Goal: Task Accomplishment & Management: Complete application form

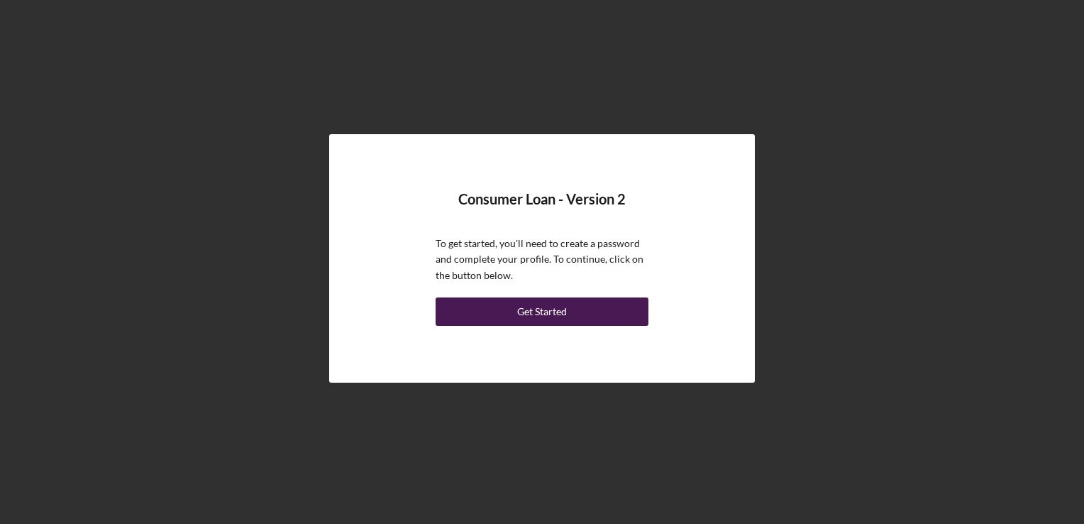
click at [538, 310] on div "Get Started" at bounding box center [542, 311] width 50 height 28
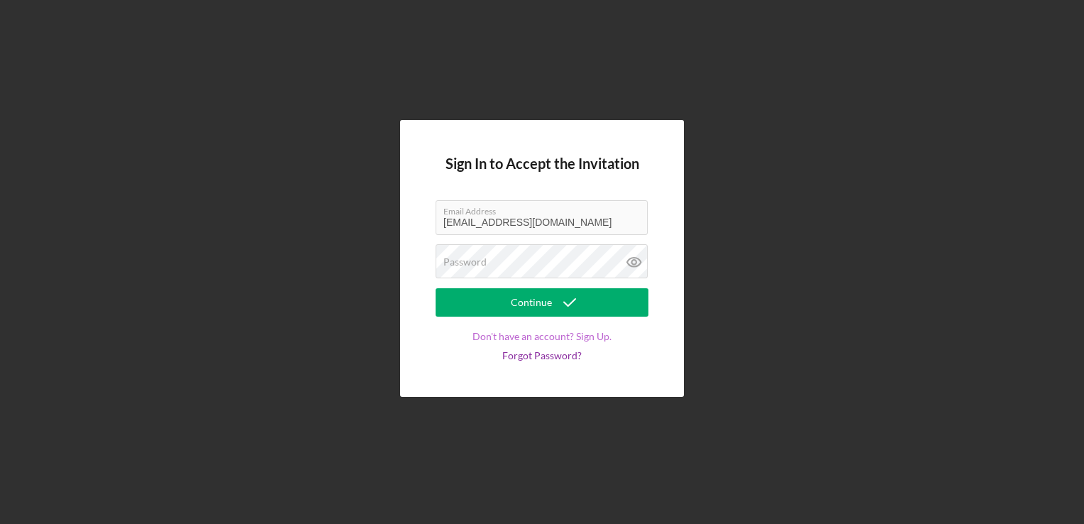
click at [564, 336] on link "Don't have an account? Sign Up." at bounding box center [542, 336] width 139 height 11
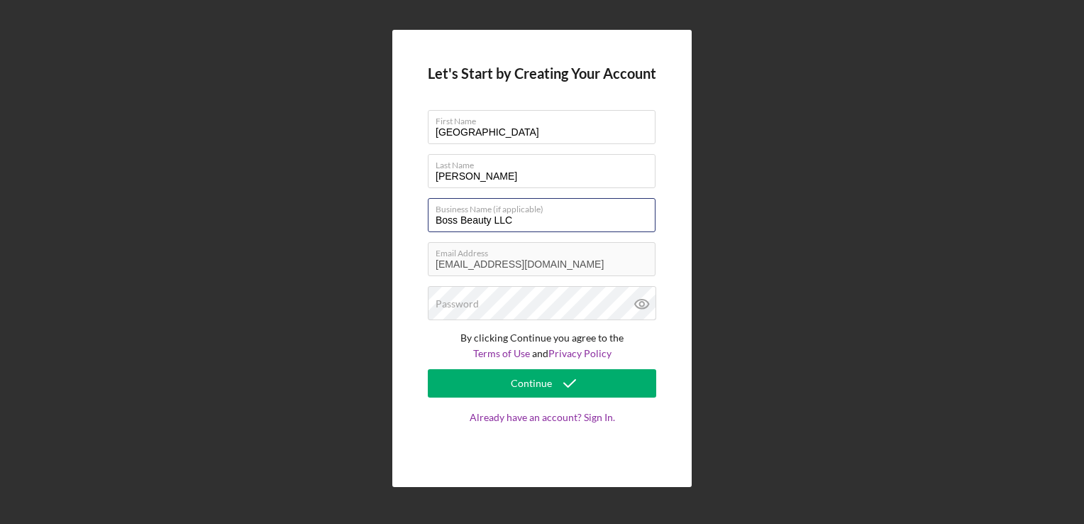
drag, startPoint x: 556, startPoint y: 226, endPoint x: 411, endPoint y: 205, distance: 147.0
click at [411, 205] on div "Let's Start by Creating Your Account First Name [GEOGRAPHIC_DATA] Last Name [PE…" at bounding box center [541, 258] width 299 height 457
type input "Perfect Impression LLC"
click at [451, 294] on div "Password" at bounding box center [542, 303] width 229 height 35
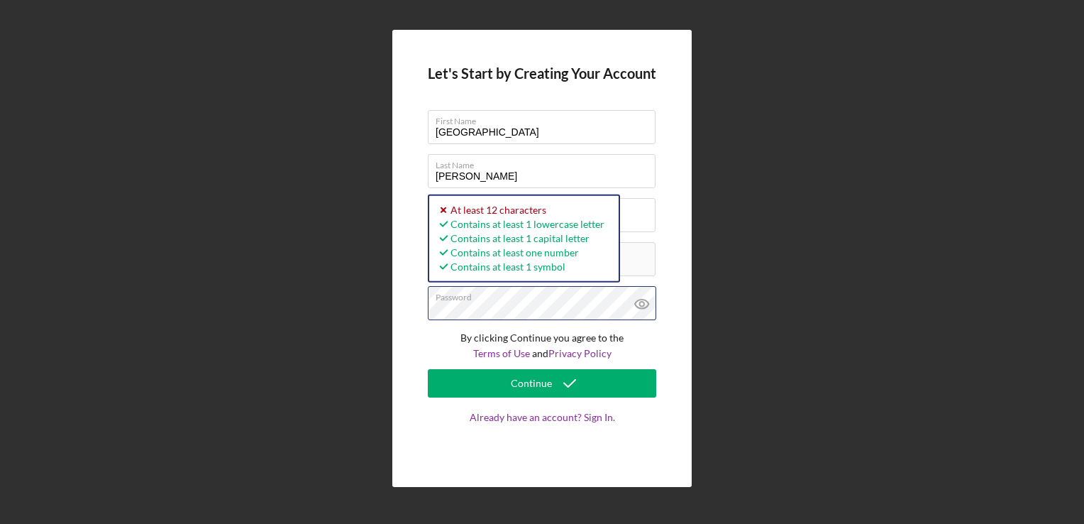
click at [376, 290] on div "Let's Start by Creating Your Account First Name [GEOGRAPHIC_DATA] Last Name [PE…" at bounding box center [542, 258] width 1070 height 517
click at [428, 369] on button "Continue" at bounding box center [542, 383] width 229 height 28
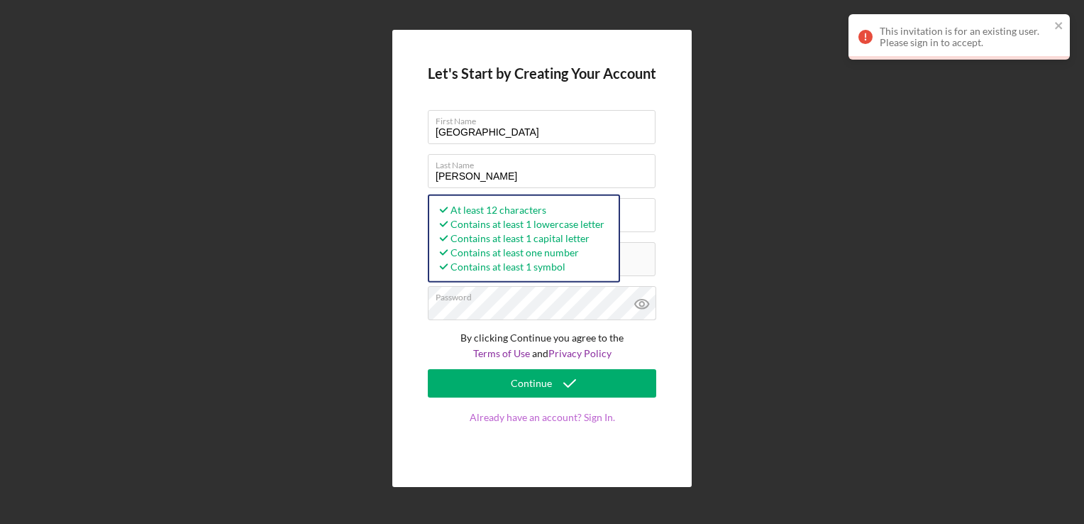
click at [590, 414] on link "Already have an account? Sign In." at bounding box center [542, 432] width 229 height 40
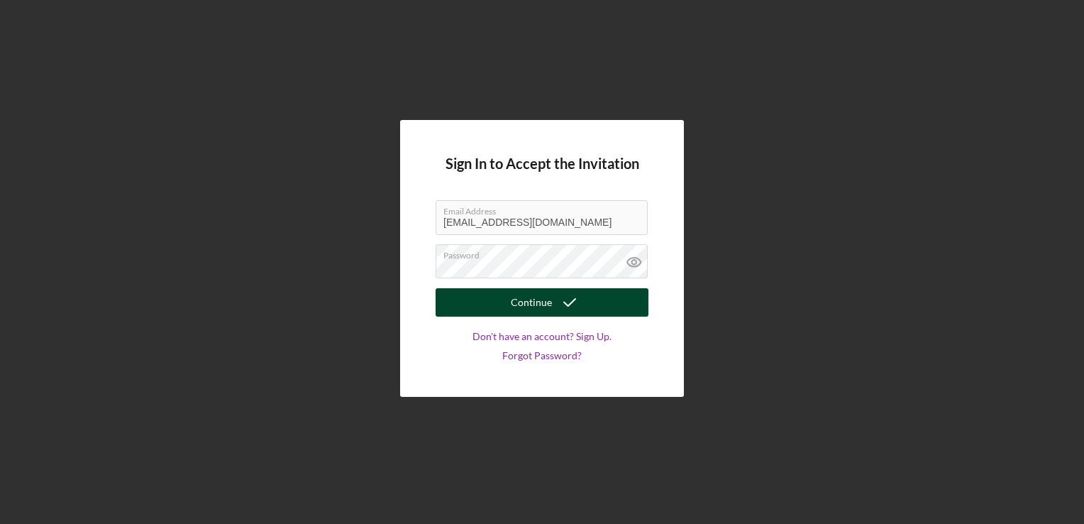
click at [600, 302] on button "Continue" at bounding box center [542, 302] width 213 height 28
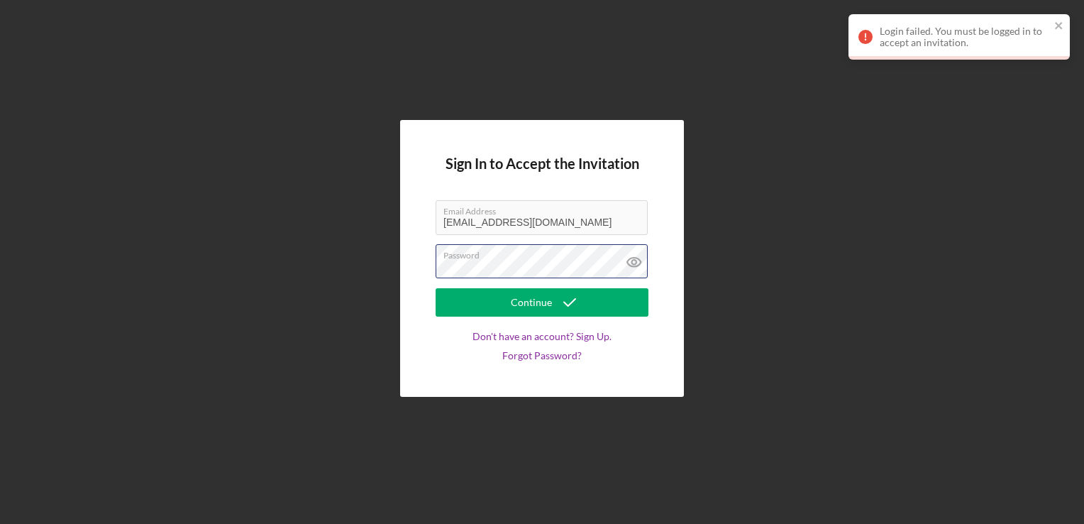
click at [380, 291] on div "Sign In to Accept the Invitation Email Address [EMAIL_ADDRESS][DOMAIN_NAME] Pas…" at bounding box center [542, 258] width 1070 height 517
click at [436, 288] on button "Continue" at bounding box center [542, 302] width 213 height 28
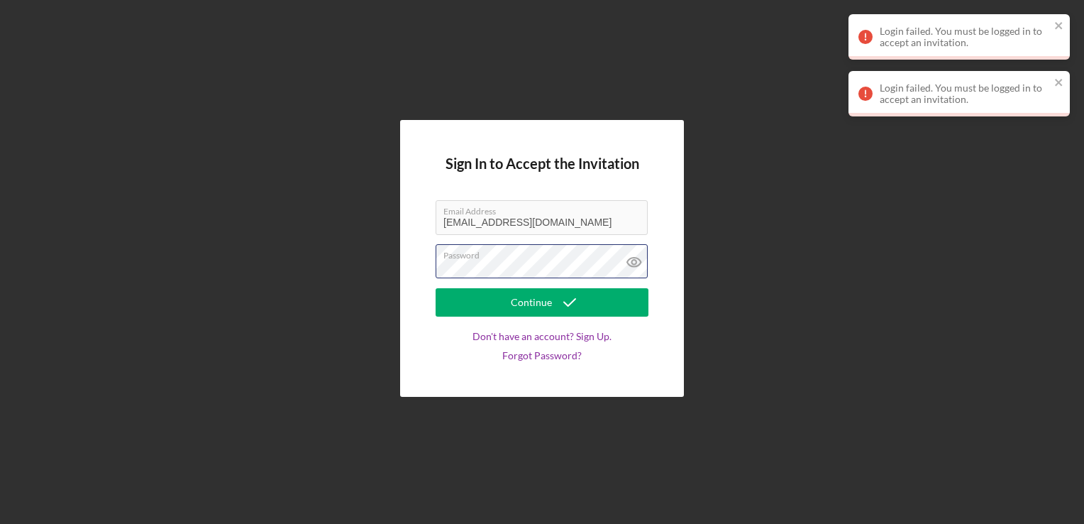
click at [406, 260] on div "Sign In to Accept the Invitation Email Address [EMAIL_ADDRESS][DOMAIN_NAME] Pas…" at bounding box center [542, 258] width 284 height 276
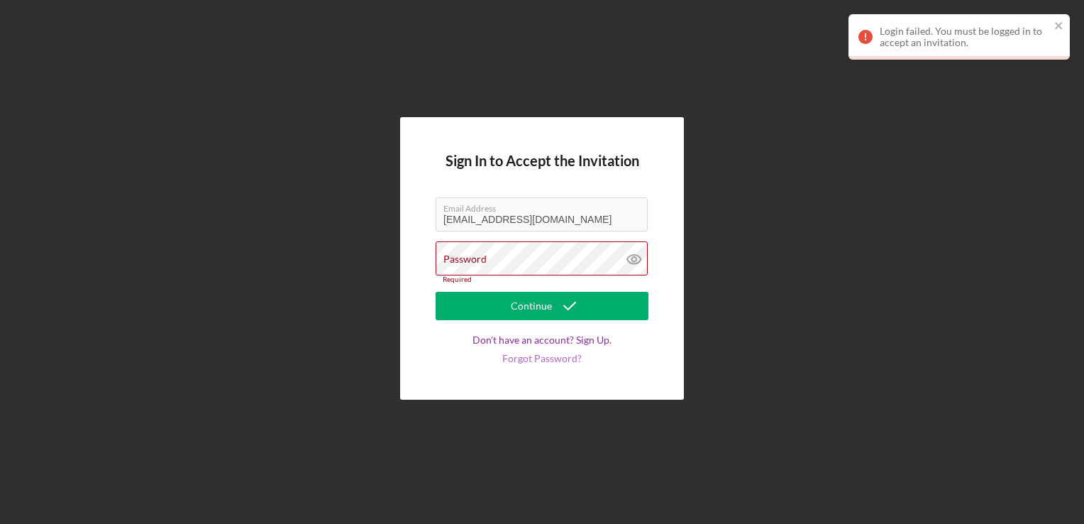
click at [539, 358] on link "Forgot Password?" at bounding box center [541, 358] width 79 height 11
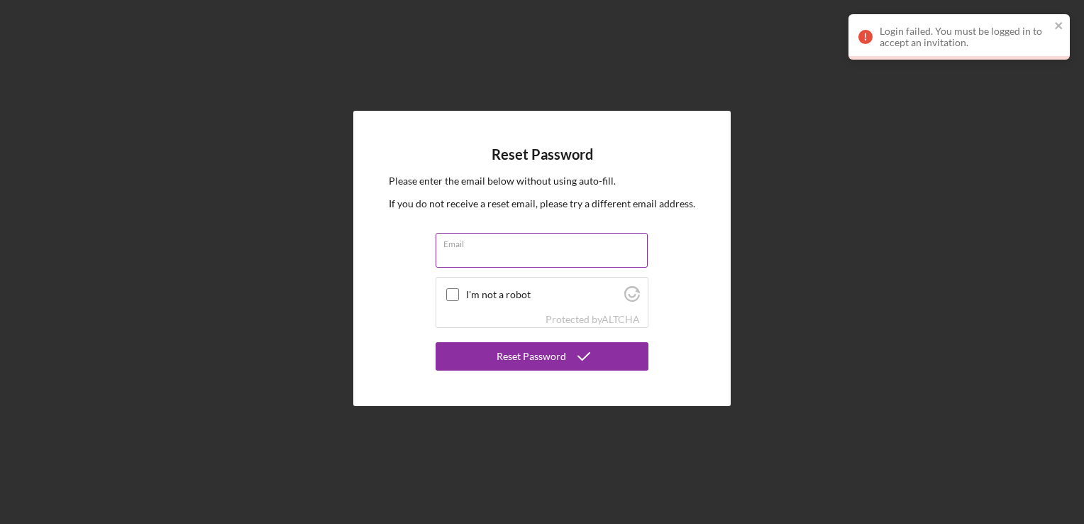
click at [502, 257] on input "Email" at bounding box center [542, 250] width 212 height 34
type input "[EMAIL_ADDRESS][DOMAIN_NAME]"
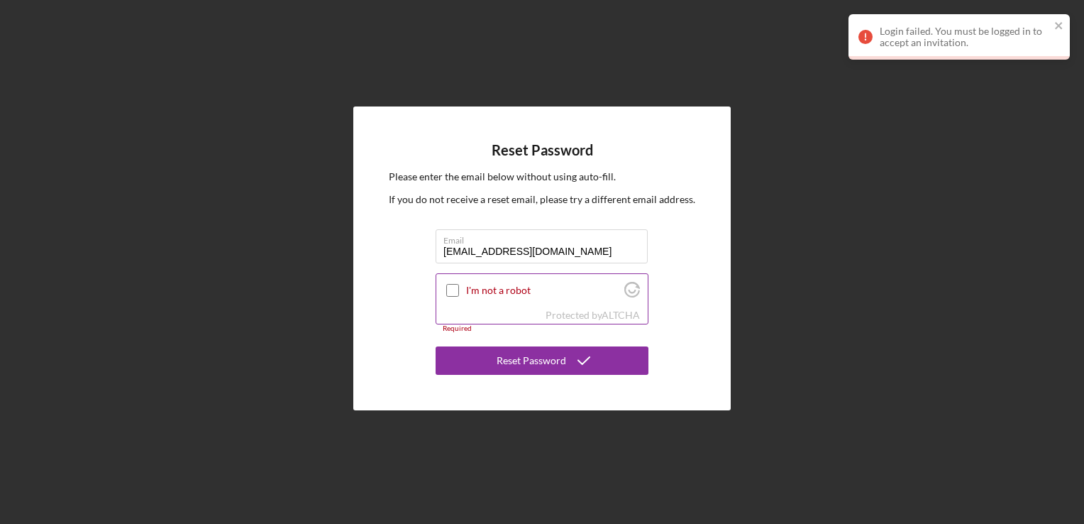
click at [459, 292] on div at bounding box center [452, 290] width 17 height 17
click at [457, 288] on input "I'm not a robot" at bounding box center [452, 290] width 13 height 13
checkbox input "true"
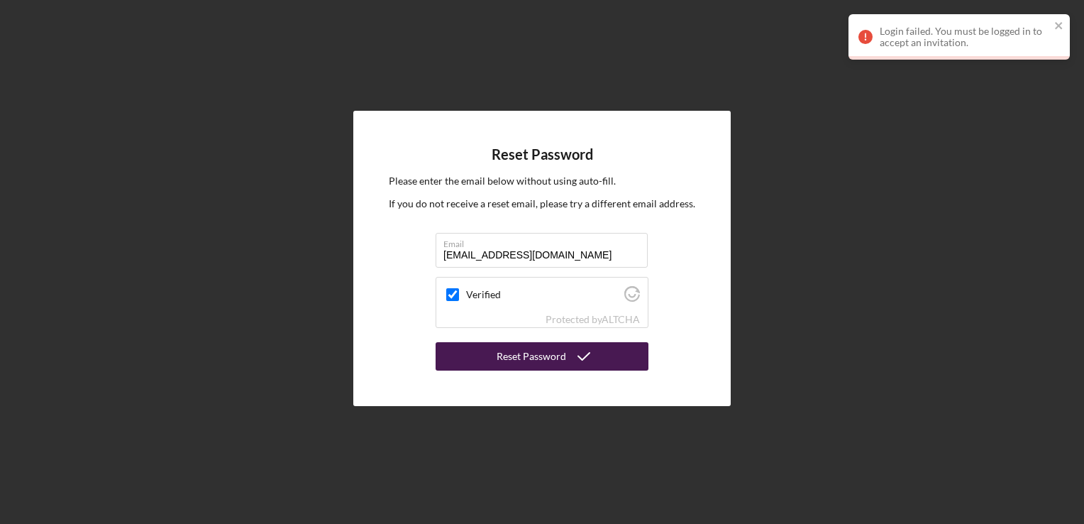
click at [495, 348] on button "Reset Password" at bounding box center [542, 356] width 213 height 28
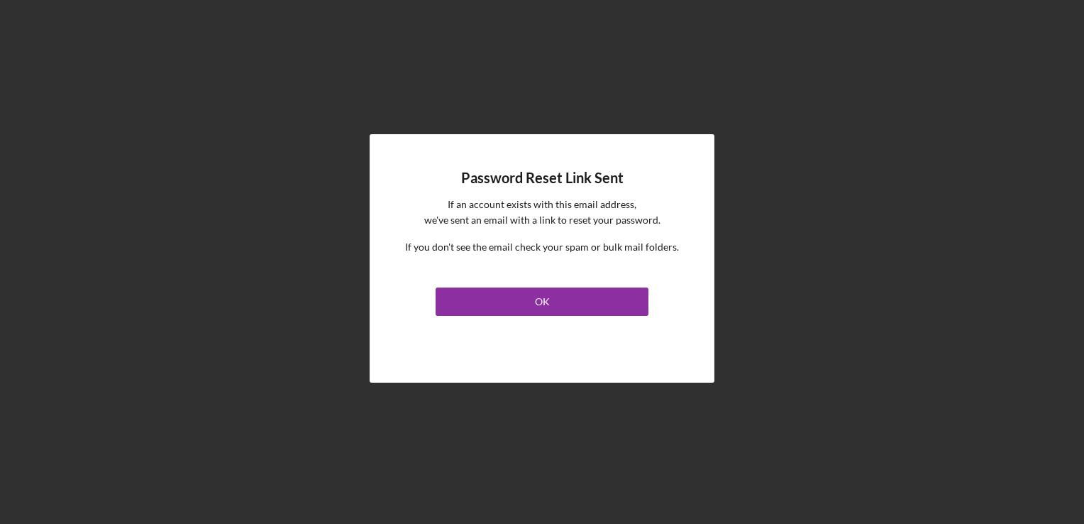
click at [519, 317] on div "Password Reset Link Sent If an account exists with this email address, we've se…" at bounding box center [542, 258] width 345 height 248
drag, startPoint x: 519, startPoint y: 309, endPoint x: 471, endPoint y: 303, distance: 48.6
click at [471, 303] on button "OK" at bounding box center [542, 301] width 213 height 28
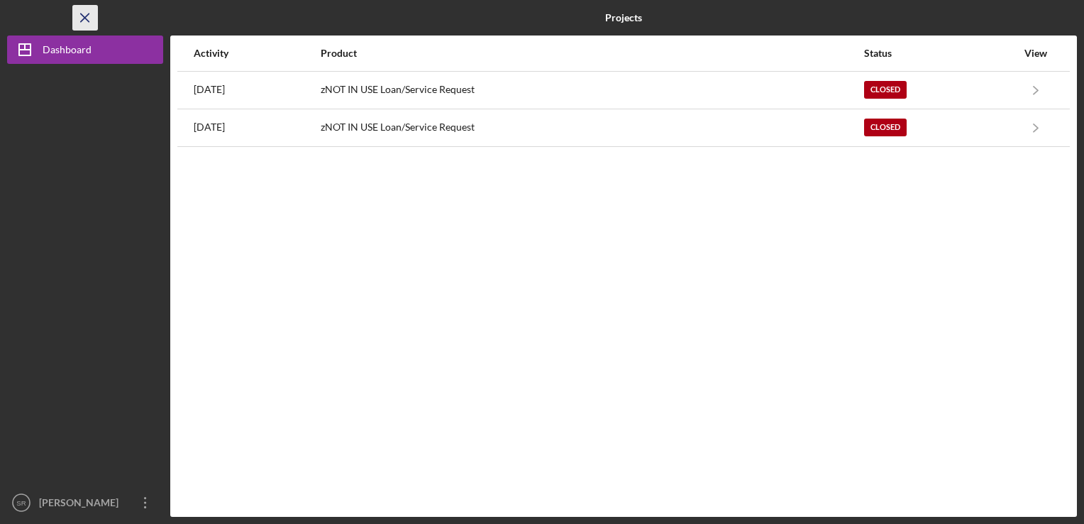
click at [89, 24] on icon "Icon/Menu Close" at bounding box center [86, 18] width 32 height 32
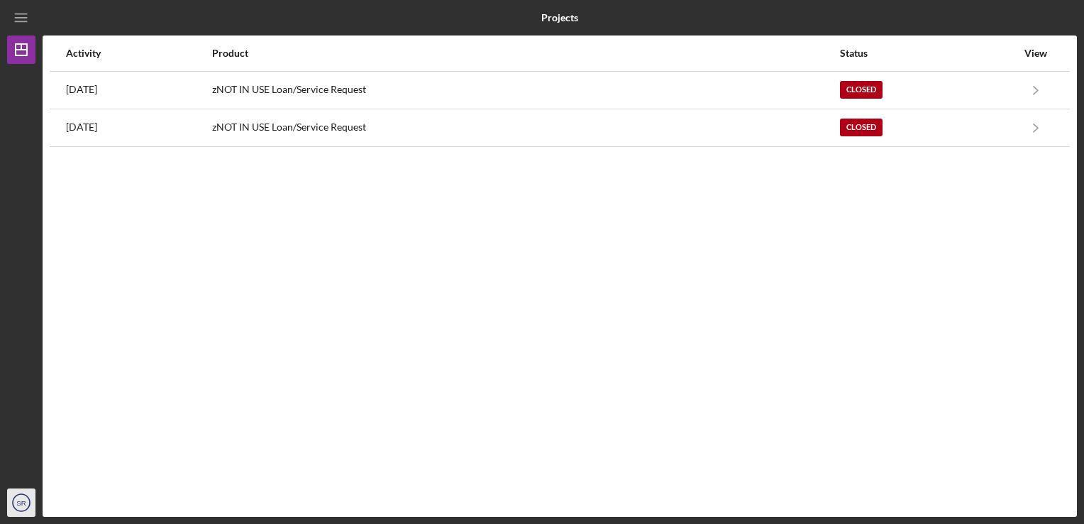
click at [9, 510] on icon "SR" at bounding box center [21, 502] width 28 height 35
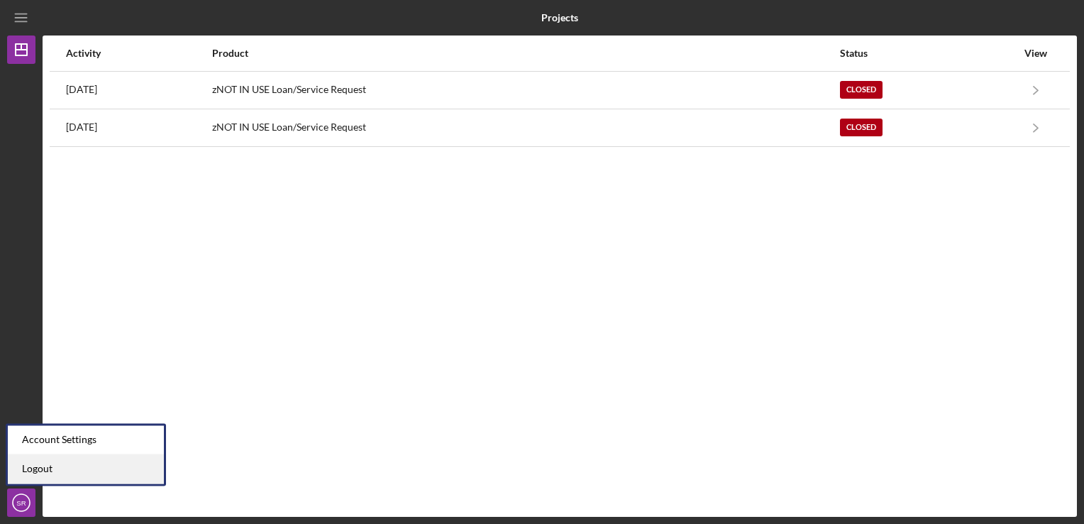
click at [51, 467] on link "Logout" at bounding box center [86, 468] width 156 height 29
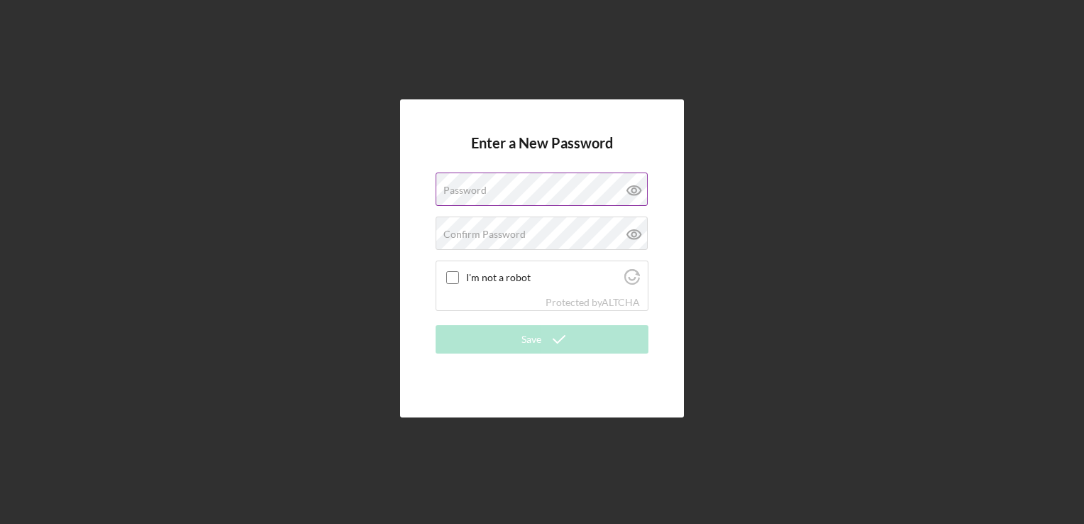
click at [534, 188] on div "Password" at bounding box center [542, 189] width 213 height 35
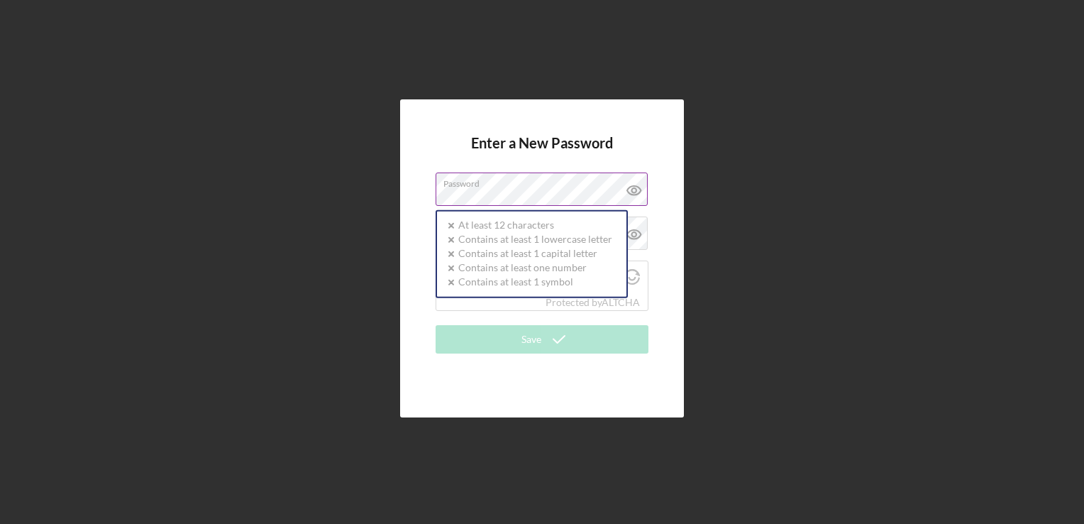
click at [534, 188] on div "Password Icon/icon-validation-no At least 12 characters Icon/icon-validation-no…" at bounding box center [542, 189] width 213 height 35
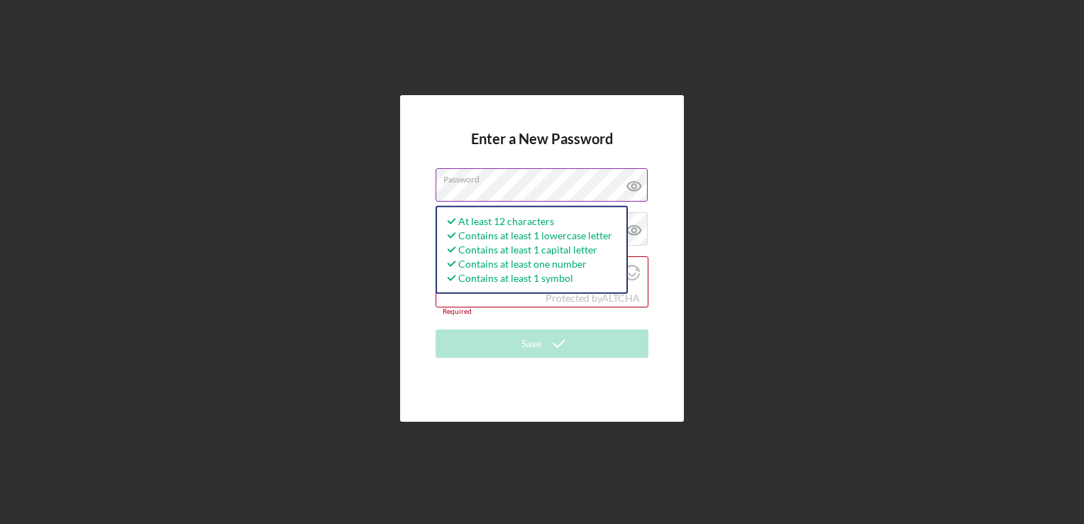
click at [576, 183] on label "Password" at bounding box center [546, 177] width 204 height 16
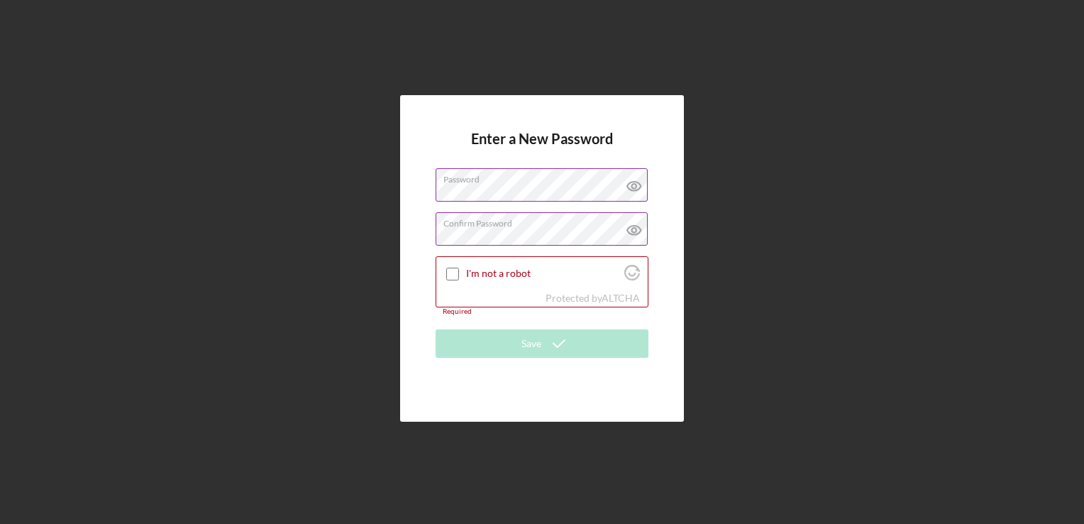
click at [640, 238] on icon at bounding box center [634, 229] width 35 height 35
click at [444, 271] on div at bounding box center [452, 273] width 17 height 17
click at [449, 271] on input "I'm not a robot" at bounding box center [452, 274] width 13 height 13
checkbox input "true"
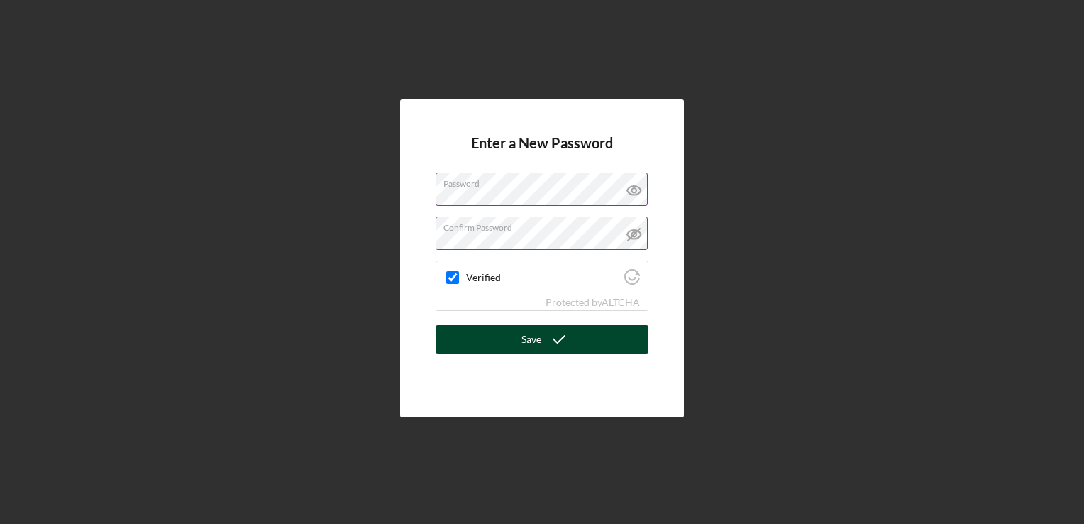
click at [490, 343] on button "Save" at bounding box center [542, 339] width 213 height 28
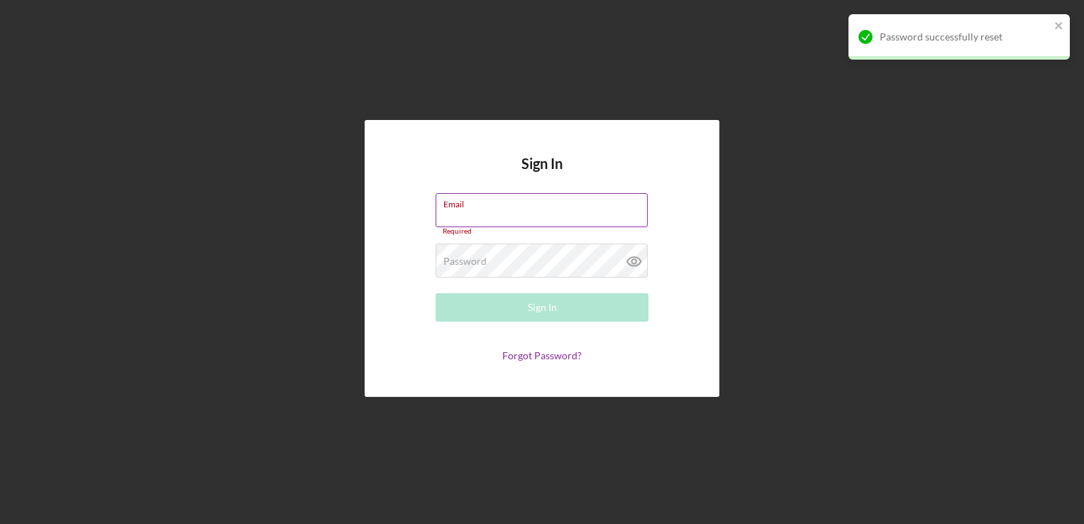
click at [477, 211] on input "Email" at bounding box center [542, 210] width 212 height 34
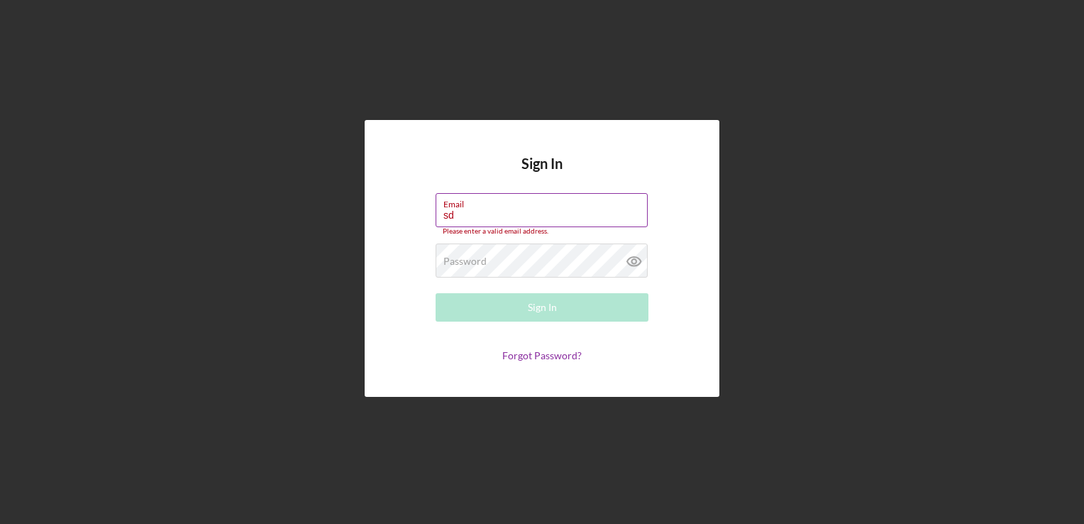
type input "[EMAIL_ADDRESS][DOMAIN_NAME]"
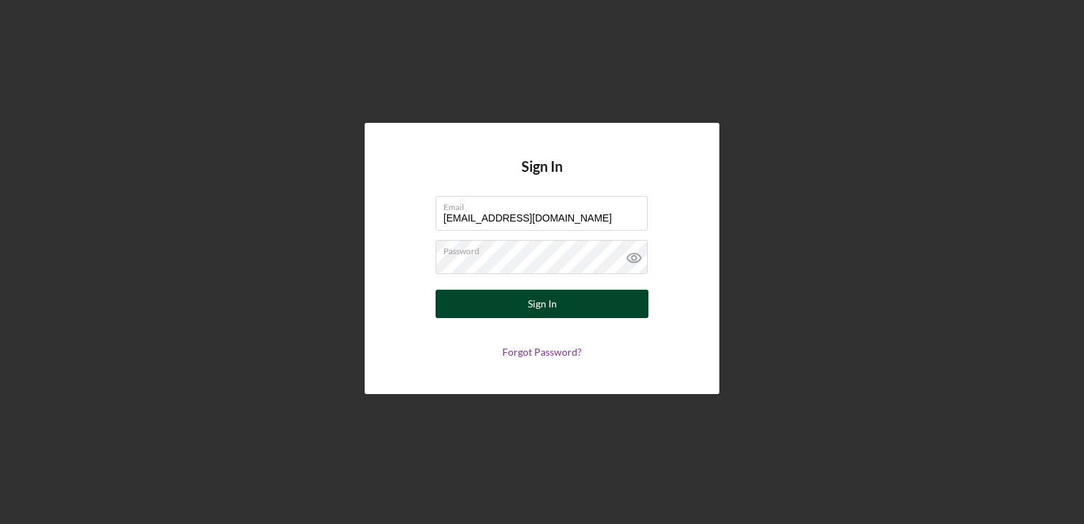
click at [502, 305] on button "Sign In" at bounding box center [542, 304] width 213 height 28
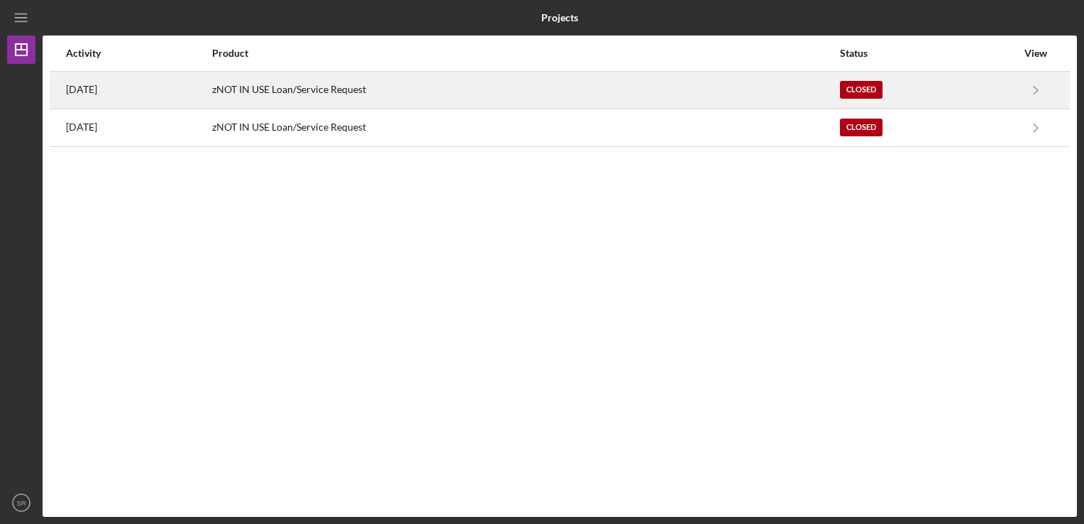
click at [678, 103] on div "zNOT IN USE Loan/Service Request" at bounding box center [525, 89] width 627 height 35
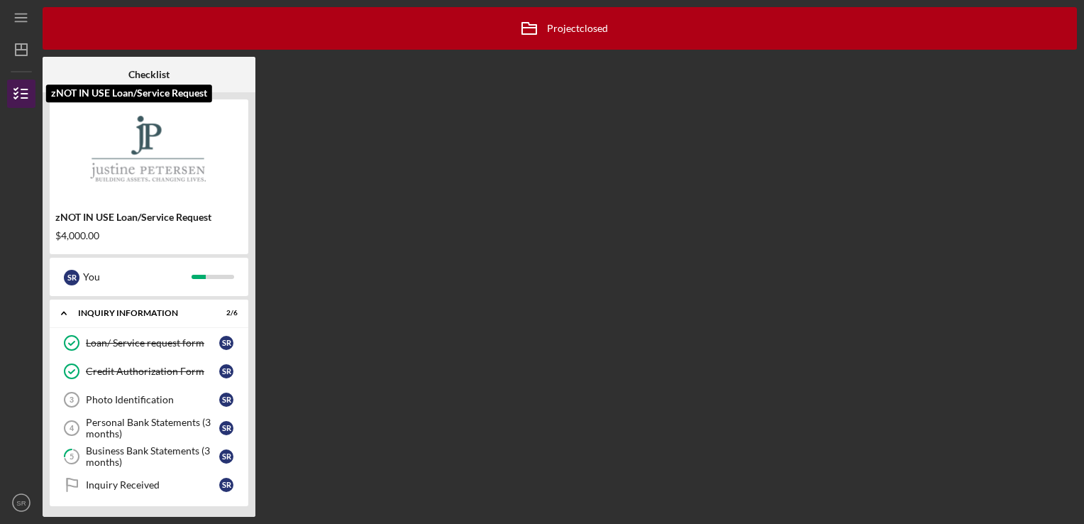
click at [18, 98] on icon "button" at bounding box center [21, 93] width 35 height 35
click at [13, 64] on nav "Icon/Menu Icon/Dashboard Dashboard zNOT IN USE Loan/Service Request Checklist I…" at bounding box center [24, 258] width 35 height 517
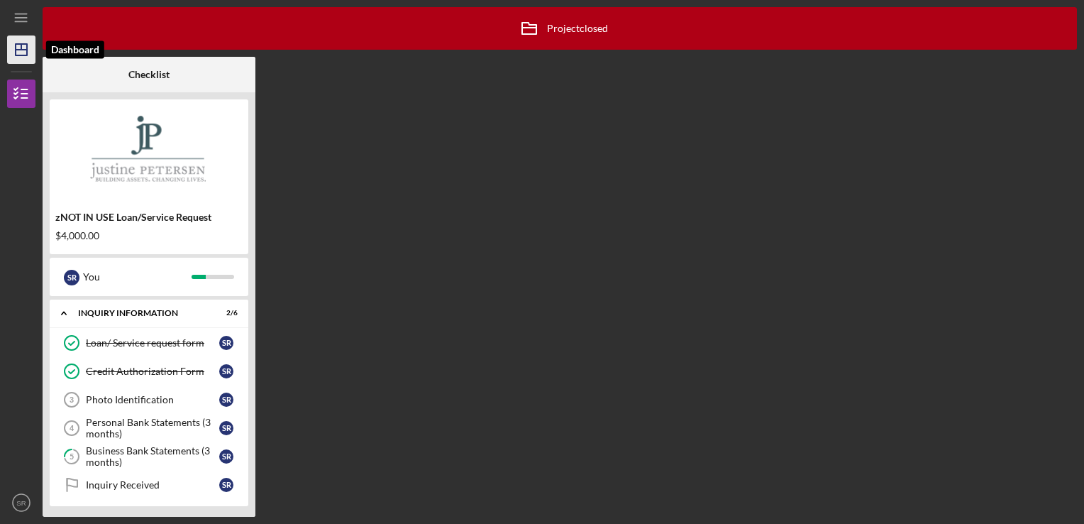
click at [18, 58] on icon "Icon/Dashboard" at bounding box center [21, 49] width 35 height 35
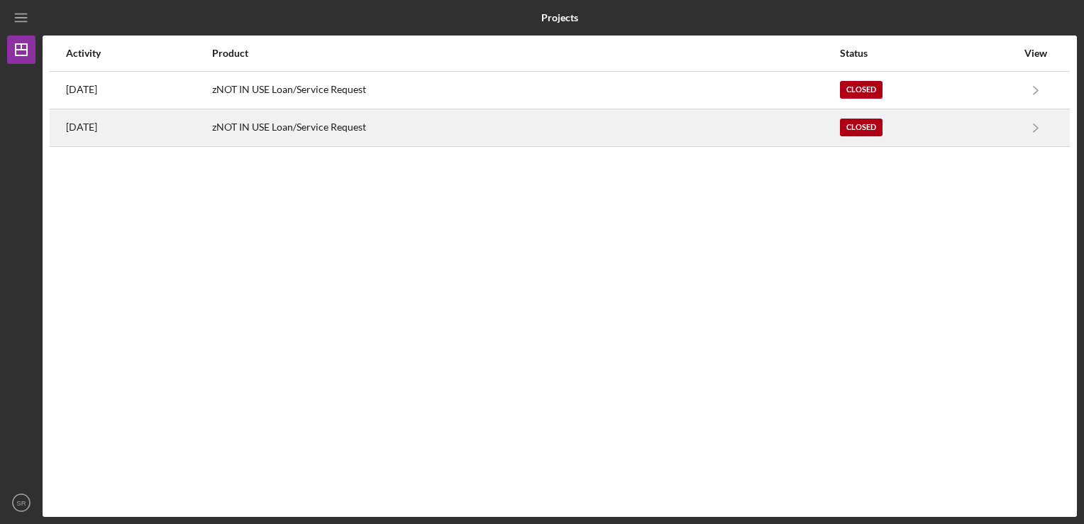
click at [211, 126] on div "[DATE]" at bounding box center [138, 127] width 145 height 35
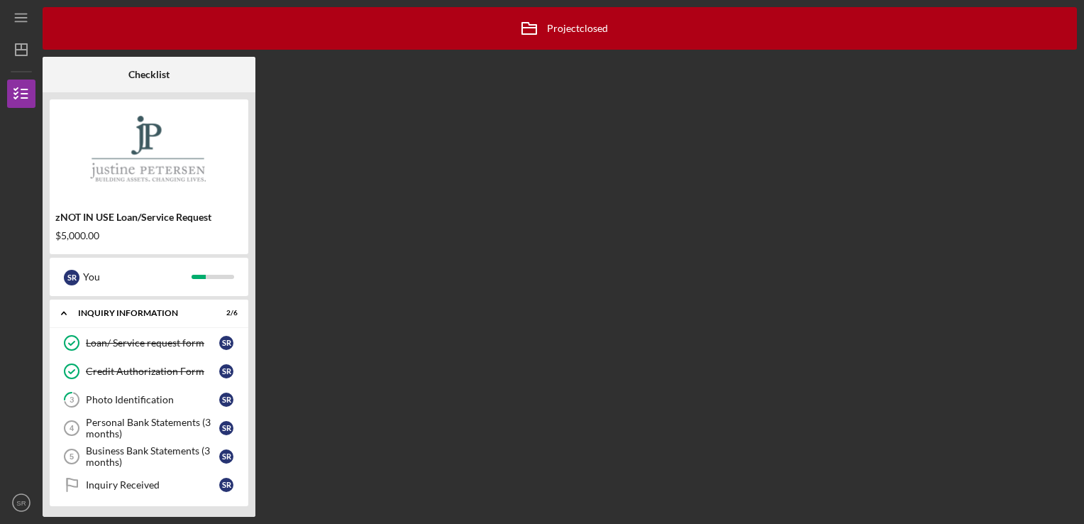
click at [9, 34] on div "Icon/Menu" at bounding box center [21, 17] width 28 height 35
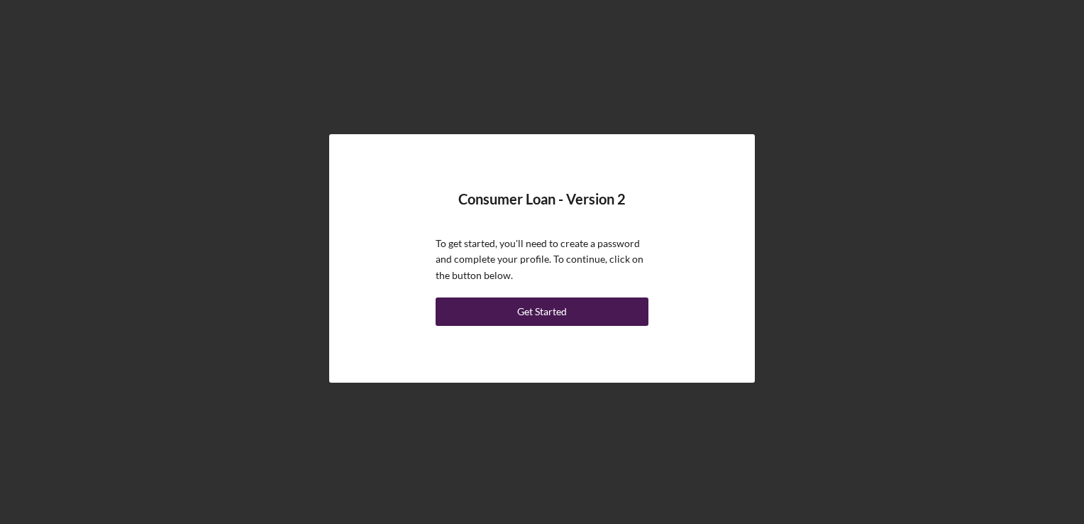
click at [517, 304] on button "Get Started" at bounding box center [542, 311] width 213 height 28
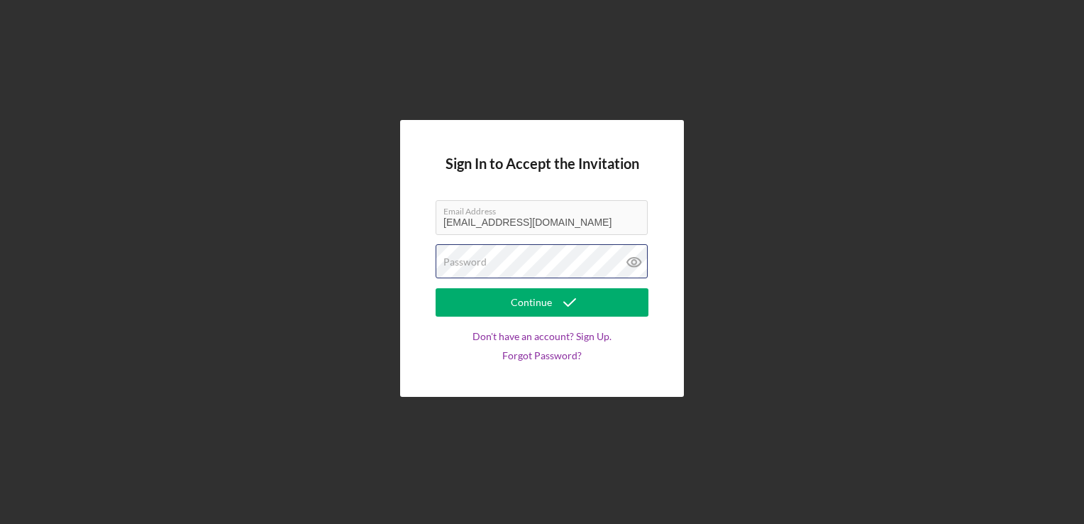
click at [490, 257] on div "Password" at bounding box center [542, 261] width 213 height 35
click at [436, 288] on button "Continue" at bounding box center [542, 302] width 213 height 28
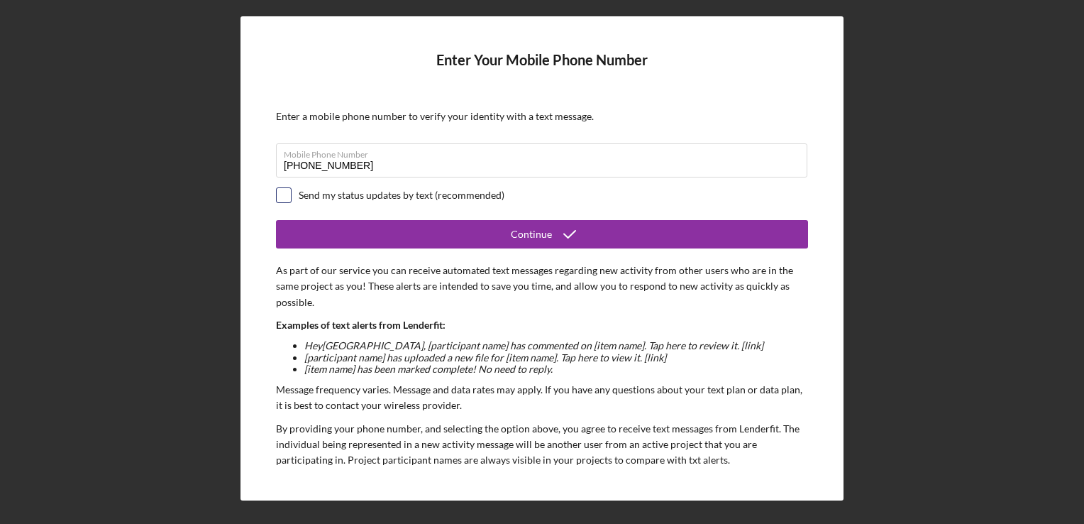
click at [287, 201] on input "checkbox" at bounding box center [284, 195] width 14 height 14
checkbox input "true"
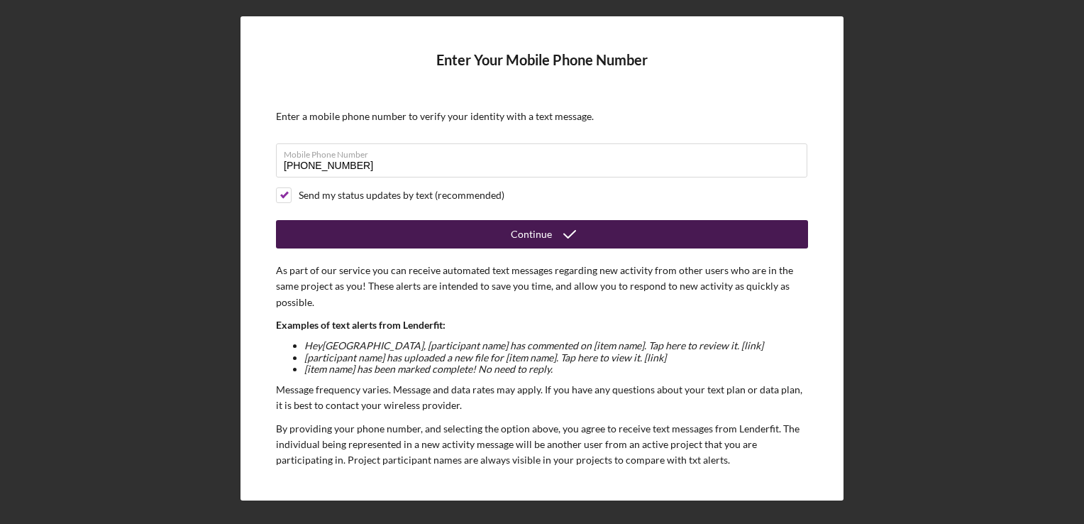
click at [318, 231] on button "Continue" at bounding box center [542, 234] width 532 height 28
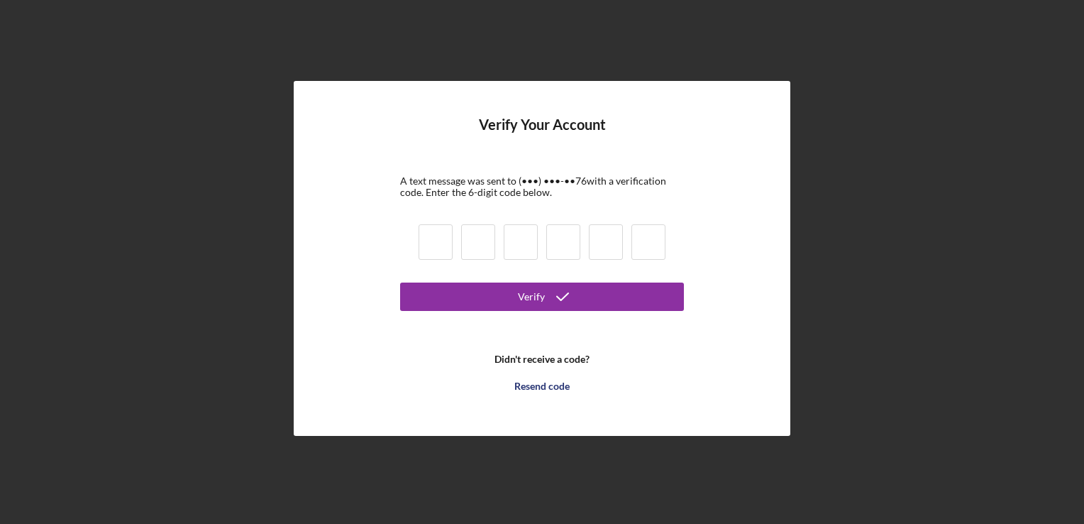
click at [443, 240] on input at bounding box center [436, 241] width 34 height 35
type input "1"
type input "3"
type input "7"
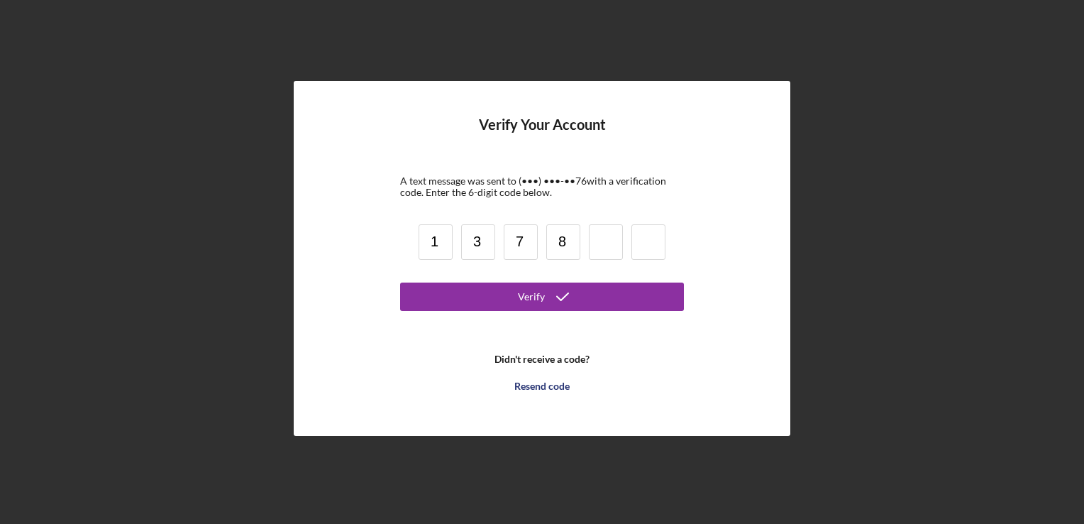
type input "8"
type input "3"
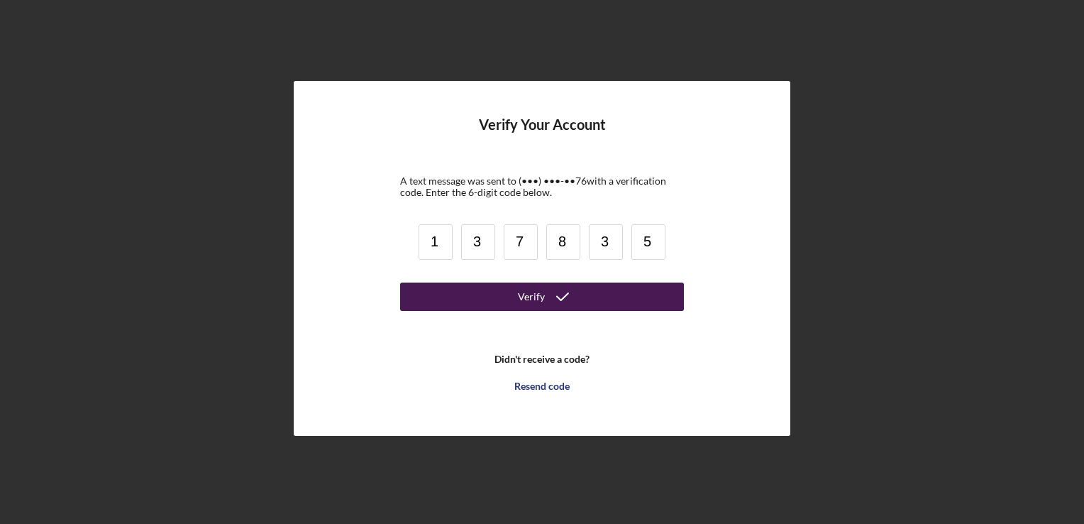
type input "5"
click at [446, 297] on button "Verify" at bounding box center [542, 296] width 284 height 28
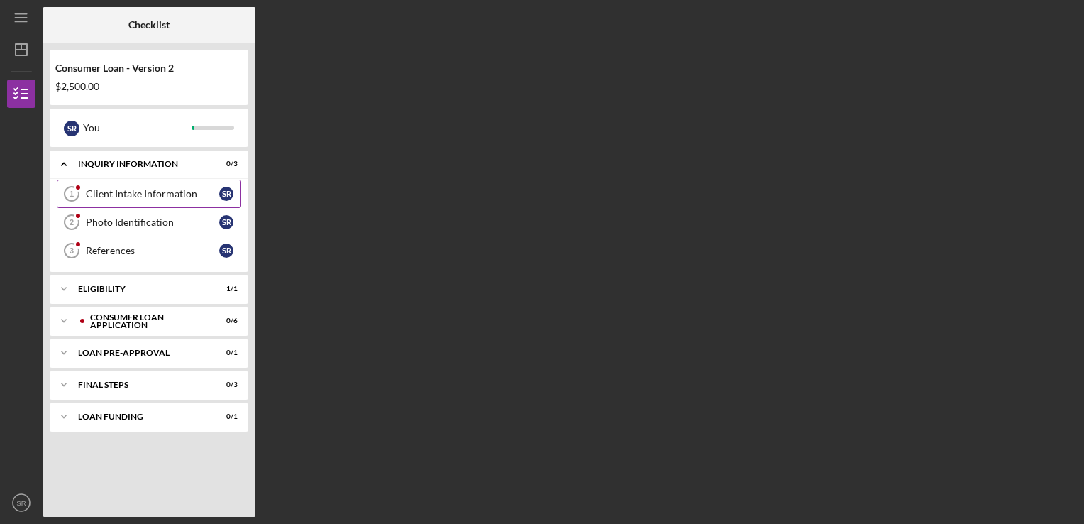
click at [185, 192] on div "Client Intake Information" at bounding box center [152, 193] width 133 height 11
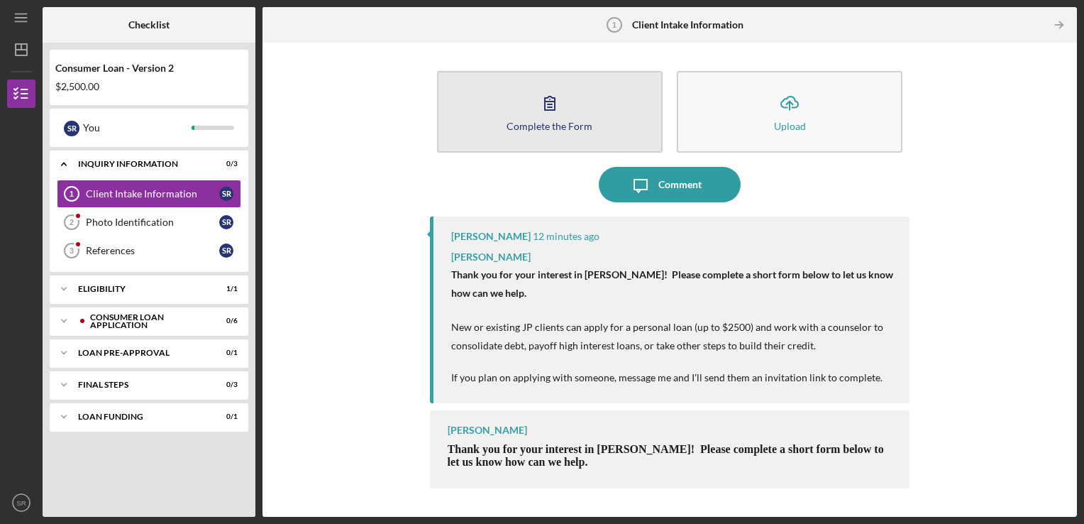
click at [585, 130] on div "Complete the Form" at bounding box center [550, 126] width 86 height 11
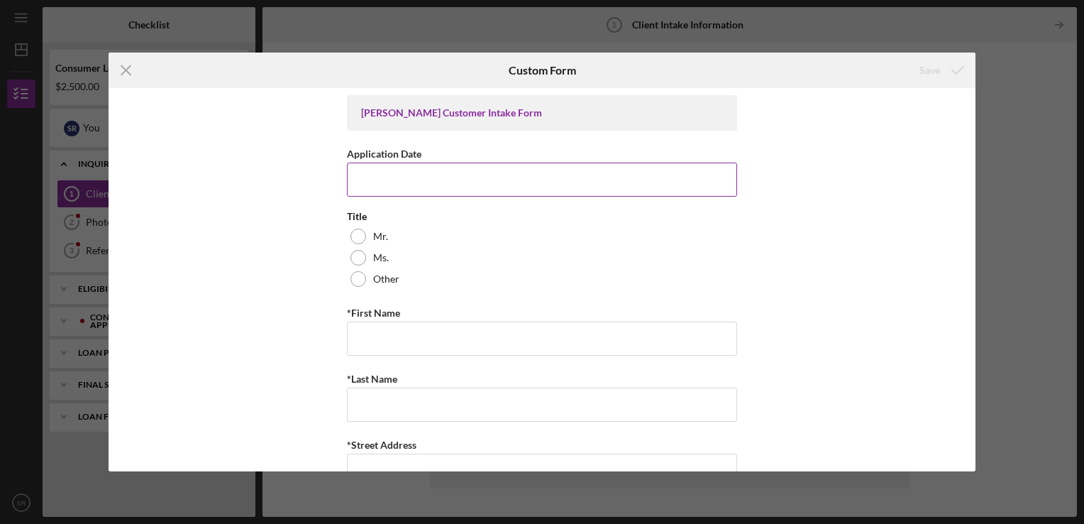
click at [488, 180] on input "Application Date" at bounding box center [542, 180] width 390 height 34
click at [573, 167] on input "Application Date" at bounding box center [542, 180] width 390 height 34
click at [585, 187] on input "10/8/" at bounding box center [542, 180] width 390 height 34
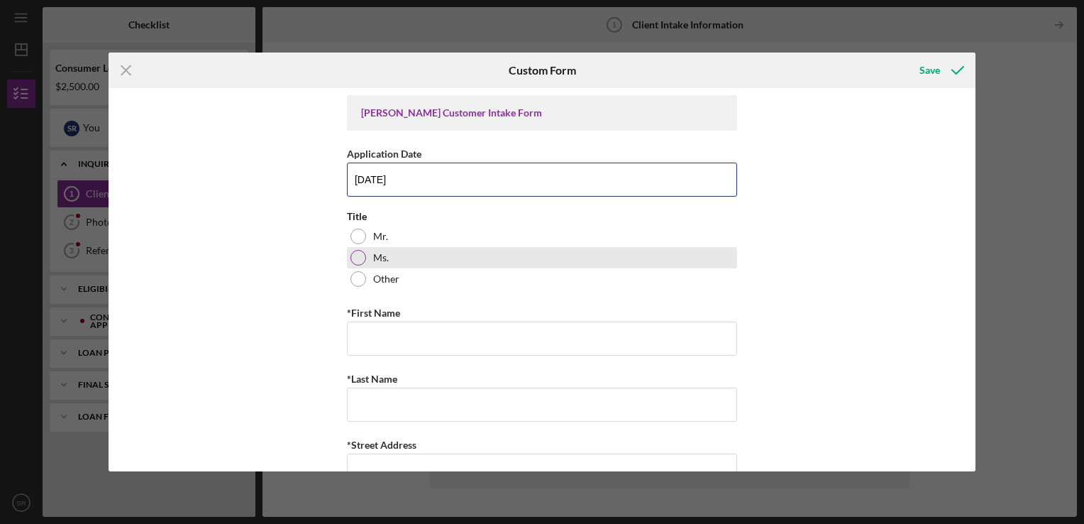
type input "10/4/2025"
click at [395, 254] on div "Ms." at bounding box center [542, 257] width 390 height 21
click at [395, 257] on div "Ms." at bounding box center [542, 257] width 390 height 21
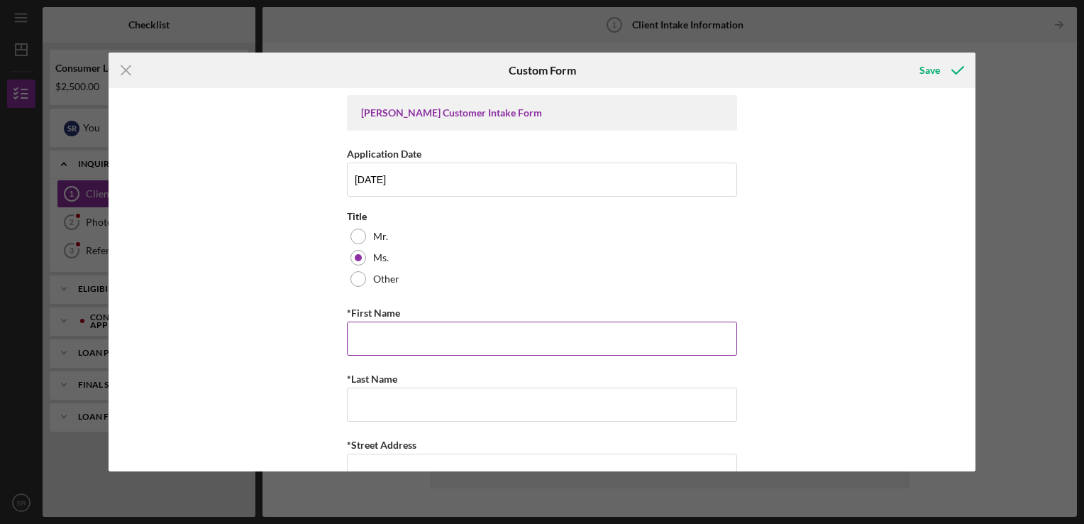
click at [426, 324] on input "*First Name" at bounding box center [542, 338] width 390 height 34
type input "[GEOGRAPHIC_DATA]"
click at [356, 405] on input "*Last Name" at bounding box center [542, 404] width 390 height 34
type input "[PERSON_NAME]"
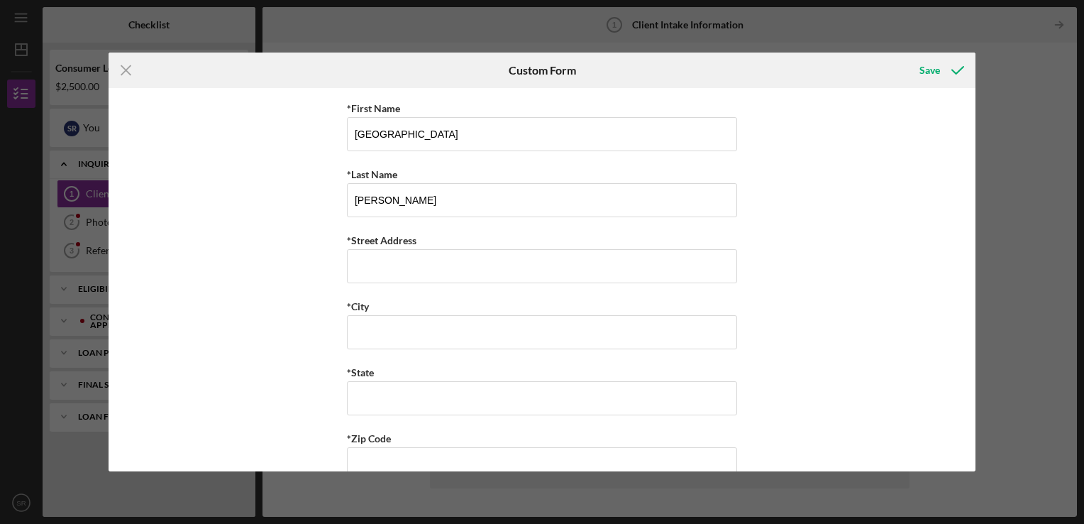
scroll to position [207, 0]
click at [654, 275] on input "*Street Address" at bounding box center [542, 264] width 390 height 34
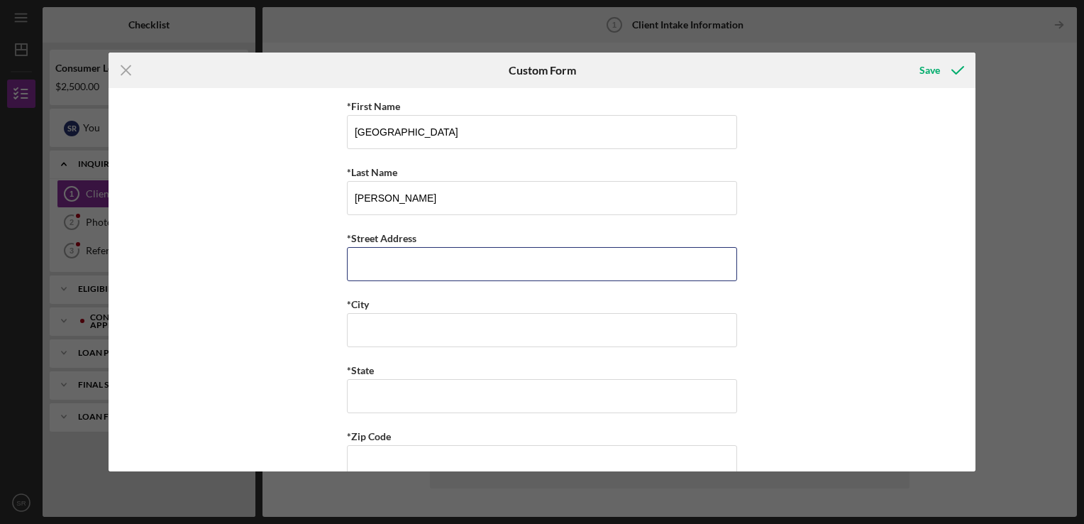
type input "1717 Olive Street"
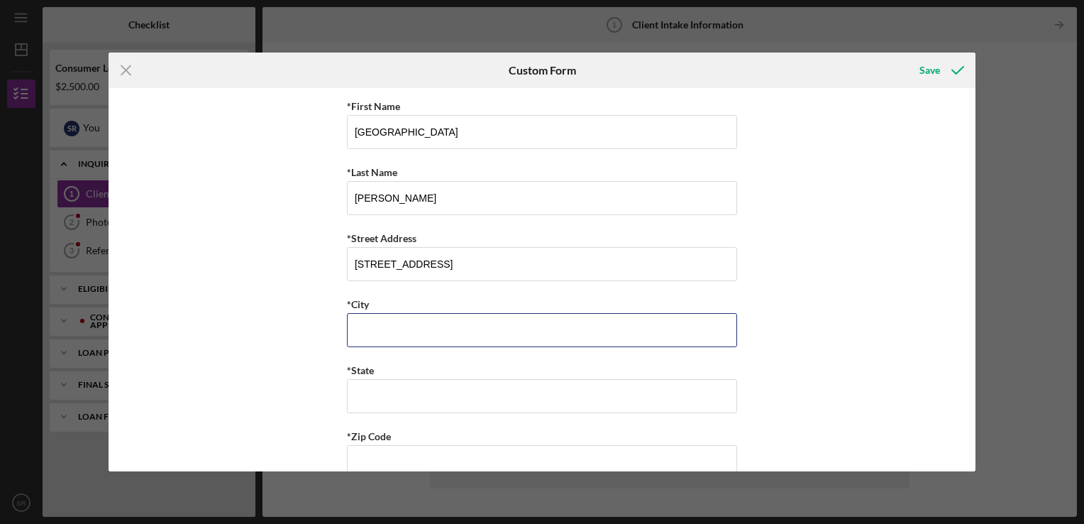
type input "St. Louis"
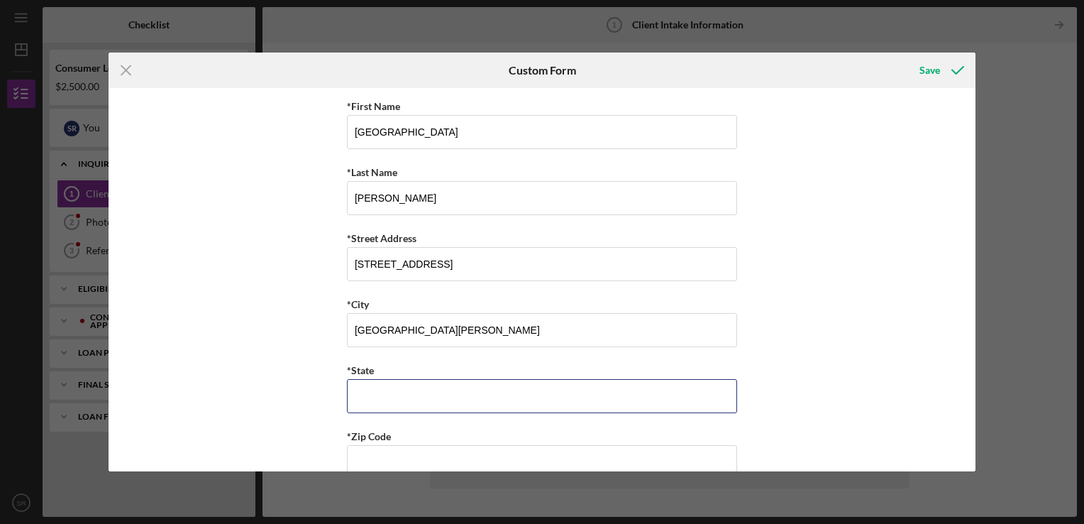
type input "MO"
type input "63,103"
type input "MO"
type input "(314) 556-9776"
type input "[EMAIL_ADDRESS][DOMAIN_NAME]"
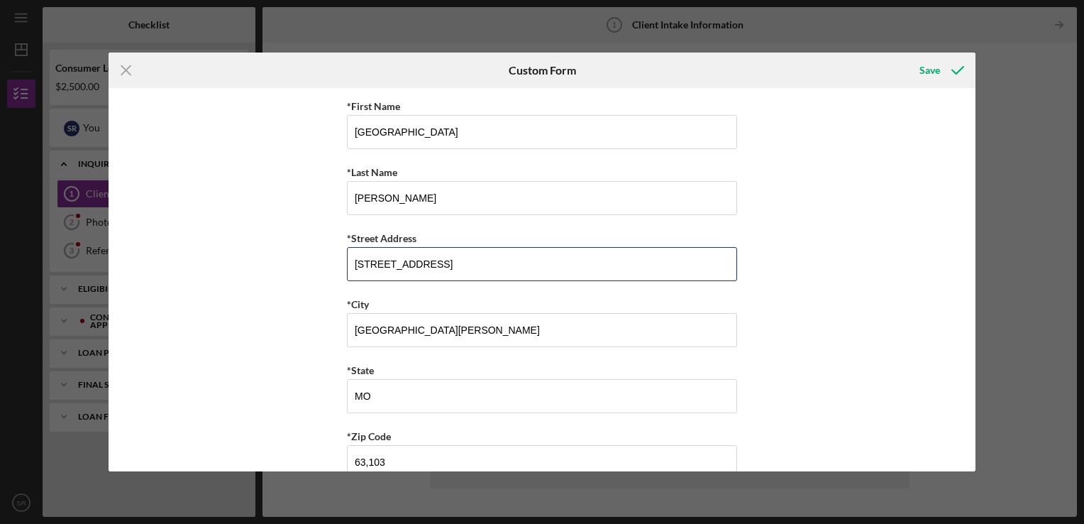
type input "1717 Olive Street Apt 309"
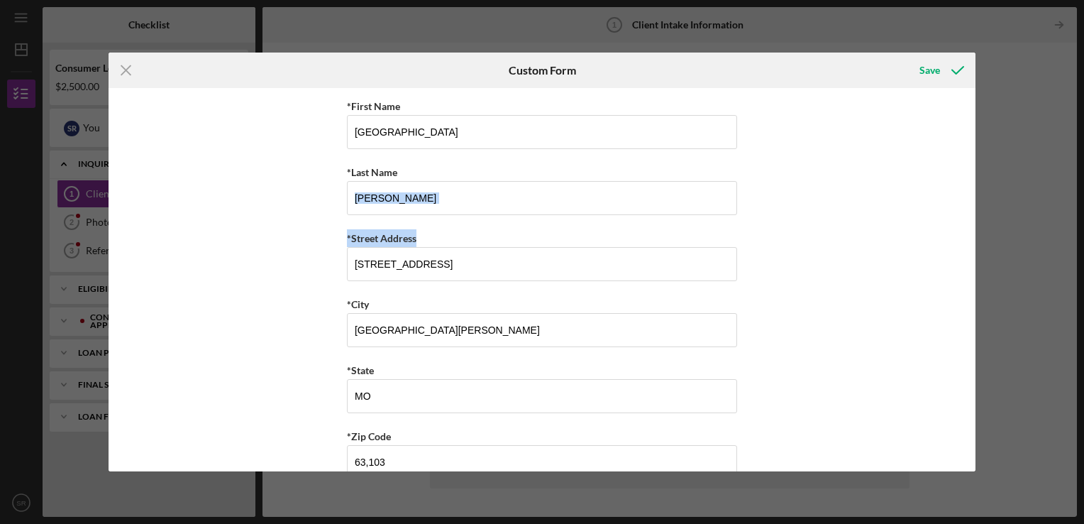
drag, startPoint x: 971, startPoint y: 207, endPoint x: 974, endPoint y: 255, distance: 47.6
click at [974, 255] on div "Justine PETERSEN Customer Intake Form Application Date 10/4/2025 Title Mr. Ms. …" at bounding box center [542, 279] width 867 height 383
click at [909, 325] on div "Justine PETERSEN Customer Intake Form Application Date 10/4/2025 Title Mr. Ms. …" at bounding box center [542, 279] width 867 height 383
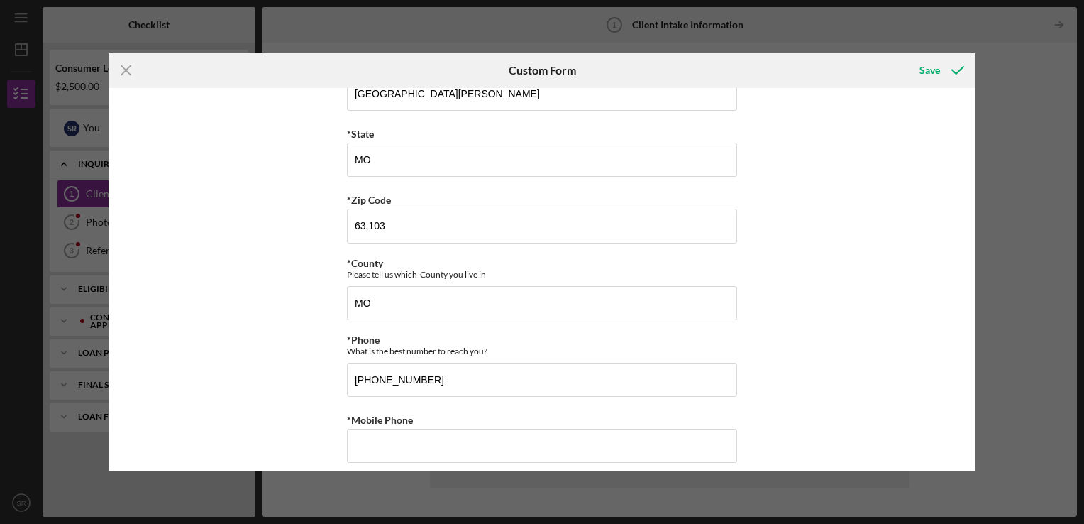
scroll to position [446, 0]
click at [591, 229] on input "63,103" at bounding box center [542, 223] width 390 height 34
type input "6"
type input "63,103"
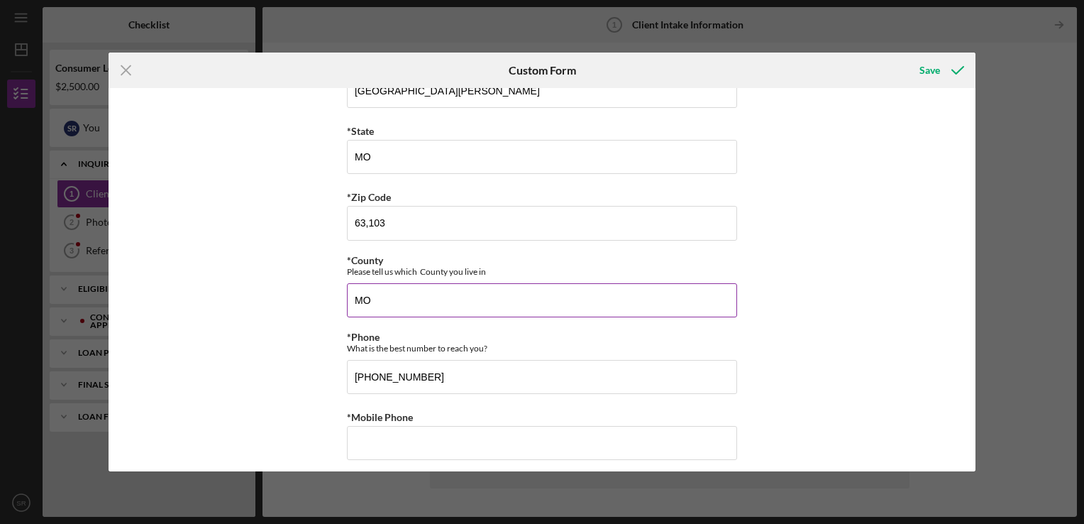
click at [596, 261] on div "*County Please tell us which County you live in" at bounding box center [542, 266] width 390 height 22
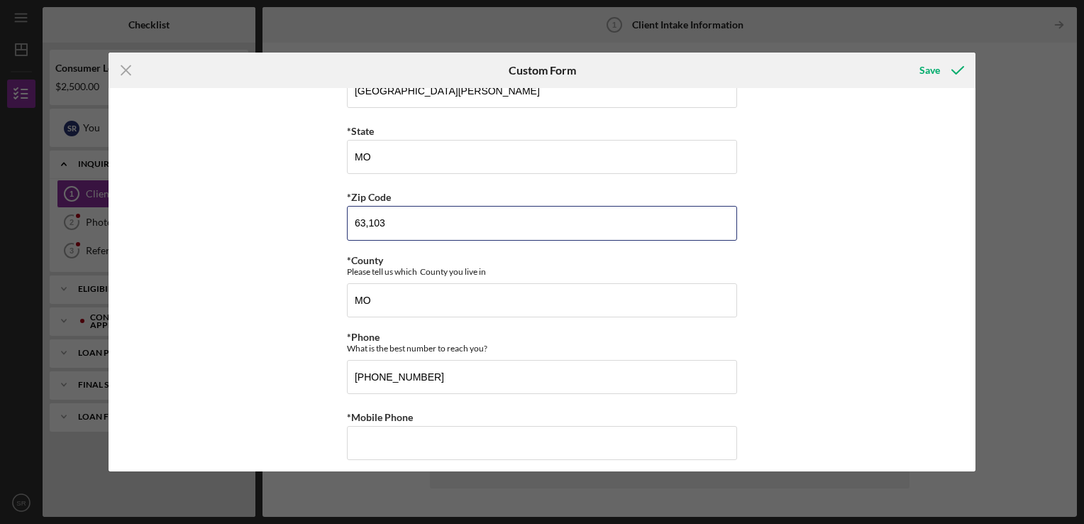
drag, startPoint x: 553, startPoint y: 221, endPoint x: 325, endPoint y: 250, distance: 229.7
click at [325, 250] on div "Justine PETERSEN Customer Intake Form Application Date 10/4/2025 Title Mr. Ms. …" at bounding box center [542, 279] width 867 height 383
click at [365, 226] on input "63,103" at bounding box center [542, 223] width 390 height 34
click at [369, 223] on input "63,103" at bounding box center [542, 223] width 390 height 34
click at [366, 223] on input "63,103" at bounding box center [542, 223] width 390 height 34
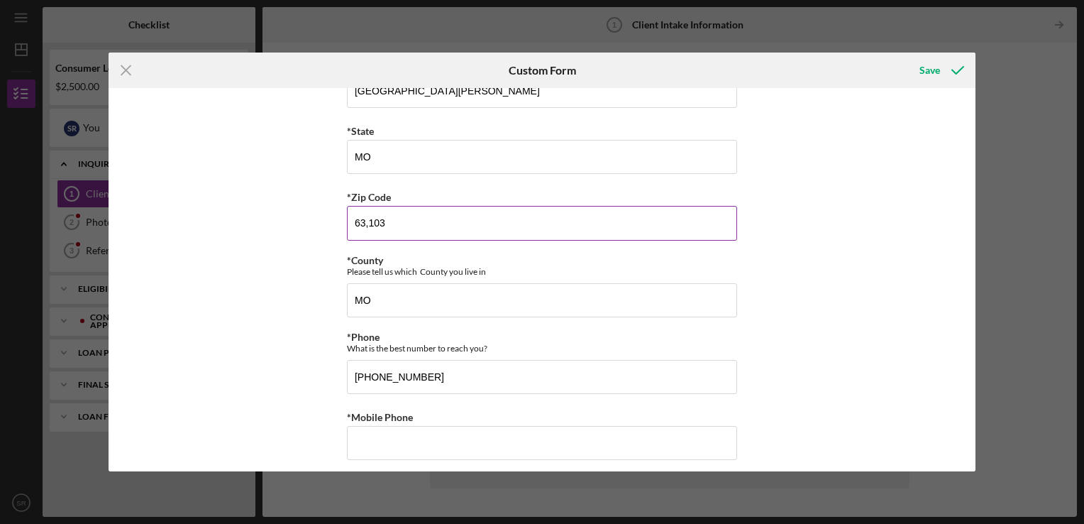
type input "63,103"
drag, startPoint x: 299, startPoint y: 263, endPoint x: 192, endPoint y: 277, distance: 107.4
click at [192, 277] on div "Justine PETERSEN Customer Intake Form Application Date 10/4/2025 Title Mr. Ms. …" at bounding box center [542, 279] width 867 height 383
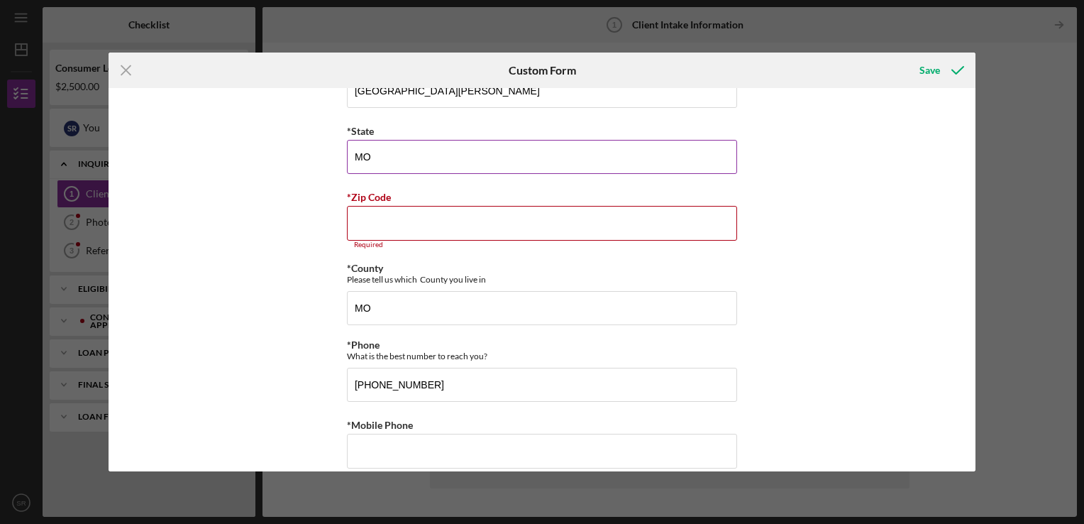
click at [431, 140] on input "MO" at bounding box center [542, 157] width 390 height 34
click at [361, 214] on input "*Zip Code" at bounding box center [542, 223] width 390 height 34
type input "63,103"
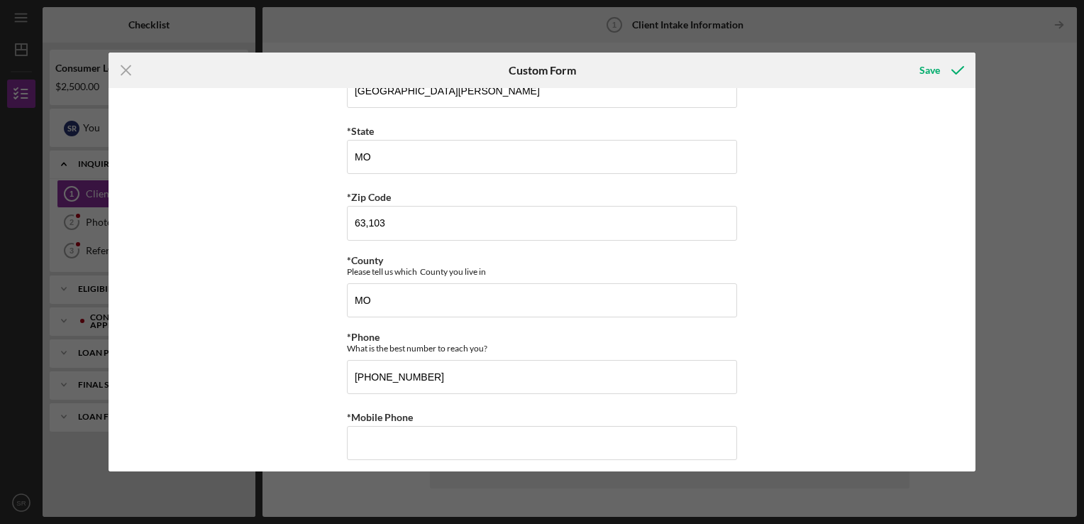
drag, startPoint x: 971, startPoint y: 273, endPoint x: 983, endPoint y: 311, distance: 39.5
click at [983, 311] on div "Icon/Menu Close Custom Form Save Justine PETERSEN Customer Intake Form Applicat…" at bounding box center [542, 262] width 1084 height 524
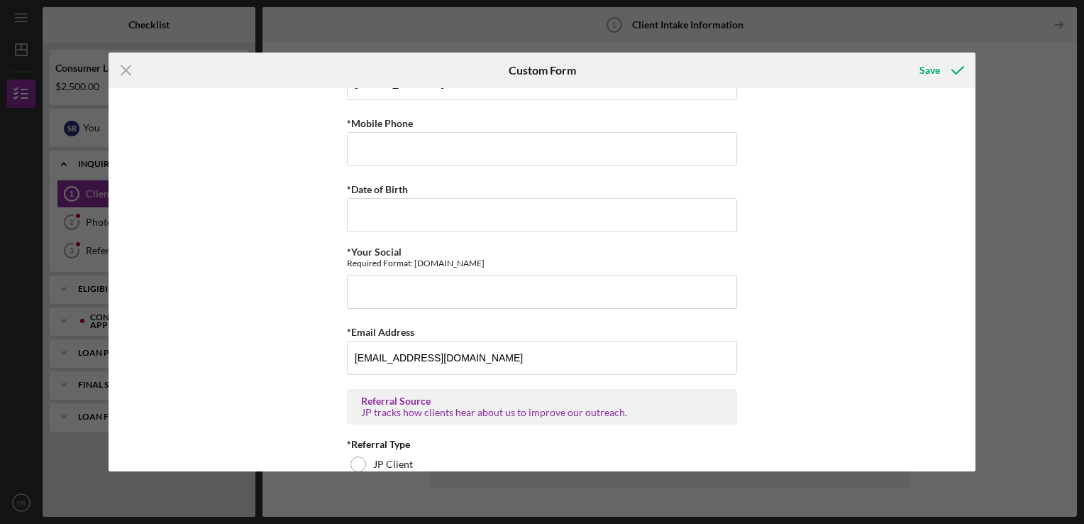
scroll to position [733, 0]
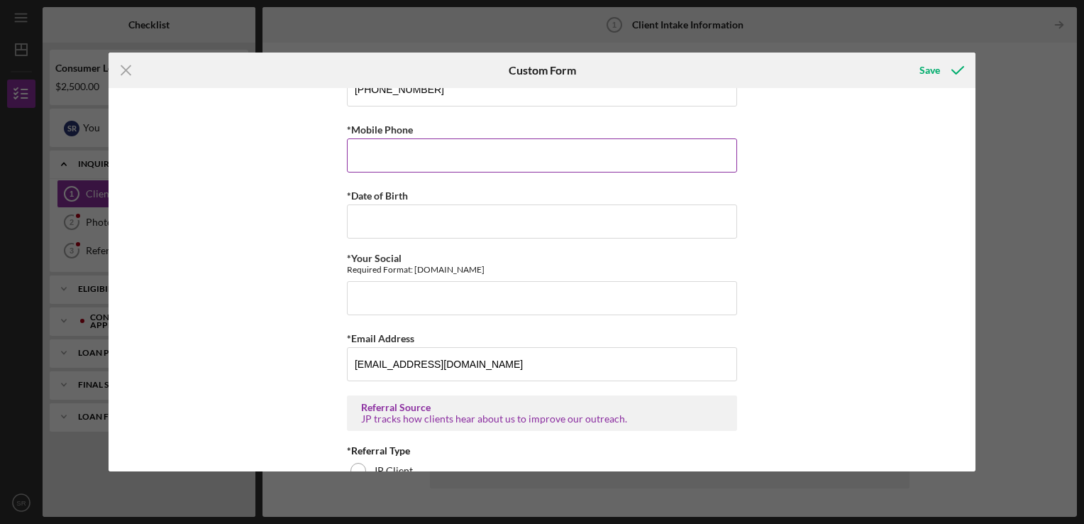
click at [534, 155] on input "*Mobile Phone" at bounding box center [542, 155] width 390 height 34
type input "(314) 556-9776"
click at [505, 211] on input "*Date of Birth" at bounding box center [542, 221] width 390 height 34
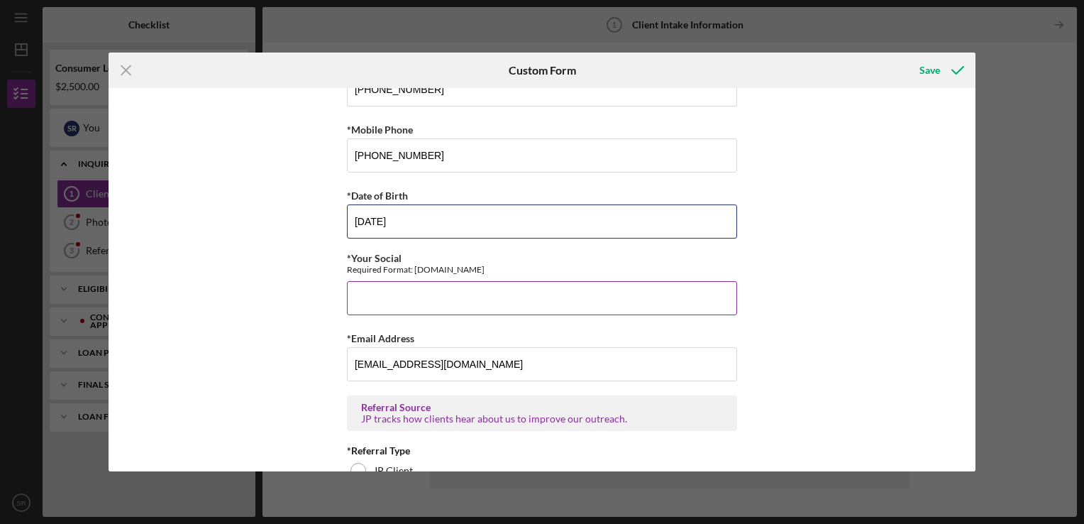
type input "06/14/1999"
click at [489, 292] on input "*Your Social" at bounding box center [542, 298] width 390 height 34
type input "498-15-3224"
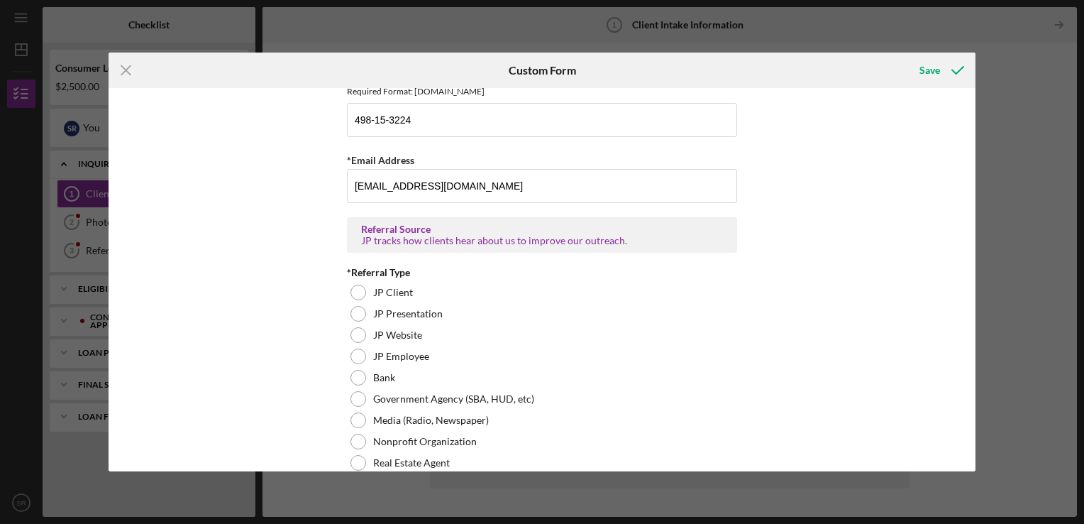
scroll to position [1052, 0]
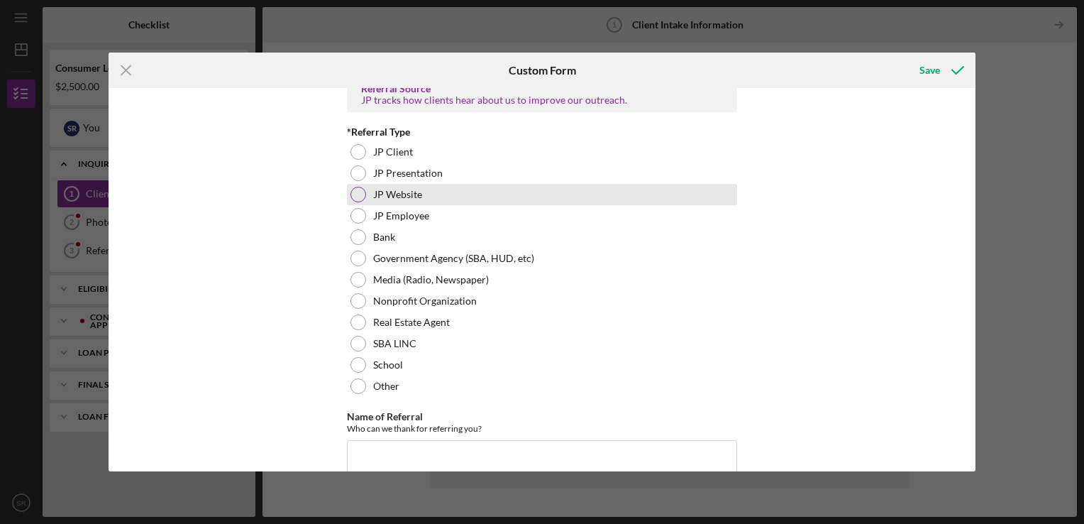
click at [431, 188] on div "JP Website" at bounding box center [542, 194] width 390 height 21
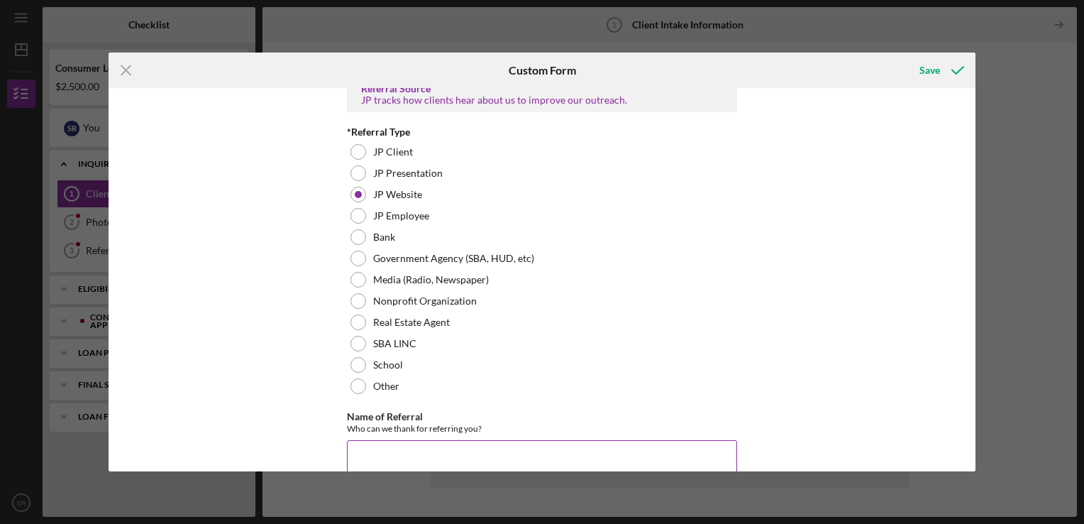
click at [466, 440] on input "Name of Referral" at bounding box center [542, 457] width 390 height 34
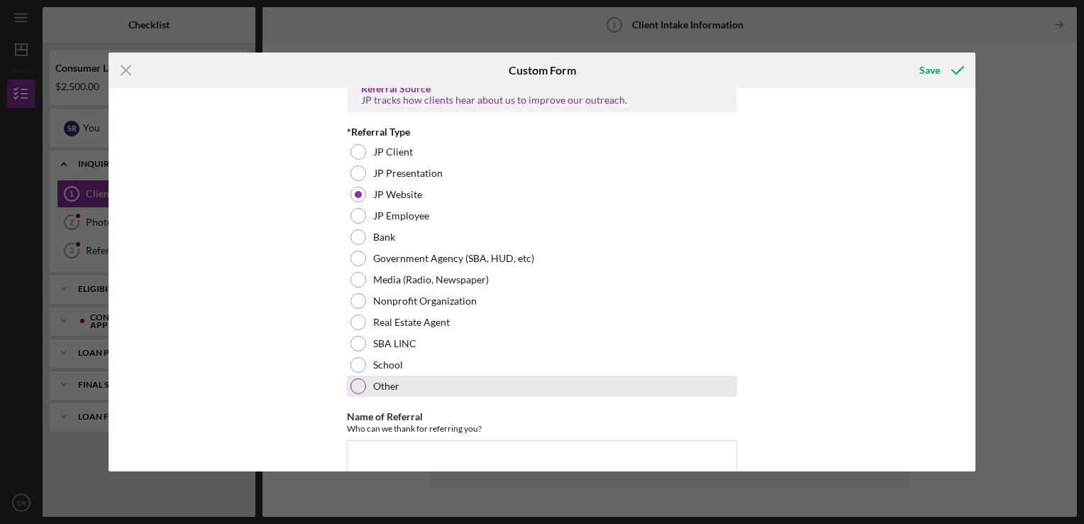
click at [695, 385] on div "Other" at bounding box center [542, 385] width 390 height 21
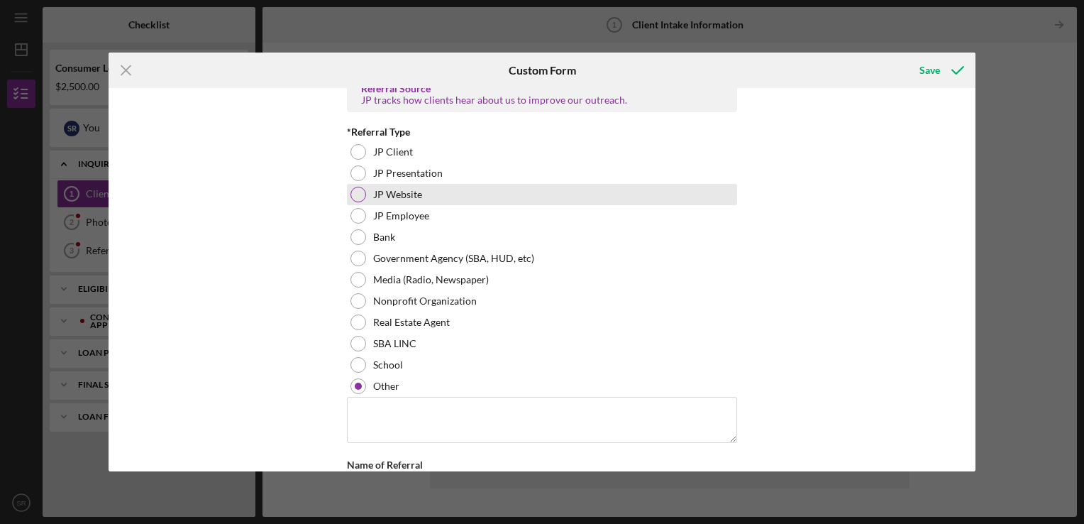
click at [503, 191] on div "JP Website" at bounding box center [542, 194] width 390 height 21
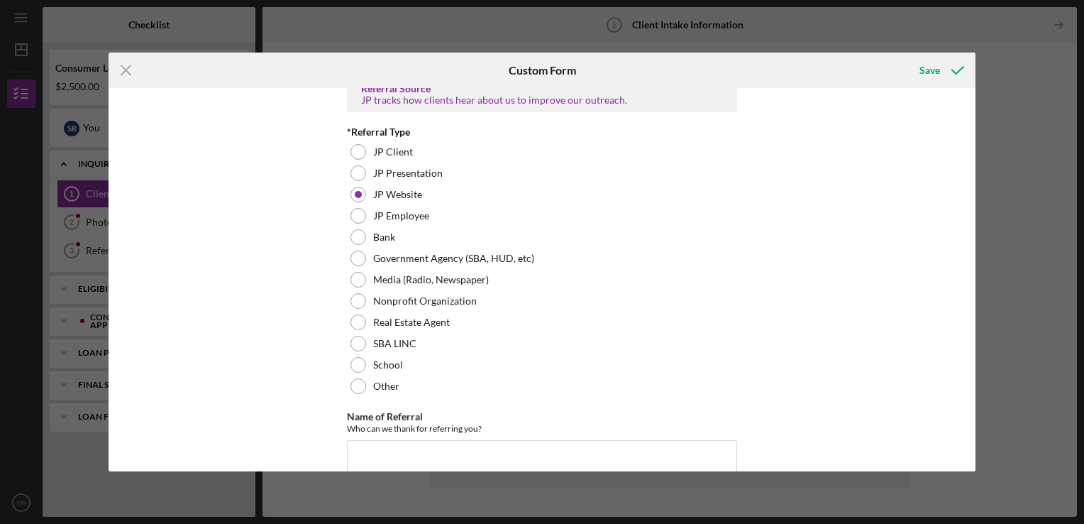
scroll to position [1071, 0]
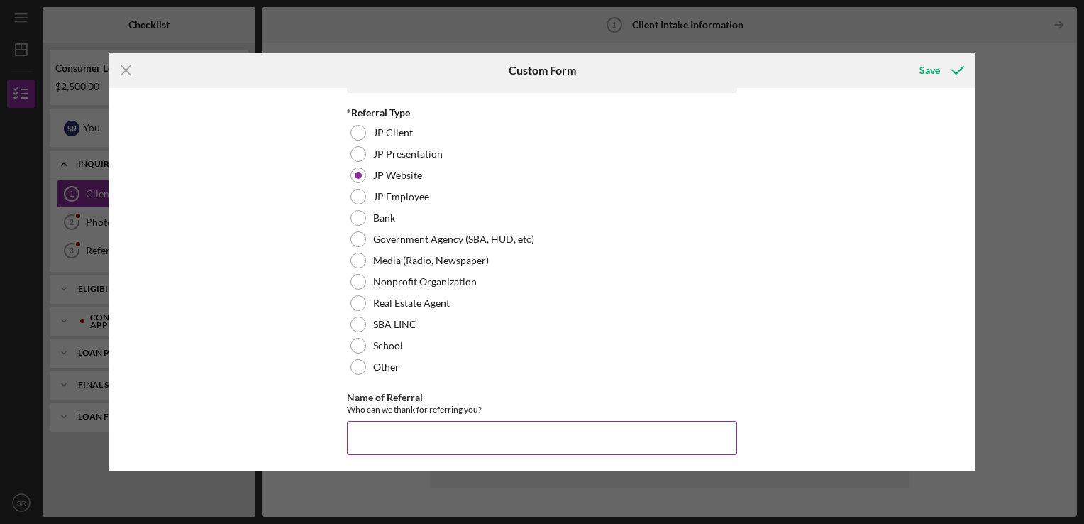
click at [681, 444] on input "Name of Referral" at bounding box center [542, 438] width 390 height 34
type input "N/A"
click at [969, 413] on div "Justine PETERSEN Customer Intake Form Application Date 10/4/2025 Title Mr. Ms. …" at bounding box center [542, 279] width 867 height 383
click at [937, 60] on div "Save" at bounding box center [930, 70] width 21 height 28
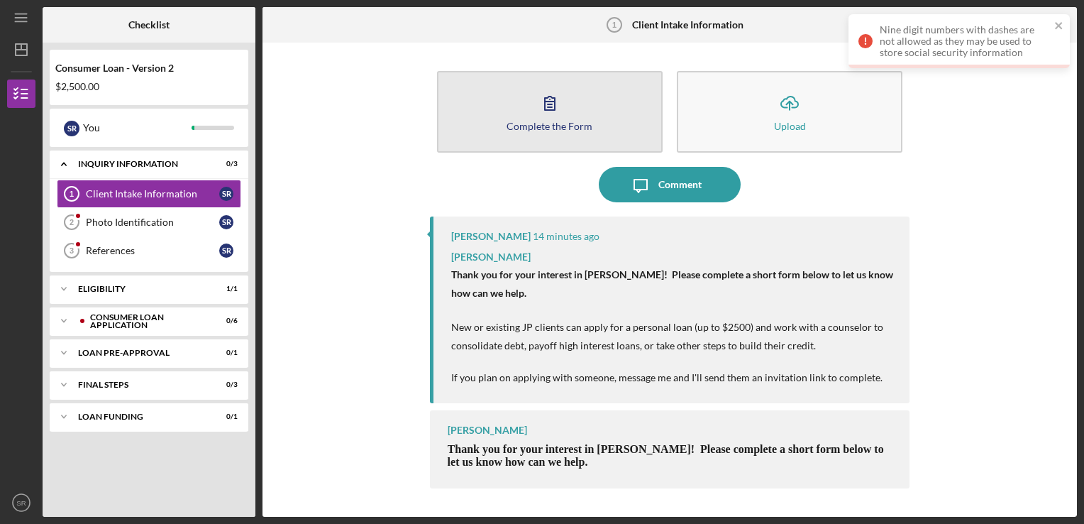
click at [585, 121] on div "Complete the Form" at bounding box center [550, 126] width 86 height 11
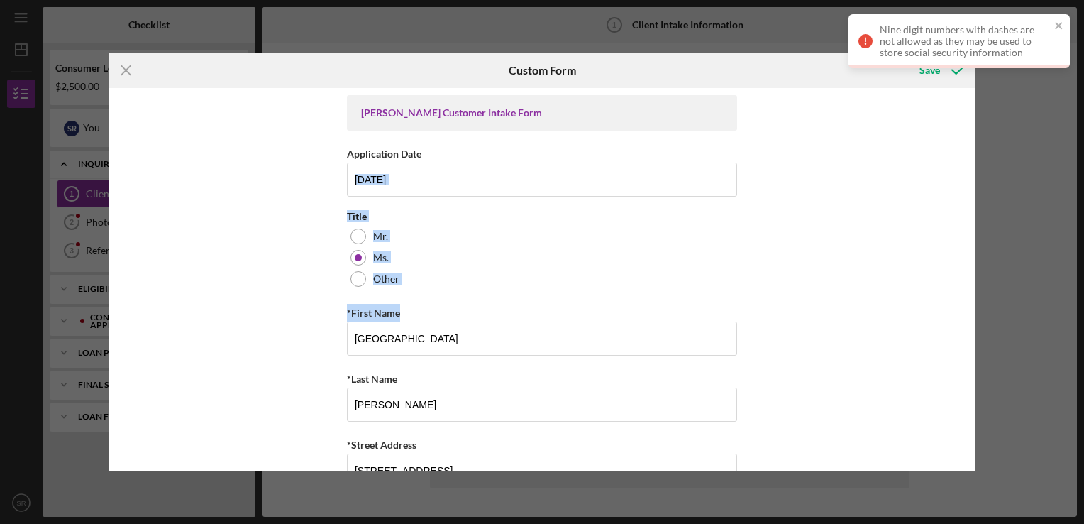
drag, startPoint x: 971, startPoint y: 172, endPoint x: 973, endPoint y: 304, distance: 132.7
click at [973, 304] on div "Justine PETERSEN Customer Intake Form Application Date 10/4/2025 Title Mr. Ms. …" at bounding box center [542, 279] width 867 height 383
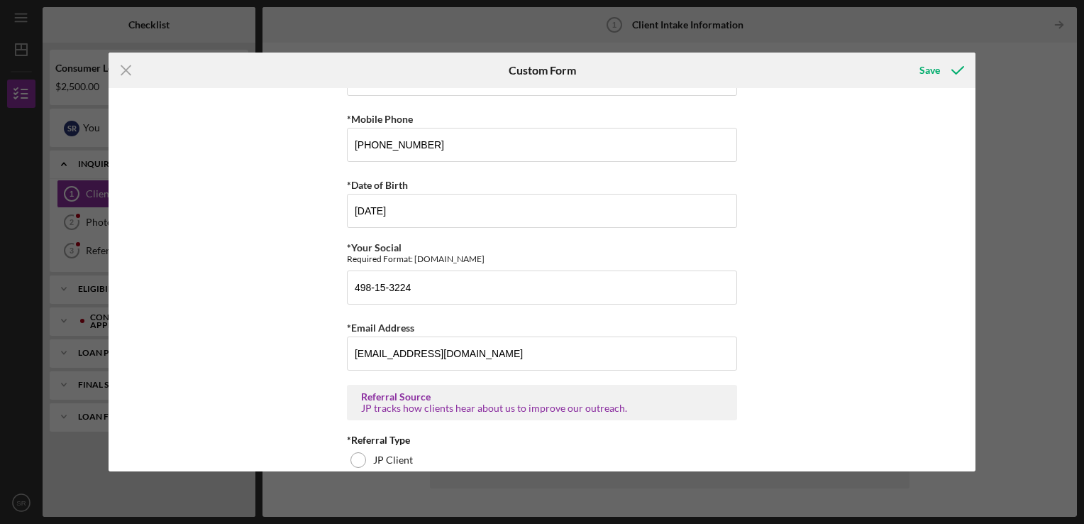
scroll to position [751, 0]
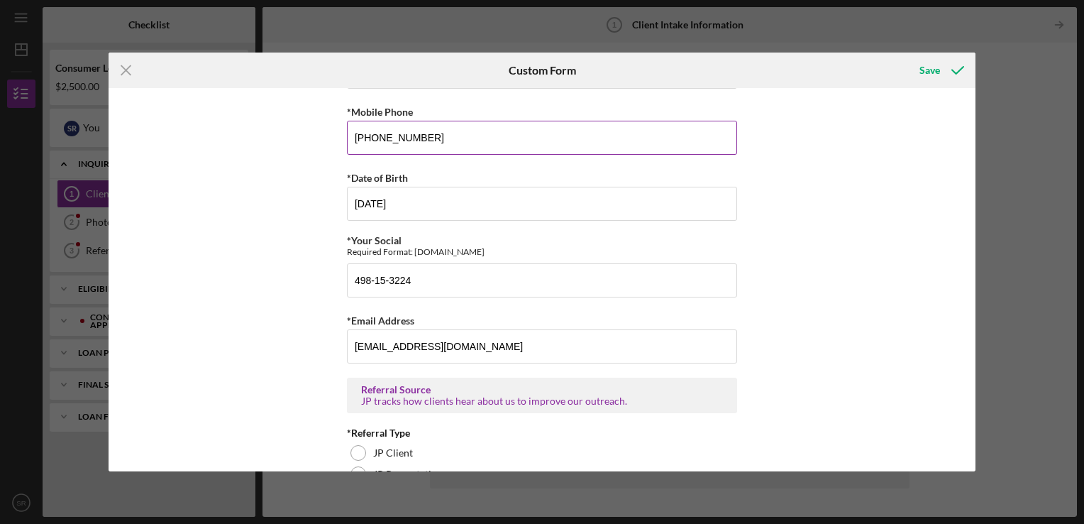
click at [518, 143] on input "(314) 556-9776" at bounding box center [542, 138] width 390 height 34
drag, startPoint x: 518, startPoint y: 143, endPoint x: 334, endPoint y: 138, distance: 183.9
click at [334, 138] on div "Justine PETERSEN Customer Intake Form Application Date 10/4/2025 Title Mr. Ms. …" at bounding box center [542, 279] width 867 height 383
type input "(314) 556-9776"
drag, startPoint x: 711, startPoint y: 282, endPoint x: 364, endPoint y: 265, distance: 347.4
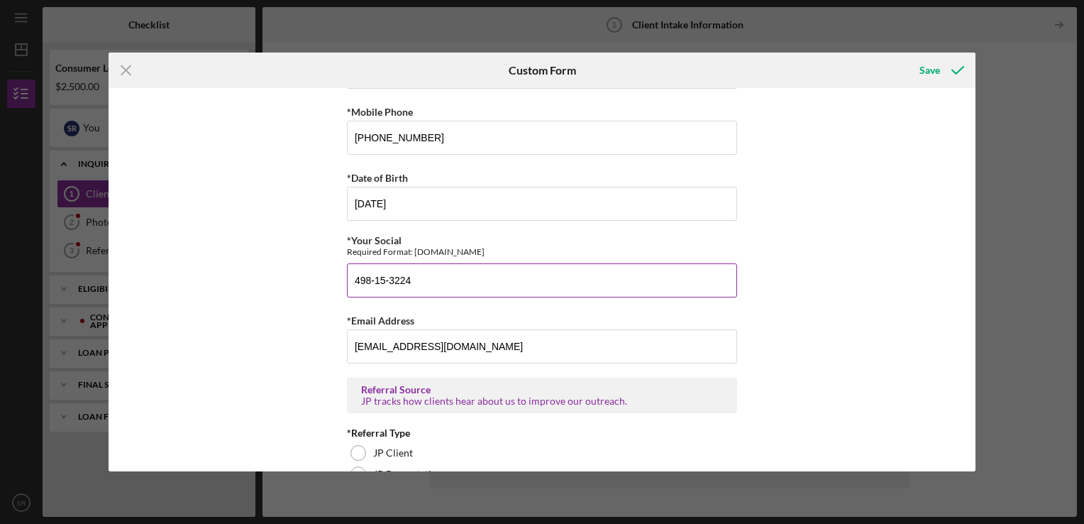
click at [364, 265] on input "498-15-3224" at bounding box center [542, 280] width 390 height 34
type input "4"
type input "498153224"
click at [959, 65] on icon "submit" at bounding box center [957, 70] width 35 height 35
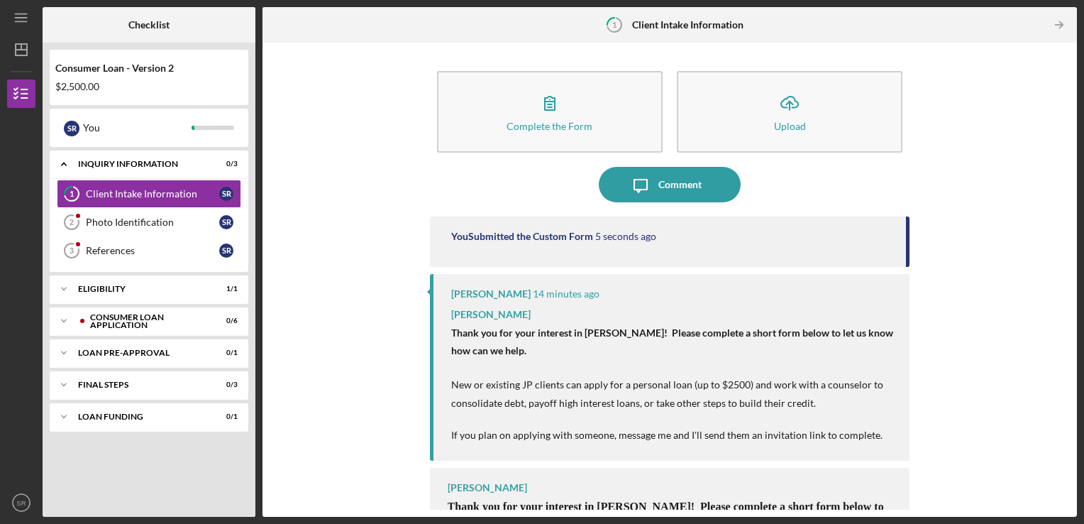
scroll to position [28, 0]
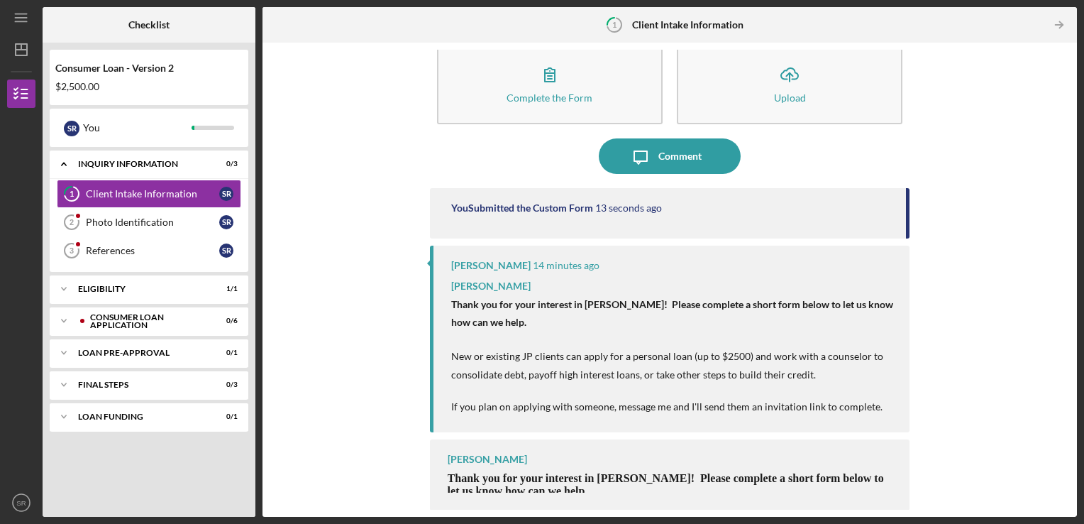
drag, startPoint x: 1061, startPoint y: 214, endPoint x: 1073, endPoint y: 238, distance: 26.3
click at [1073, 238] on div "Complete the Form Form Icon/Upload Upload Icon/Message Comment You Submitted th…" at bounding box center [670, 280] width 815 height 474
click at [604, 203] on time "17 seconds ago" at bounding box center [628, 207] width 67 height 11
click at [131, 216] on div "Photo Identification" at bounding box center [152, 221] width 133 height 11
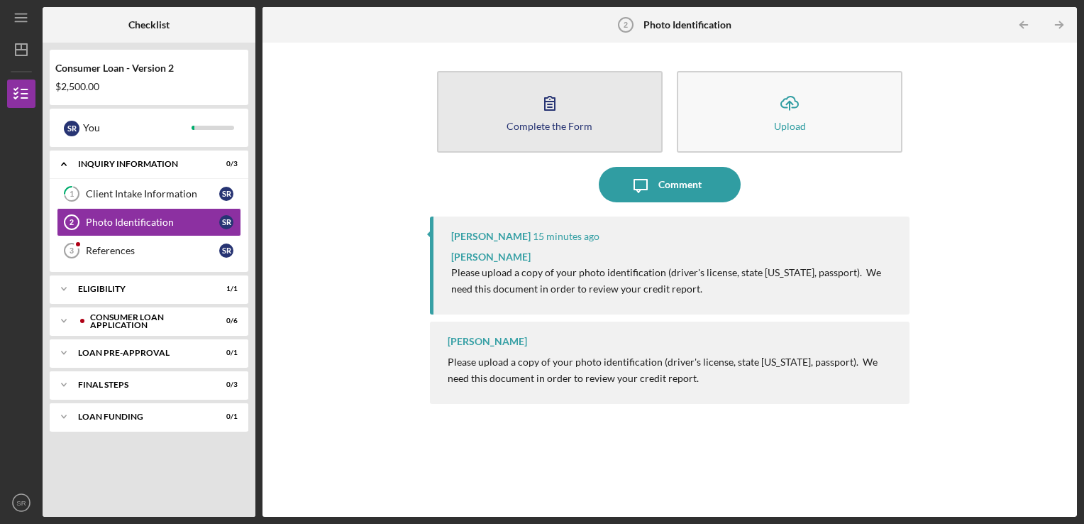
click at [565, 142] on button "Complete the Form Form" at bounding box center [550, 112] width 226 height 82
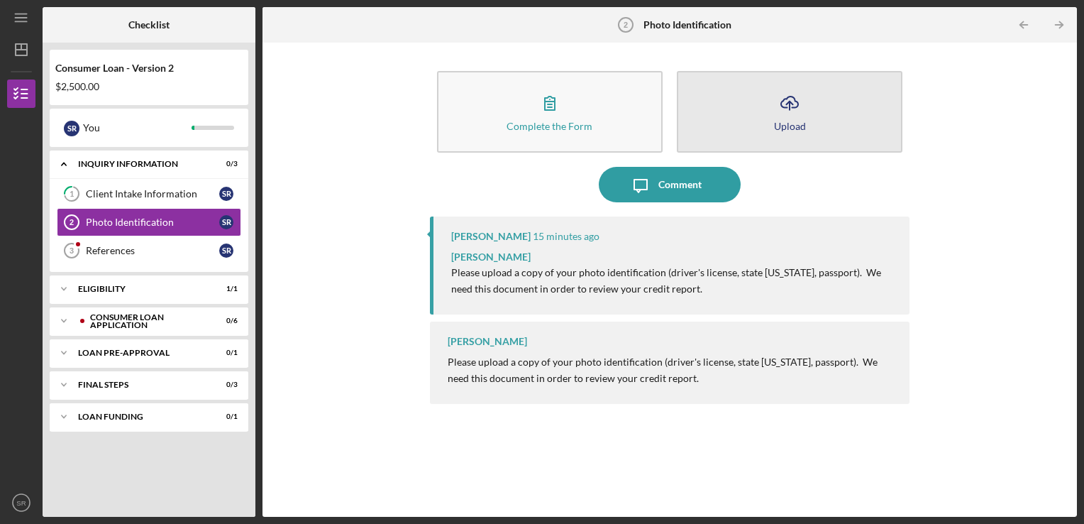
click at [766, 118] on button "Icon/Upload Upload" at bounding box center [790, 112] width 226 height 82
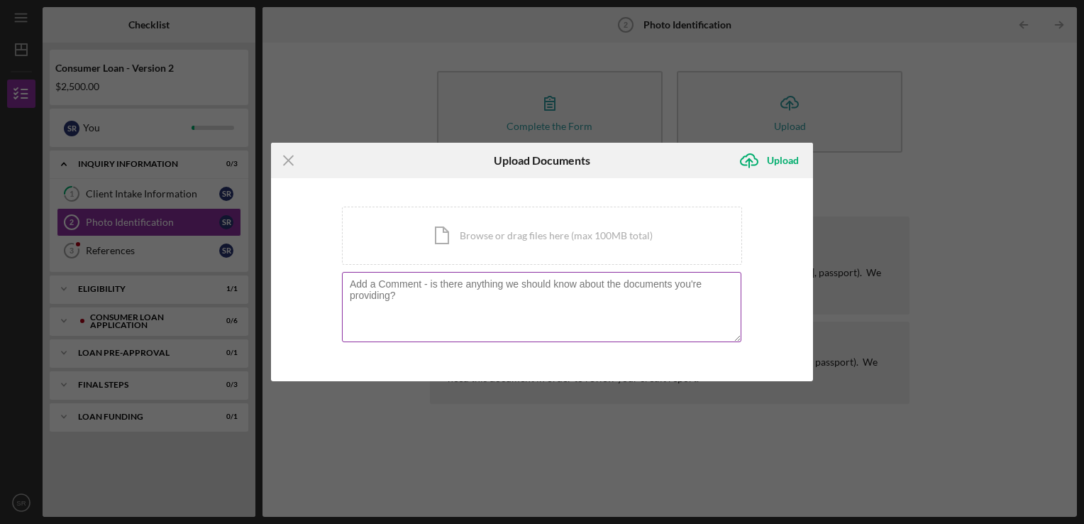
click at [538, 300] on textarea at bounding box center [542, 307] width 400 height 70
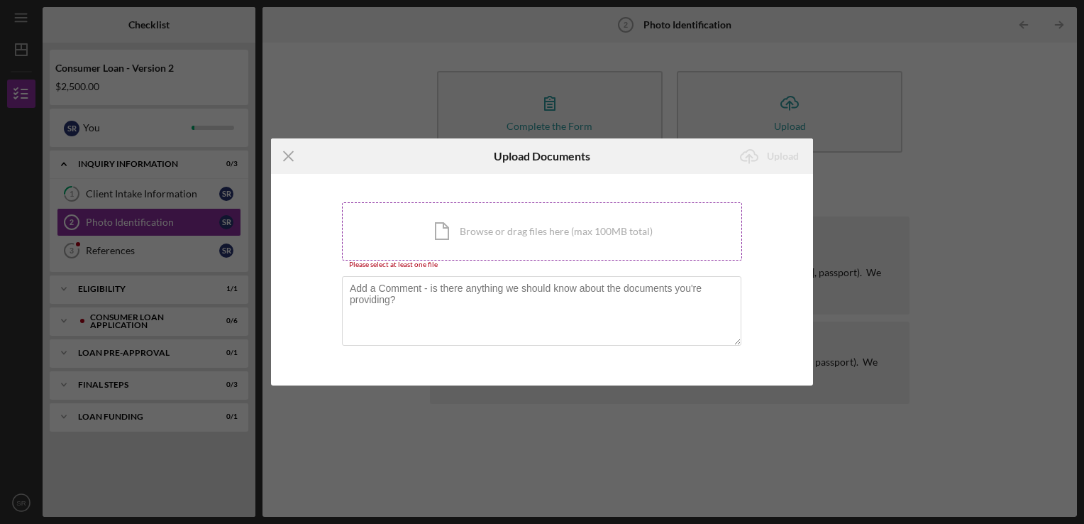
click at [516, 236] on div "Icon/Document Browse or drag files here (max 100MB total) Tap to choose files o…" at bounding box center [542, 231] width 400 height 58
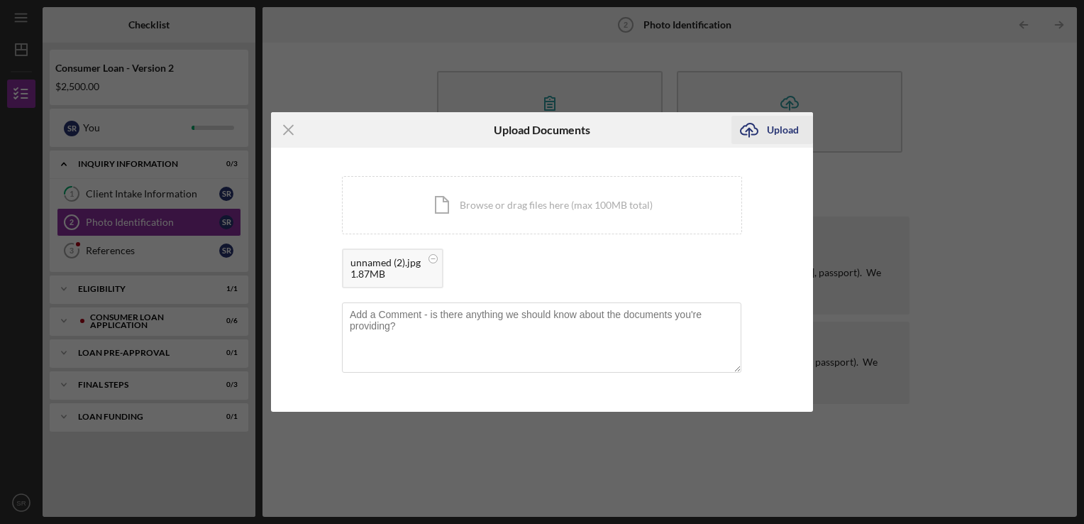
click at [783, 135] on div "Upload" at bounding box center [783, 130] width 32 height 28
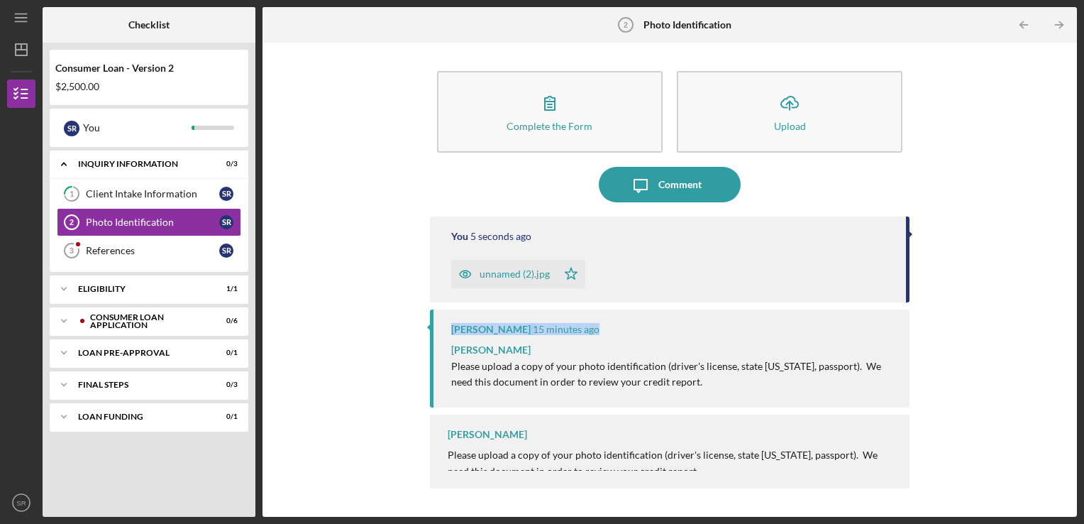
drag, startPoint x: 906, startPoint y: 288, endPoint x: 908, endPoint y: 323, distance: 34.8
click at [908, 323] on div "You 5 seconds ago unnamed (2).jpg Icon/Star LaTrisha Gandy 15 minutes ago LaTri…" at bounding box center [670, 355] width 480 height 279
drag, startPoint x: 908, startPoint y: 323, endPoint x: 996, endPoint y: 426, distance: 135.9
click at [996, 426] on div "Complete the Form Form Icon/Upload Upload Icon/Message Comment You 6 seconds ag…" at bounding box center [670, 280] width 800 height 460
click at [178, 248] on div "References" at bounding box center [152, 250] width 133 height 11
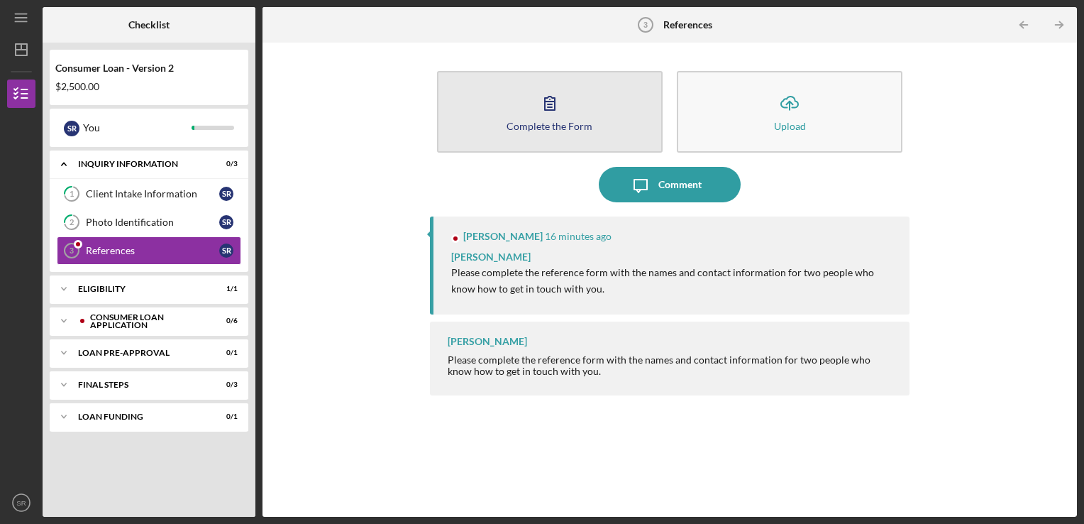
click at [577, 131] on button "Complete the Form Form" at bounding box center [550, 112] width 226 height 82
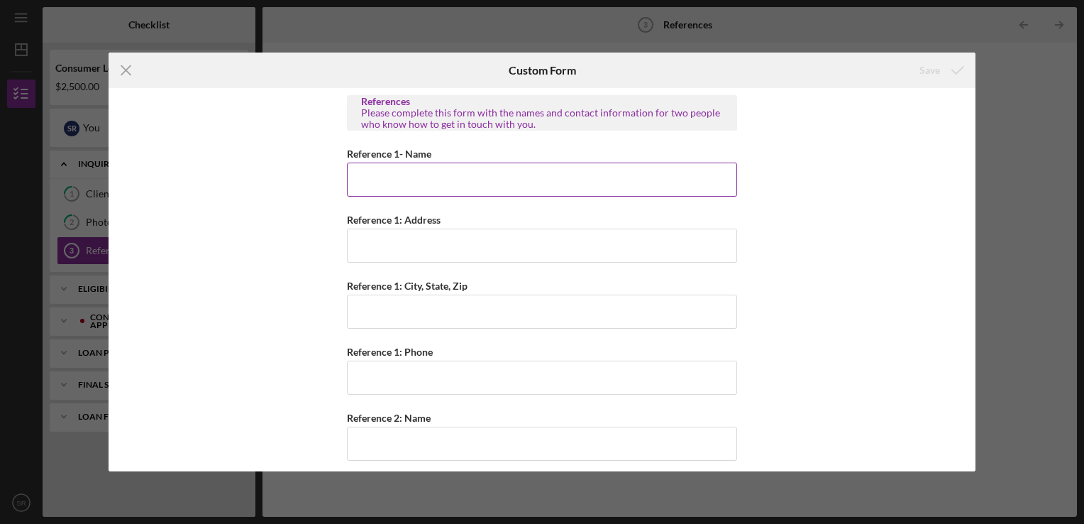
click at [646, 177] on input "Reference 1- Name" at bounding box center [542, 180] width 390 height 34
type input "A' Da Harris"
click at [604, 242] on input "Reference 1: Address" at bounding box center [542, 246] width 390 height 34
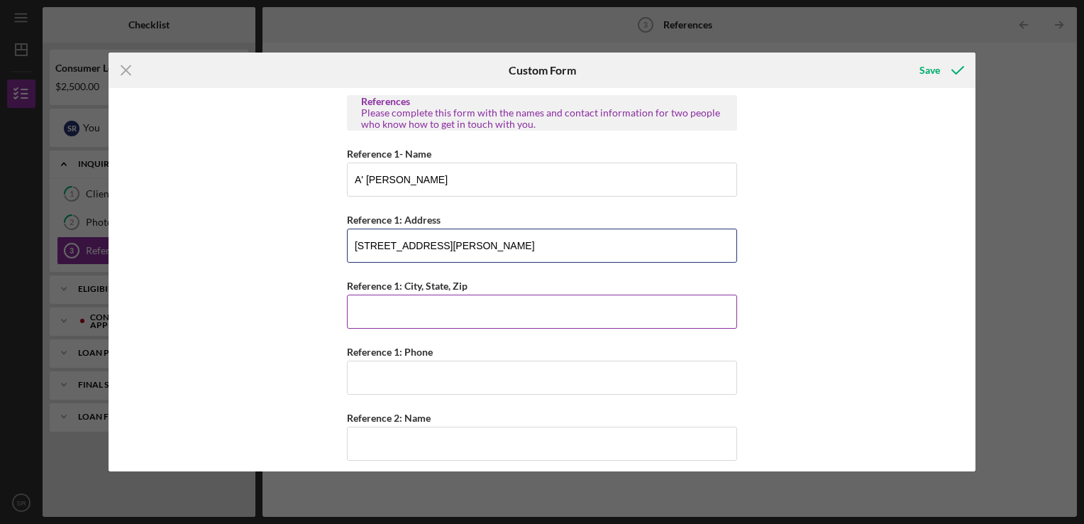
type input "710 Geyer Street"
click at [624, 301] on input "Reference 1: City, State, Zip" at bounding box center [542, 312] width 390 height 34
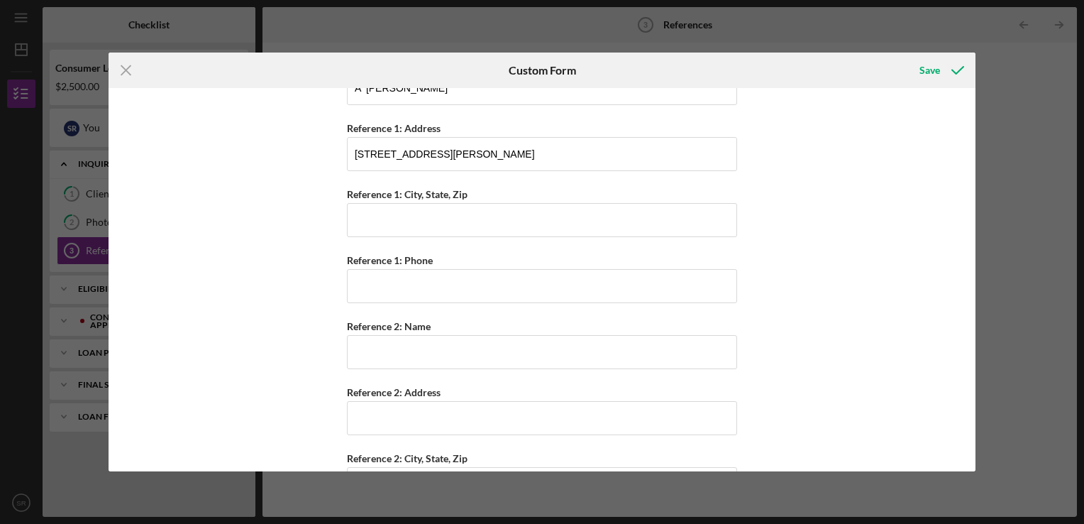
scroll to position [87, 0]
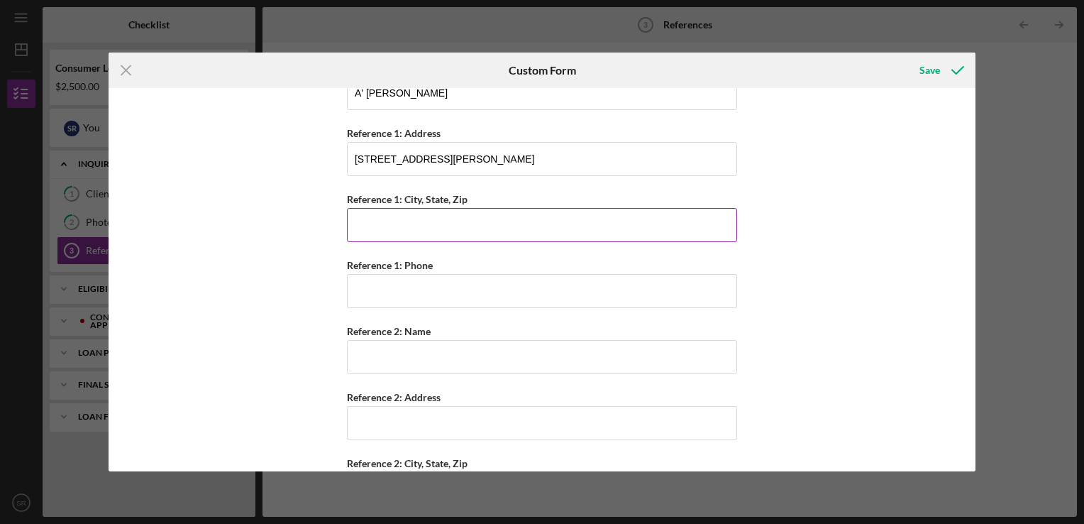
click at [547, 231] on input "Reference 1: City, State, Zip" at bounding box center [542, 225] width 390 height 34
type input "Saint Louis, MO,"
click at [433, 161] on input "710 Geyer Street" at bounding box center [542, 159] width 390 height 34
type input "710 Geyer Avenue 63104"
click at [449, 124] on div "Reference 1: Address" at bounding box center [542, 133] width 390 height 18
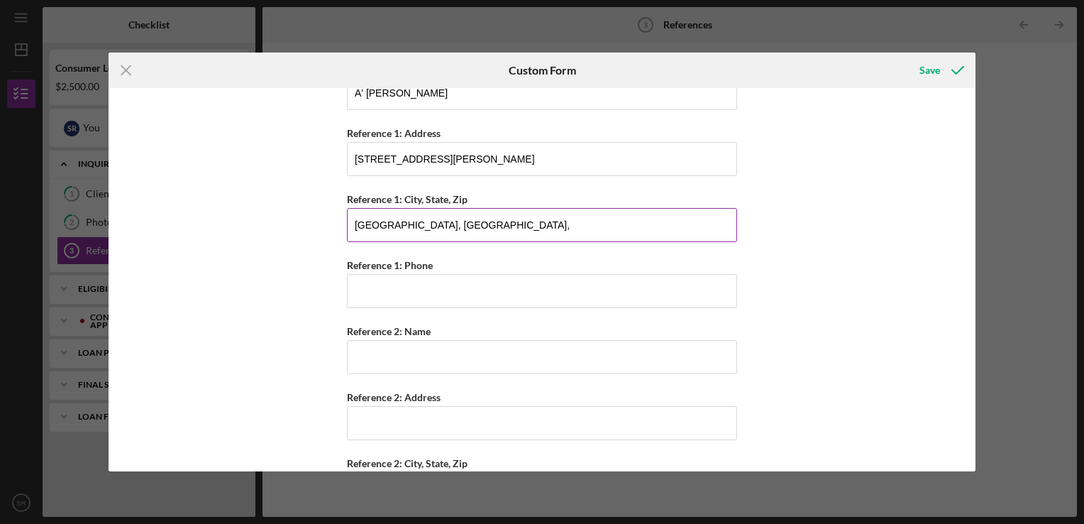
click at [464, 238] on input "Saint Louis, MO," at bounding box center [542, 225] width 390 height 34
type input "Saint Louis, MO, 63104"
click at [471, 164] on input "710 Geyer Avenue 63104" at bounding box center [542, 159] width 390 height 34
type input "710 Geyer Avenue"
click at [629, 284] on input "Reference 1: Phone" at bounding box center [542, 291] width 390 height 34
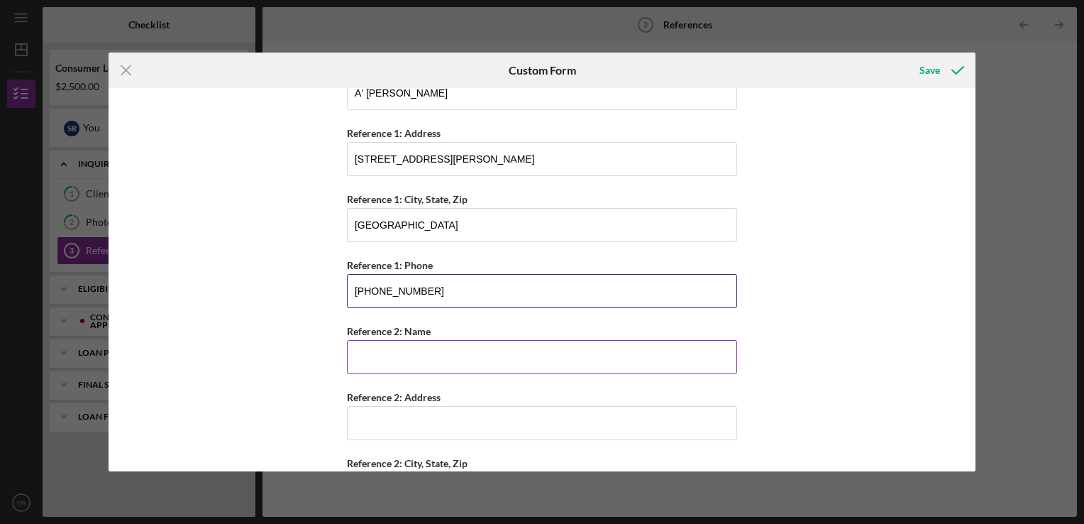
type input "(313) 588-1026"
click at [624, 353] on input "Reference 2: Name" at bounding box center [542, 357] width 390 height 34
type input "Russell Houston"
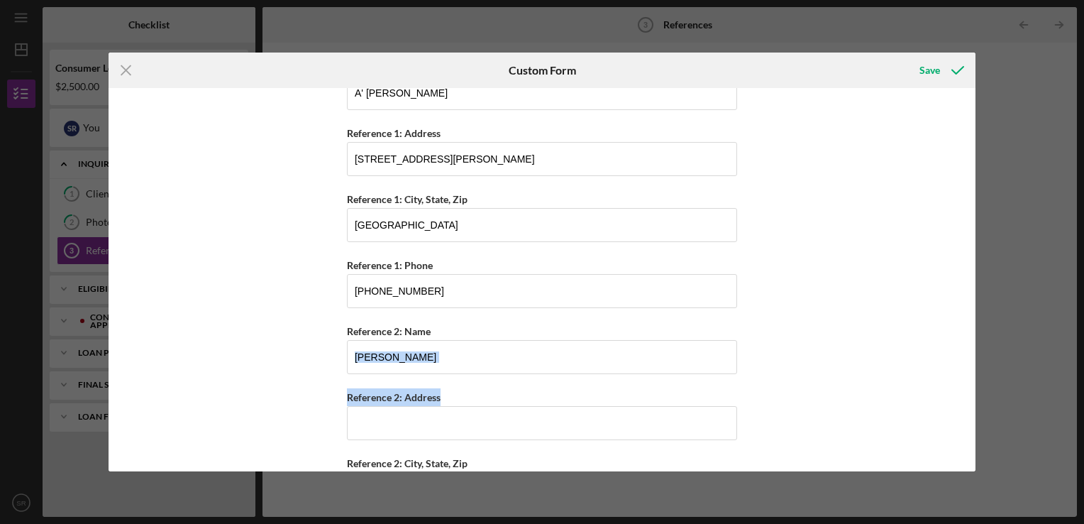
drag, startPoint x: 971, startPoint y: 360, endPoint x: 974, endPoint y: 384, distance: 24.3
click at [974, 384] on div "References Please complete this form with the names and contact information for…" at bounding box center [542, 279] width 867 height 383
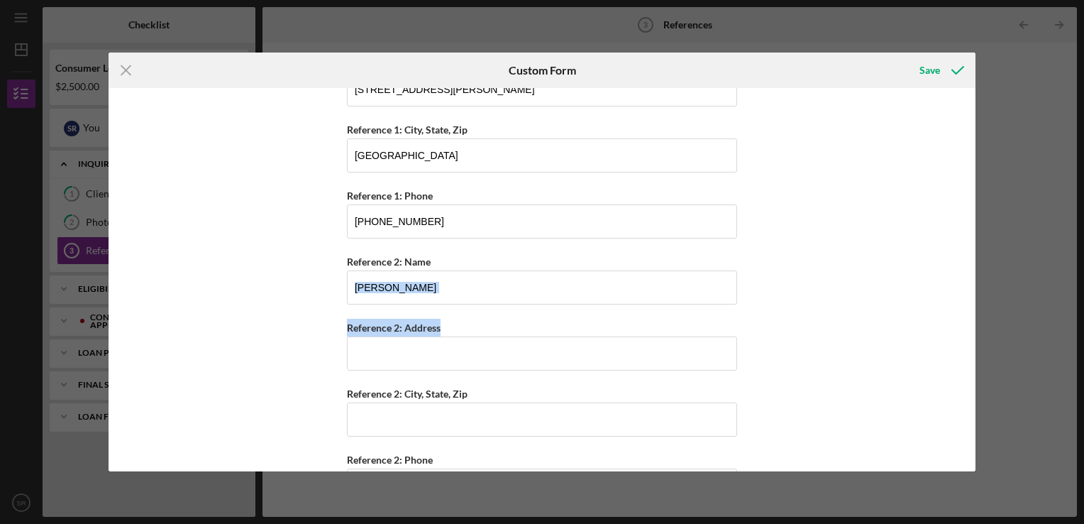
scroll to position [200, 0]
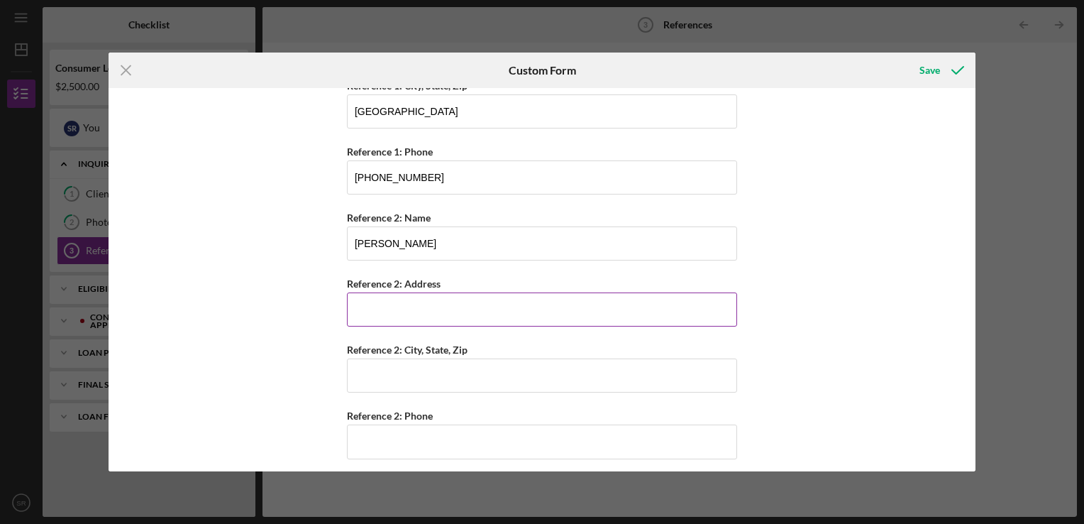
click at [655, 316] on input "Reference 2: Address" at bounding box center [542, 309] width 390 height 34
type input "1636 Helen Street"
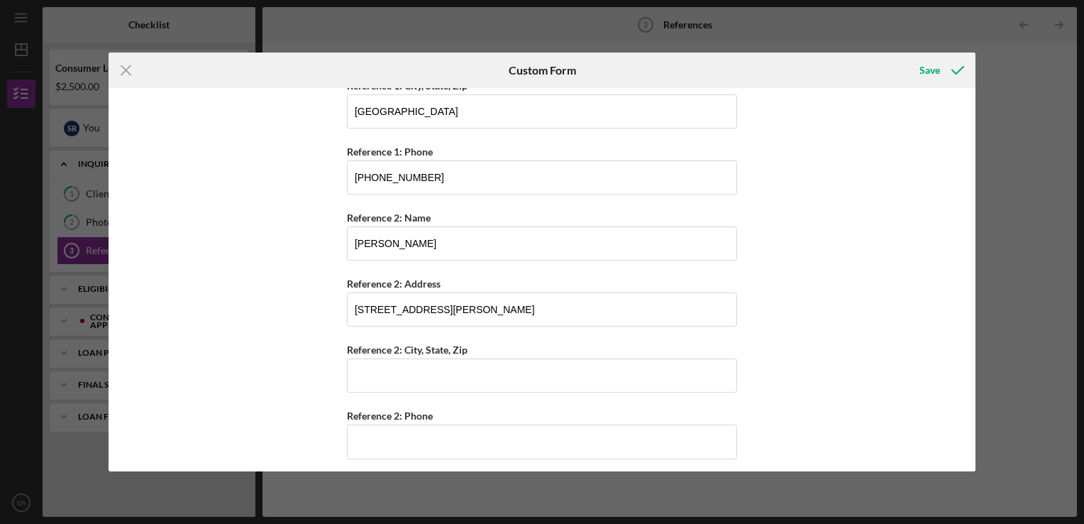
click at [468, 397] on div "References Please complete this form with the names and contact information for…" at bounding box center [542, 184] width 390 height 578
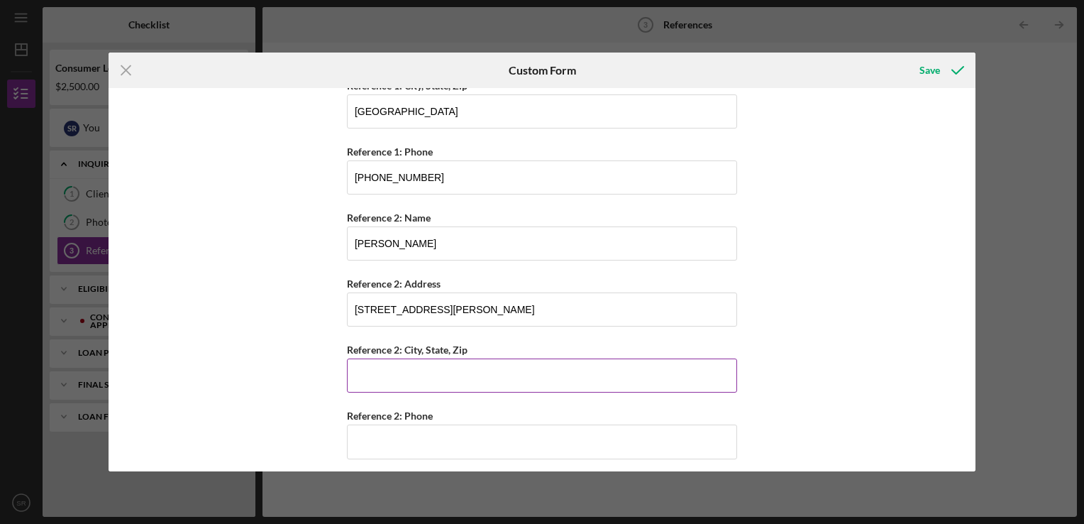
click at [466, 390] on input "Reference 2: City, State, Zip" at bounding box center [542, 375] width 390 height 34
click at [453, 378] on input "St. Louis" at bounding box center [542, 375] width 390 height 34
type input "St. Louis, MO, 63106"
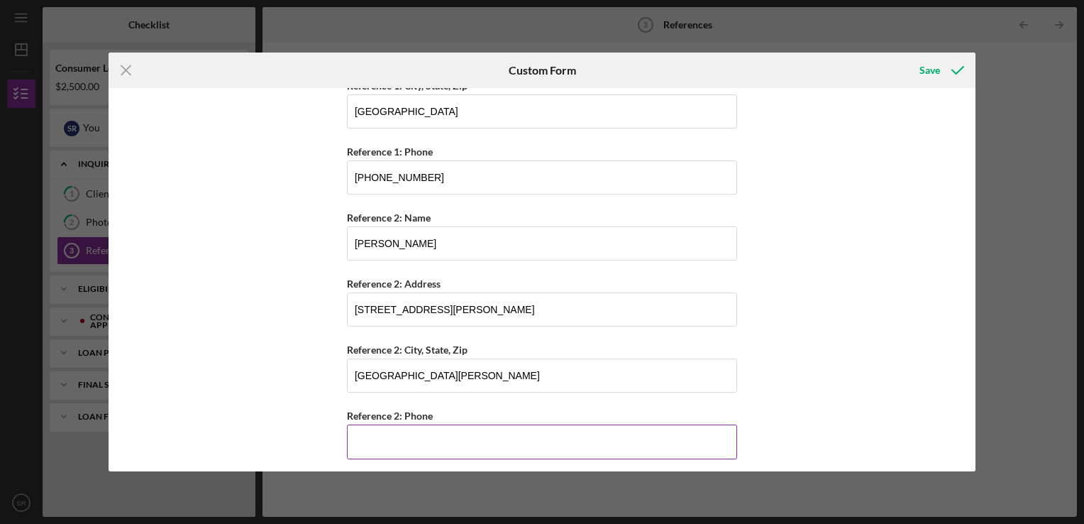
click at [468, 436] on input "Reference 2: Phone" at bounding box center [542, 441] width 390 height 34
type input "(314) 486-0902"
click at [925, 87] on div "Save" at bounding box center [941, 70] width 70 height 35
click at [925, 75] on div "Save" at bounding box center [930, 70] width 21 height 28
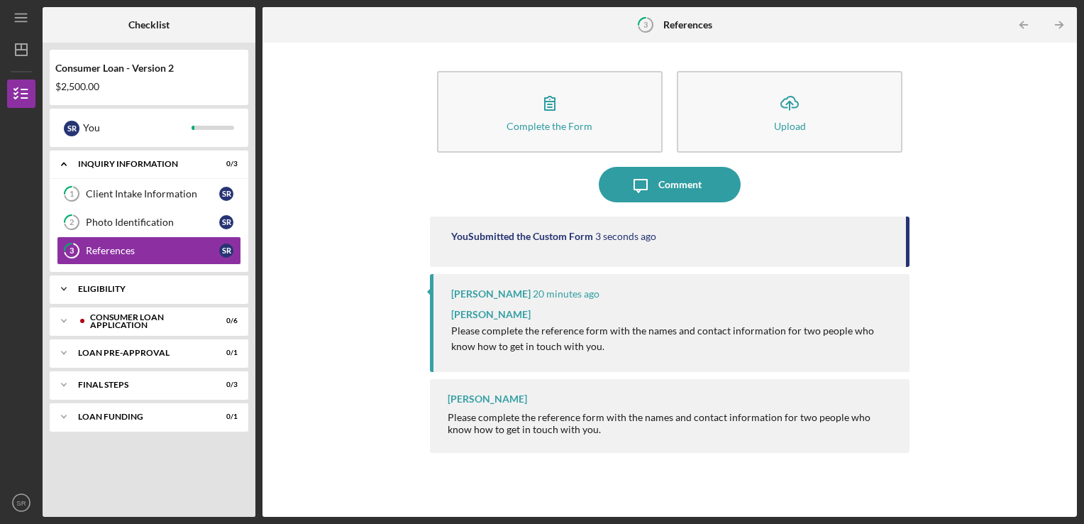
click at [203, 280] on div "Icon/Expander Eligibility 1 / 1" at bounding box center [149, 289] width 199 height 28
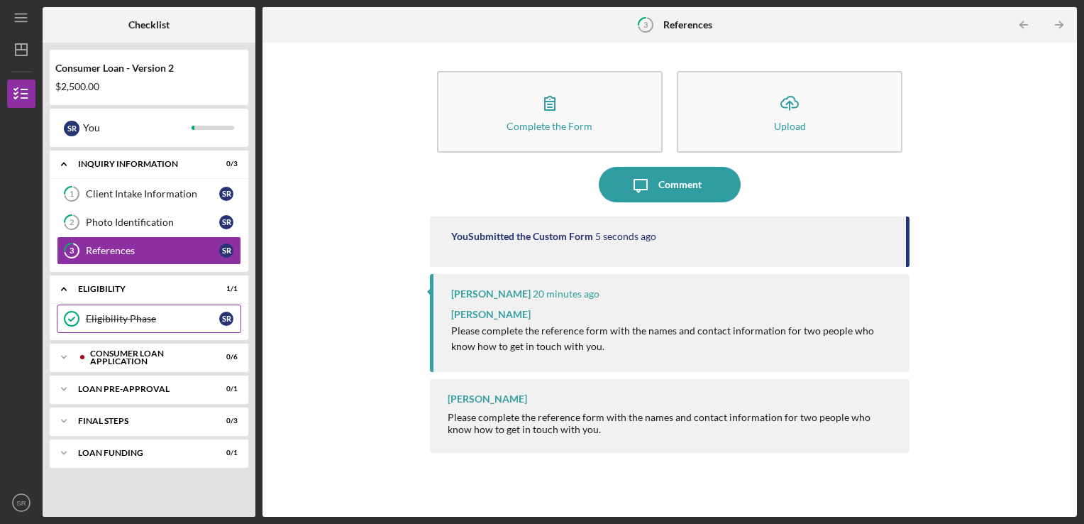
click at [184, 321] on div "Eligibility Phase" at bounding box center [152, 318] width 133 height 11
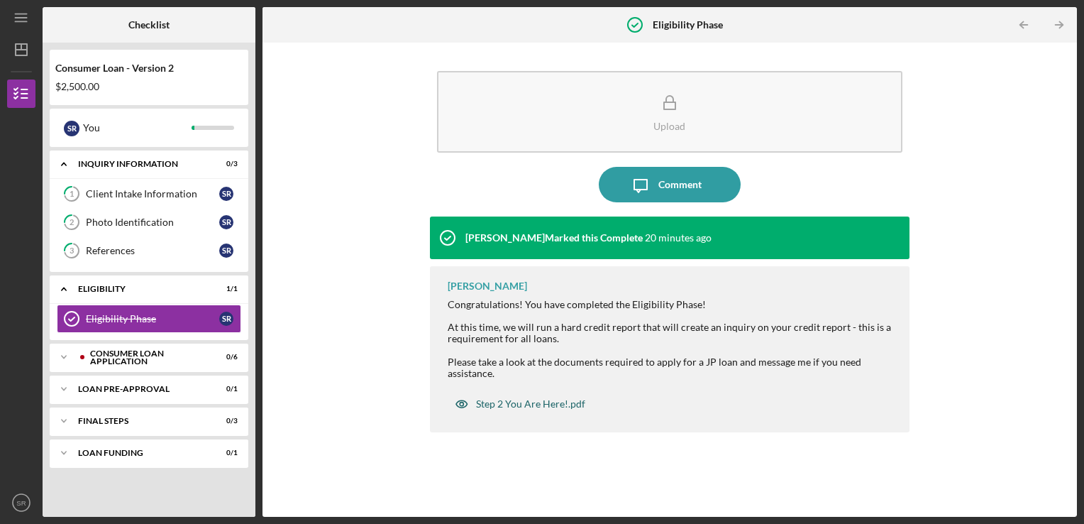
click at [512, 400] on div "Step 2 You Are Here!.pdf" at bounding box center [530, 403] width 109 height 11
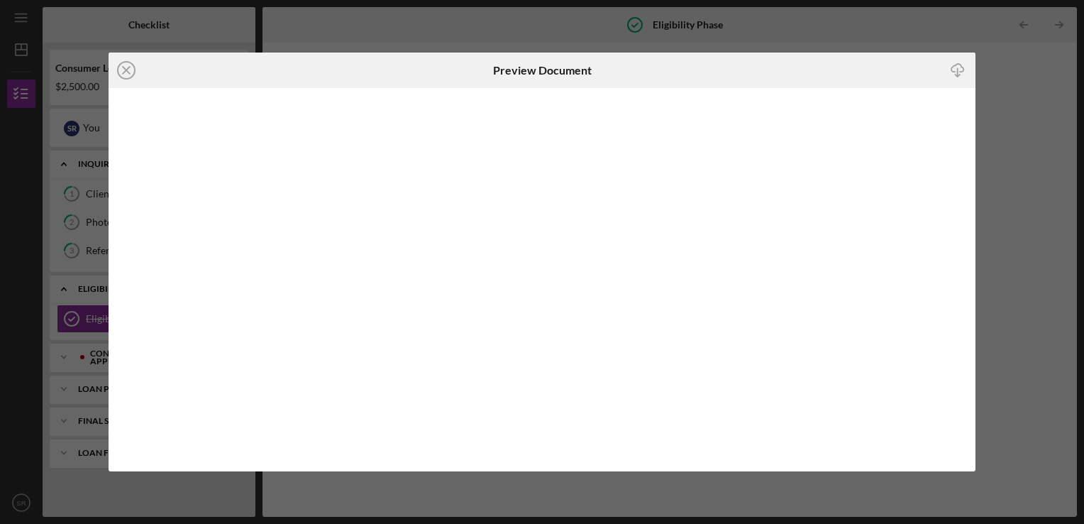
click at [959, 72] on icon "Icon/Download" at bounding box center [958, 70] width 32 height 32
click at [1040, 138] on div "Icon/Close Preview Document Icon/Download" at bounding box center [542, 262] width 1084 height 524
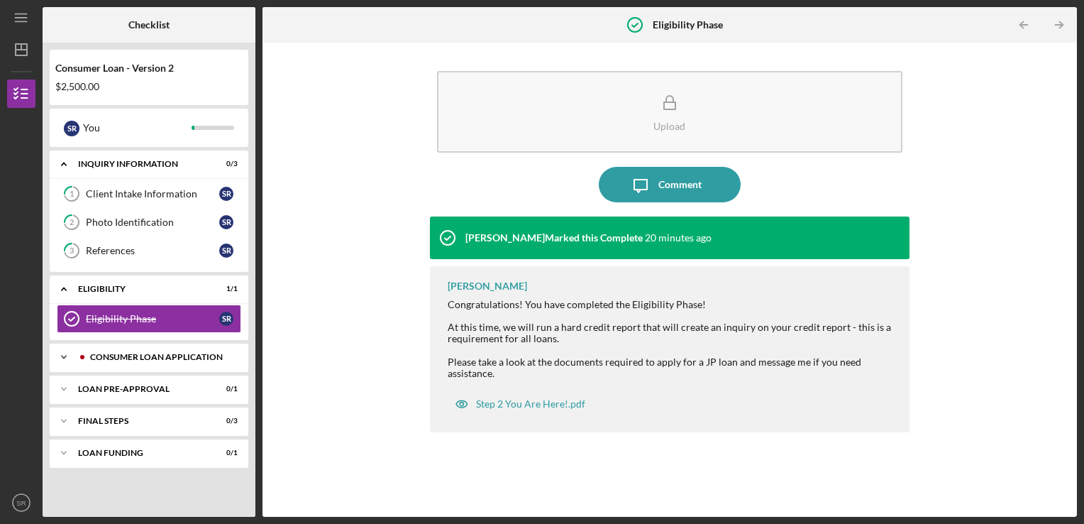
click at [165, 358] on div "Consumer Loan Application" at bounding box center [160, 357] width 141 height 9
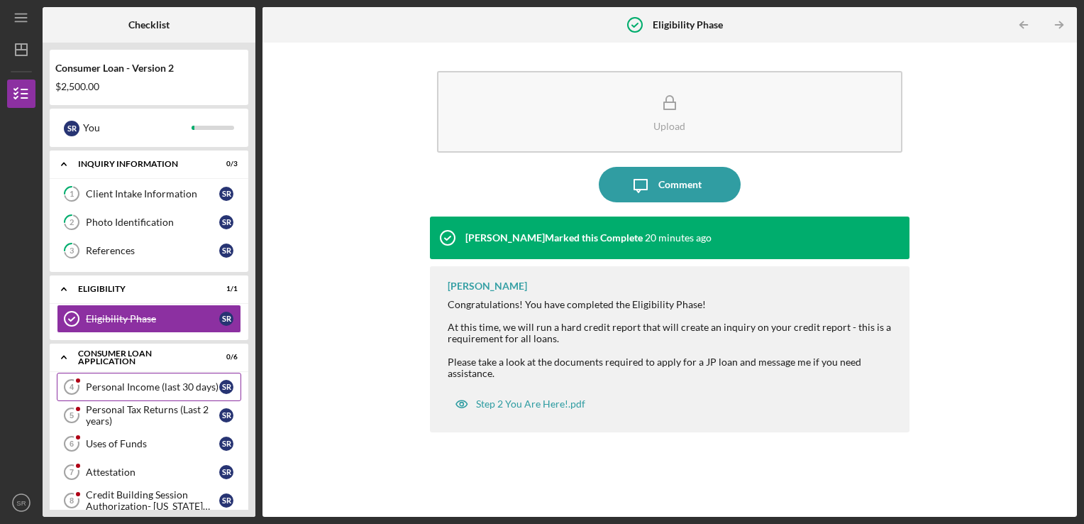
click at [172, 386] on div "Personal Income (last 30 days)" at bounding box center [152, 386] width 133 height 11
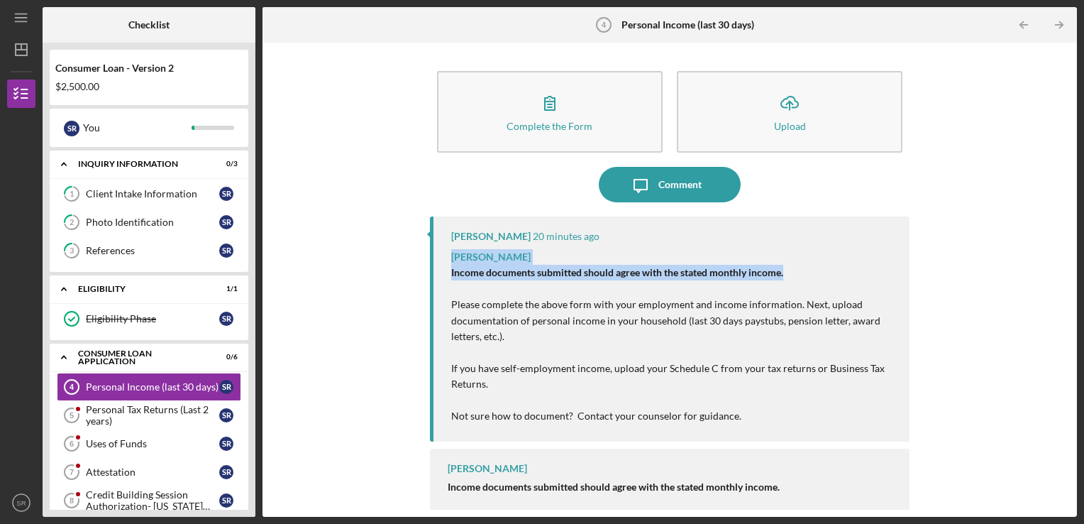
drag, startPoint x: 1063, startPoint y: 218, endPoint x: 1073, endPoint y: 277, distance: 59.7
click at [1073, 277] on div "Complete the Form Form Icon/Upload Upload Icon/Message Comment LaTrisha Gandy 2…" at bounding box center [670, 280] width 815 height 474
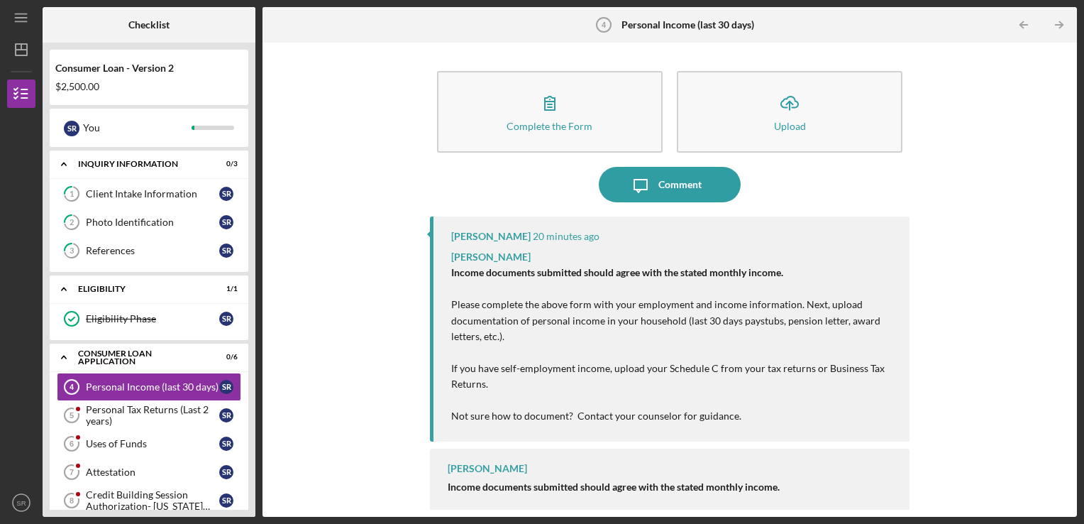
drag, startPoint x: 1073, startPoint y: 277, endPoint x: 981, endPoint y: 326, distance: 104.8
click at [981, 326] on div "Complete the Form Form Icon/Upload Upload Icon/Message Comment LaTrisha Gandy 2…" at bounding box center [670, 280] width 800 height 460
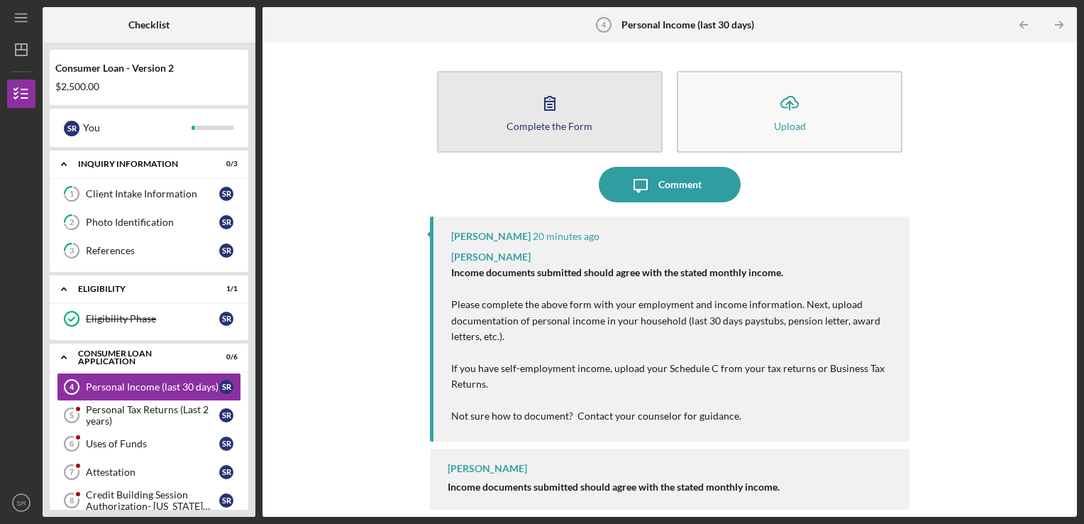
click at [558, 111] on icon "button" at bounding box center [549, 102] width 35 height 35
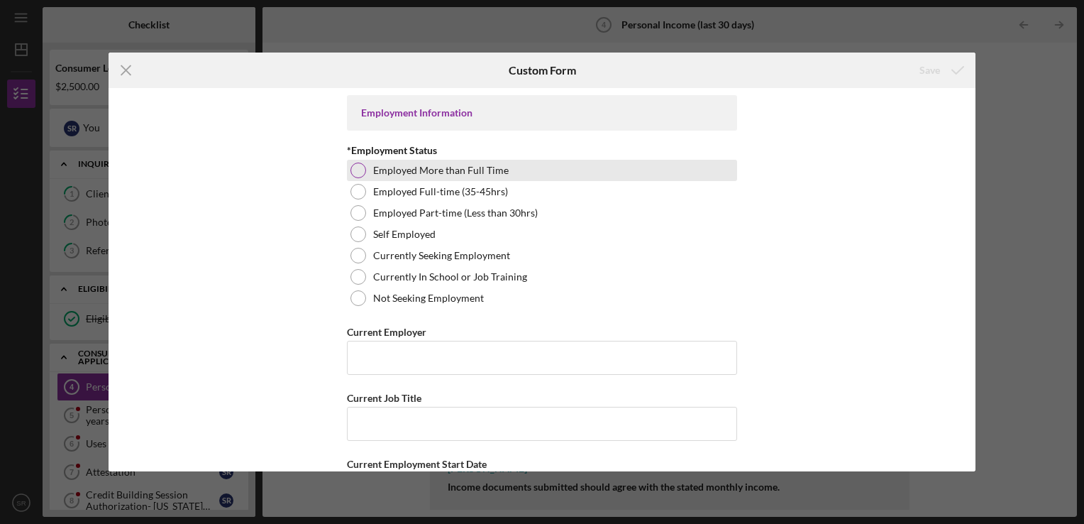
click at [471, 172] on label "Employed More than Full Time" at bounding box center [441, 170] width 136 height 11
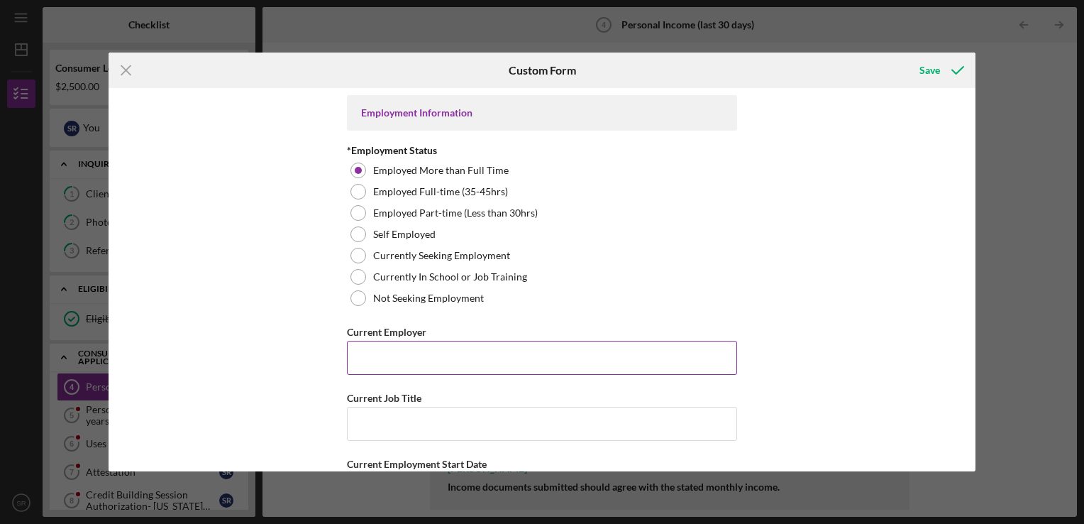
click at [451, 370] on input "Current Employer" at bounding box center [542, 358] width 390 height 34
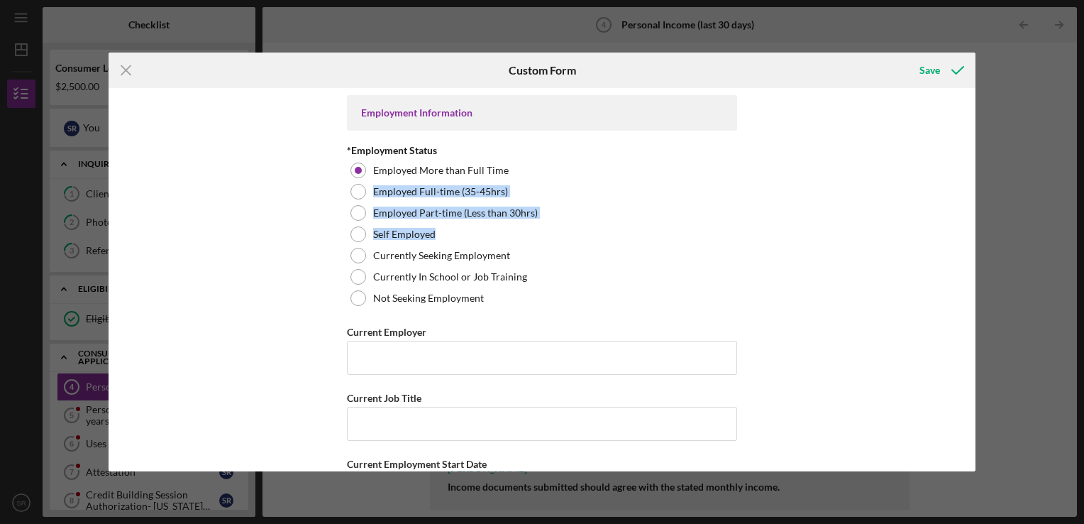
drag, startPoint x: 971, startPoint y: 178, endPoint x: 979, endPoint y: 234, distance: 56.7
click at [979, 234] on div "Icon/Menu Close Custom Form Save Employment Information *Employment Status Empl…" at bounding box center [542, 262] width 1084 height 524
click at [910, 282] on div "Employment Information *Employment Status Employed More than Full Time Employed…" at bounding box center [542, 279] width 867 height 383
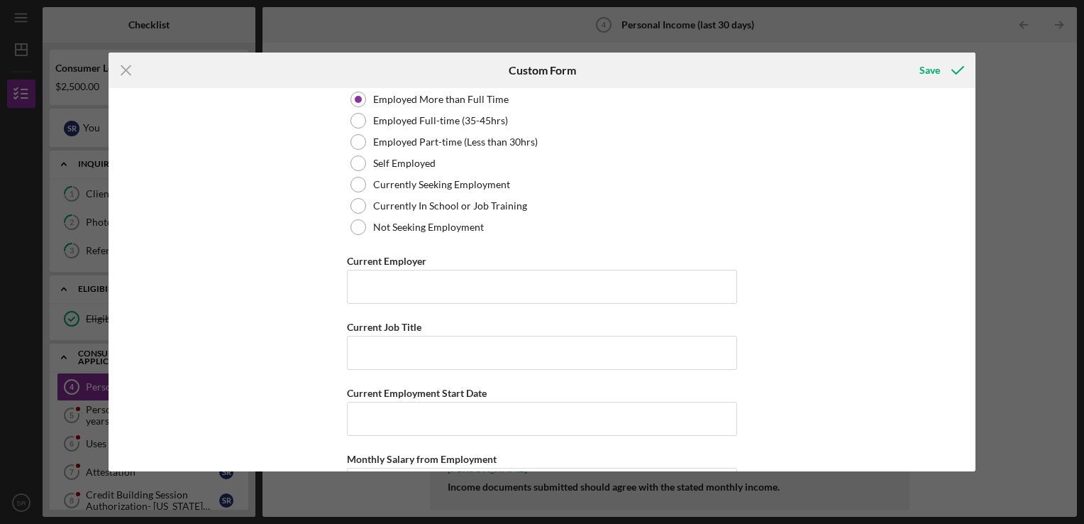
scroll to position [87, 0]
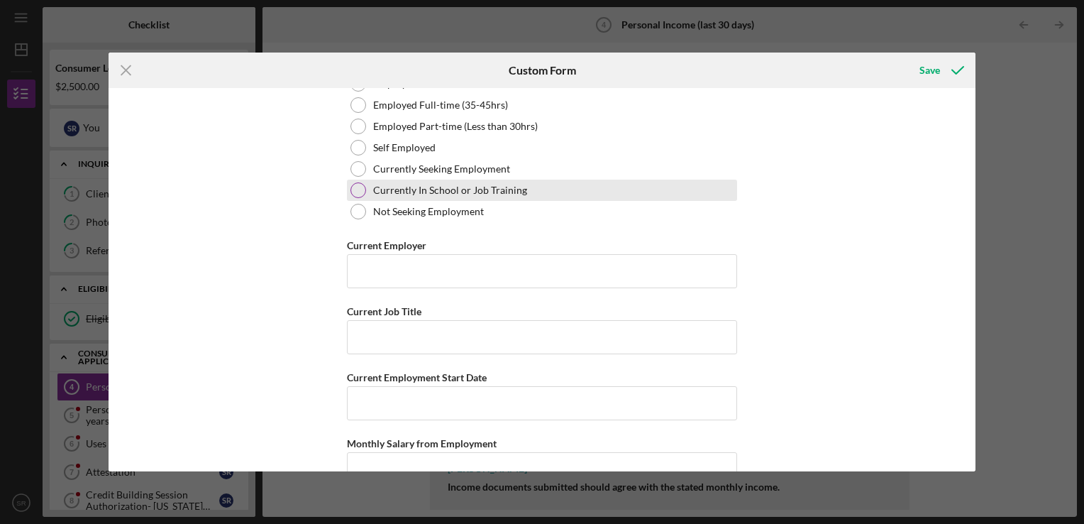
click at [478, 195] on div "Currently In School or Job Training" at bounding box center [542, 190] width 390 height 21
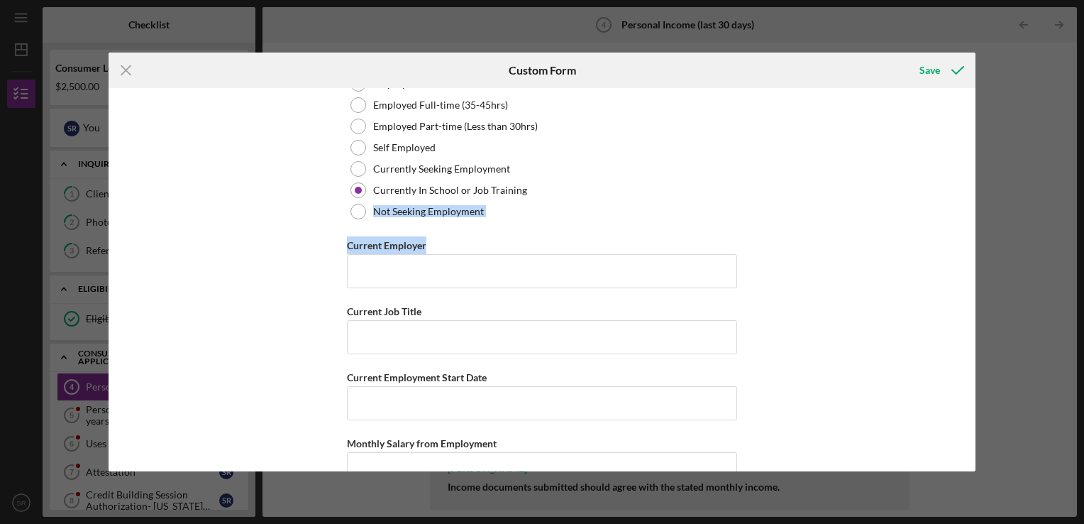
drag, startPoint x: 971, startPoint y: 226, endPoint x: 962, endPoint y: 185, distance: 42.2
click at [962, 185] on div "Employment Information *Employment Status Employed More than Full Time Employed…" at bounding box center [542, 279] width 867 height 383
drag, startPoint x: 962, startPoint y: 185, endPoint x: 900, endPoint y: 188, distance: 61.8
click at [900, 188] on div "Employment Information *Employment Status Employed More than Full Time Employed…" at bounding box center [542, 279] width 867 height 383
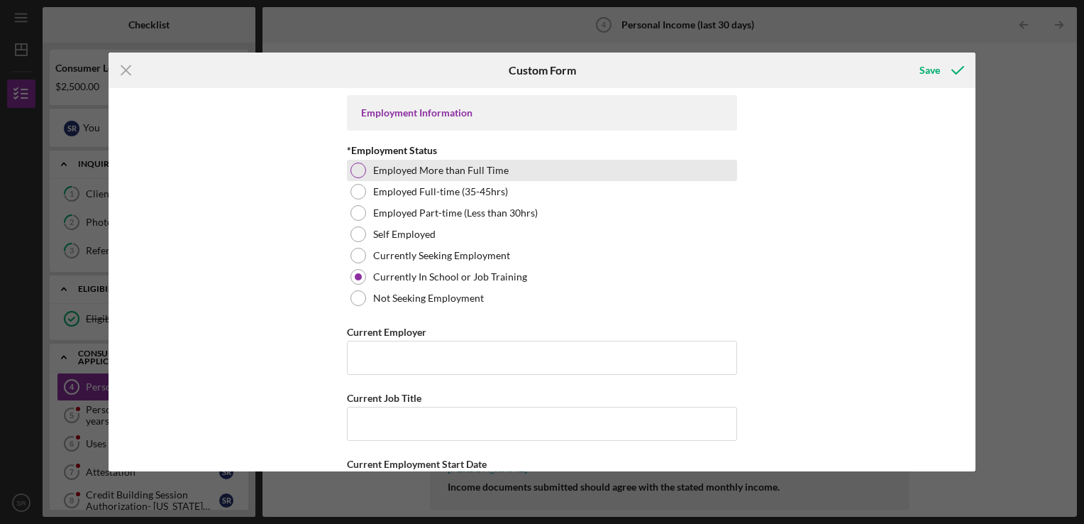
click at [511, 175] on div "Employed More than Full Time" at bounding box center [542, 170] width 390 height 21
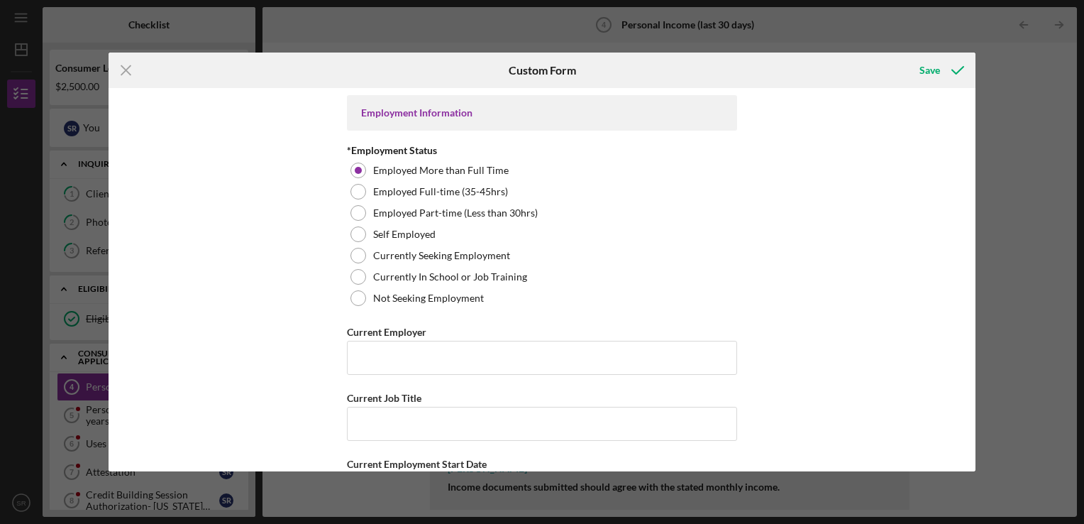
click at [475, 369] on input "Current Employer" at bounding box center [542, 358] width 390 height 34
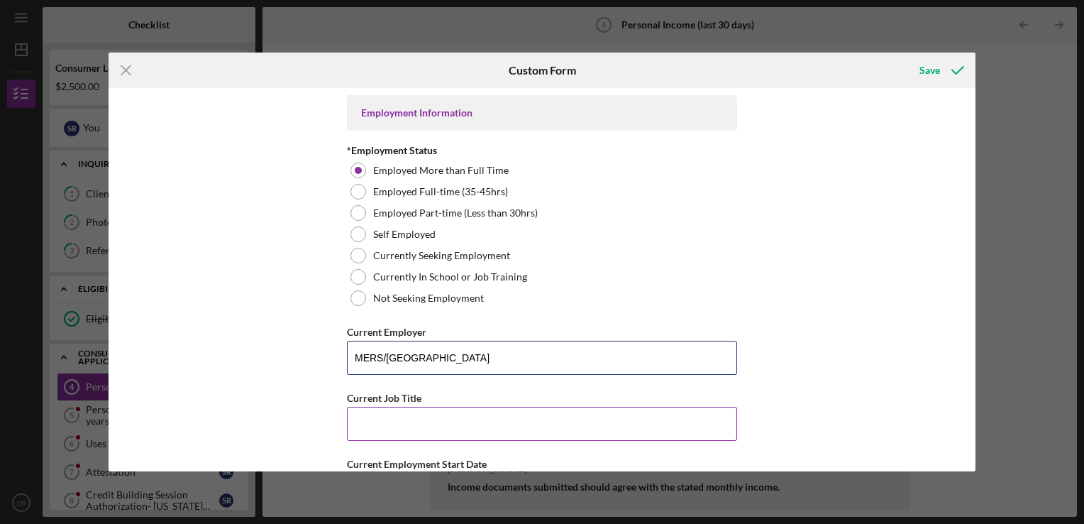
type input "MERS/Goodwill Excel Center"
click at [454, 429] on input "Current Job Title" at bounding box center [542, 424] width 390 height 34
type input "Life Coach"
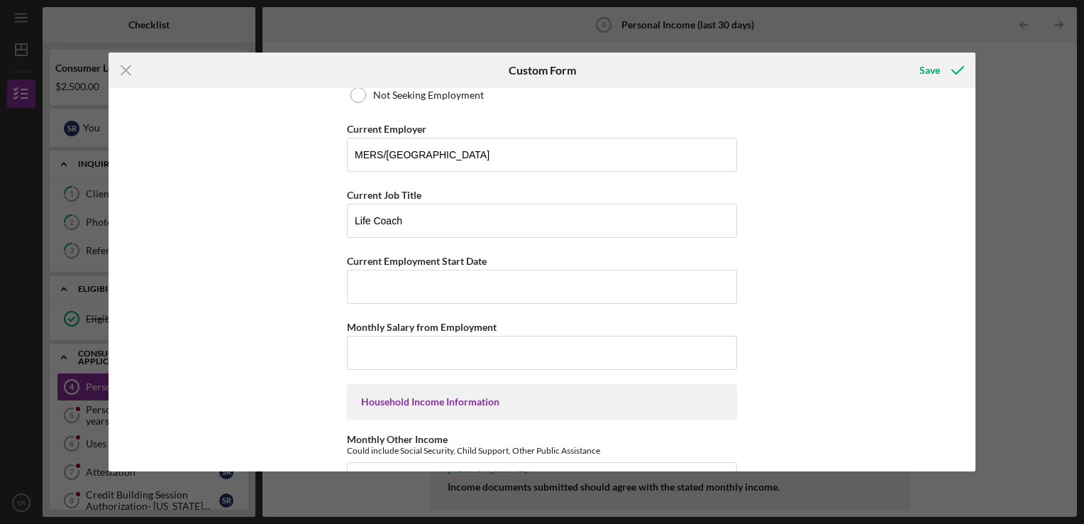
scroll to position [202, 0]
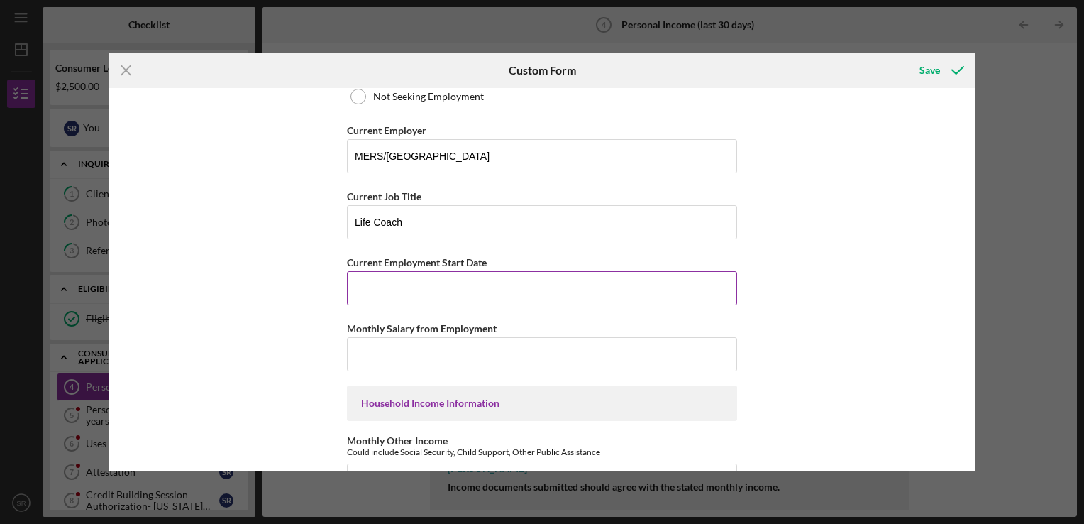
click at [559, 291] on input "Current Employment Start Date" at bounding box center [542, 288] width 390 height 34
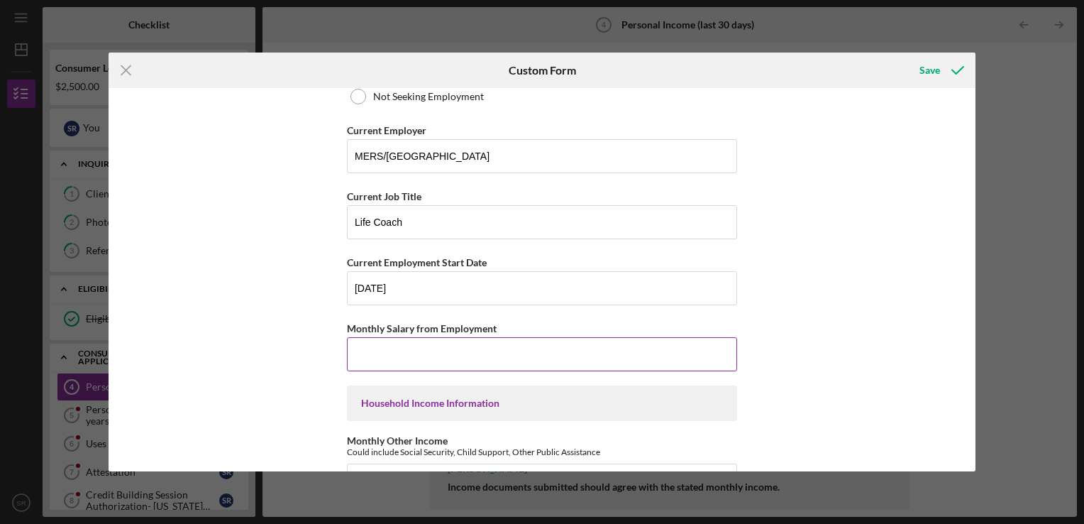
click at [529, 340] on input "Monthly Salary from Employment" at bounding box center [542, 354] width 390 height 34
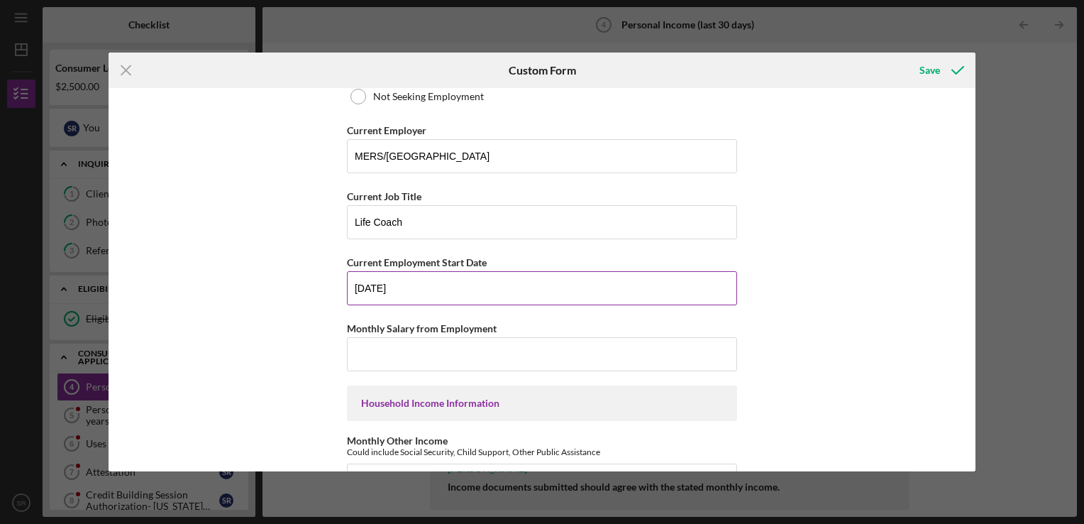
click at [378, 290] on input "01/01/2025" at bounding box center [542, 288] width 390 height 34
type input "01/08/2025"
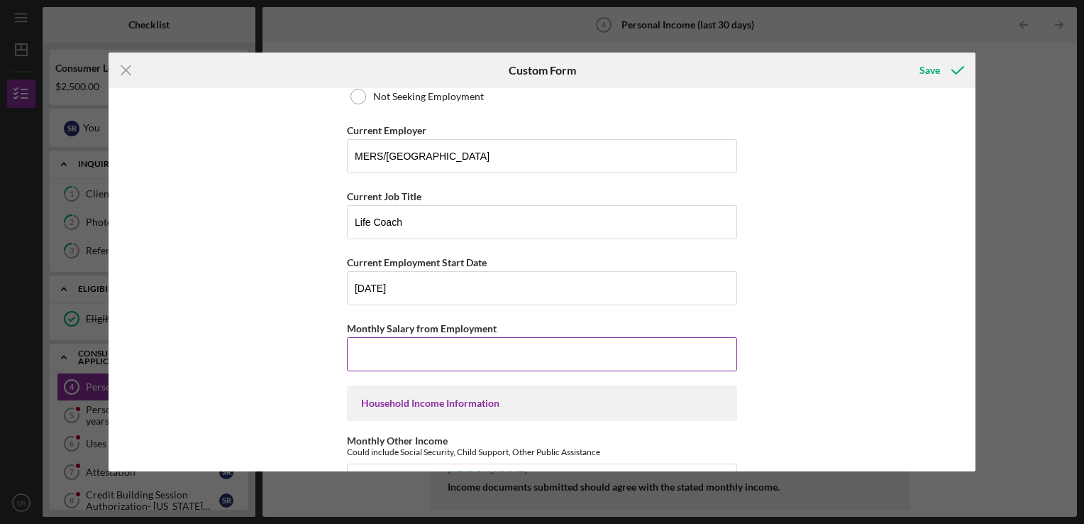
click at [390, 344] on input "Monthly Salary from Employment" at bounding box center [542, 354] width 390 height 34
type input "$3,200"
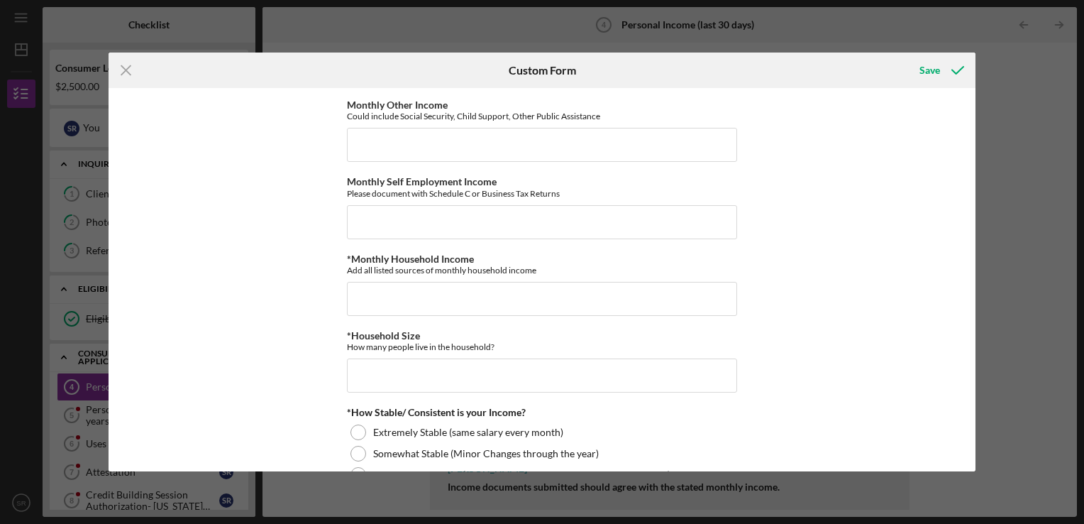
scroll to position [542, 0]
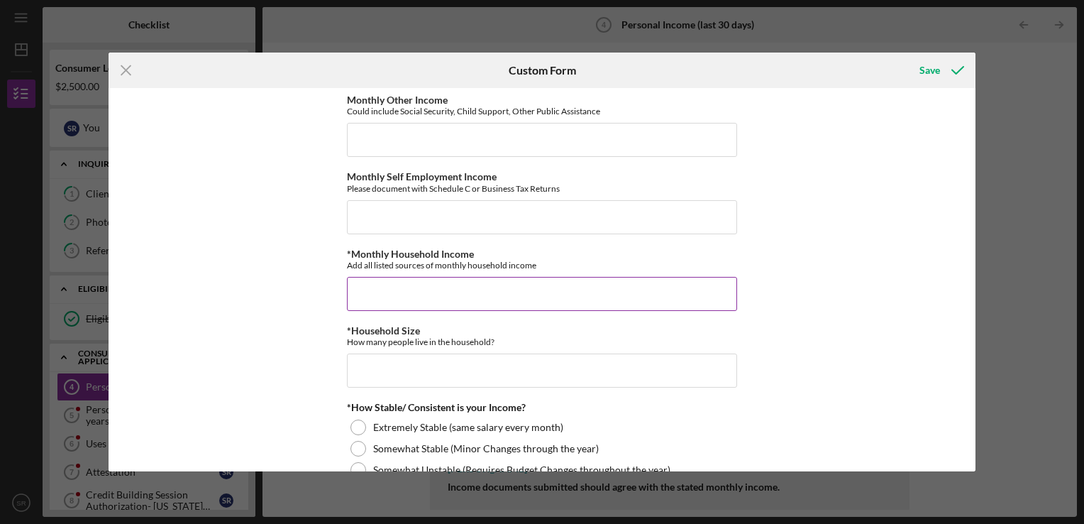
click at [474, 288] on input "*Monthly Household Income" at bounding box center [542, 294] width 390 height 34
type input "$1,600"
click at [440, 366] on input "*Household Size" at bounding box center [542, 370] width 390 height 34
type input "1"
click at [449, 217] on input "Monthly Self Employment Income" at bounding box center [542, 217] width 390 height 34
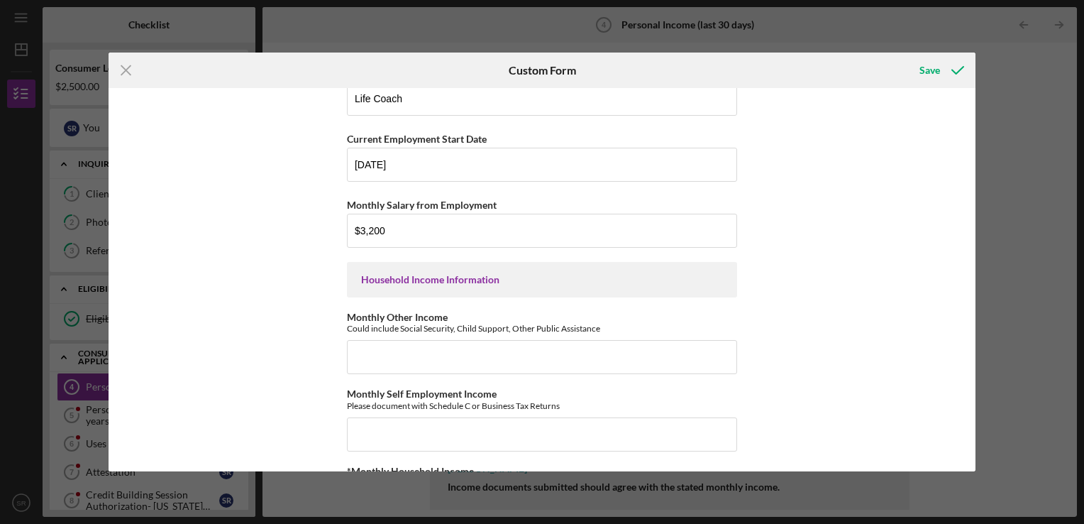
scroll to position [332, 0]
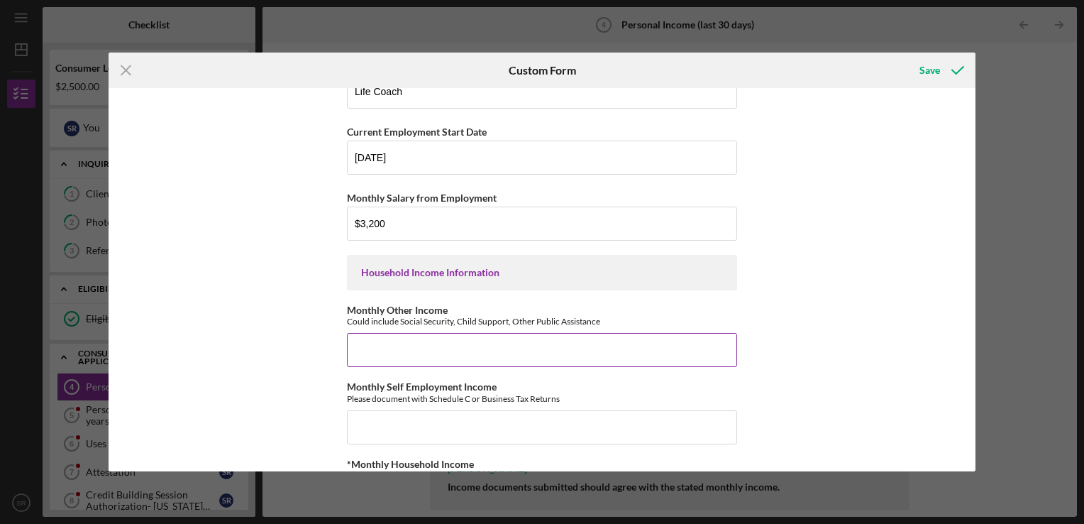
click at [650, 364] on input "Monthly Other Income" at bounding box center [542, 350] width 390 height 34
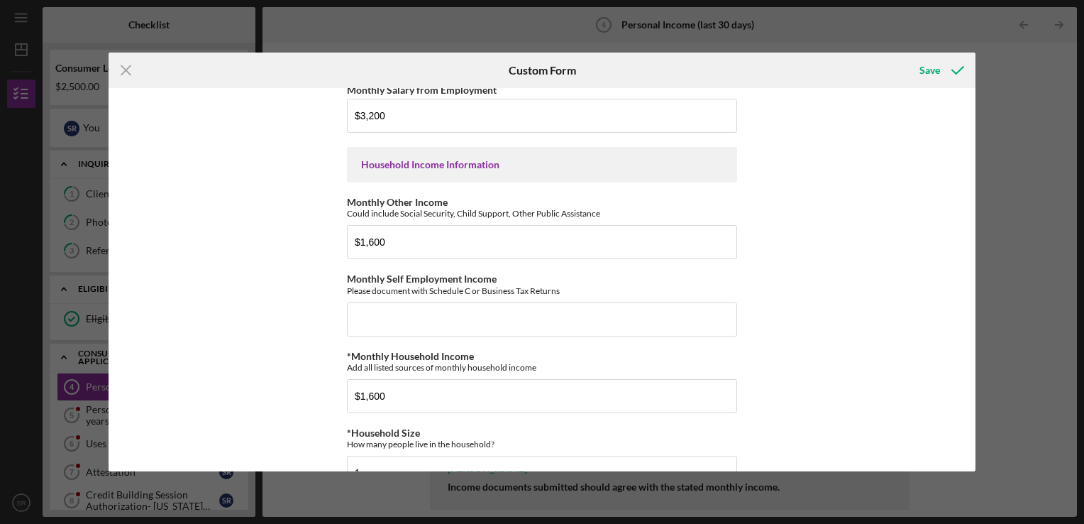
scroll to position [447, 0]
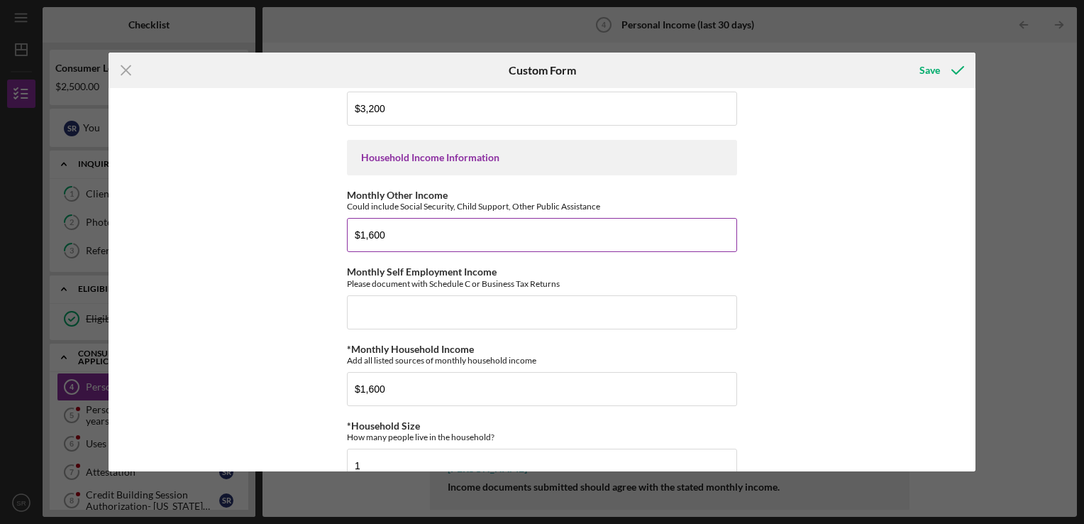
click at [620, 240] on input "$1,600" at bounding box center [542, 235] width 390 height 34
type input "$1"
click at [644, 231] on input "Monthly Other Income" at bounding box center [542, 235] width 390 height 34
type input "$1,600"
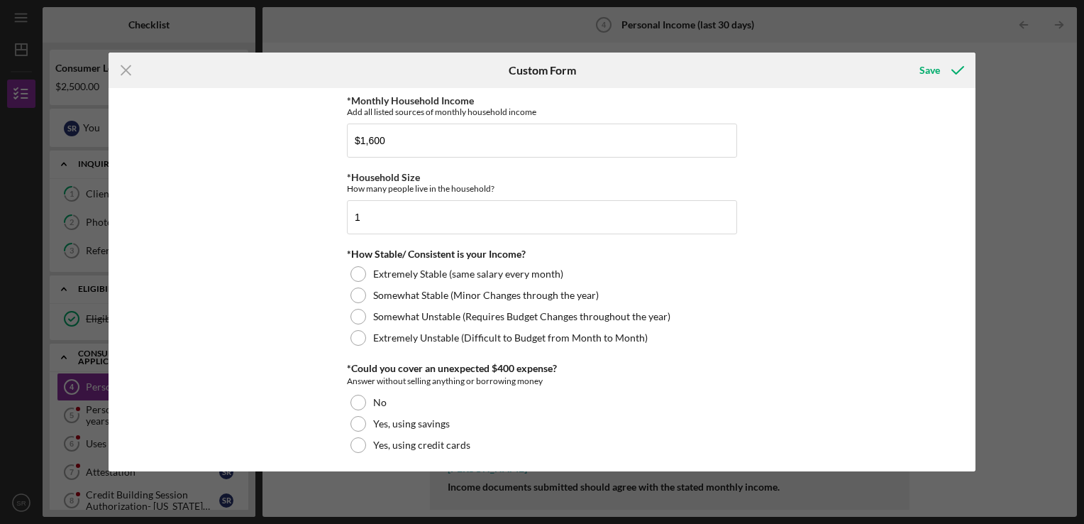
scroll to position [778, 0]
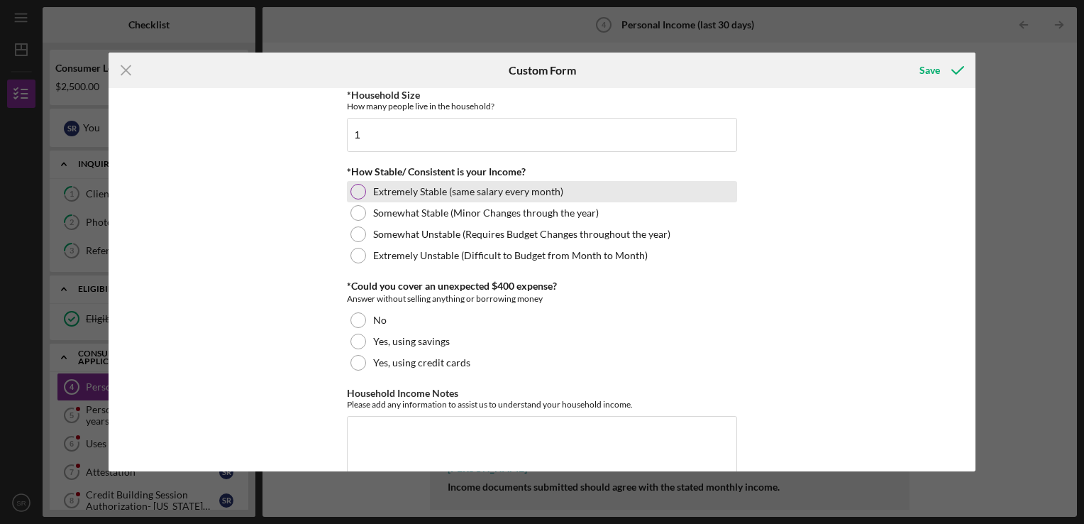
click at [573, 182] on div "Extremely Stable (same salary every month)" at bounding box center [542, 191] width 390 height 21
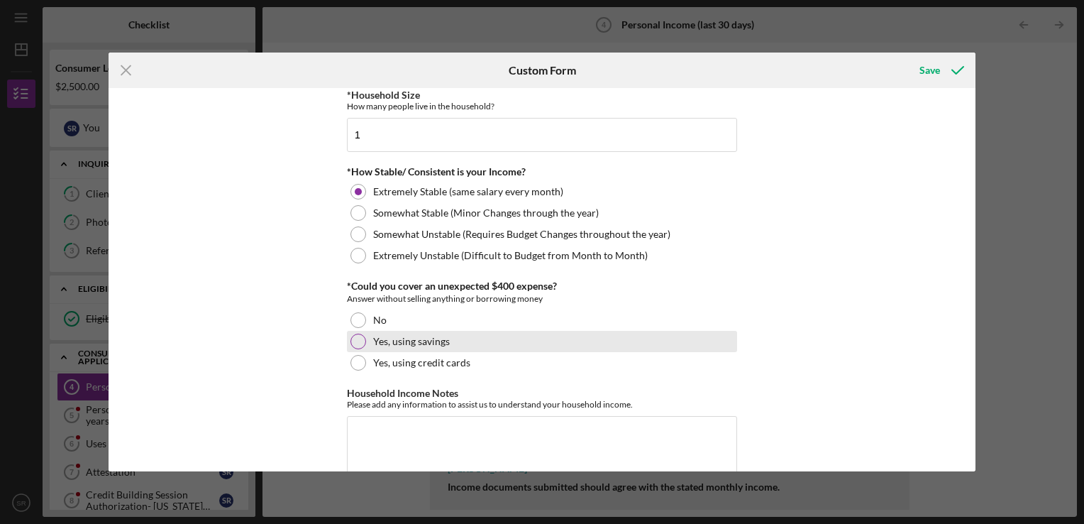
click at [497, 345] on div "Yes, using savings" at bounding box center [542, 341] width 390 height 21
drag, startPoint x: 971, startPoint y: 402, endPoint x: 973, endPoint y: 422, distance: 20.0
click at [973, 422] on div "Employment Information *Employment Status Employed More than Full Time Employed…" at bounding box center [542, 279] width 867 height 383
drag, startPoint x: 973, startPoint y: 422, endPoint x: 950, endPoint y: 353, distance: 72.7
click at [950, 353] on div "Employment Information *Employment Status Employed More than Full Time Employed…" at bounding box center [542, 279] width 867 height 383
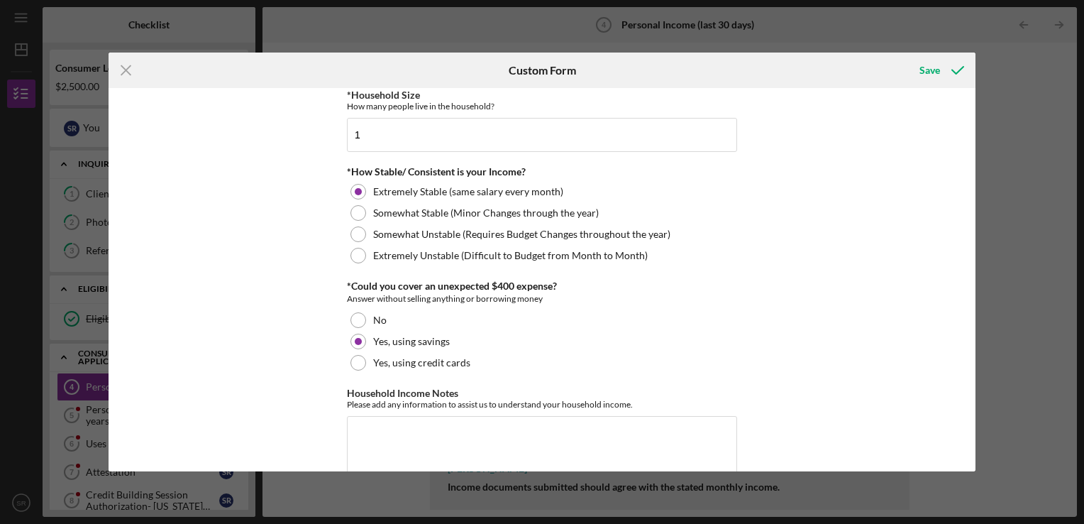
scroll to position [812, 0]
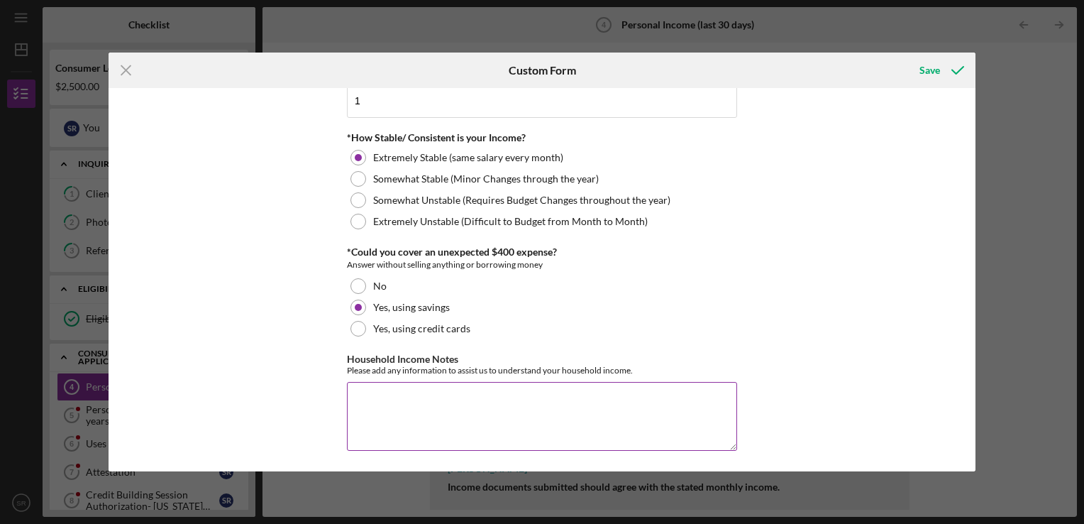
click at [670, 420] on textarea "Household Income Notes" at bounding box center [542, 416] width 390 height 68
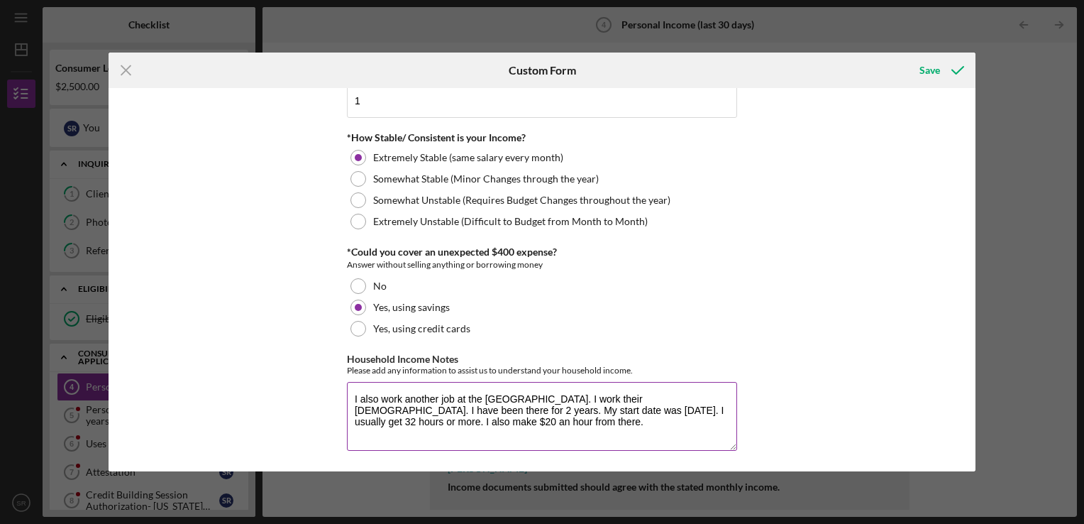
click at [683, 430] on textarea "I also work another job at the Comprehensive Behavioral Health Center. I work t…" at bounding box center [542, 416] width 390 height 68
type textarea "I also work another job at the Comprehensive Behavioral Health Center. I work t…"
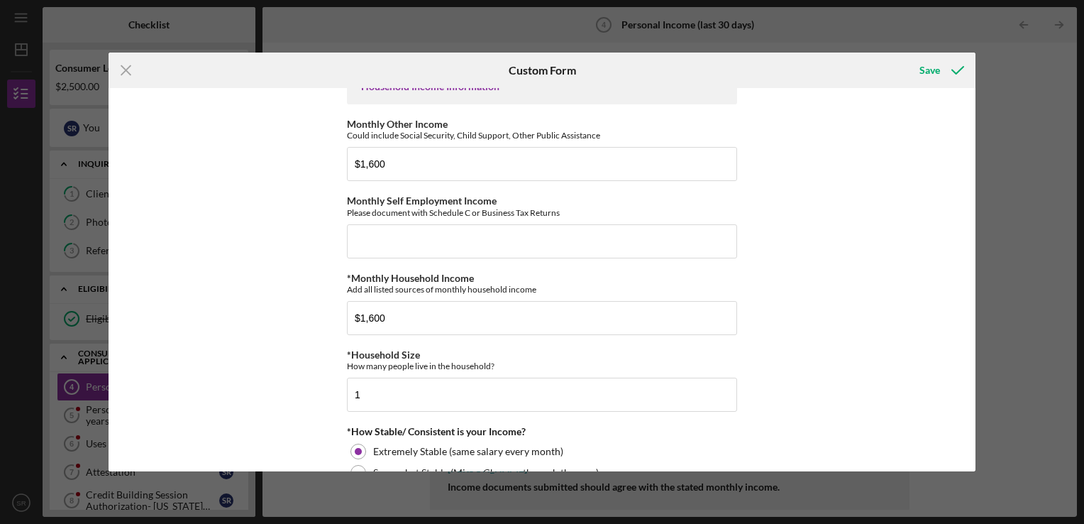
scroll to position [495, 0]
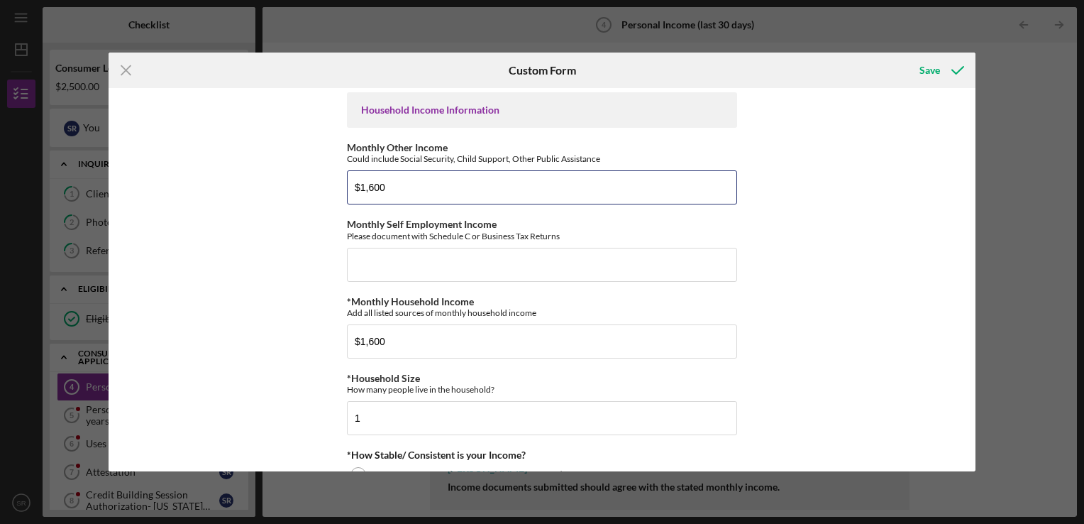
drag, startPoint x: 621, startPoint y: 183, endPoint x: 288, endPoint y: 176, distance: 332.9
click at [288, 176] on div "Employment Information *Employment Status Employed More than Full Time Employed…" at bounding box center [542, 279] width 867 height 383
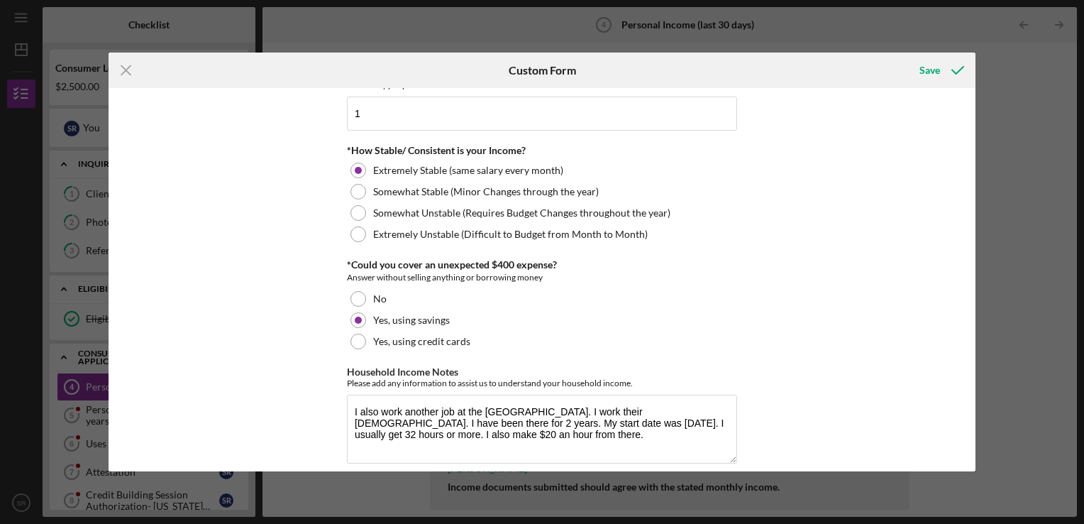
scroll to position [806, 0]
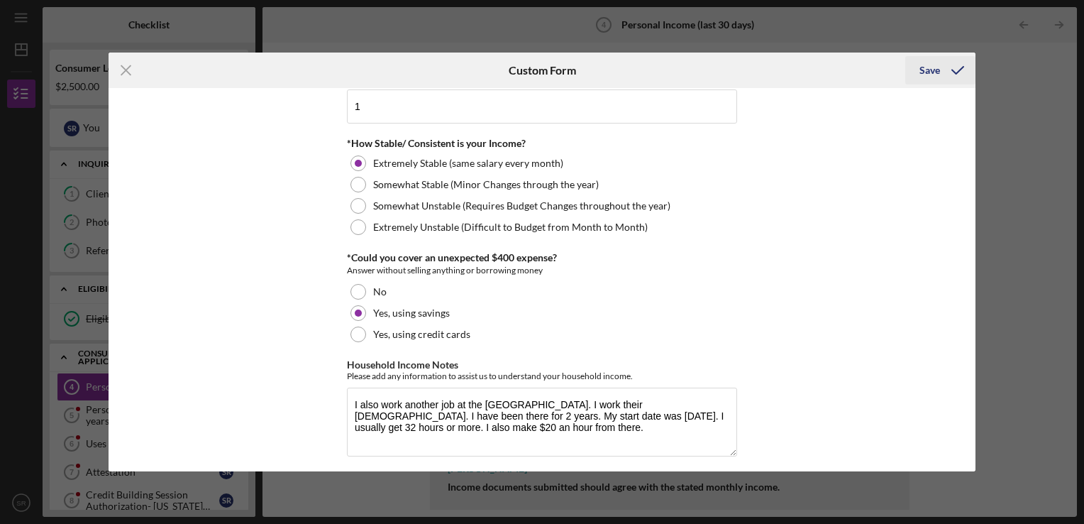
click at [925, 66] on div "Save" at bounding box center [930, 70] width 21 height 28
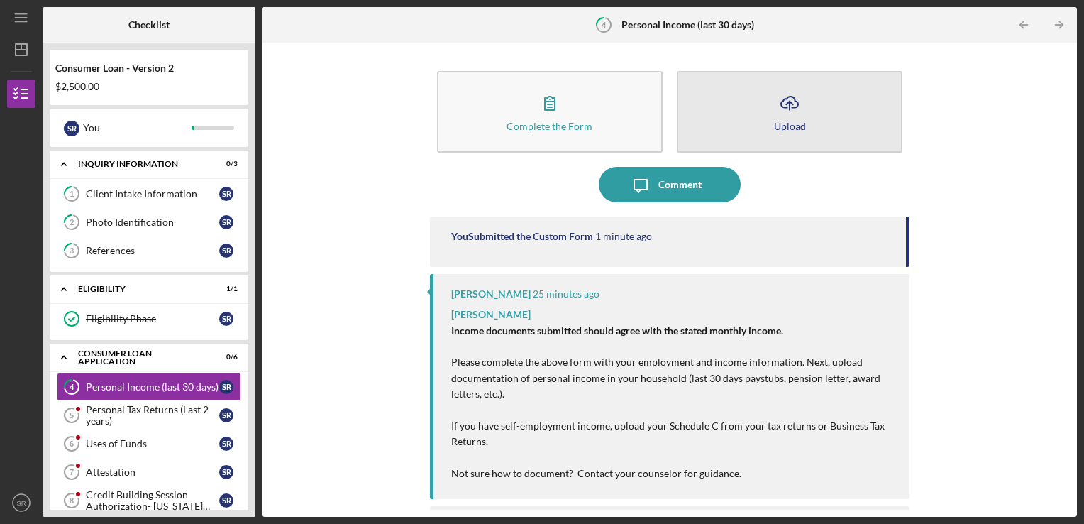
click at [717, 132] on button "Icon/Upload Upload" at bounding box center [790, 112] width 226 height 82
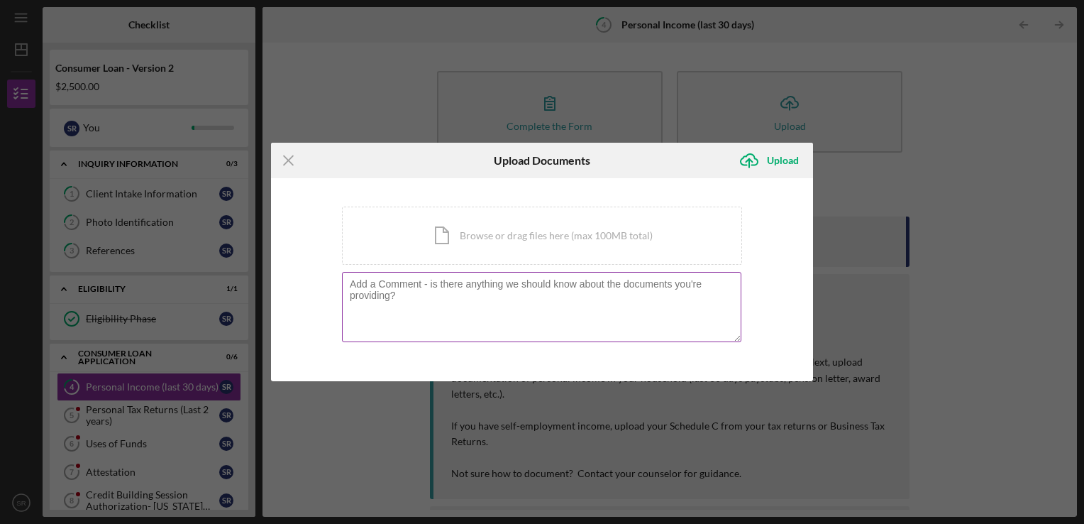
click at [630, 295] on textarea at bounding box center [542, 307] width 400 height 70
click at [580, 254] on div "Icon/Document Browse or drag files here (max 100MB total) Tap to choose files o…" at bounding box center [542, 236] width 400 height 58
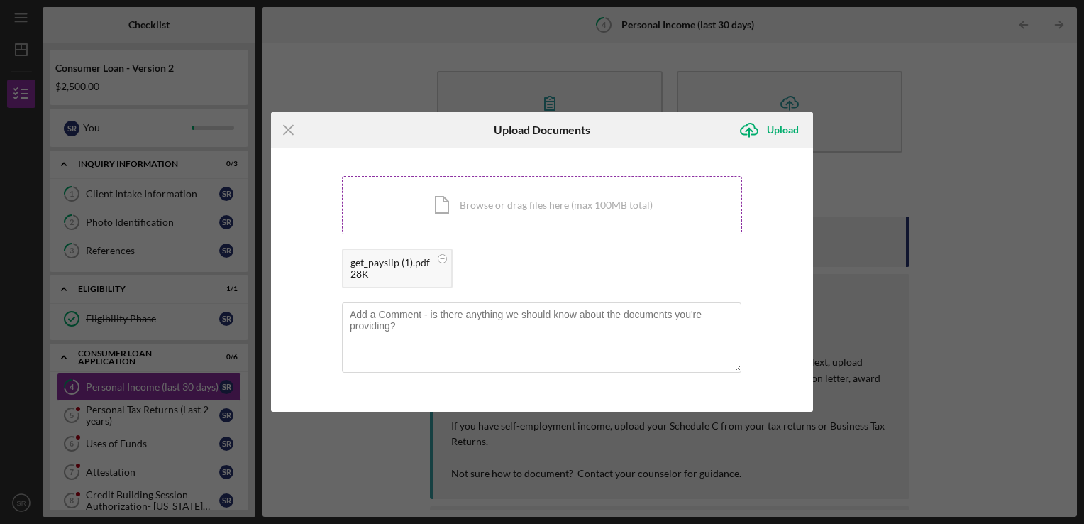
click at [569, 220] on div "Icon/Document Browse or drag files here (max 100MB total) Tap to choose files o…" at bounding box center [542, 205] width 400 height 58
click at [541, 207] on div "Icon/Document Browse or drag files here (max 100MB total) Tap to choose files o…" at bounding box center [542, 205] width 400 height 58
click at [514, 226] on div "Icon/Document Browse or drag files here (max 100MB total) Tap to choose files o…" at bounding box center [542, 205] width 400 height 58
click at [503, 206] on div "Icon/Document Browse or drag files here (max 100MB total) Tap to choose files o…" at bounding box center [542, 205] width 400 height 58
click at [616, 176] on div "Icon/Document Browse or drag files here (max 100MB total) Tap to choose files o…" at bounding box center [542, 205] width 400 height 58
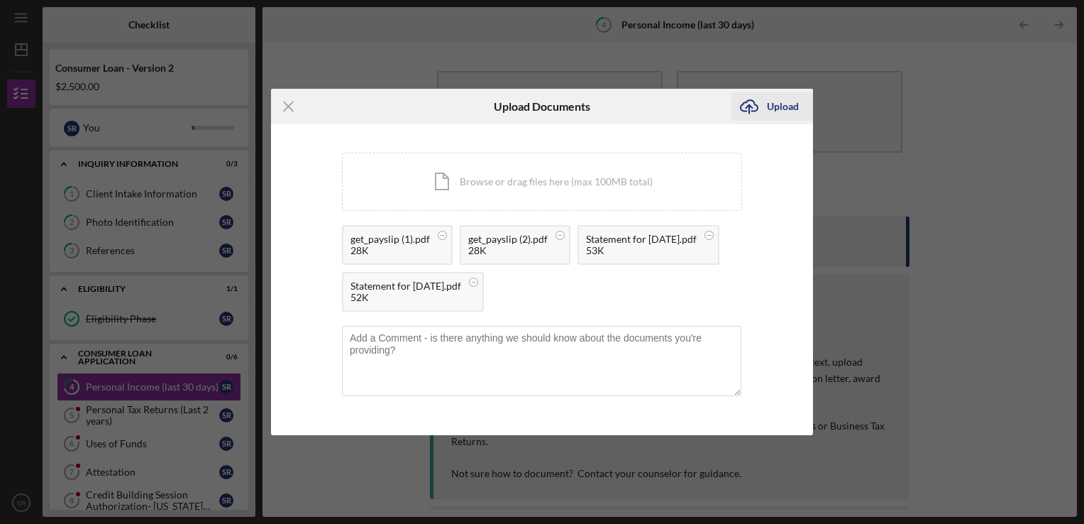
click at [792, 95] on div "Upload" at bounding box center [783, 106] width 32 height 28
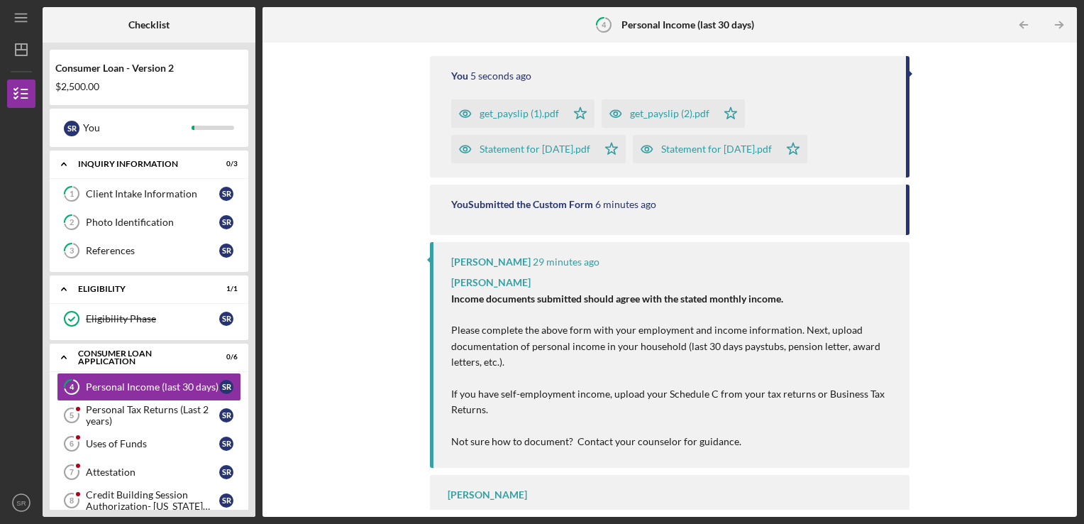
scroll to position [196, 0]
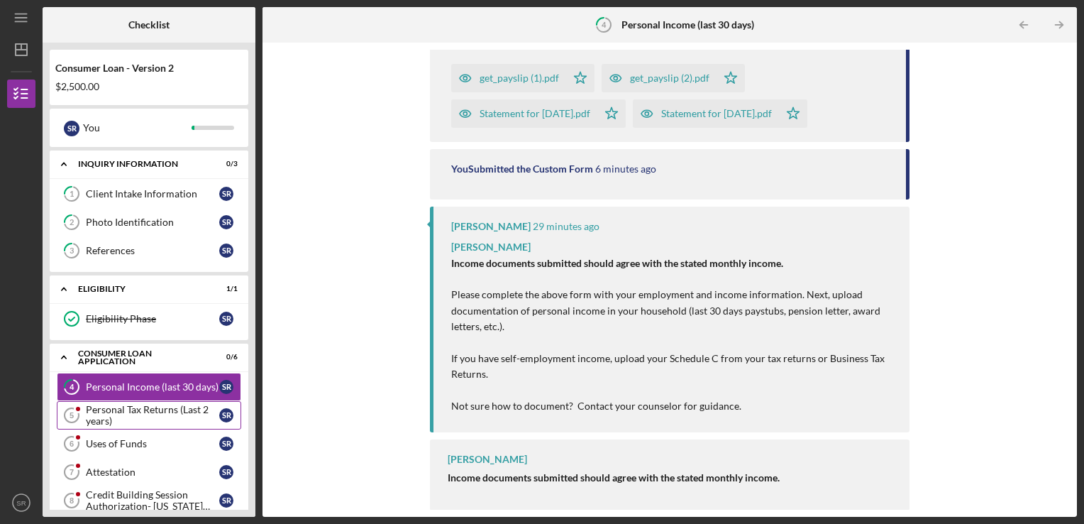
click at [170, 413] on div "Personal Tax Returns (Last 2 years)" at bounding box center [152, 415] width 133 height 23
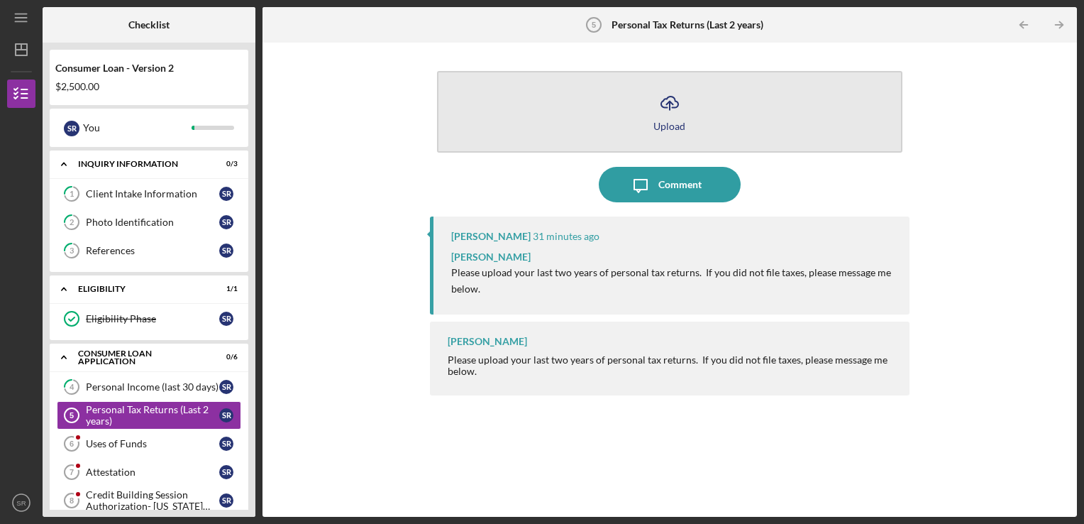
click at [647, 118] on button "Icon/Upload Upload" at bounding box center [670, 112] width 466 height 82
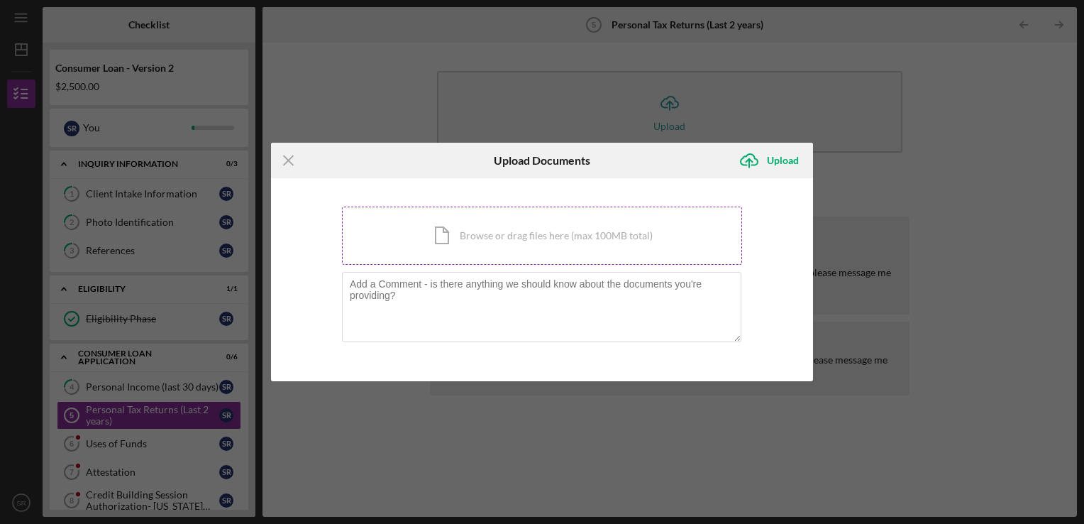
click at [581, 223] on div "Icon/Document Browse or drag files here (max 100MB total) Tap to choose files o…" at bounding box center [542, 236] width 400 height 58
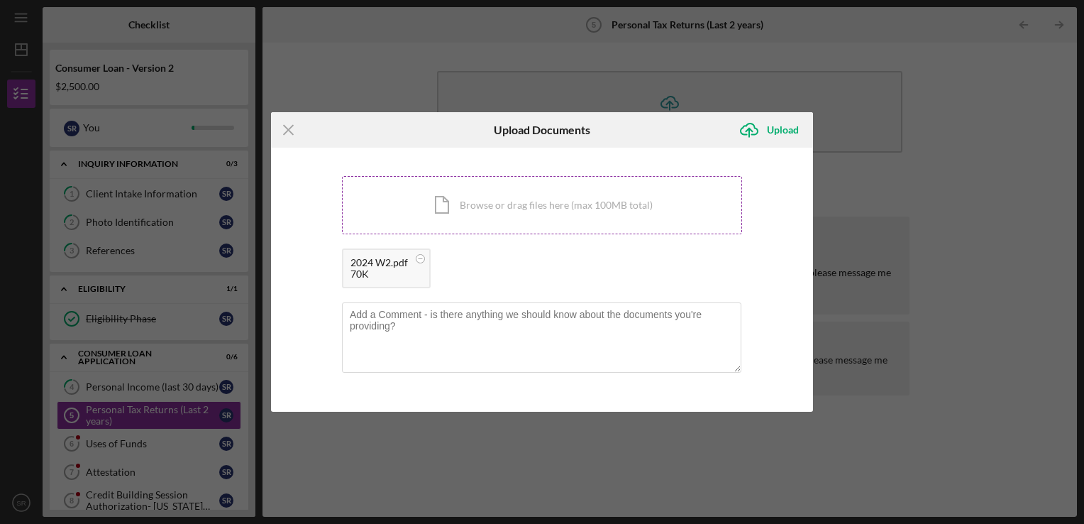
click at [468, 222] on div "Icon/Document Browse or drag files here (max 100MB total) Tap to choose files o…" at bounding box center [542, 205] width 400 height 58
click at [769, 126] on div "Upload" at bounding box center [783, 130] width 32 height 28
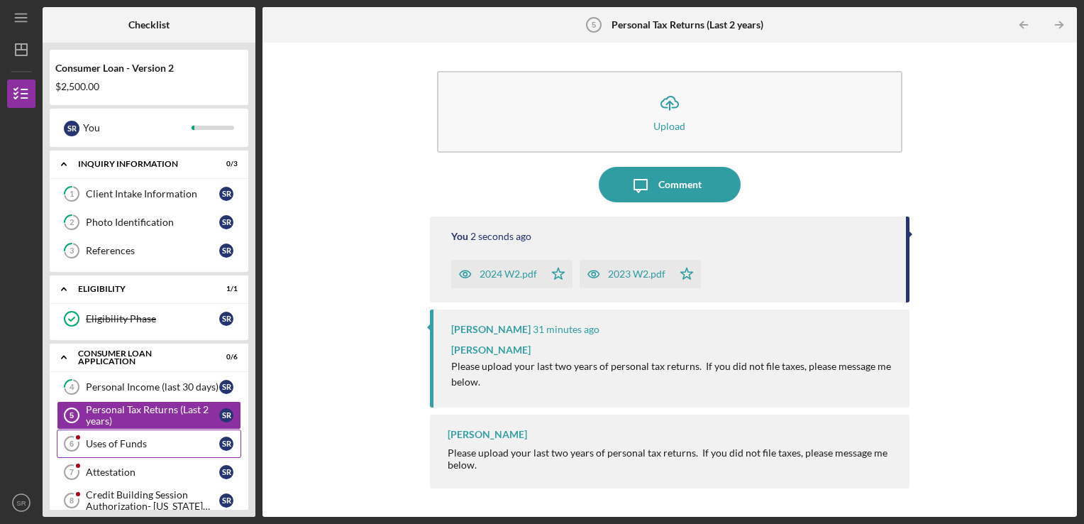
click at [158, 444] on div "Uses of Funds" at bounding box center [152, 443] width 133 height 11
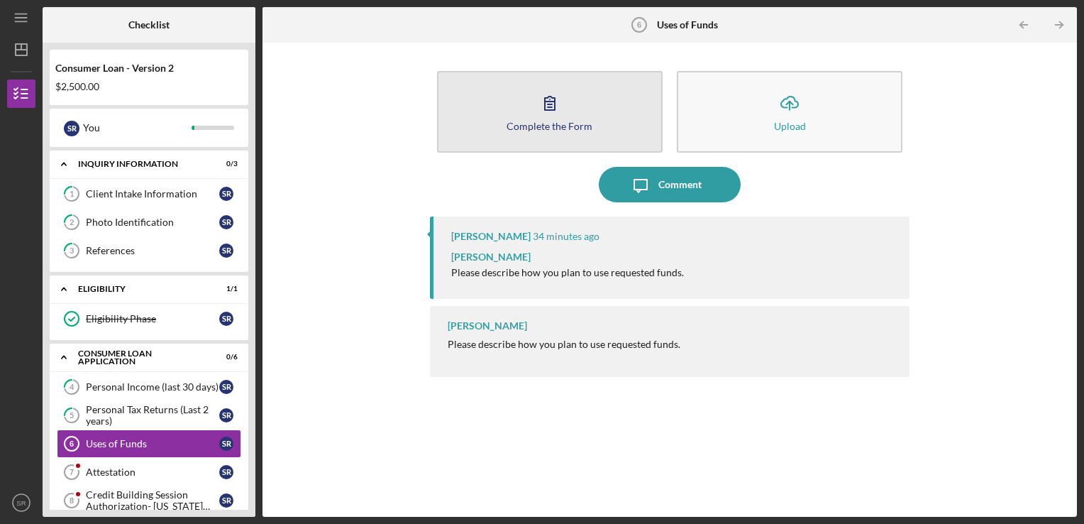
click at [605, 128] on button "Complete the Form Form" at bounding box center [550, 112] width 226 height 82
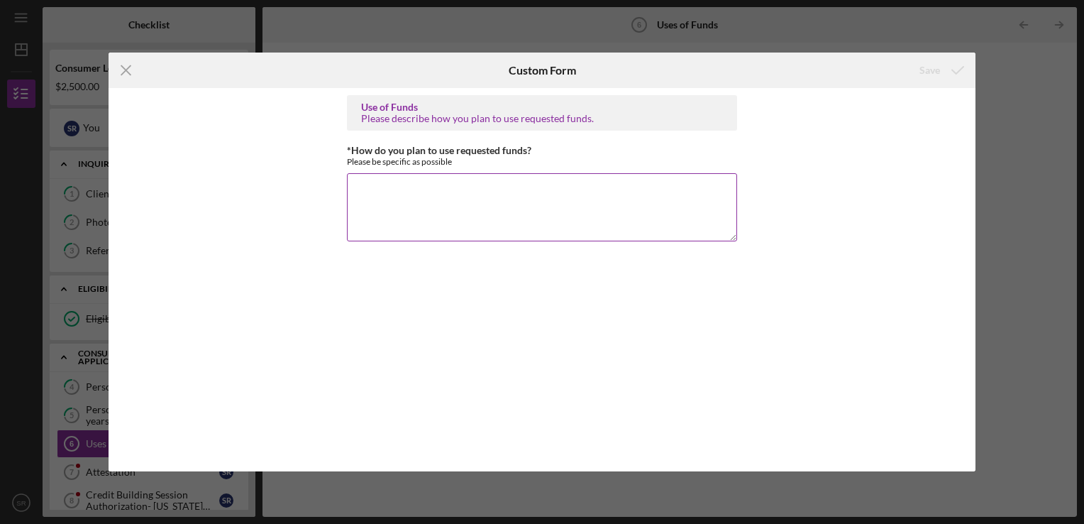
click at [555, 206] on textarea "*How do you plan to use requested funds?" at bounding box center [542, 207] width 390 height 68
paste textarea ""I am requesting a personal loan of $2,500 to help cover the cost of purchasing…"
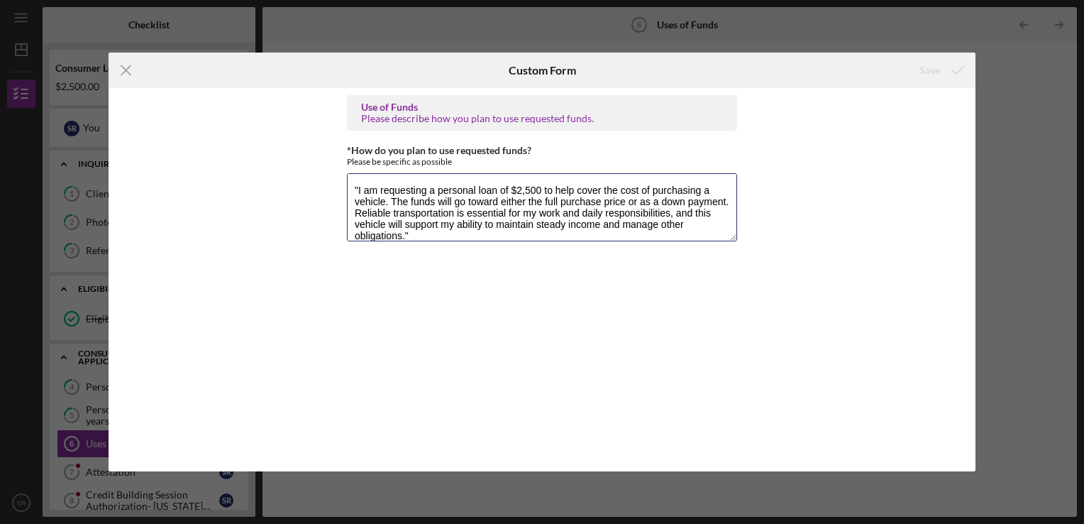
scroll to position [1, 0]
type textarea ""I am requesting a personal loan of $2,500 to help cover the cost of purchasing…"
click at [939, 72] on div "Save" at bounding box center [930, 70] width 21 height 28
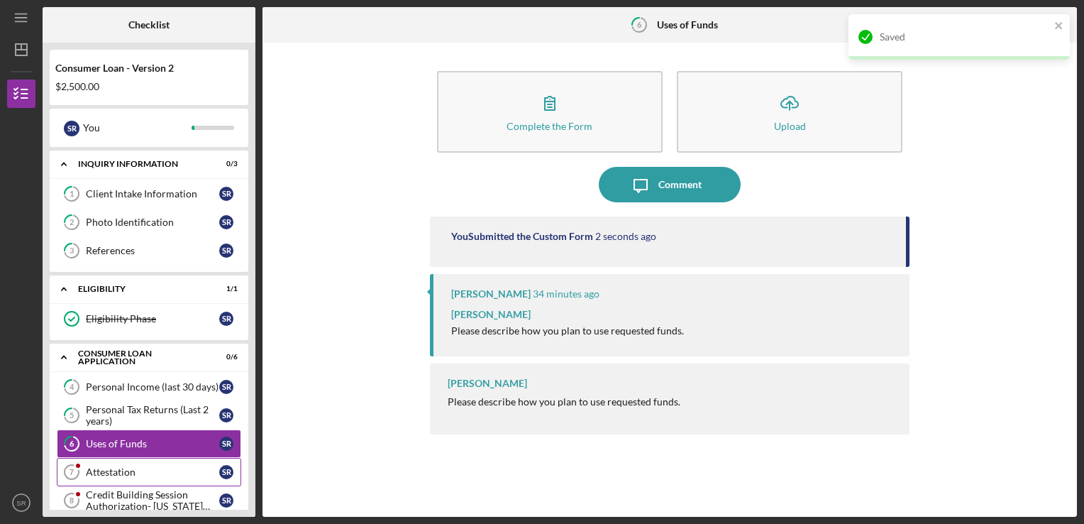
click at [99, 469] on div "Attestation" at bounding box center [152, 471] width 133 height 11
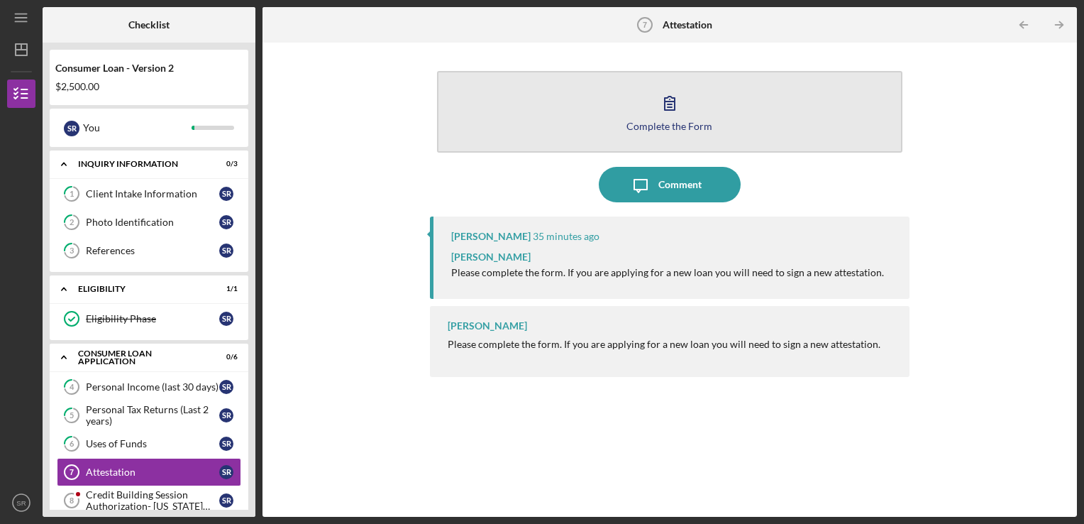
click at [712, 140] on button "Complete the Form Form" at bounding box center [670, 112] width 466 height 82
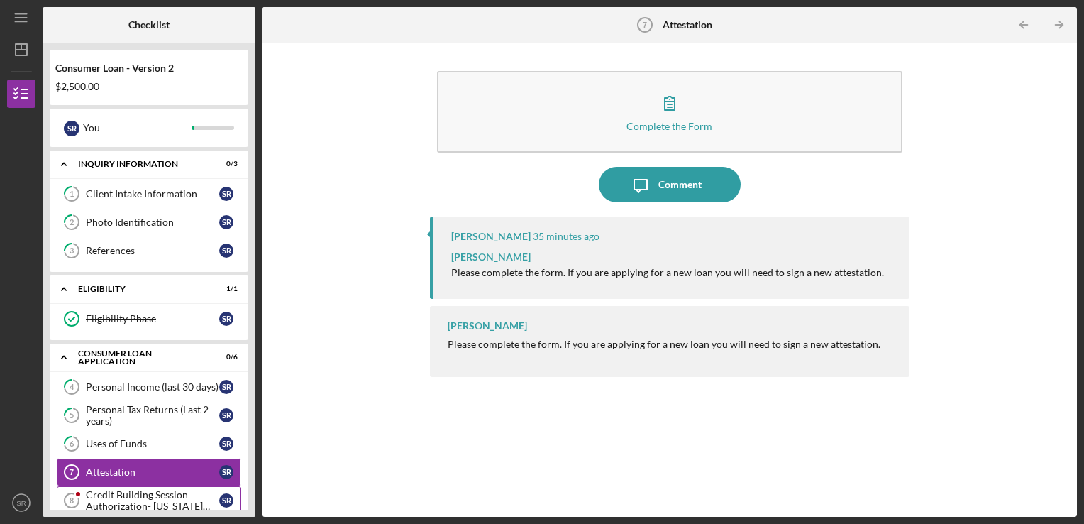
click at [180, 495] on div "Credit Building Session Authorization- Missouri Only" at bounding box center [152, 500] width 133 height 23
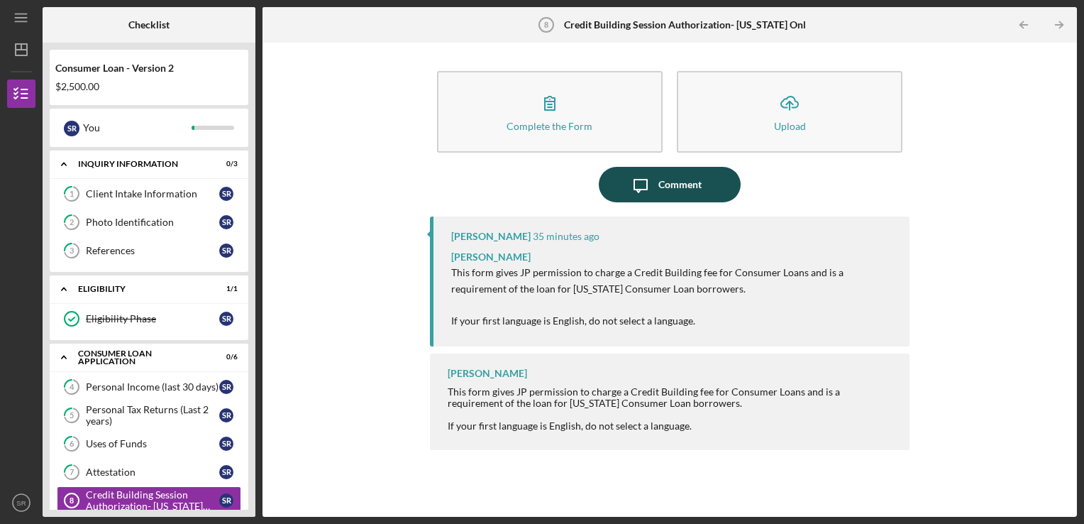
click at [664, 189] on div "Comment" at bounding box center [680, 184] width 43 height 35
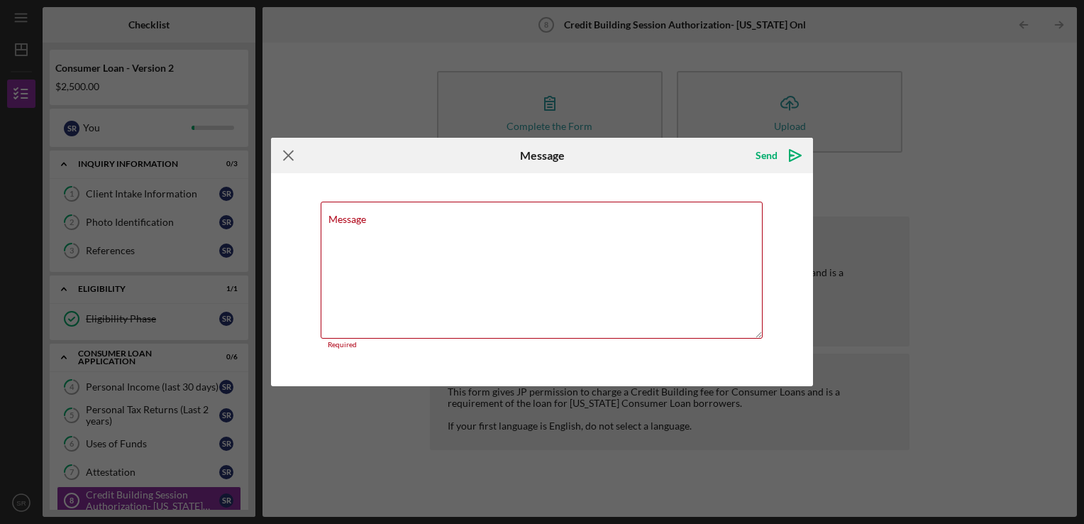
click at [297, 165] on icon "Icon/Menu Close" at bounding box center [288, 155] width 35 height 35
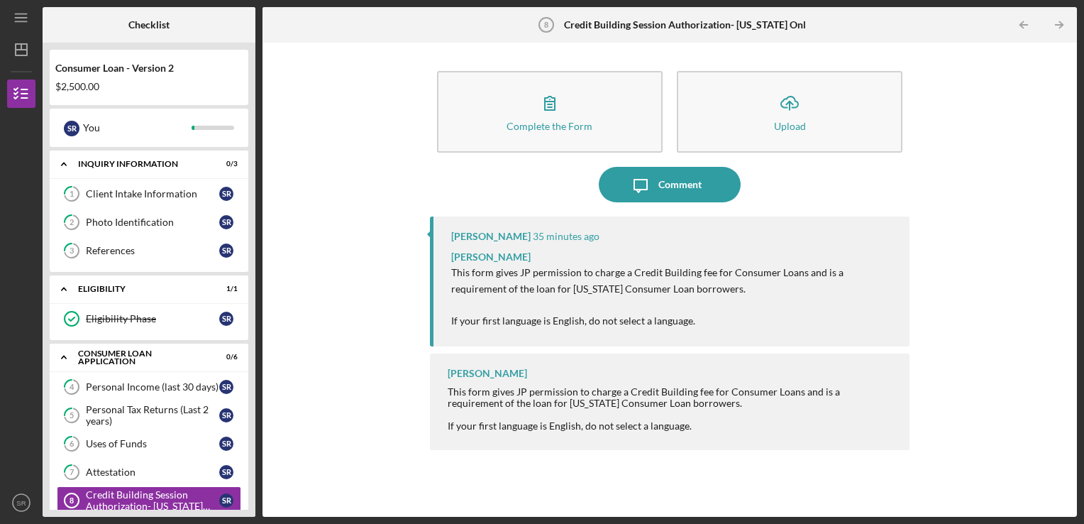
click at [547, 160] on div "Complete the Form Form Icon/Upload Upload" at bounding box center [670, 115] width 480 height 103
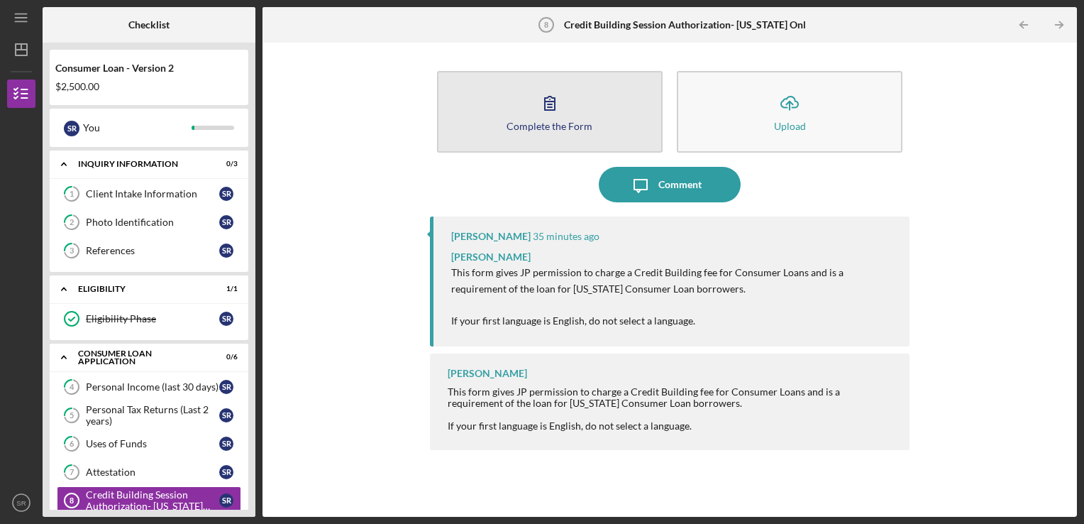
click at [539, 137] on button "Complete the Form Form" at bounding box center [550, 112] width 226 height 82
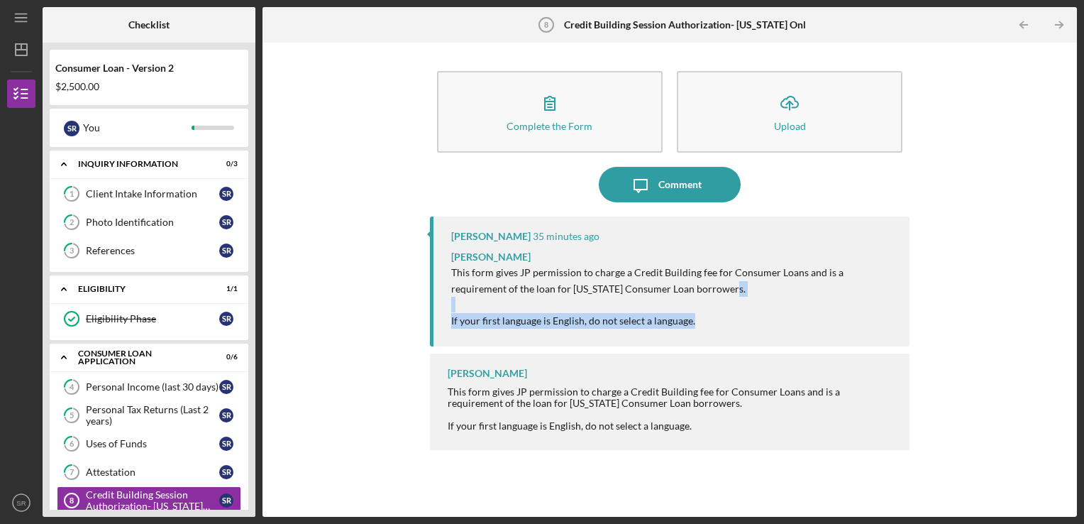
drag, startPoint x: 1072, startPoint y: 281, endPoint x: 1077, endPoint y: 322, distance: 41.4
click at [1077, 322] on div "Complete the Form Form Icon/Upload Upload Icon/Message Comment LaTrisha Gandy 3…" at bounding box center [670, 280] width 815 height 474
click at [341, 466] on div "Complete the Form Form Icon/Upload Upload Icon/Message Comment LaTrisha Gandy 3…" at bounding box center [670, 280] width 800 height 460
click at [361, 449] on div "Complete the Form Form Icon/Upload Upload Icon/Message Comment LaTrisha Gandy 3…" at bounding box center [670, 280] width 800 height 460
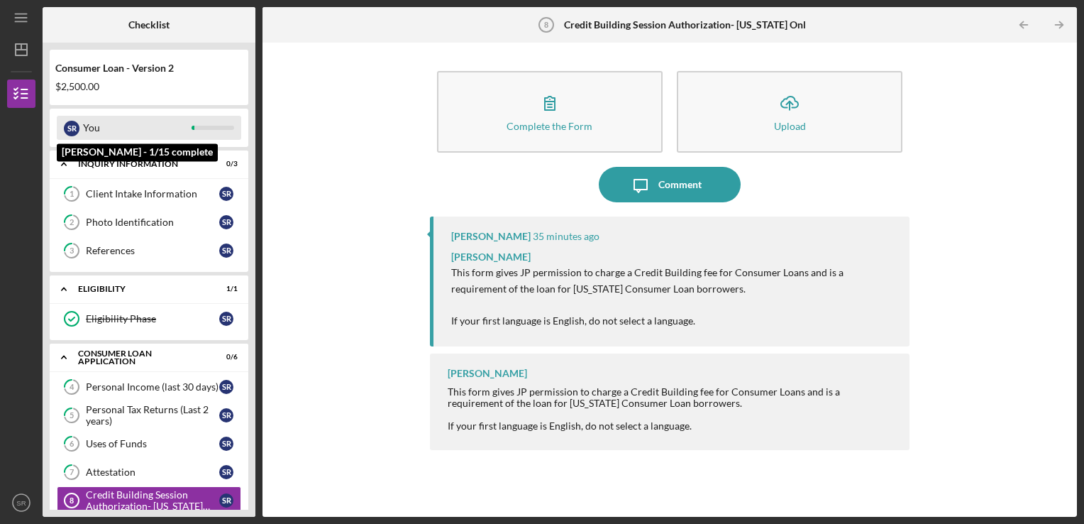
click at [182, 120] on div "You" at bounding box center [137, 128] width 109 height 24
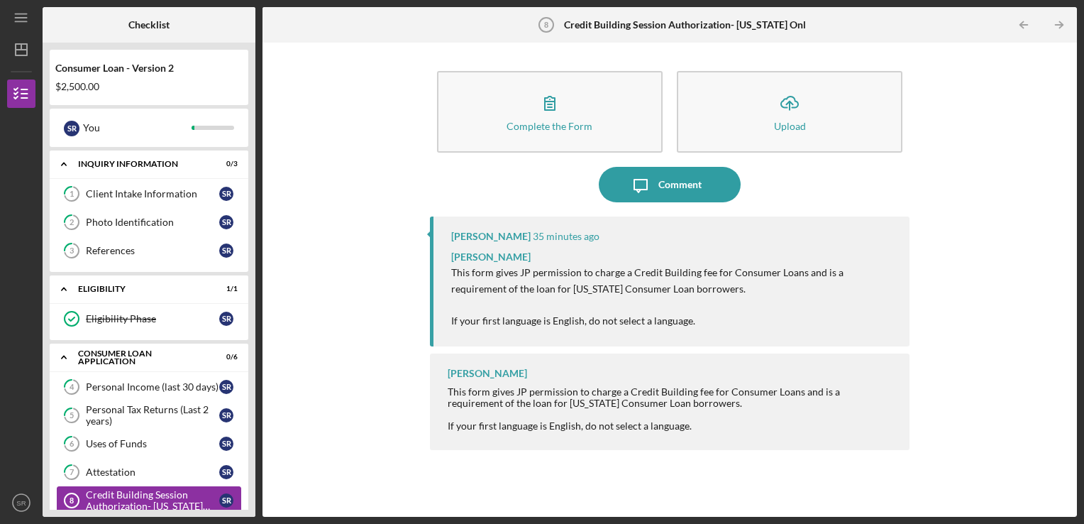
click at [191, 492] on div "Credit Building Session Authorization- Missouri Only" at bounding box center [152, 500] width 133 height 23
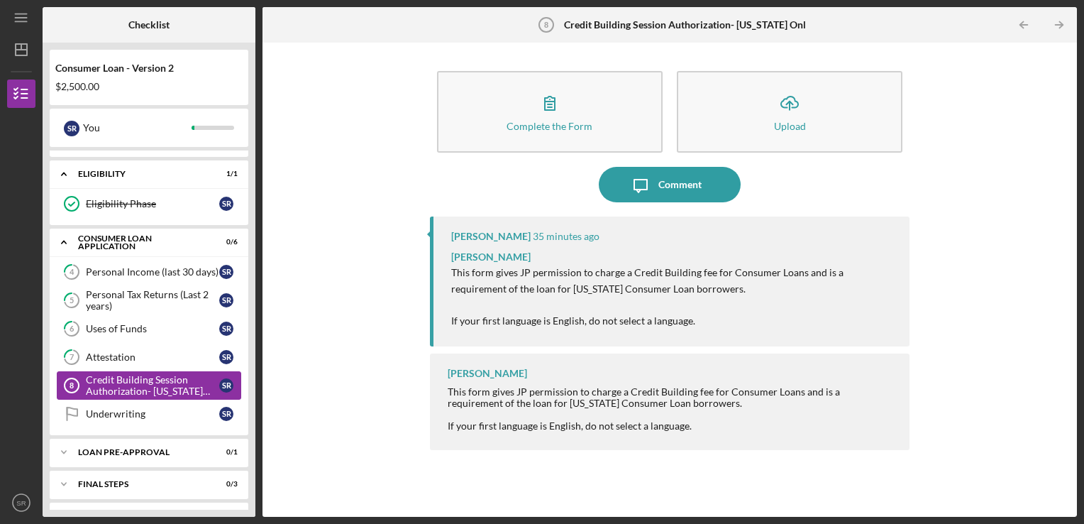
scroll to position [139, 0]
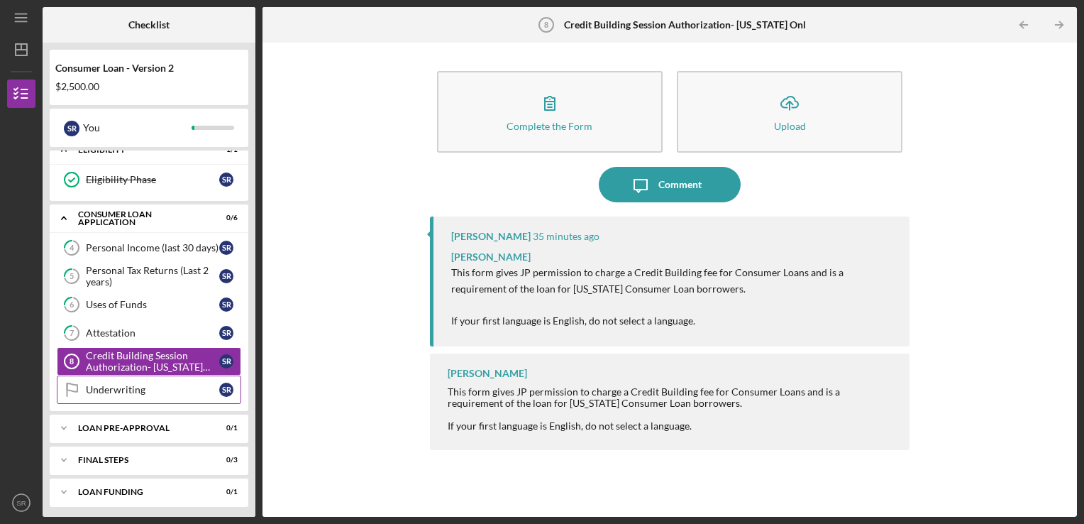
click at [165, 390] on div "Underwriting" at bounding box center [152, 389] width 133 height 11
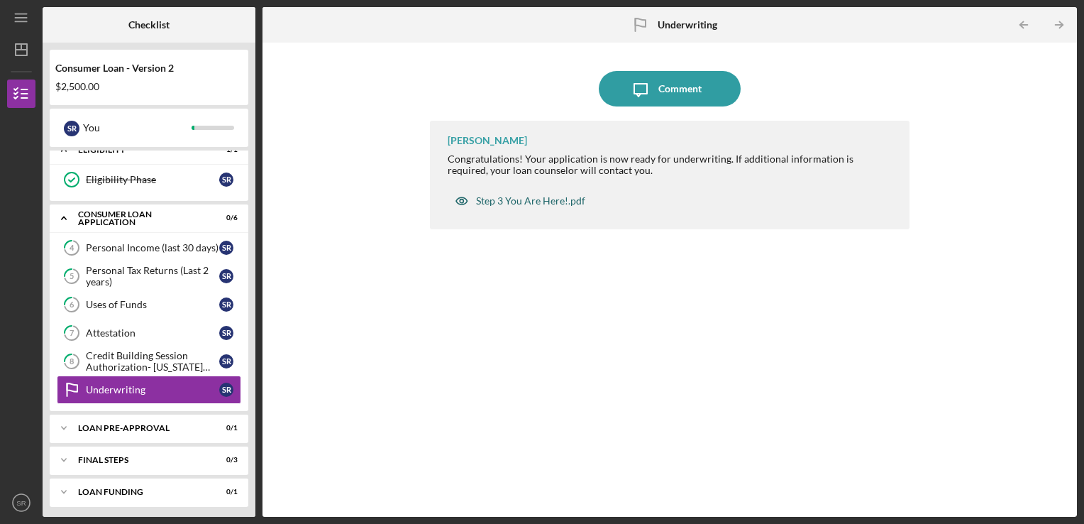
click at [581, 209] on div "Step 3 You Are Here!.pdf" at bounding box center [520, 201] width 145 height 28
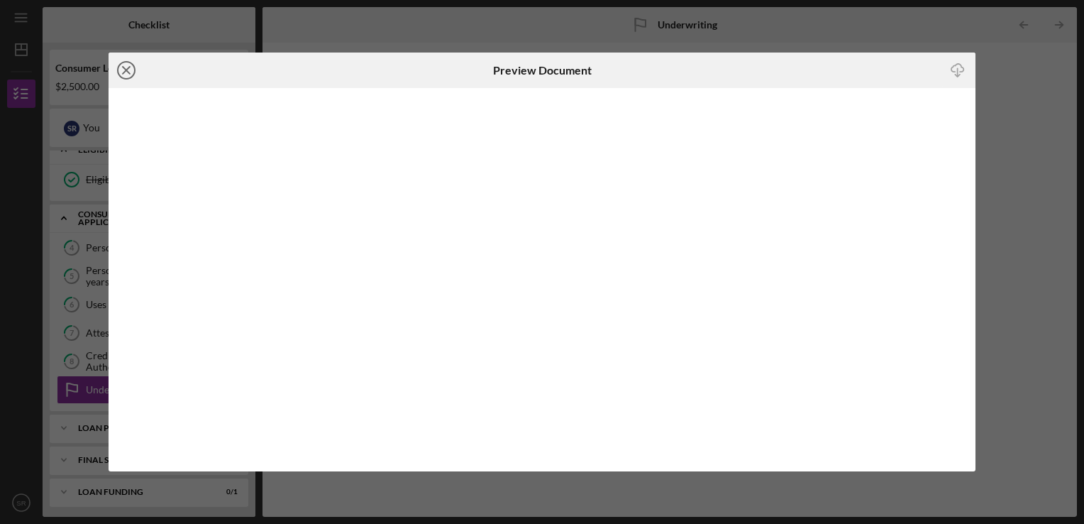
click at [123, 74] on line at bounding box center [126, 70] width 7 height 7
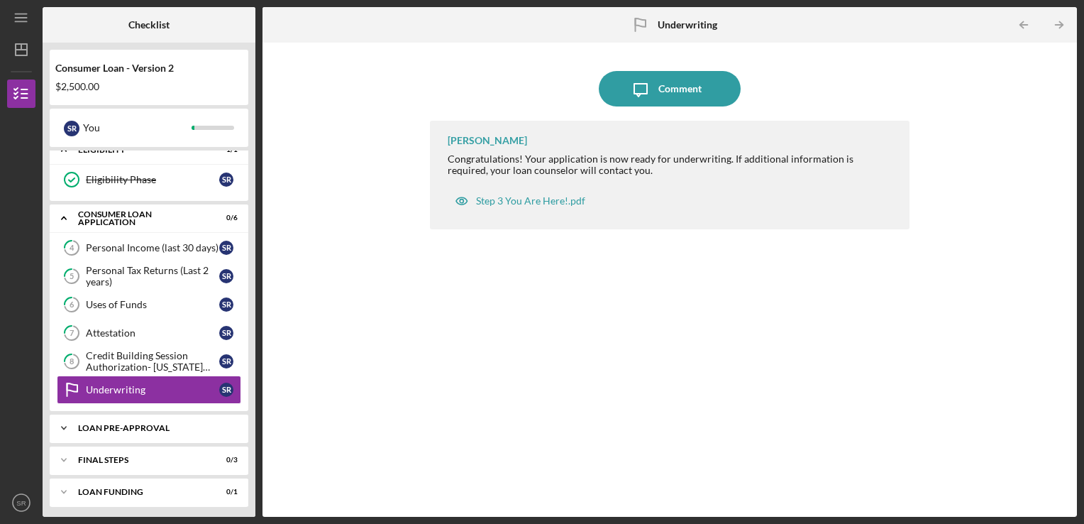
click at [124, 427] on div "Loan Pre-Approval" at bounding box center [154, 428] width 153 height 9
click at [136, 452] on div "Loan Pre-Approval" at bounding box center [152, 457] width 133 height 11
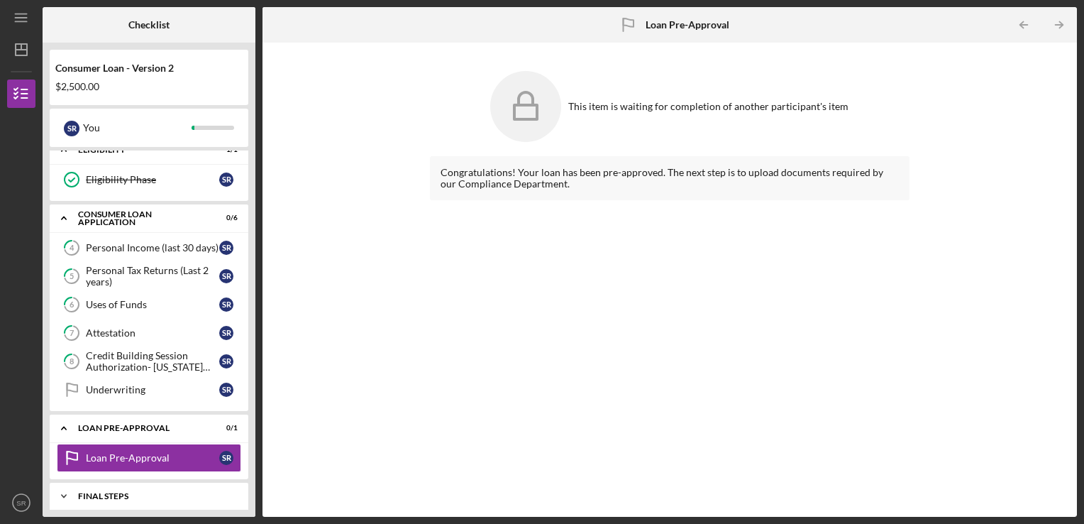
click at [189, 482] on div "Icon/Expander FINAL STEPS 0 / 3" at bounding box center [149, 496] width 199 height 28
click at [189, 482] on div "Icon/Expander FINAL STEPS 0 / 3" at bounding box center [149, 496] width 199 height 29
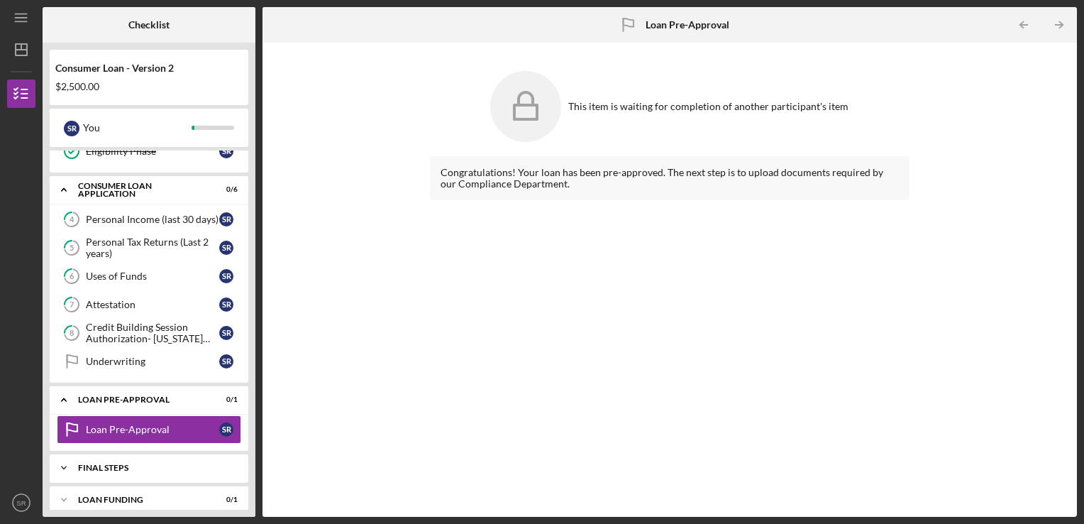
scroll to position [175, 0]
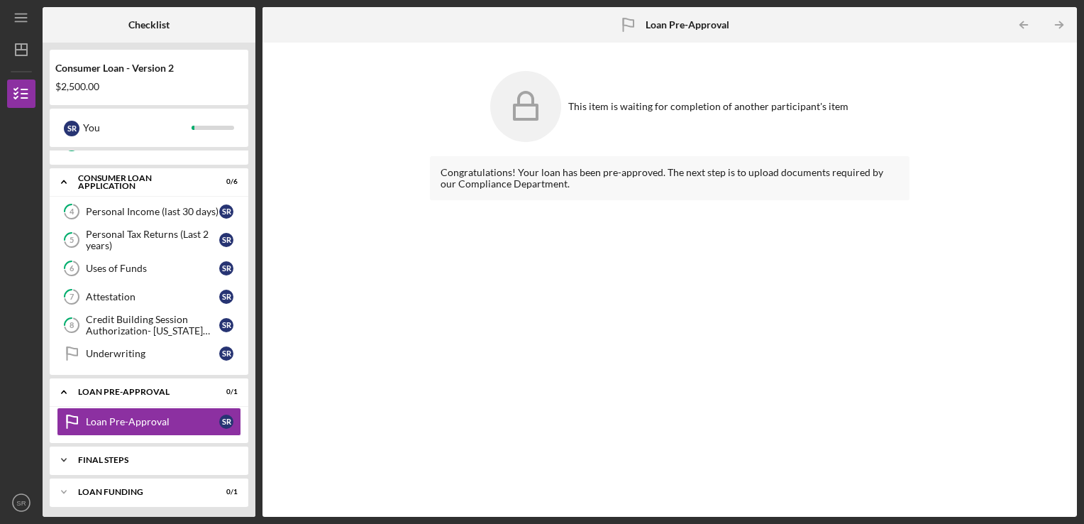
click at [148, 461] on div "Icon/Expander FINAL STEPS 0 / 3" at bounding box center [149, 460] width 199 height 28
click at [167, 489] on div "Demographic Information" at bounding box center [152, 489] width 133 height 11
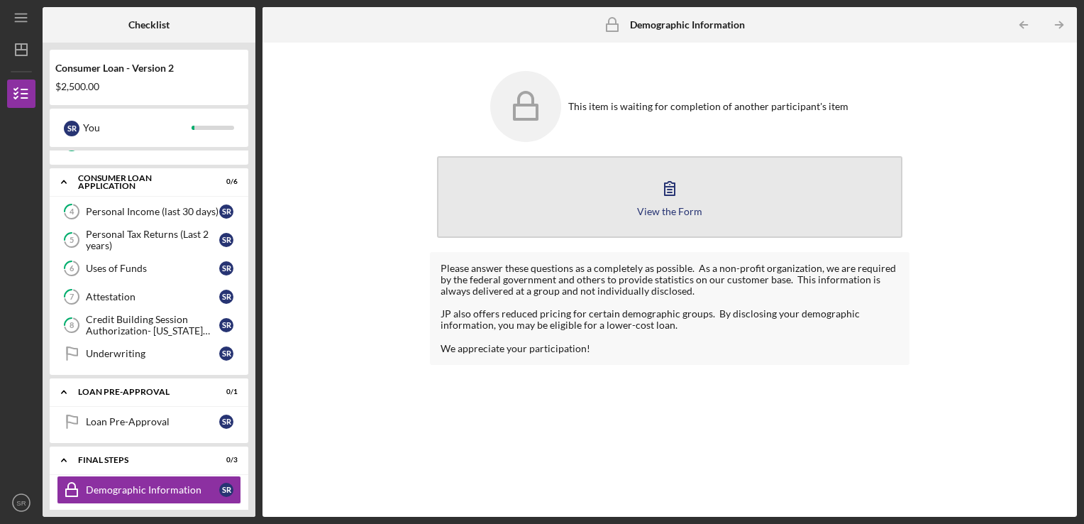
click at [757, 199] on button "View the Form Form" at bounding box center [670, 197] width 466 height 82
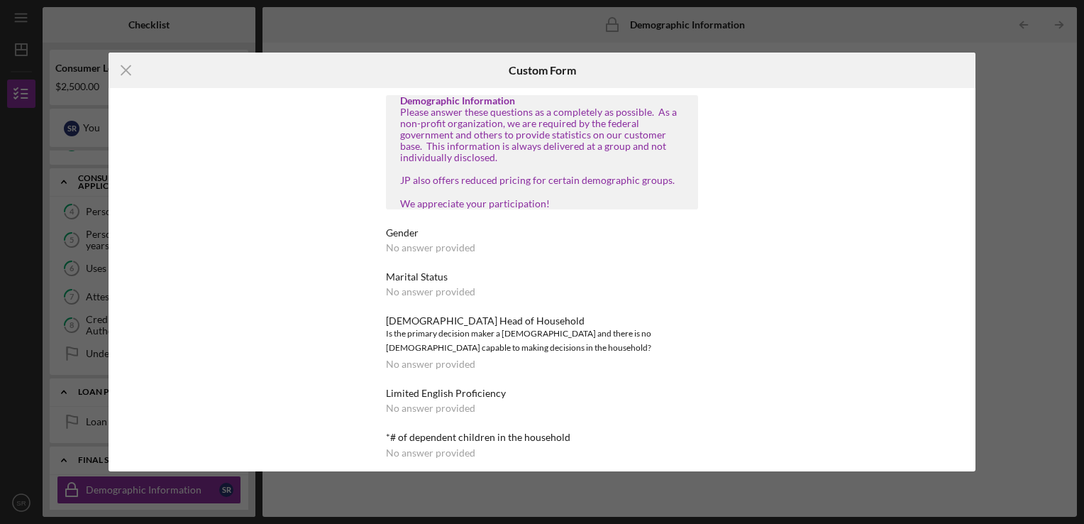
click at [390, 253] on div "No answer provided" at bounding box center [430, 247] width 89 height 11
click at [425, 253] on div "No answer provided" at bounding box center [430, 247] width 89 height 11
click at [406, 238] on div "Gender" at bounding box center [542, 232] width 312 height 11
click at [129, 65] on line at bounding box center [125, 69] width 9 height 9
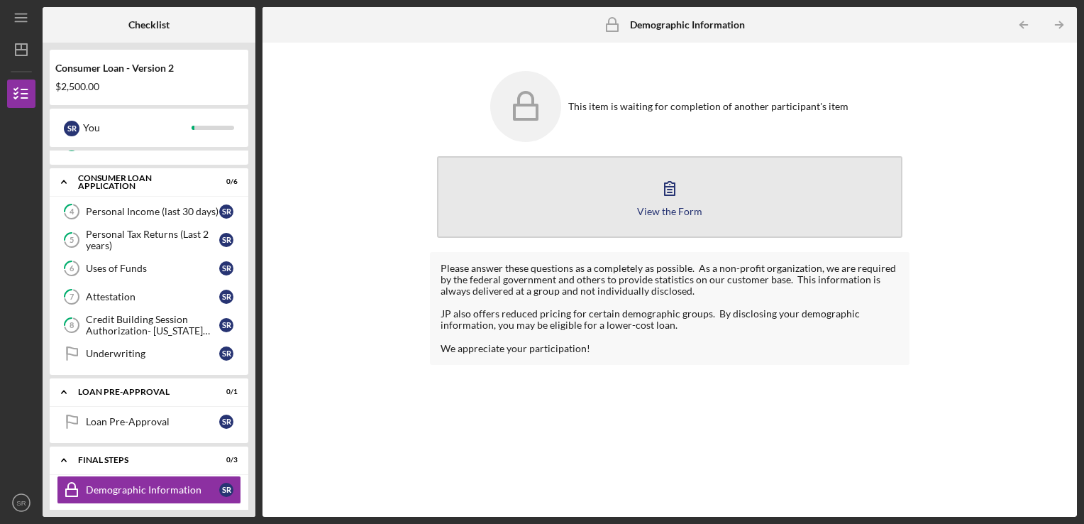
click at [623, 197] on button "View the Form Form" at bounding box center [670, 197] width 466 height 82
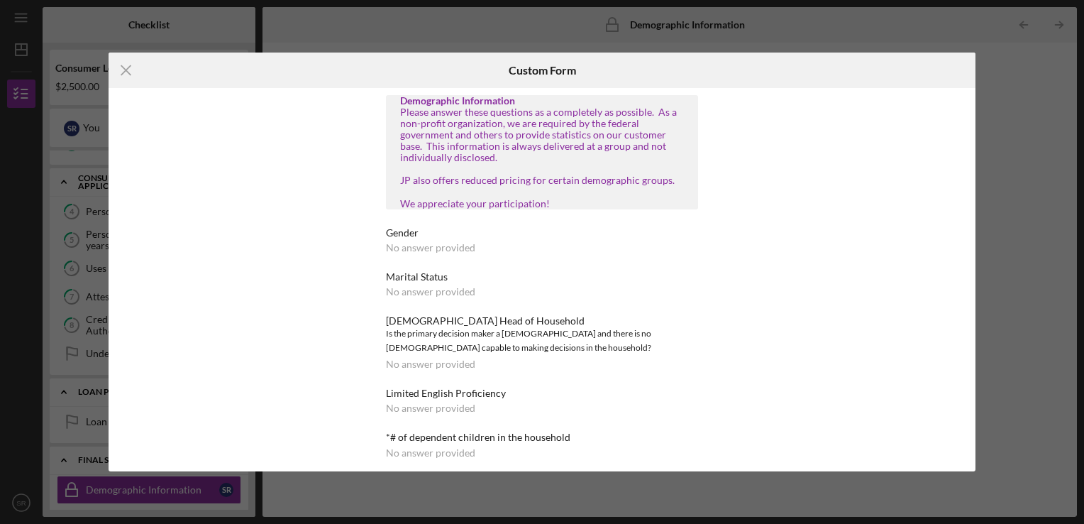
drag, startPoint x: 739, startPoint y: 163, endPoint x: 742, endPoint y: 205, distance: 41.9
click at [742, 205] on div "Demographic Information Please answer these questions as a completely as possib…" at bounding box center [542, 279] width 867 height 383
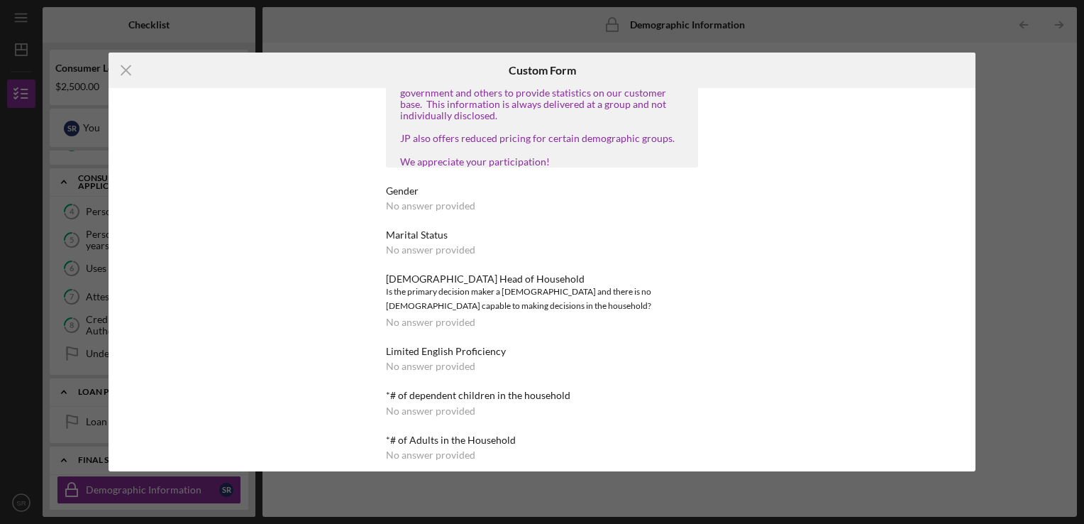
scroll to position [45, 0]
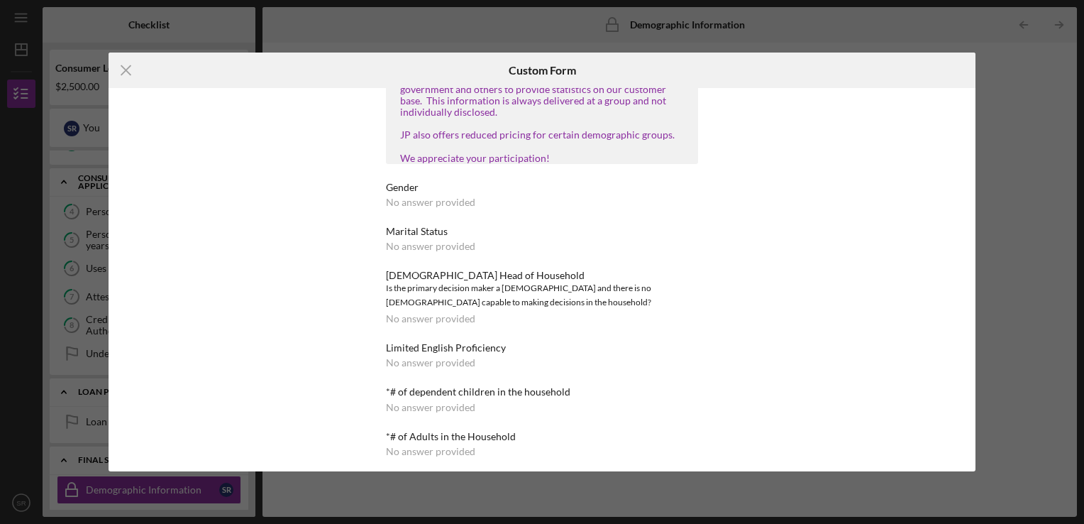
click at [407, 252] on div "No answer provided" at bounding box center [430, 246] width 89 height 11
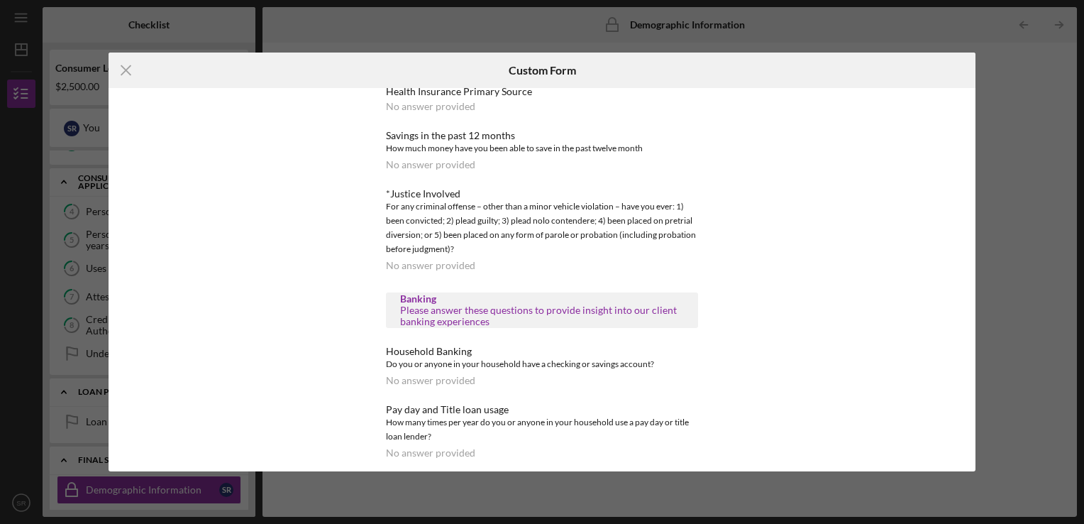
scroll to position [886, 0]
click at [123, 70] on icon "Icon/Menu Close" at bounding box center [126, 70] width 35 height 35
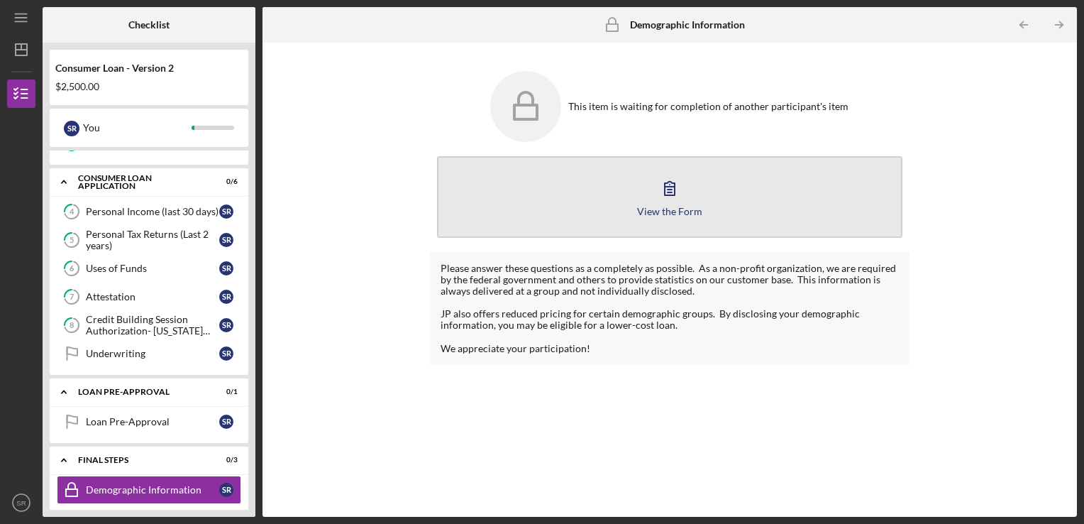
click at [582, 204] on button "View the Form Form" at bounding box center [670, 197] width 466 height 82
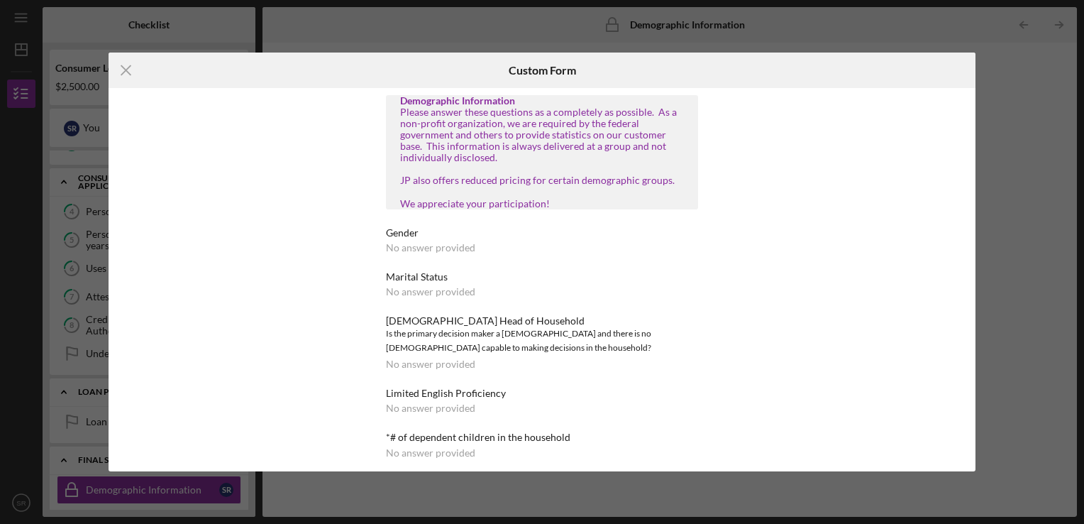
click at [485, 153] on div "Please answer these questions as a completely as possible. As a non-profit orga…" at bounding box center [542, 157] width 284 height 103
click at [431, 250] on div "Gender No answer provided" at bounding box center [542, 240] width 312 height 26
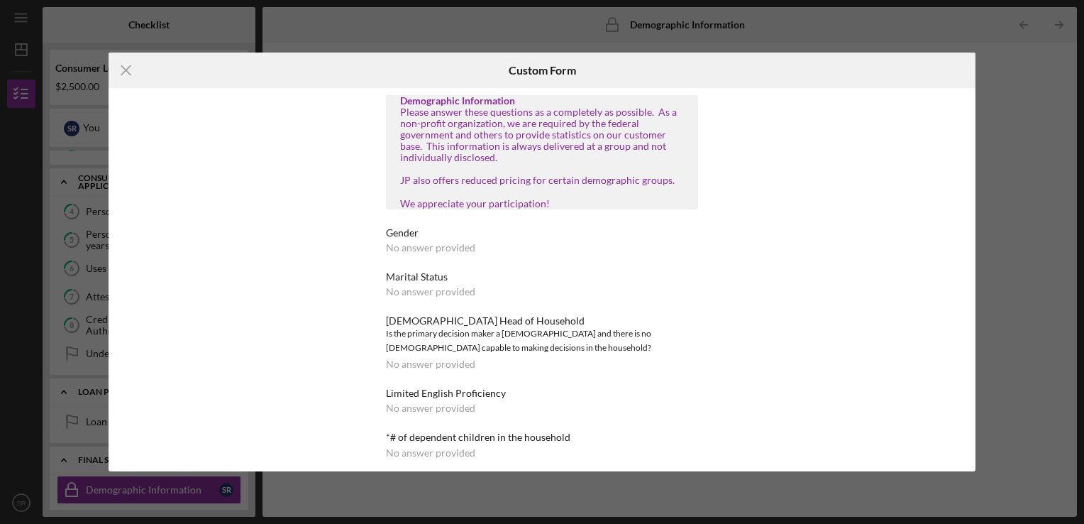
click at [431, 250] on div "Gender No answer provided" at bounding box center [542, 240] width 312 height 26
click at [436, 253] on div "No answer provided" at bounding box center [430, 247] width 89 height 11
click at [674, 251] on div "Gender No answer provided" at bounding box center [542, 240] width 312 height 26
drag, startPoint x: 733, startPoint y: 180, endPoint x: 736, endPoint y: 220, distance: 40.5
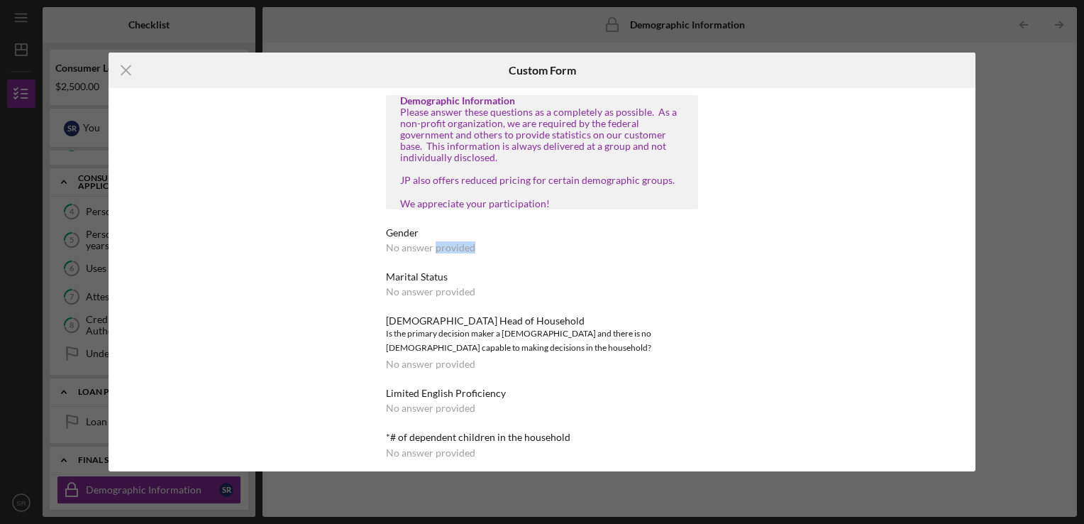
click at [736, 220] on div "Demographic Information Please answer these questions as a completely as possib…" at bounding box center [542, 279] width 390 height 383
drag, startPoint x: 736, startPoint y: 220, endPoint x: 661, endPoint y: 350, distance: 149.7
click at [661, 350] on div "Is the primary decision maker a female and there is no male capable to making d…" at bounding box center [542, 340] width 312 height 28
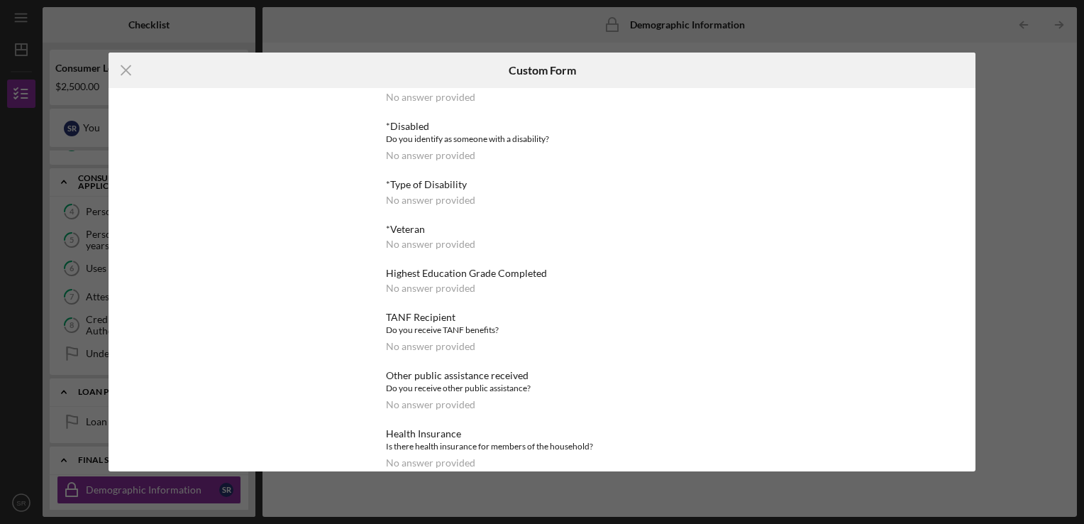
scroll to position [908, 0]
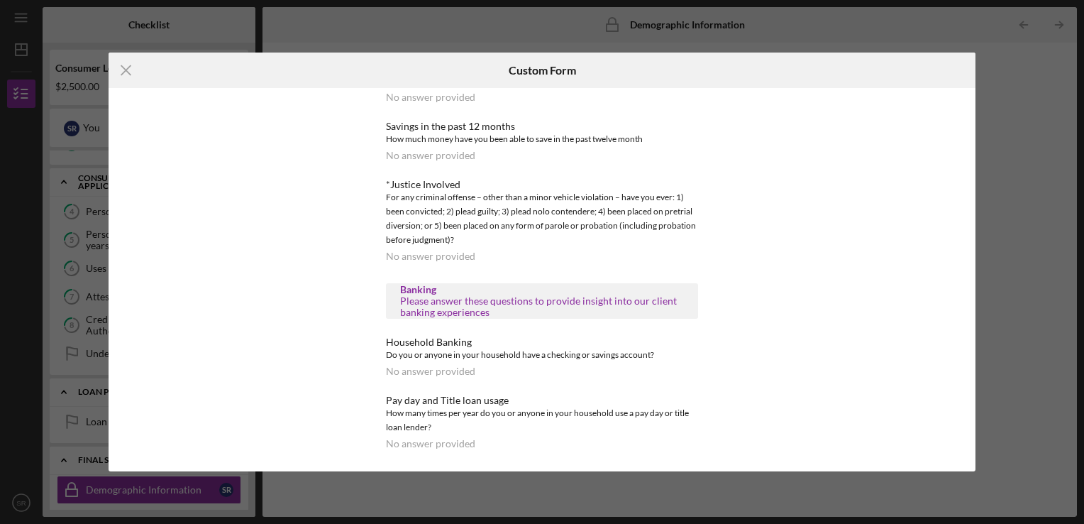
click at [483, 433] on div "How many times per year do you or anyone in your household use a pay day or tit…" at bounding box center [542, 420] width 312 height 28
click at [139, 66] on icon "Icon/Menu Close" at bounding box center [126, 70] width 35 height 35
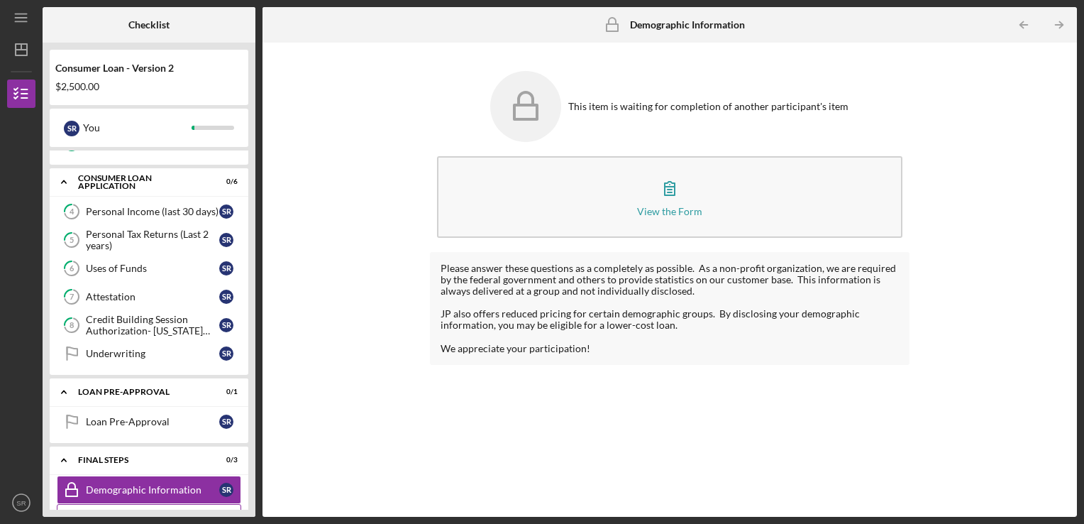
click at [196, 504] on link "ACH Form ACH Form S R" at bounding box center [149, 518] width 185 height 28
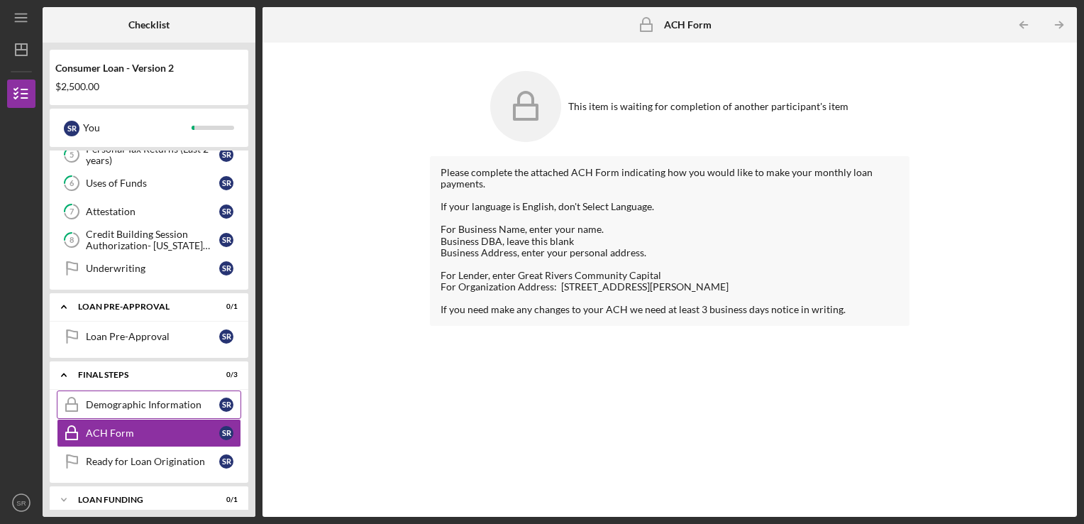
scroll to position [267, 0]
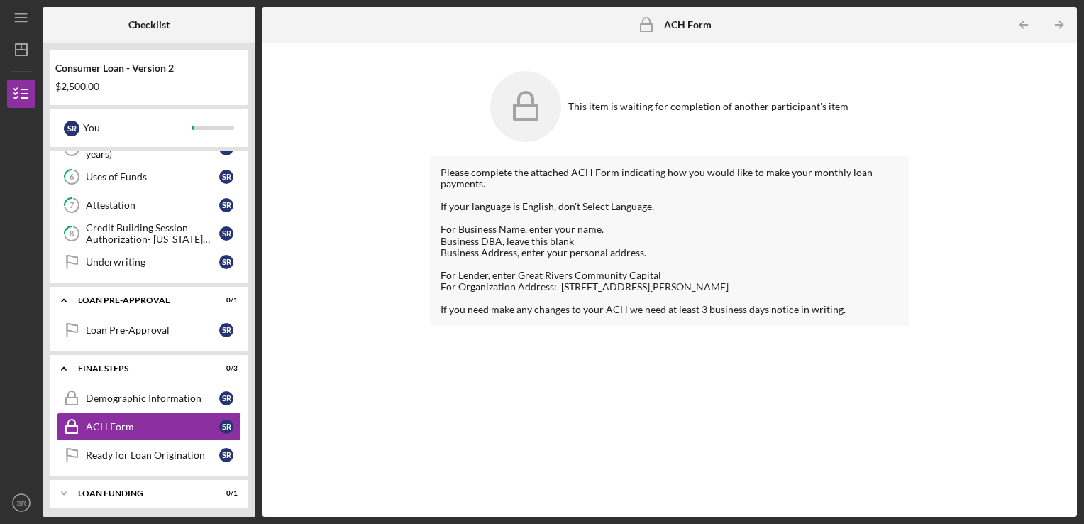
click at [554, 214] on div at bounding box center [670, 217] width 459 height 11
click at [187, 449] on div "Ready for Loan Origination" at bounding box center [152, 454] width 133 height 11
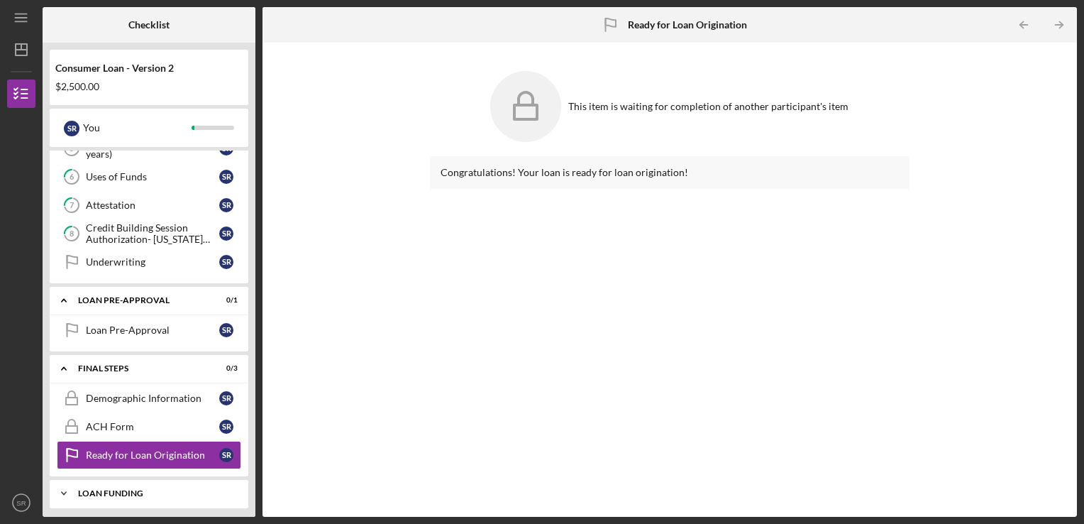
click at [193, 481] on div "Icon/Expander Loan Funding 0 / 1" at bounding box center [149, 493] width 199 height 28
click at [202, 509] on link "Loan Funded! Loan Funded! S R" at bounding box center [149, 523] width 185 height 28
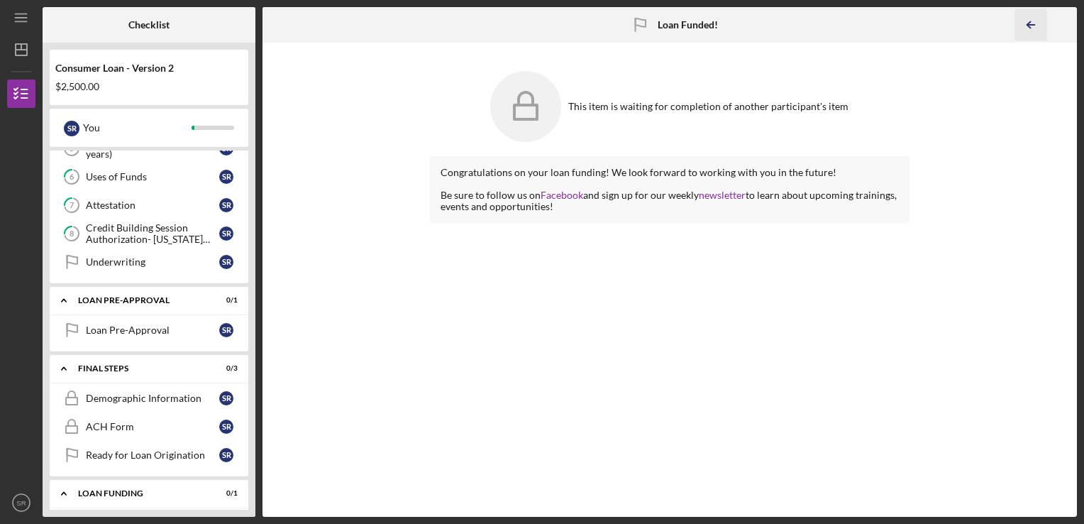
click at [1038, 24] on icon "Icon/Table Pagination Arrow" at bounding box center [1032, 25] width 32 height 32
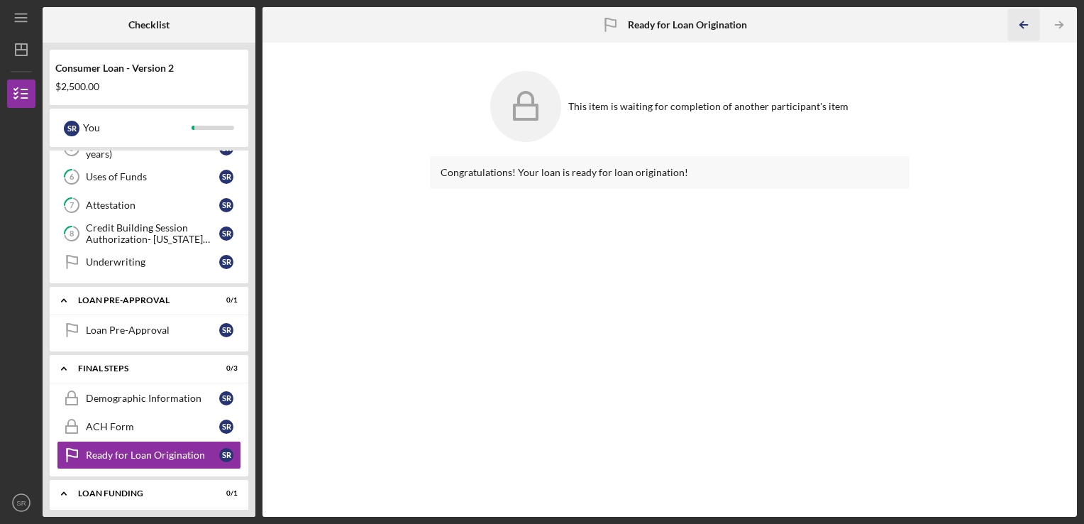
click at [1036, 29] on icon "Icon/Table Pagination Arrow" at bounding box center [1024, 25] width 32 height 32
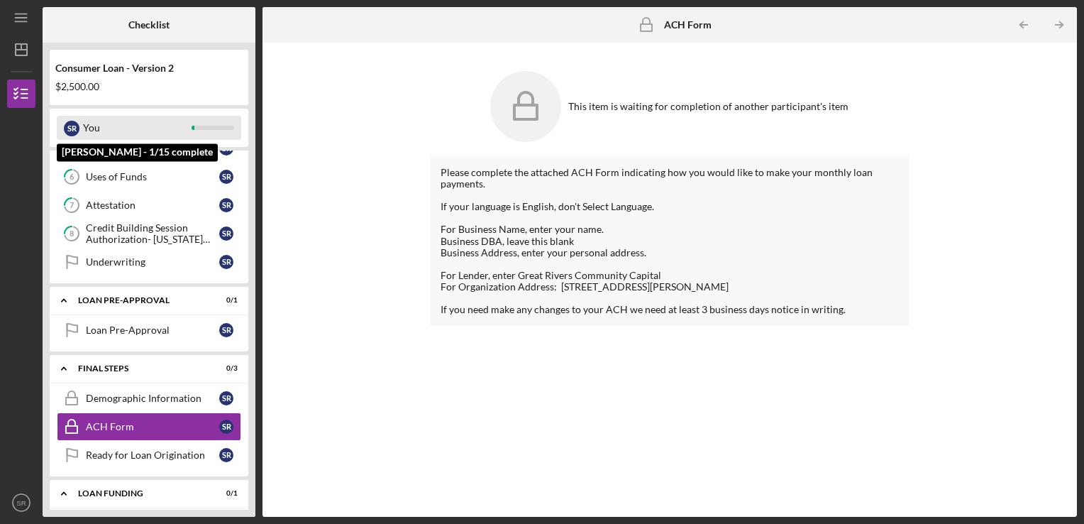
click at [128, 121] on div "You" at bounding box center [137, 128] width 109 height 24
click at [64, 122] on div "S R" at bounding box center [72, 128] width 16 height 24
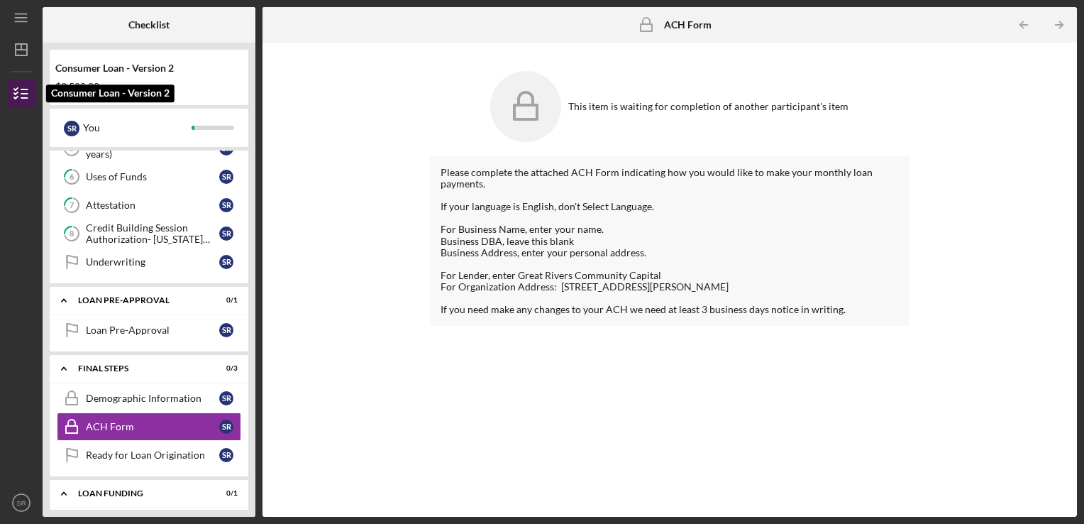
click at [20, 89] on icon "button" at bounding box center [21, 93] width 35 height 35
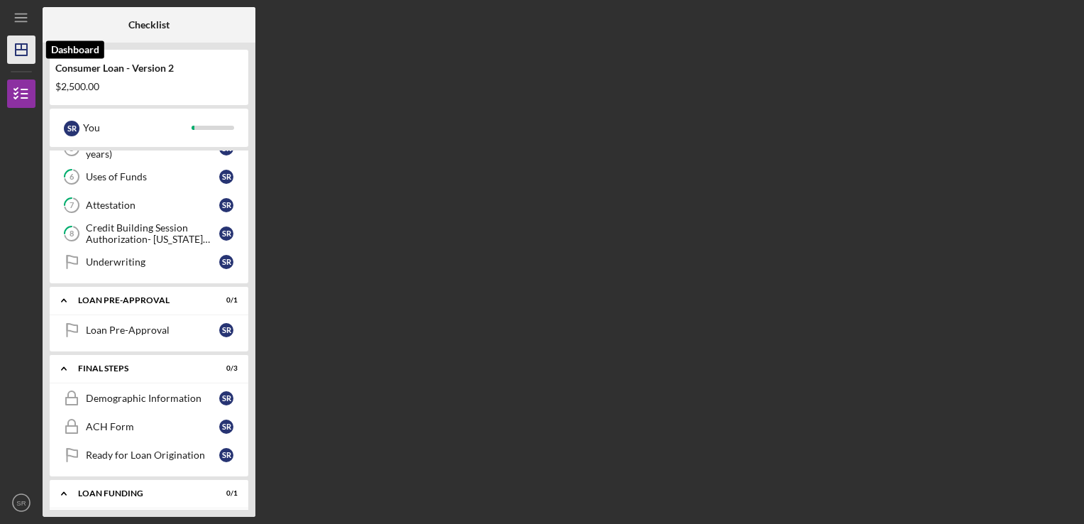
click at [11, 55] on icon "Icon/Dashboard" at bounding box center [21, 49] width 35 height 35
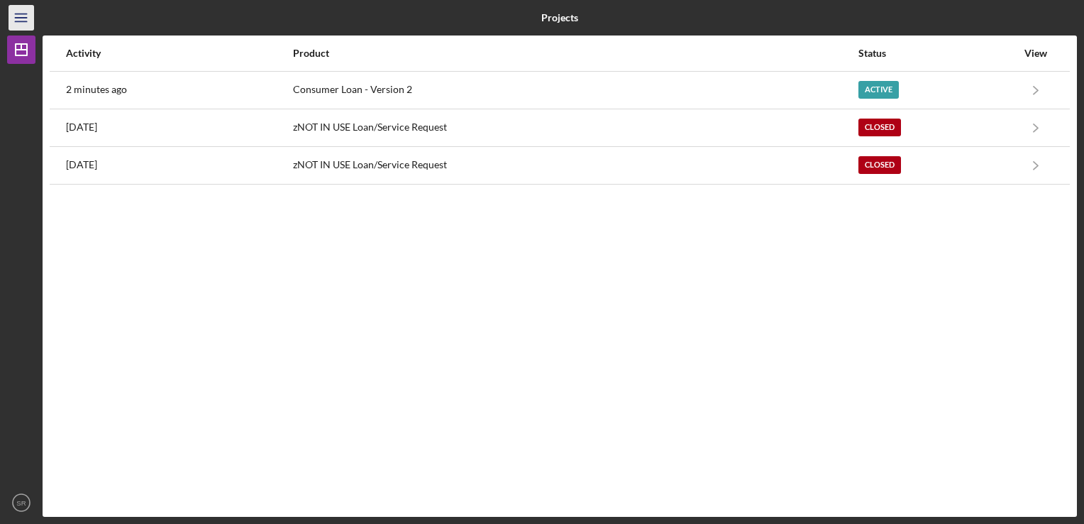
click at [28, 15] on icon "Icon/Menu" at bounding box center [22, 18] width 32 height 32
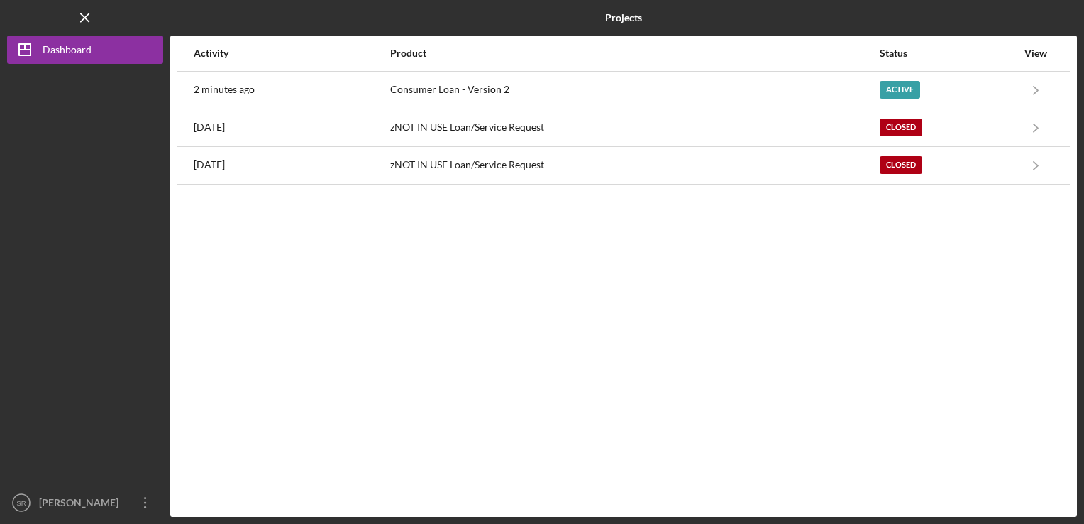
click at [36, 8] on div "Logo-Reversed Created with Sketch. Icon/Menu Close" at bounding box center [85, 17] width 156 height 35
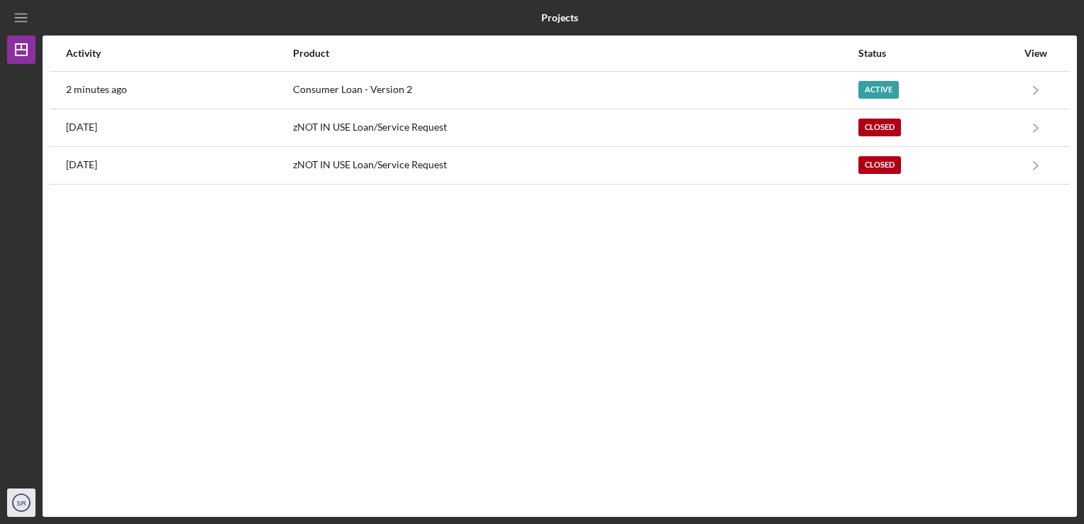
click at [15, 493] on icon "SR" at bounding box center [21, 502] width 28 height 35
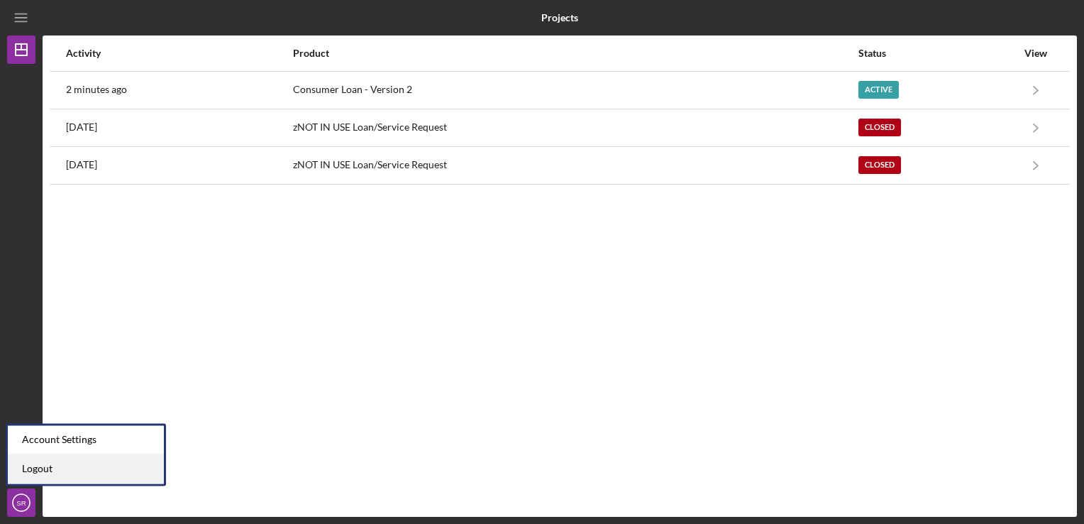
click at [49, 483] on link "Logout" at bounding box center [86, 468] width 156 height 29
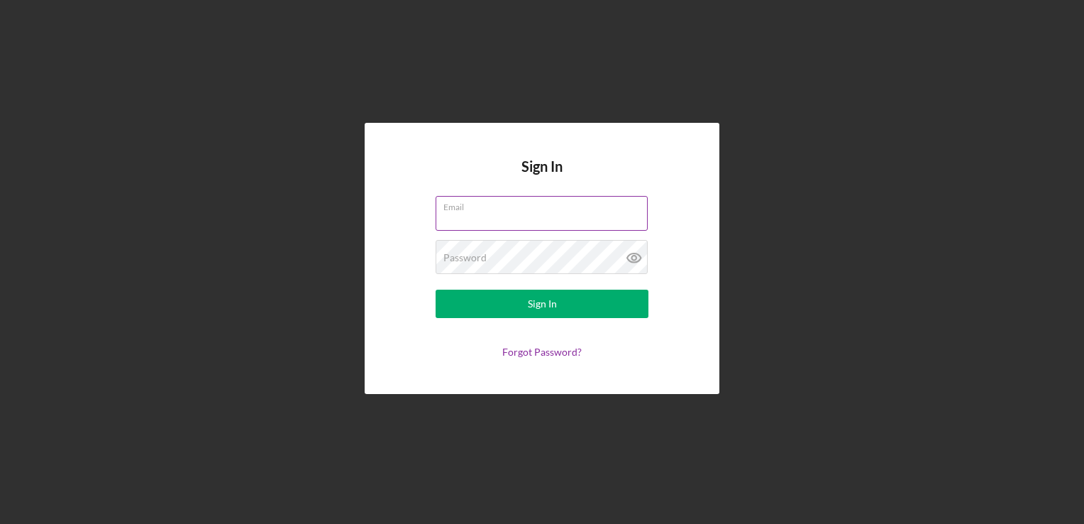
click at [488, 210] on div "Email" at bounding box center [542, 213] width 213 height 35
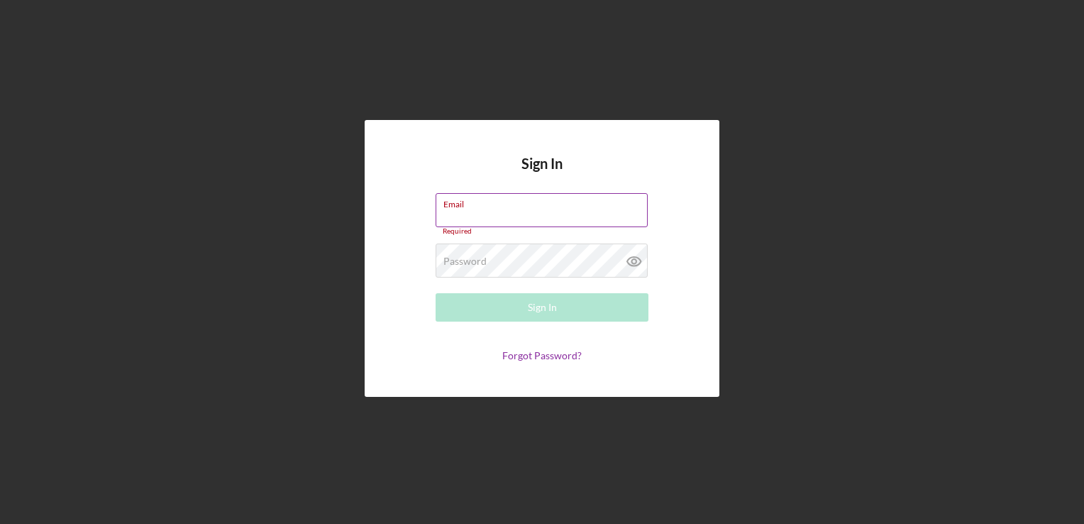
click at [488, 210] on input "Email" at bounding box center [542, 210] width 212 height 34
type input "[EMAIL_ADDRESS][DOMAIN_NAME]"
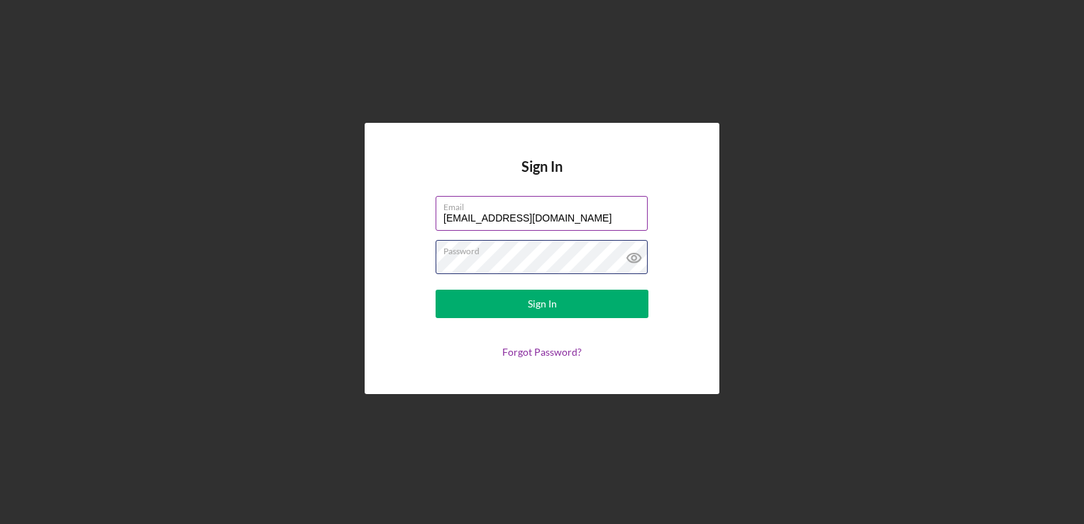
click at [436, 290] on button "Sign In" at bounding box center [542, 304] width 213 height 28
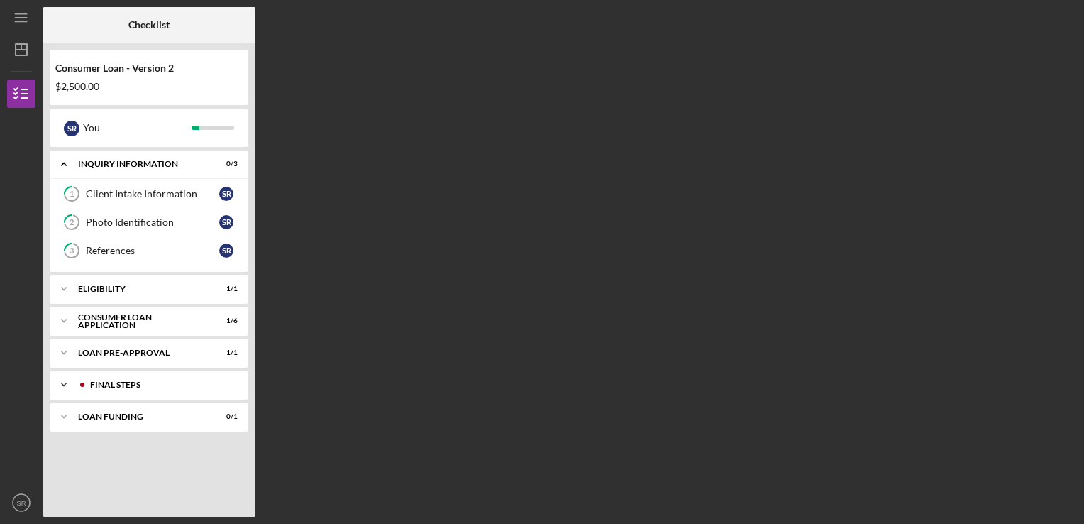
click at [138, 396] on div "Icon/Expander FINAL STEPS 0 / 4" at bounding box center [149, 384] width 199 height 28
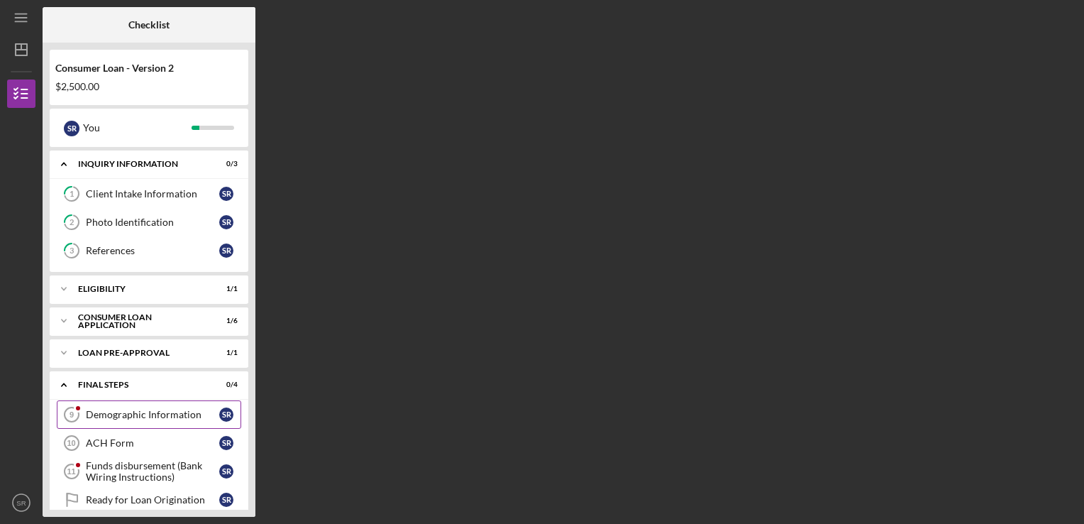
click at [148, 414] on div "Demographic Information" at bounding box center [152, 414] width 133 height 11
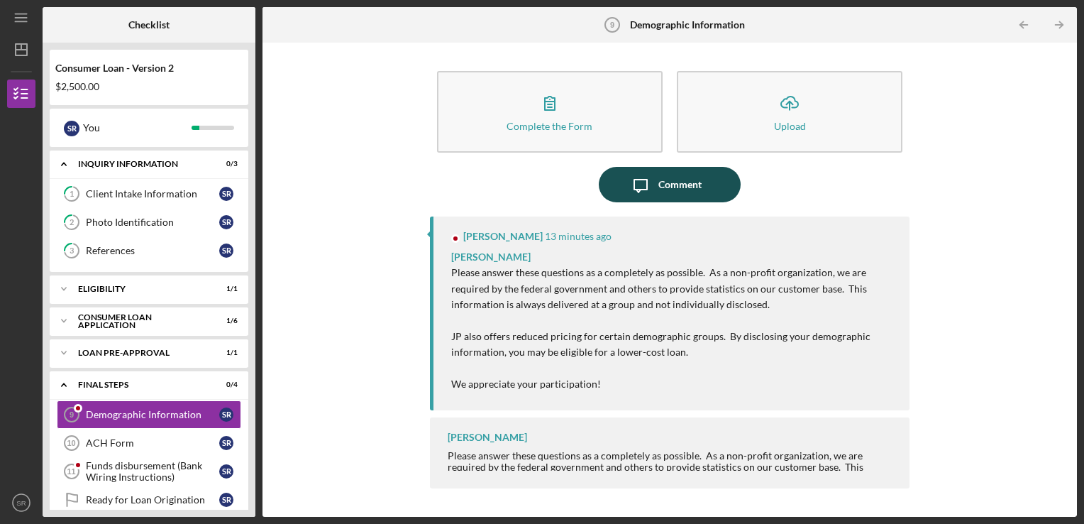
click at [696, 199] on div "Comment" at bounding box center [680, 184] width 43 height 35
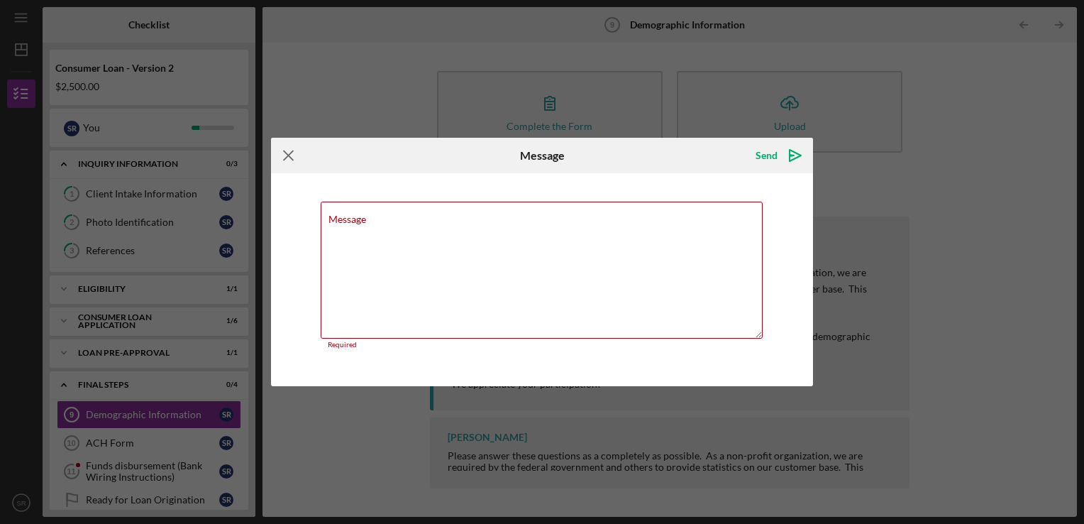
click at [289, 152] on icon "Icon/Menu Close" at bounding box center [288, 155] width 35 height 35
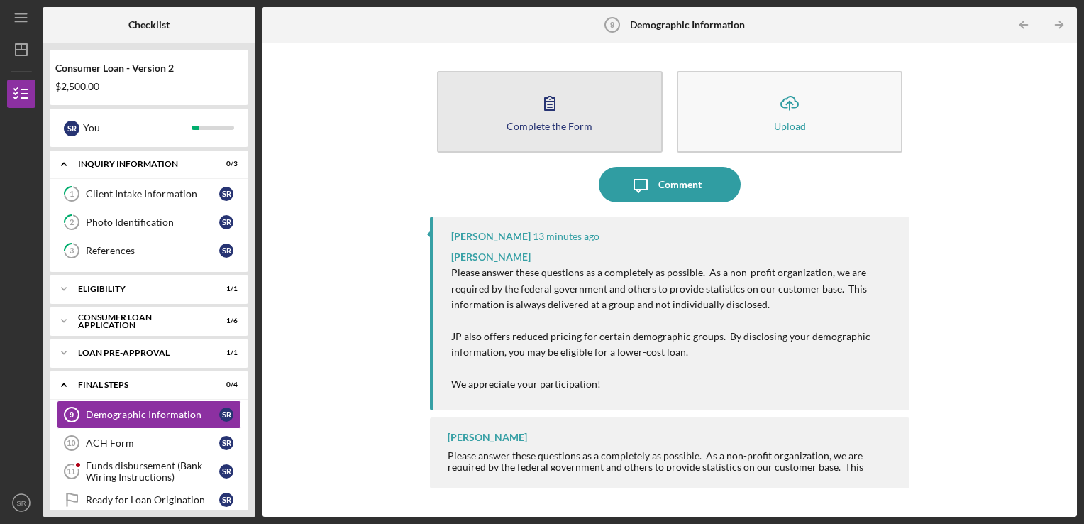
click at [599, 113] on button "Complete the Form Form" at bounding box center [550, 112] width 226 height 82
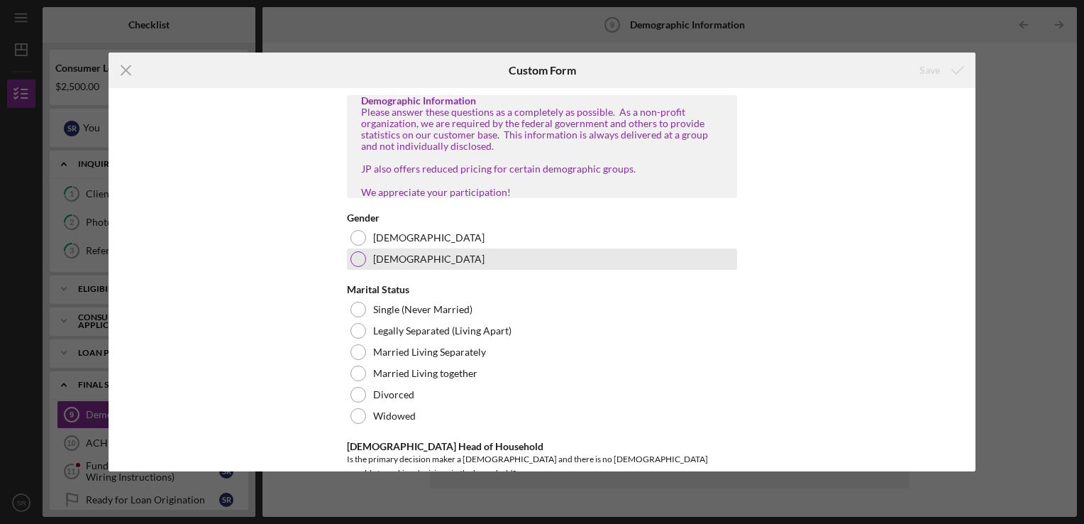
click at [351, 267] on div at bounding box center [359, 259] width 16 height 16
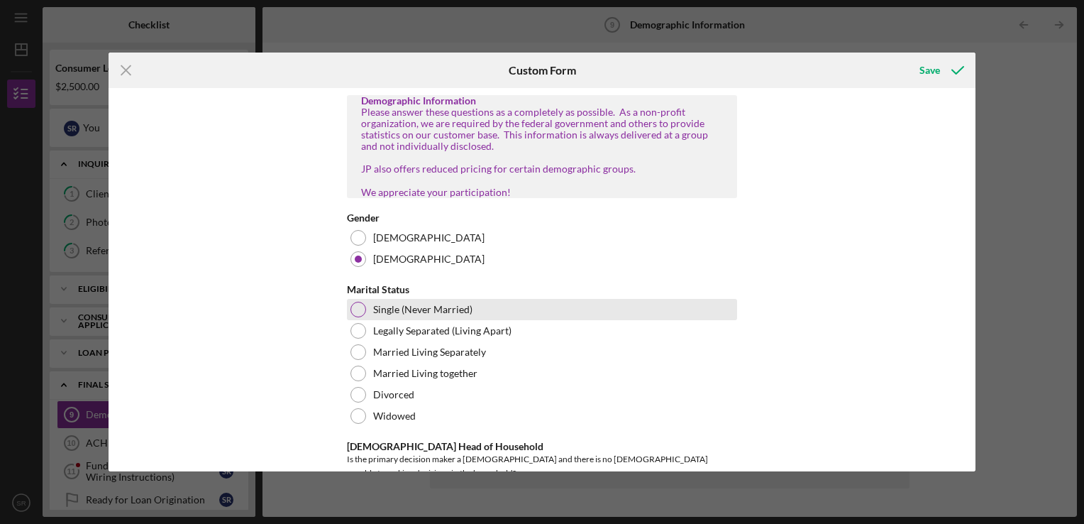
click at [368, 320] on div "Single (Never Married)" at bounding box center [542, 309] width 390 height 21
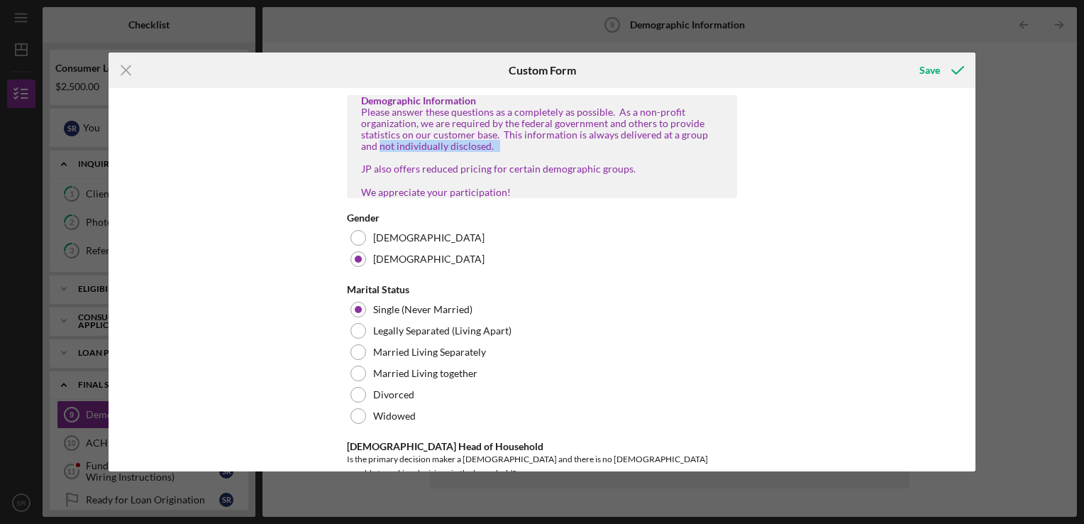
drag, startPoint x: 976, startPoint y: 137, endPoint x: 979, endPoint y: 154, distance: 17.2
click at [979, 154] on div "Icon/Menu Close Custom Form Save Demographic Information Please answer these qu…" at bounding box center [542, 262] width 1084 height 524
drag, startPoint x: 979, startPoint y: 154, endPoint x: 969, endPoint y: 142, distance: 15.2
click at [969, 142] on div "Demographic Information Please answer these questions as a completely as possib…" at bounding box center [542, 279] width 867 height 383
click at [961, 172] on div "Demographic Information Please answer these questions as a completely as possib…" at bounding box center [542, 279] width 867 height 383
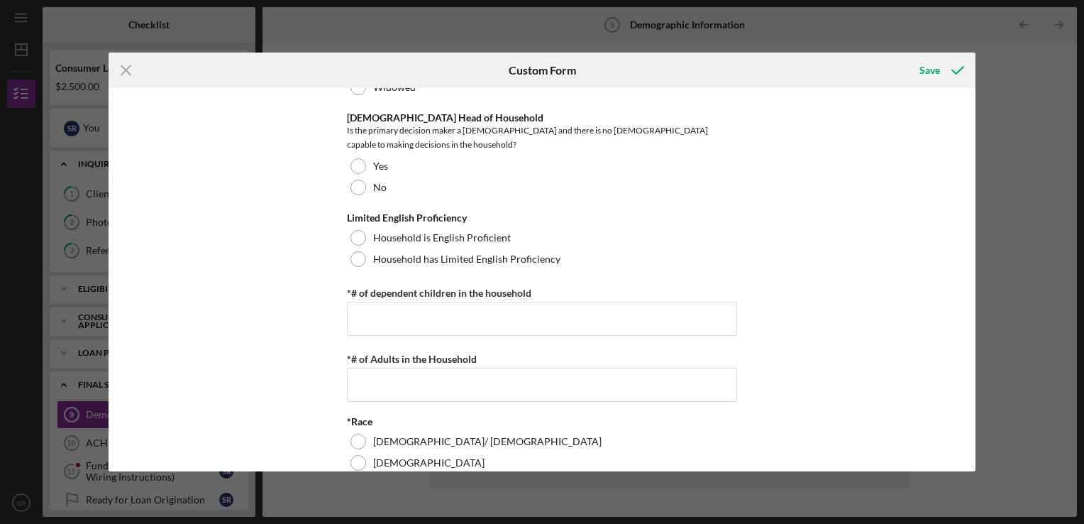
scroll to position [324, 0]
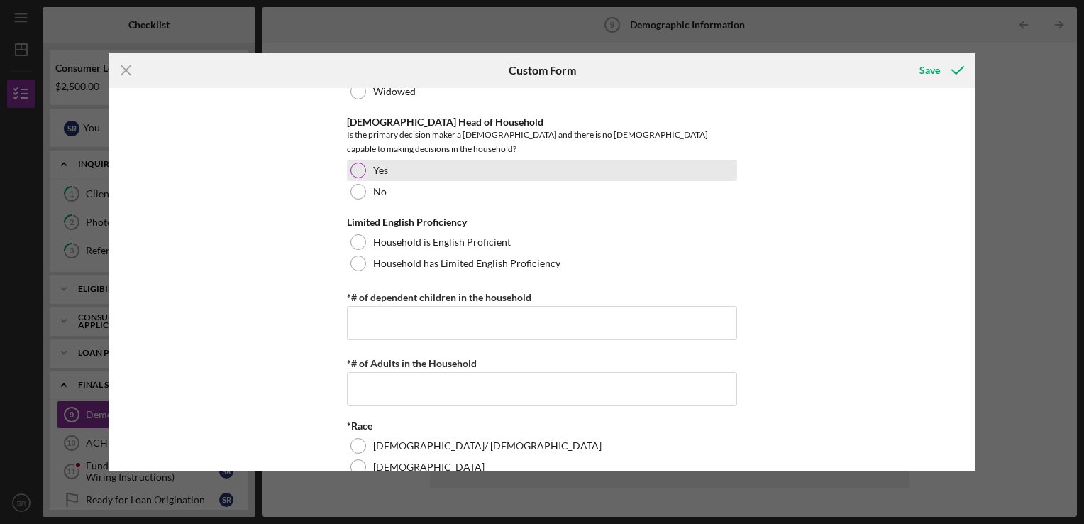
click at [377, 167] on label "Yes" at bounding box center [380, 170] width 15 height 11
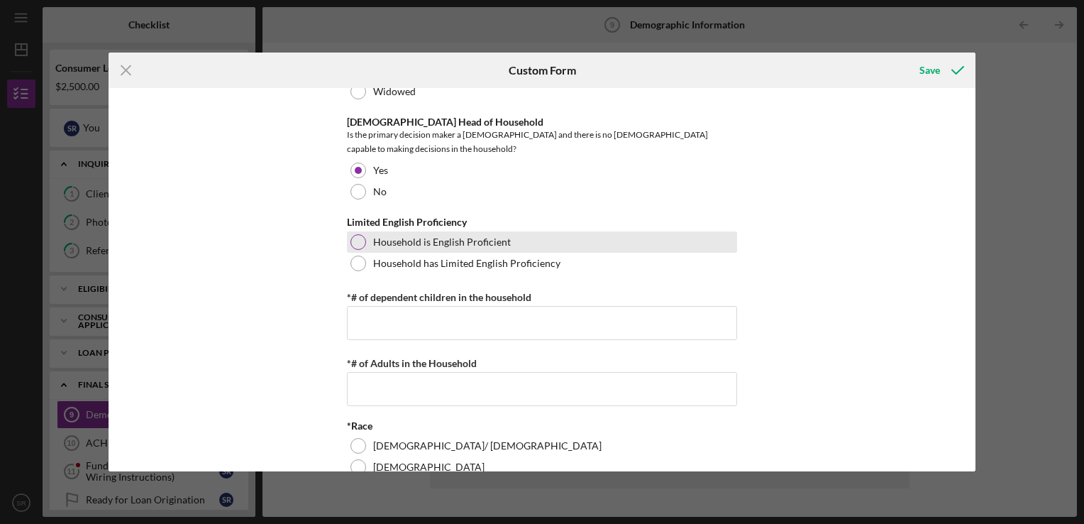
click at [402, 237] on label "Household is English Proficient" at bounding box center [442, 241] width 138 height 11
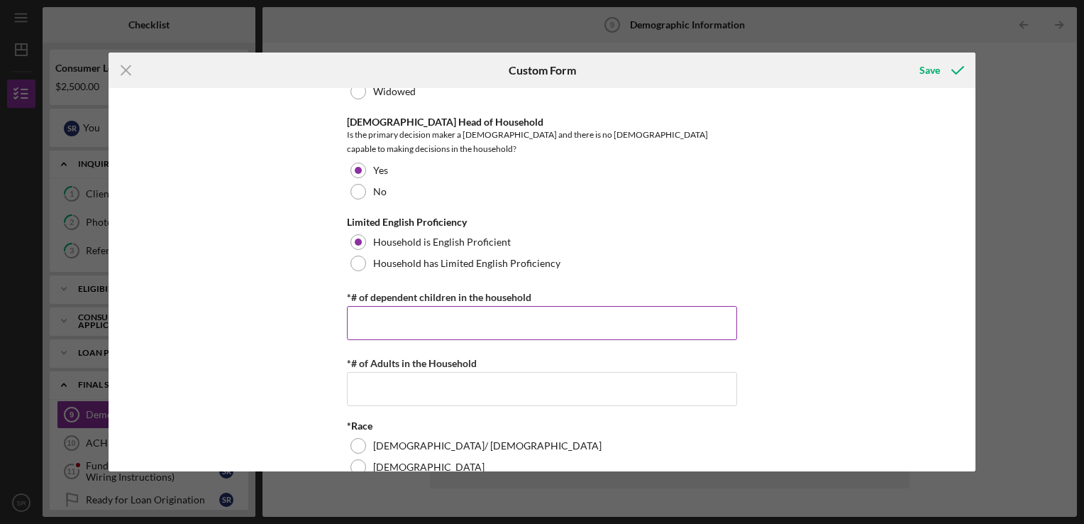
click at [724, 322] on input "*# of dependent children in the household" at bounding box center [542, 323] width 390 height 34
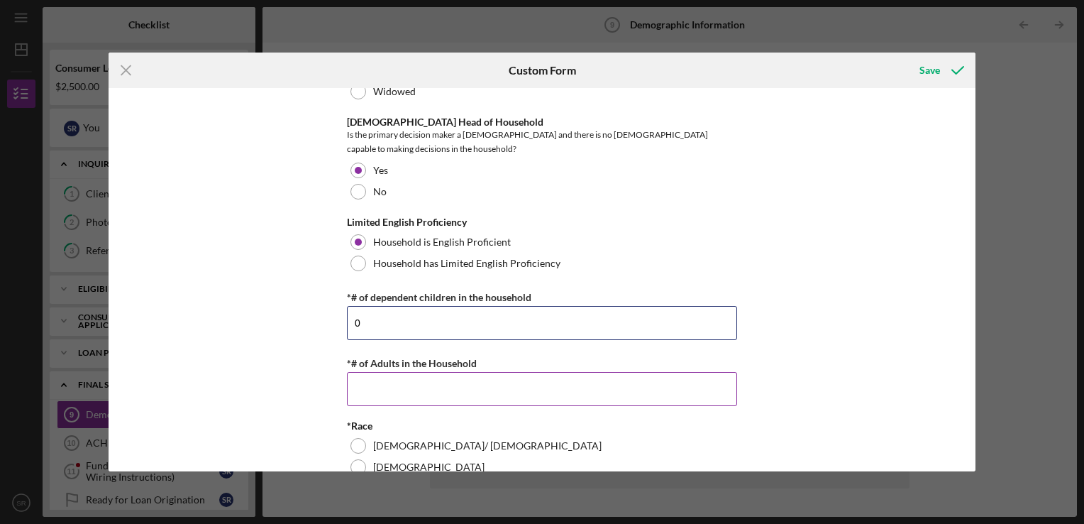
type input "0"
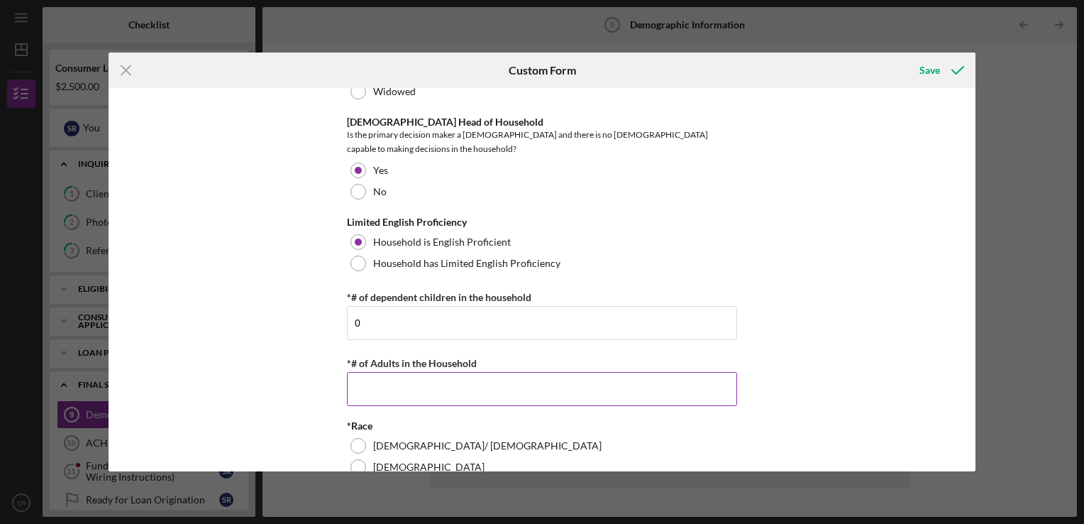
click at [690, 383] on input "*# of Adults in the Household" at bounding box center [542, 389] width 390 height 34
type input "1"
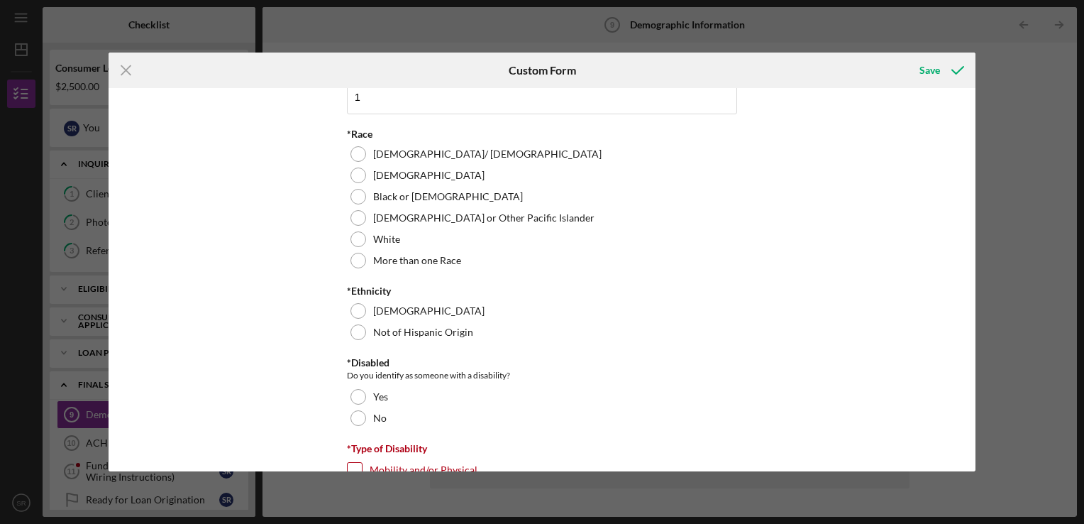
scroll to position [605, 0]
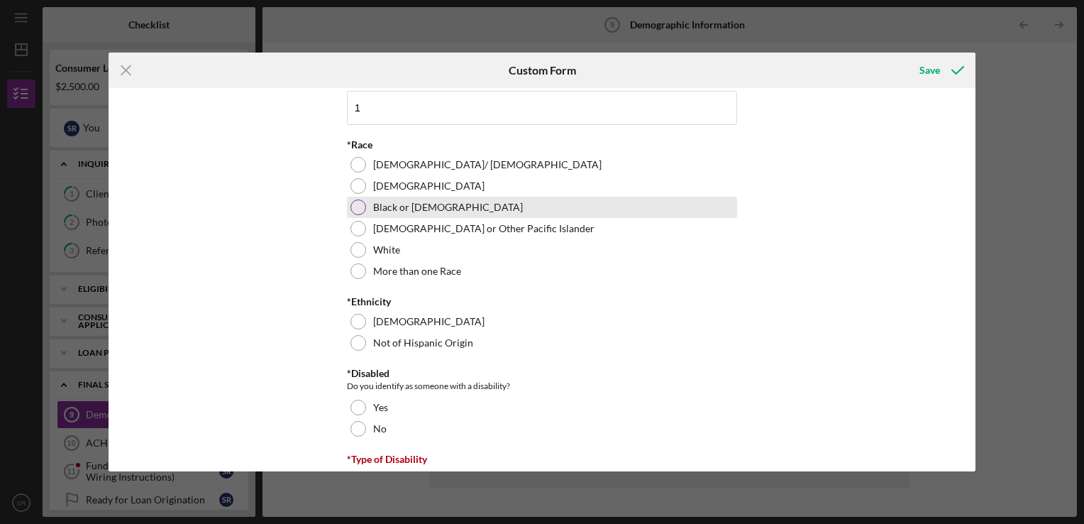
click at [511, 202] on div "Black or African American" at bounding box center [542, 207] width 390 height 21
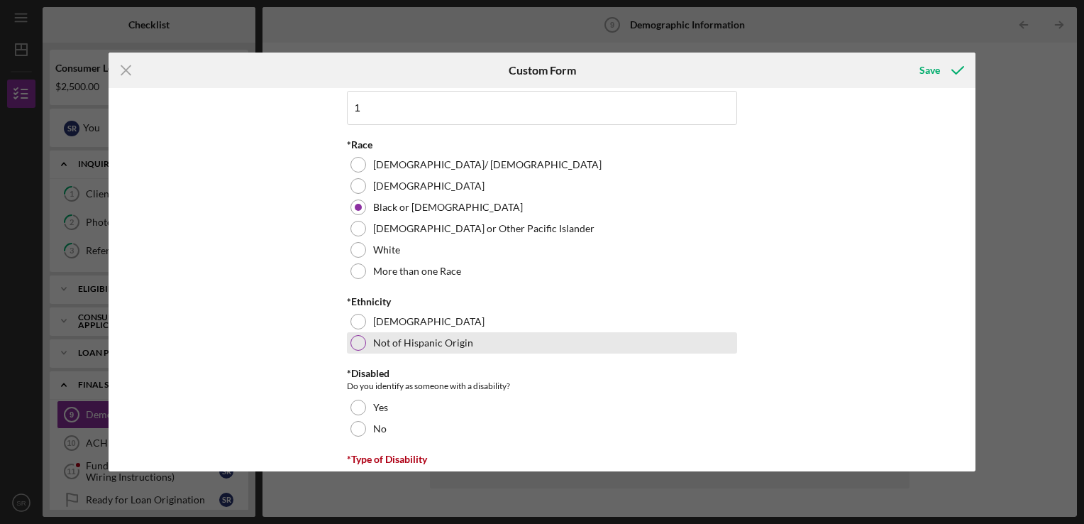
click at [434, 337] on label "Not of Hispanic Origin" at bounding box center [423, 342] width 100 height 11
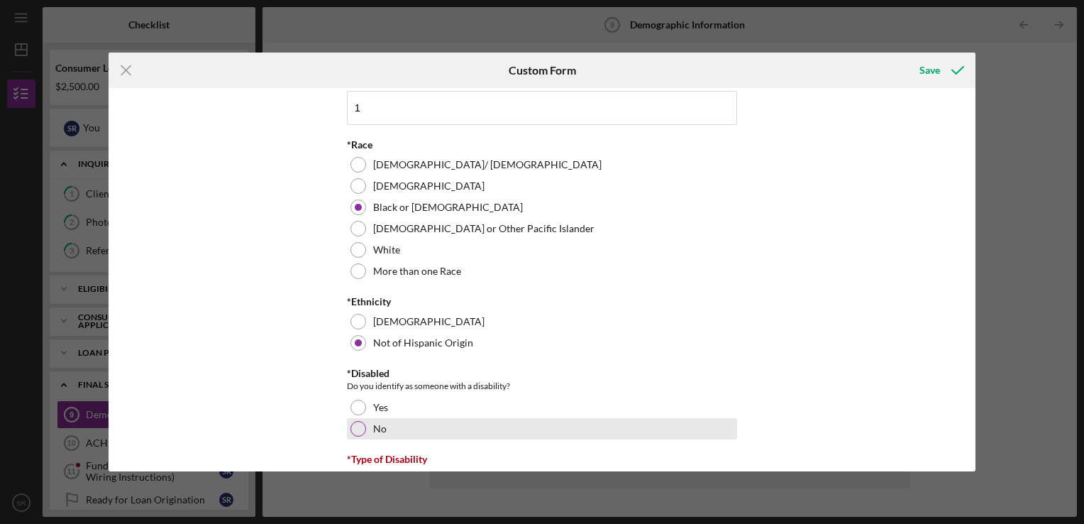
click at [385, 424] on div "No" at bounding box center [542, 428] width 390 height 21
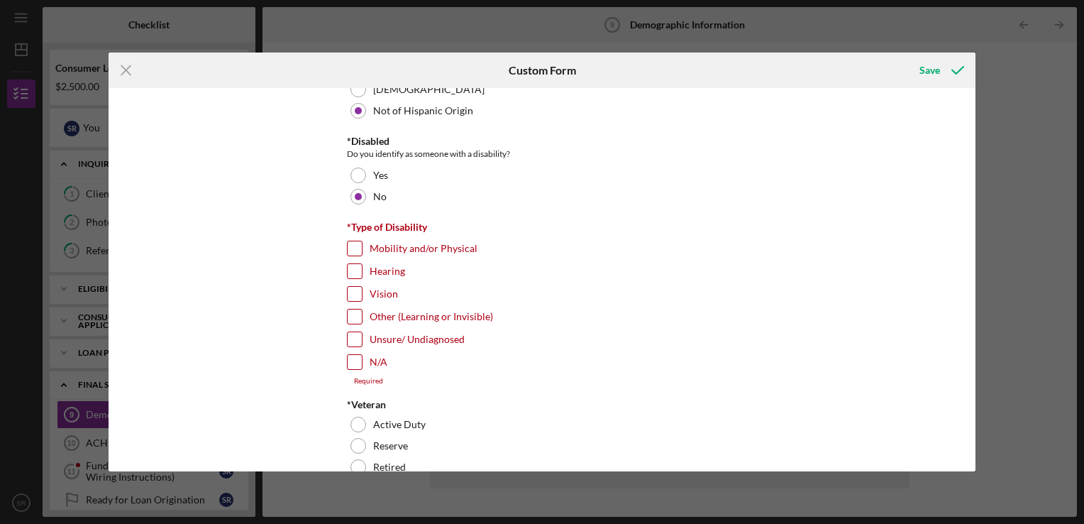
scroll to position [871, 0]
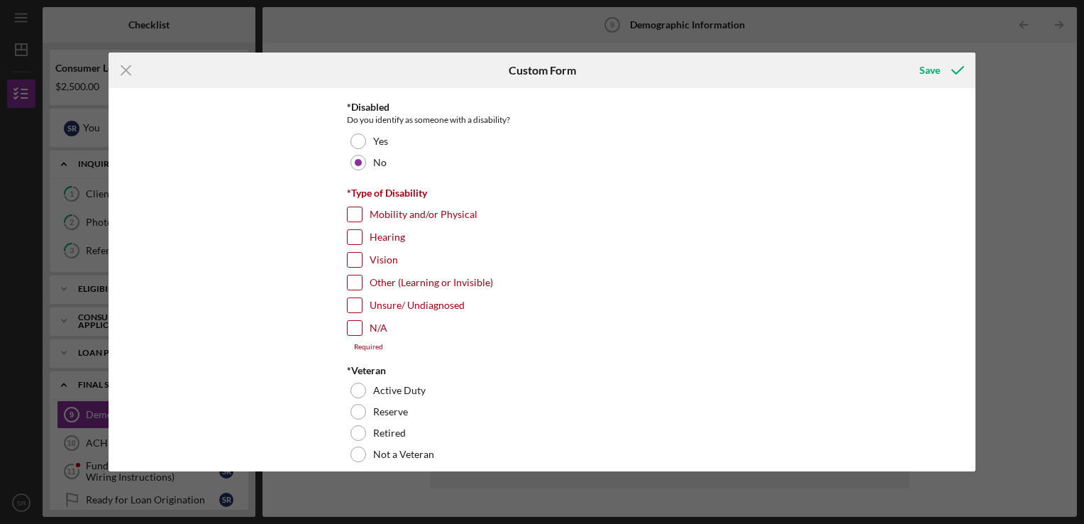
click at [363, 326] on div "N/A" at bounding box center [542, 331] width 390 height 23
click at [359, 325] on input "N/A" at bounding box center [355, 328] width 14 height 14
checkbox input "true"
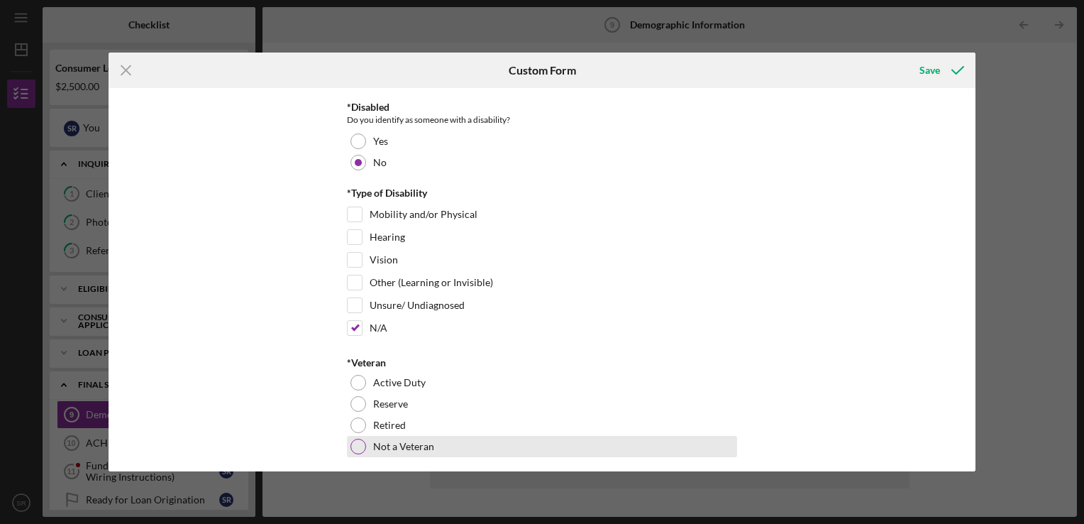
click at [413, 441] on label "Not a Veteran" at bounding box center [403, 446] width 61 height 11
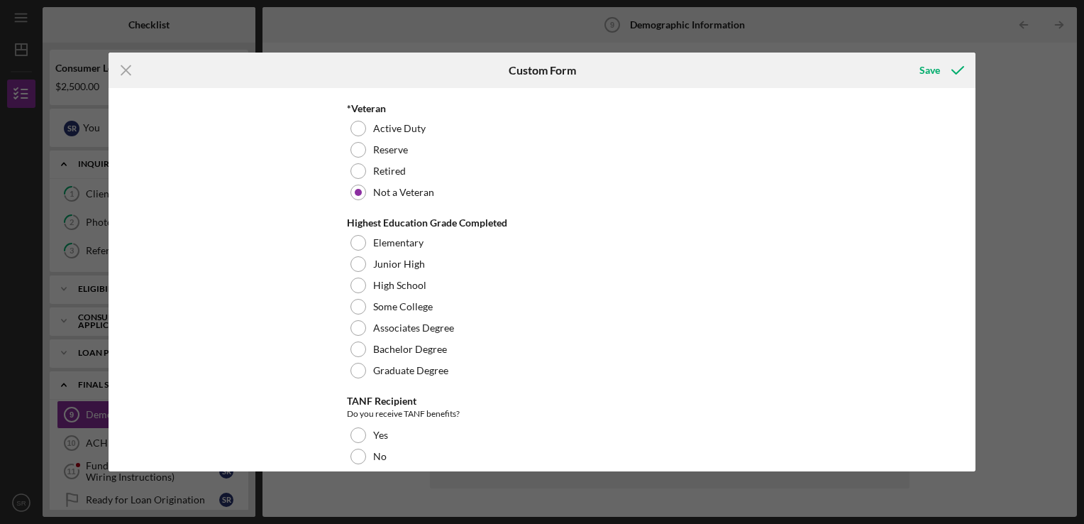
scroll to position [1170, 0]
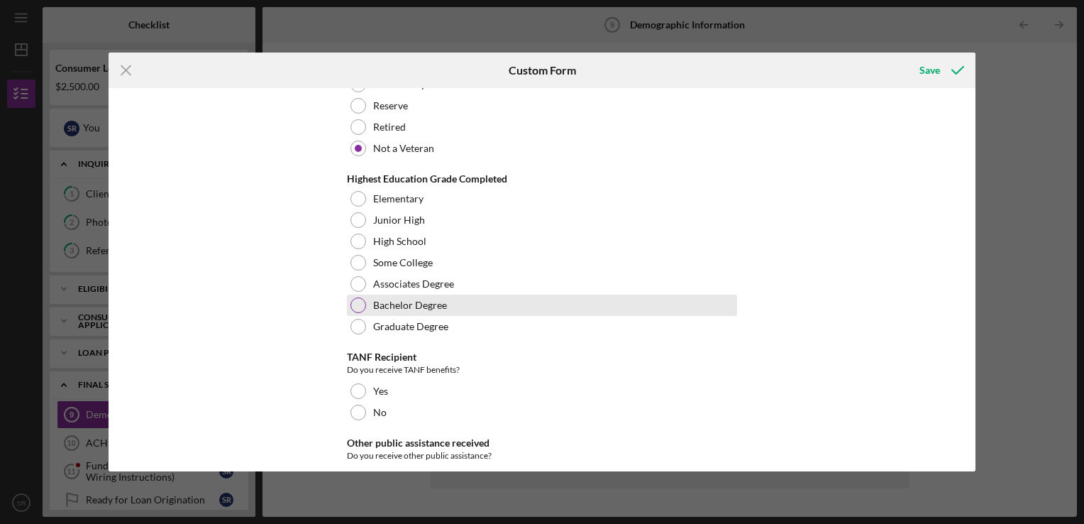
click at [455, 295] on div "Bachelor Degree" at bounding box center [542, 305] width 390 height 21
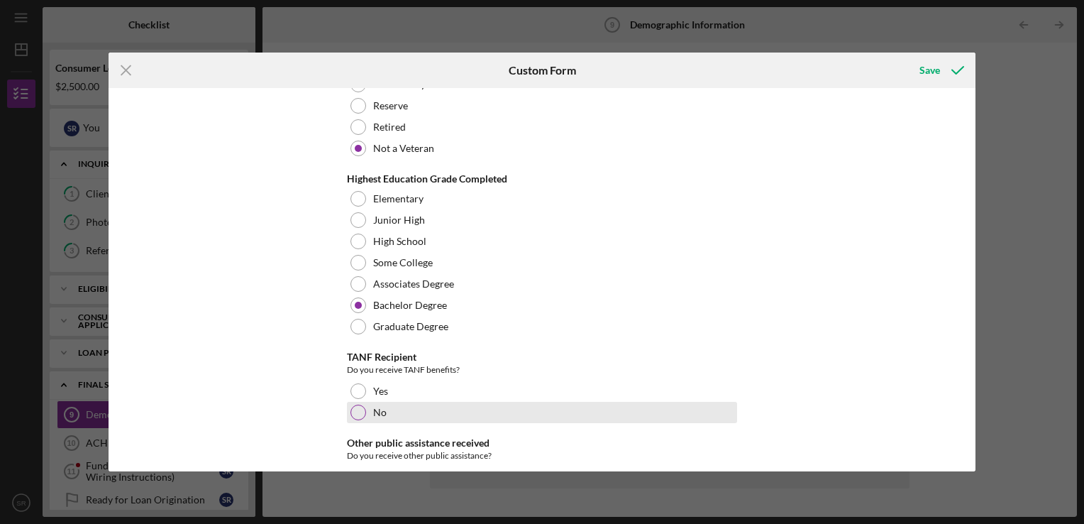
click at [412, 405] on div "No" at bounding box center [542, 412] width 390 height 21
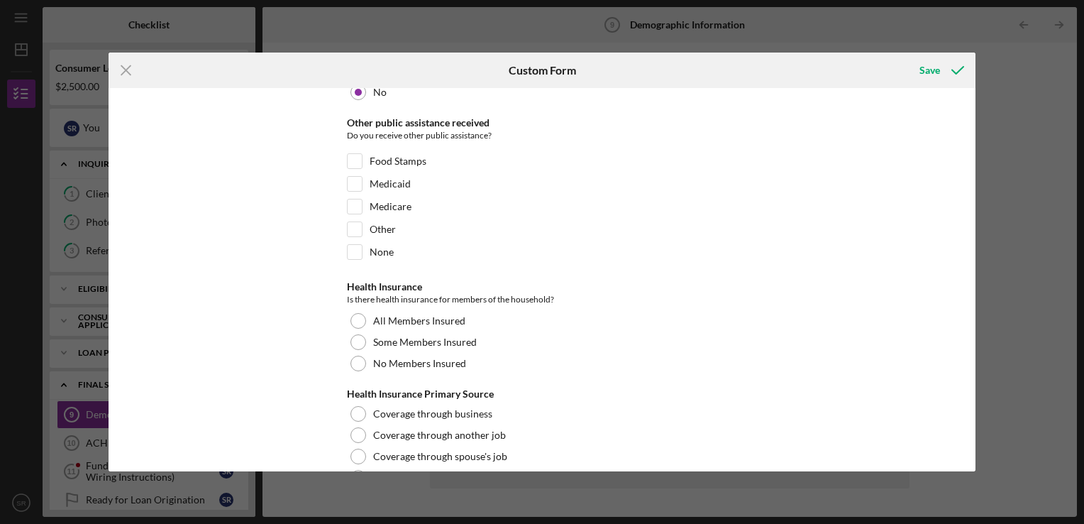
scroll to position [1493, 0]
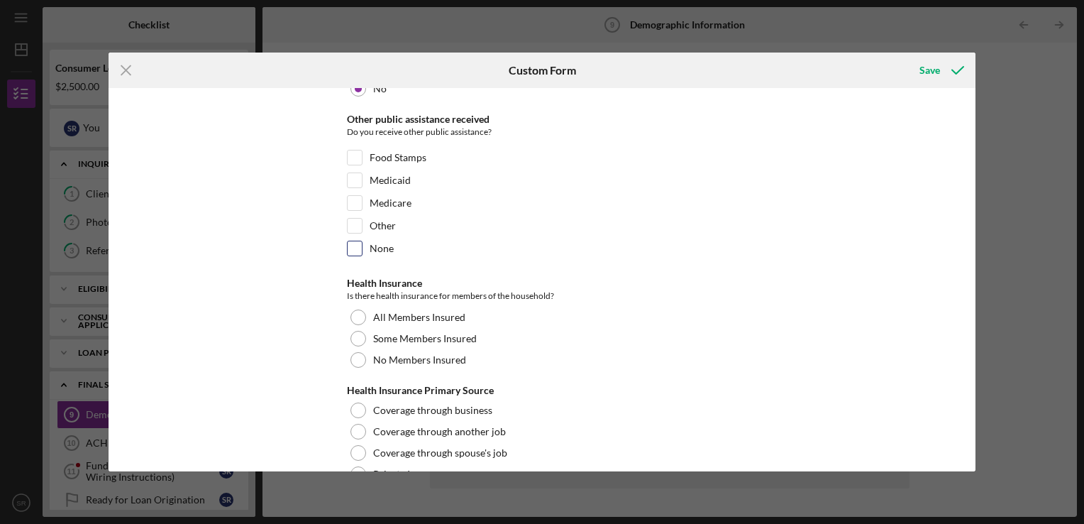
click at [401, 243] on div "None" at bounding box center [542, 252] width 390 height 23
click at [372, 244] on label "None" at bounding box center [382, 248] width 24 height 14
click at [362, 244] on input "None" at bounding box center [355, 248] width 14 height 14
checkbox input "true"
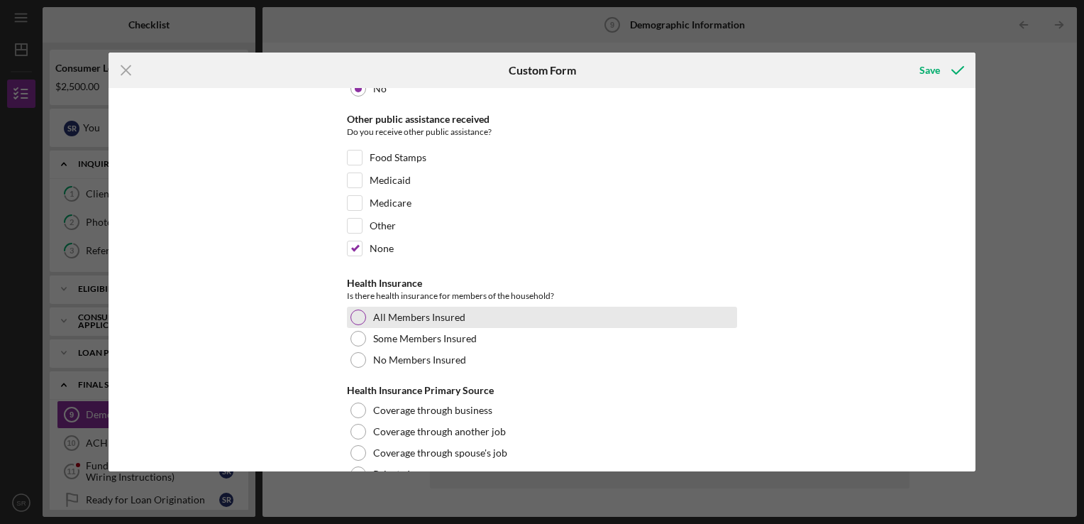
click at [408, 312] on label "All Members Insured" at bounding box center [419, 317] width 92 height 11
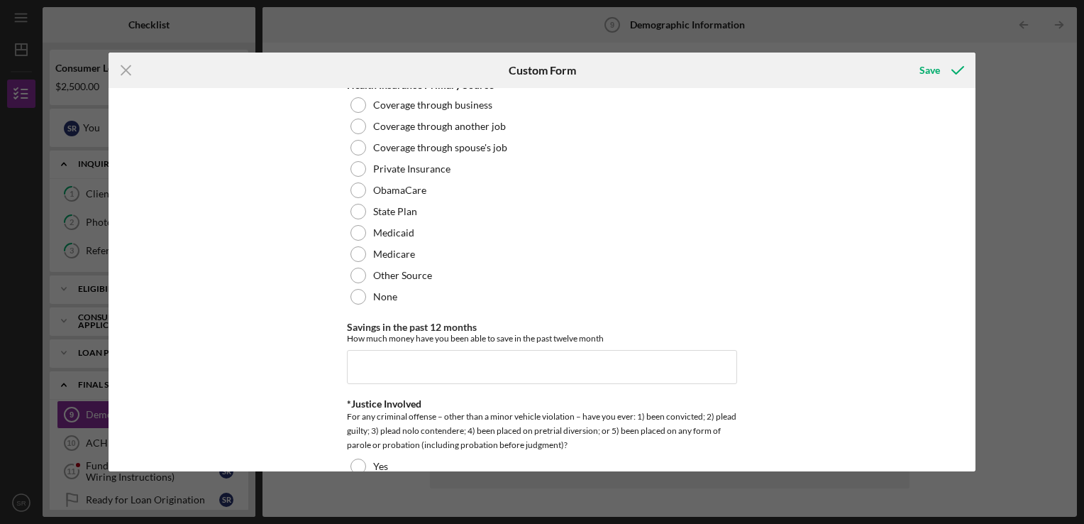
scroll to position [1803, 0]
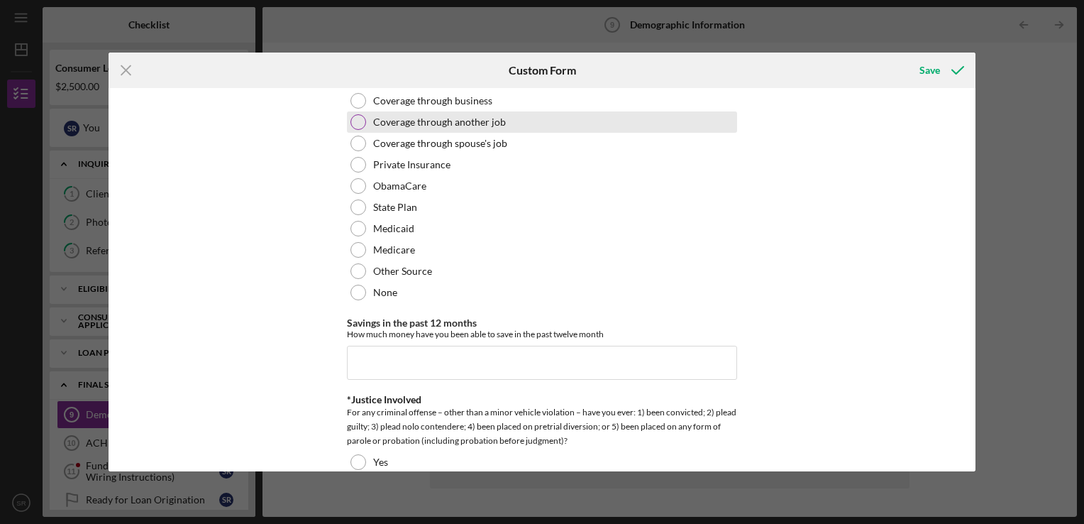
click at [443, 121] on label "Coverage through another job" at bounding box center [439, 121] width 133 height 11
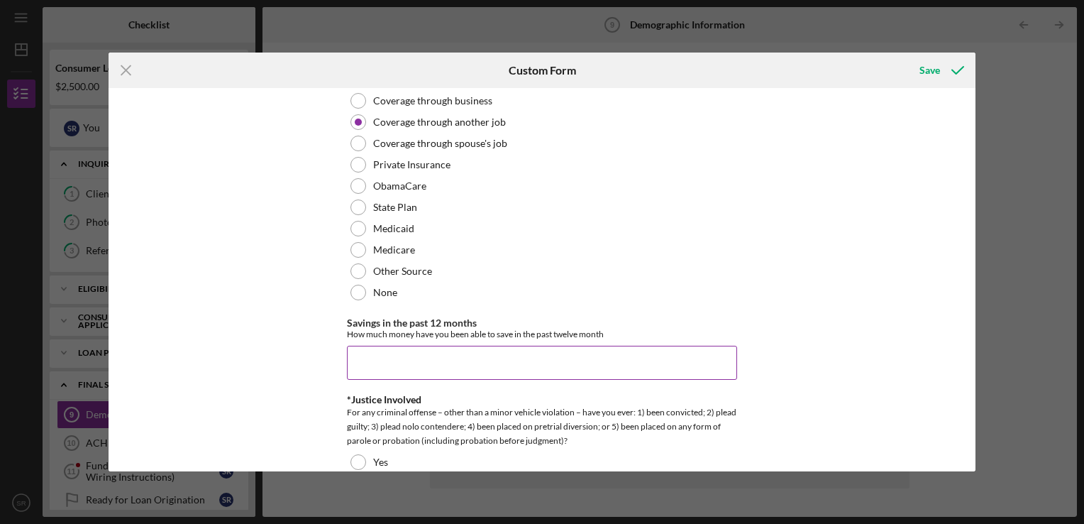
click at [486, 371] on input "Savings in the past 12 months" at bounding box center [542, 363] width 390 height 34
click at [498, 365] on input "Savings in the past 12 months" at bounding box center [542, 363] width 390 height 34
type input "$2"
type input "$3"
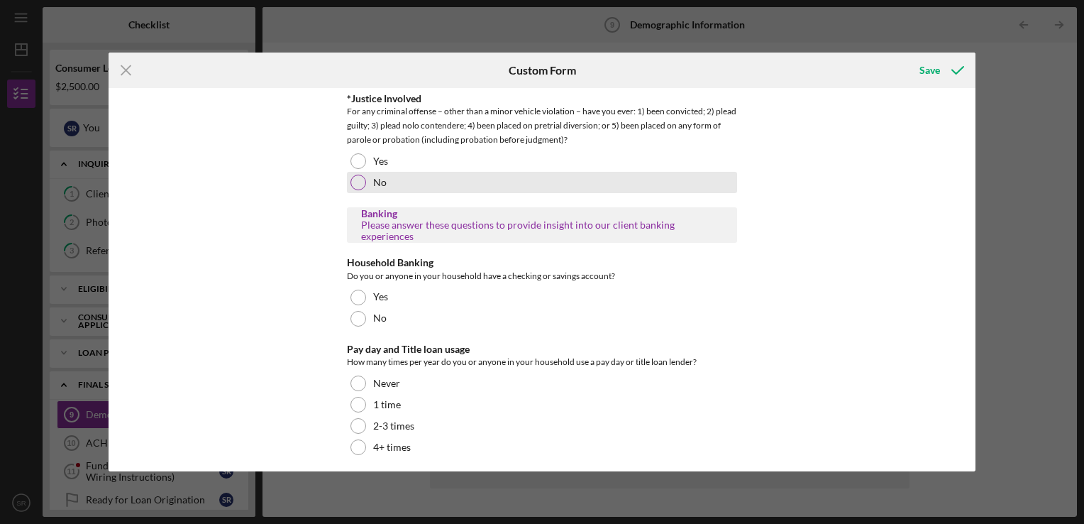
click at [378, 177] on label "No" at bounding box center [379, 182] width 13 height 11
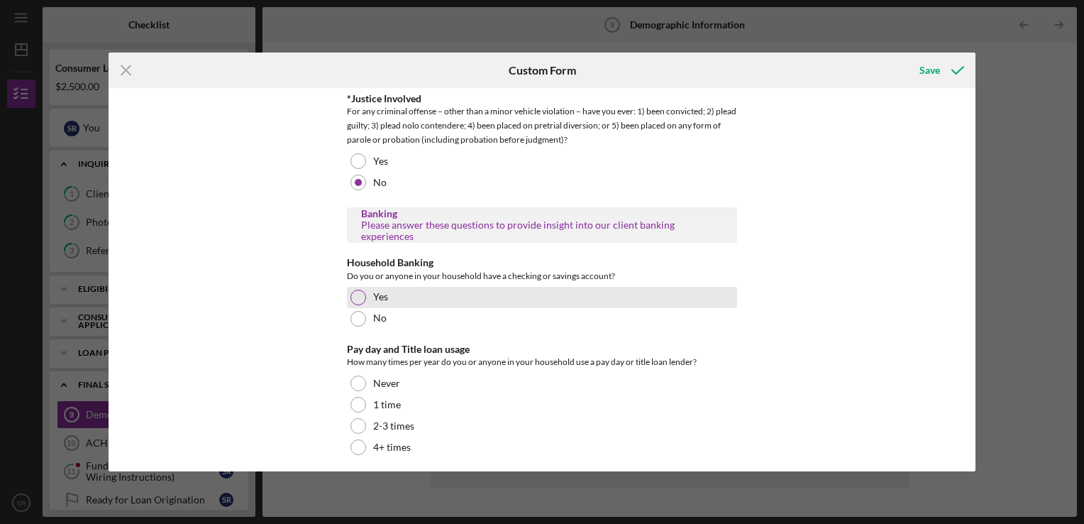
click at [389, 292] on div "Yes" at bounding box center [542, 297] width 390 height 21
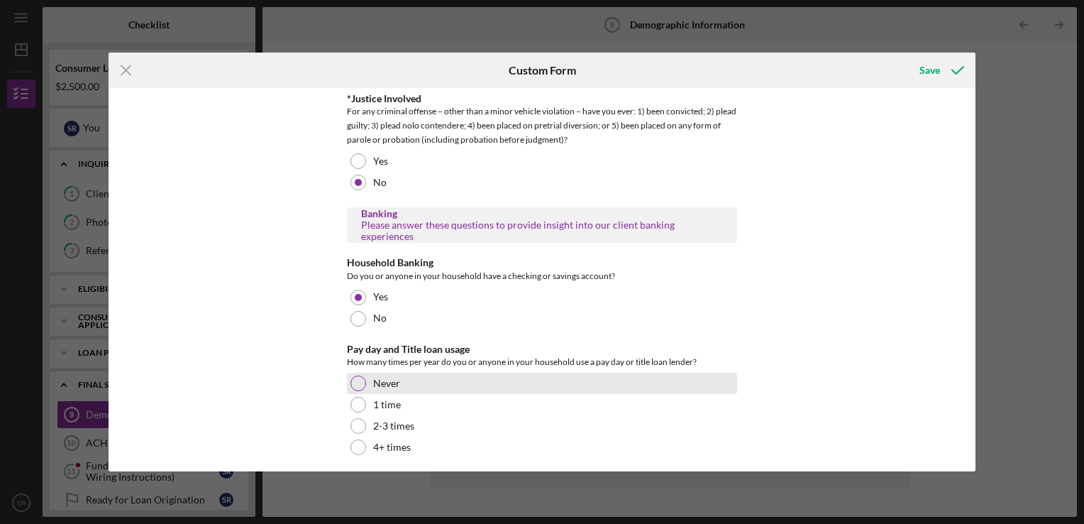
click at [378, 379] on label "Never" at bounding box center [386, 383] width 27 height 11
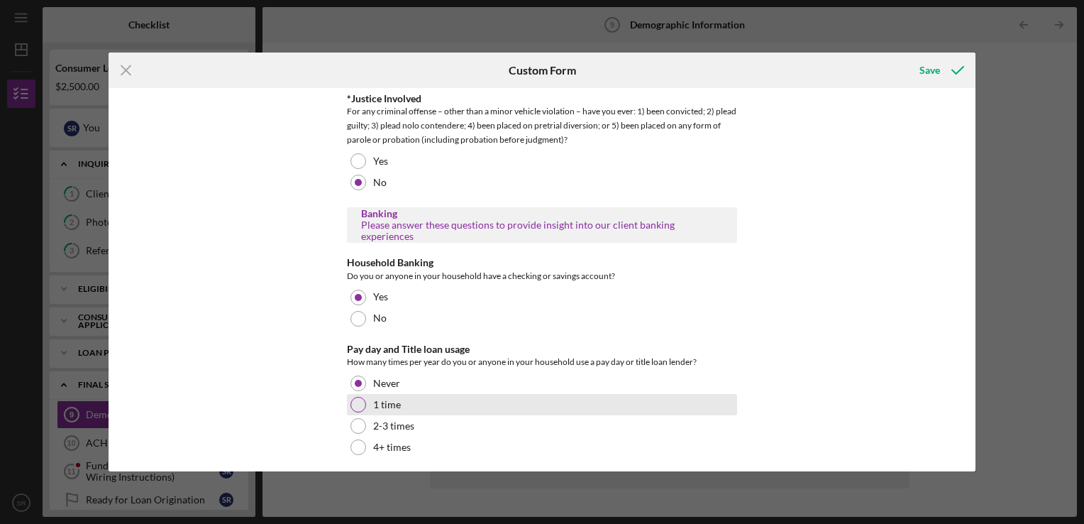
click at [387, 399] on label "1 time" at bounding box center [387, 404] width 28 height 11
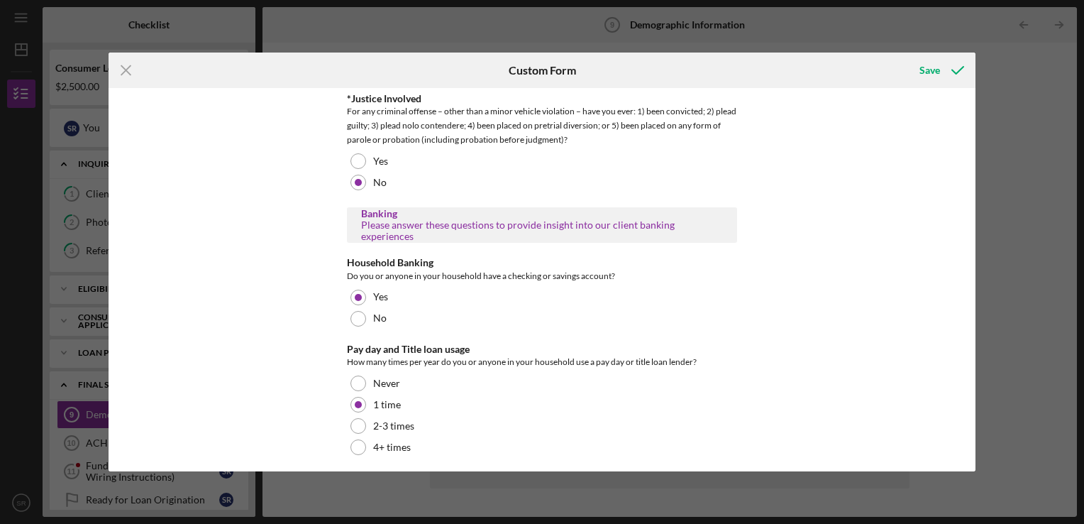
scroll to position [1768, 0]
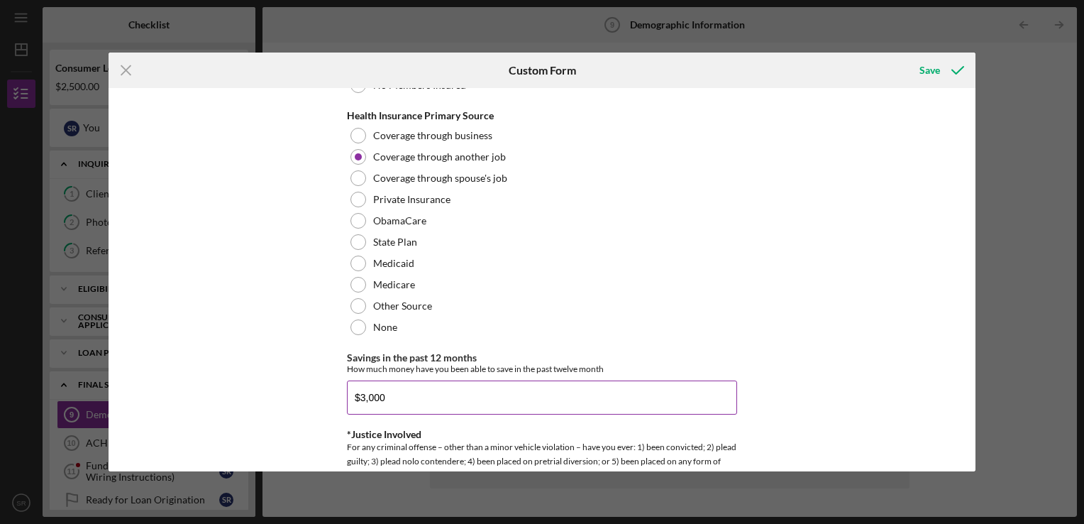
click at [659, 396] on input "$3,000" at bounding box center [542, 397] width 390 height 34
type input "$3"
type input "$2,000"
click at [949, 81] on icon "submit" at bounding box center [957, 70] width 35 height 35
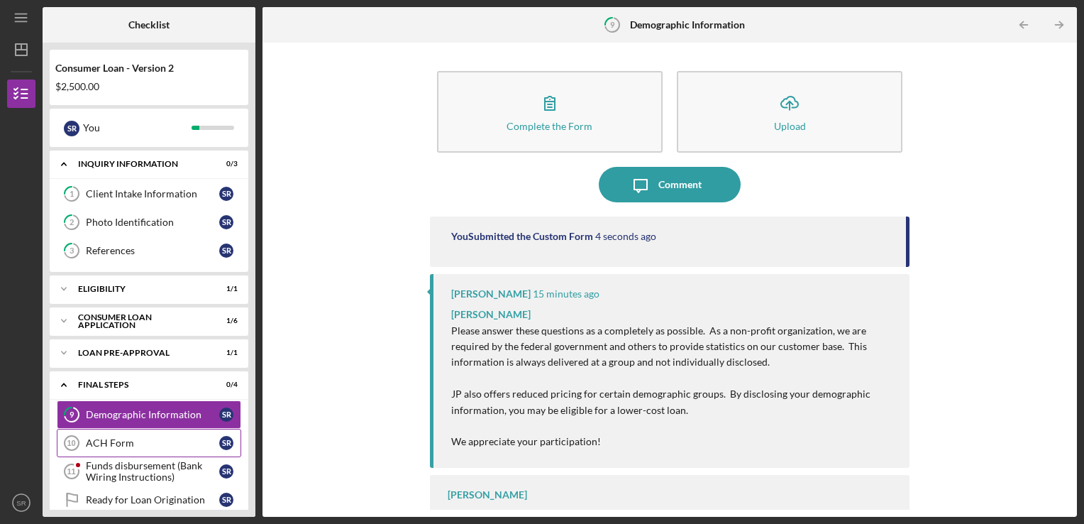
click at [162, 446] on div "ACH Form" at bounding box center [152, 442] width 133 height 11
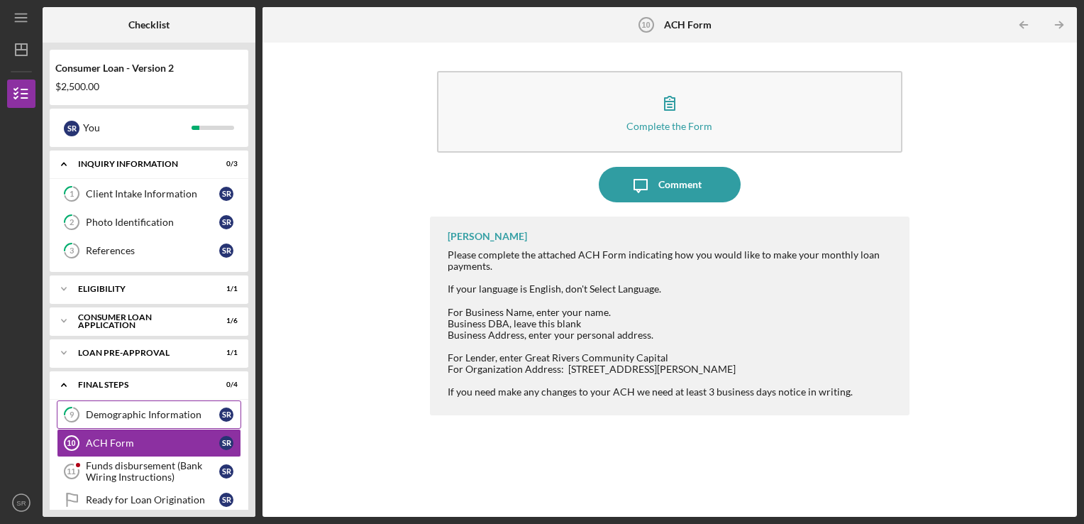
click at [114, 409] on div "Demographic Information" at bounding box center [152, 414] width 133 height 11
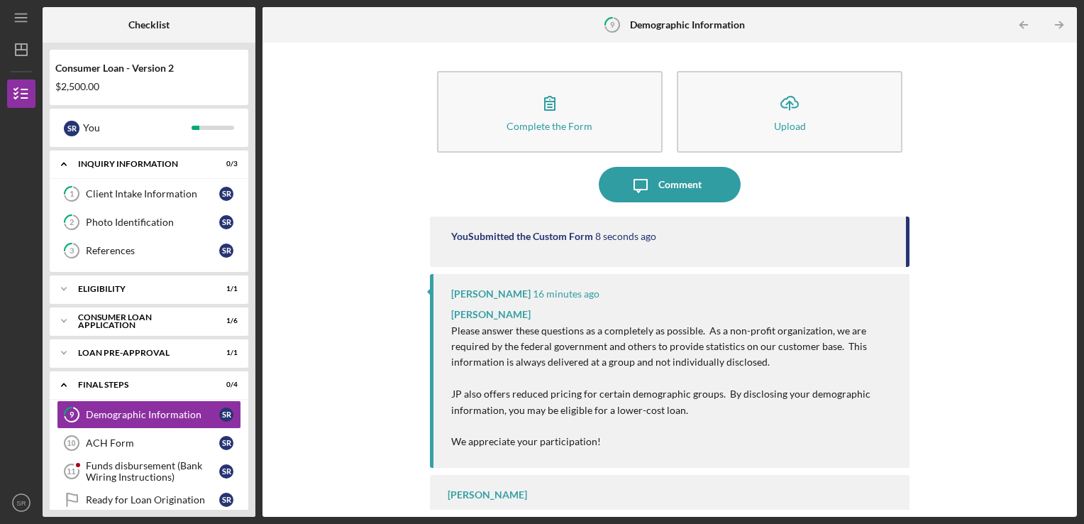
click at [996, 273] on div "Complete the Form Form Icon/Upload Upload Icon/Message Comment You Submitted th…" at bounding box center [670, 280] width 800 height 460
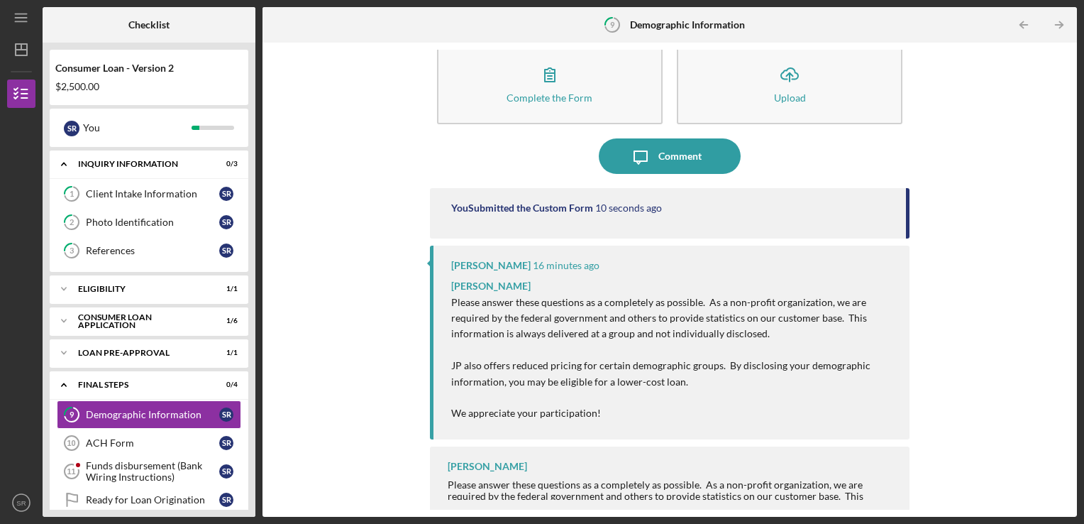
scroll to position [35, 0]
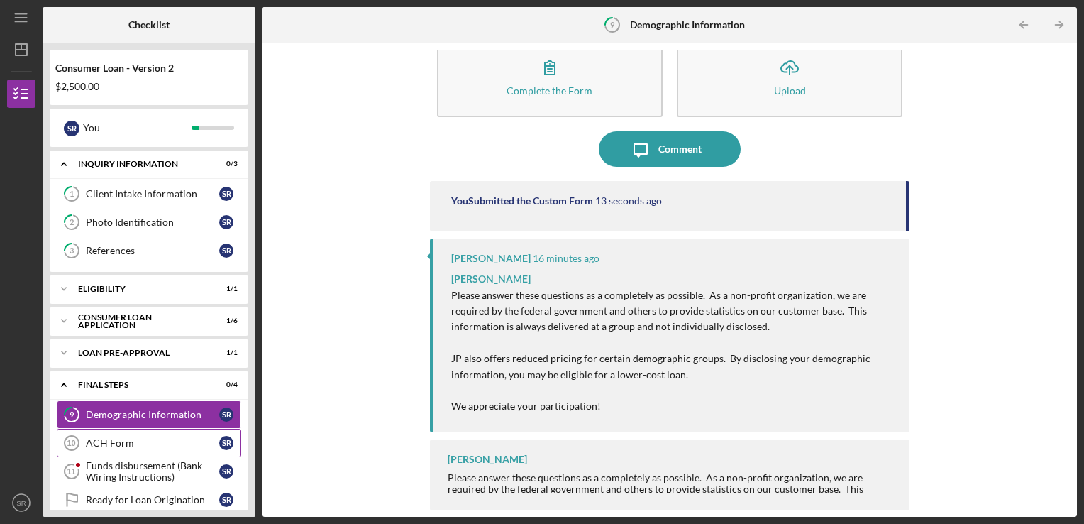
click at [159, 450] on link "ACH Form 10 ACH Form S R" at bounding box center [149, 443] width 185 height 28
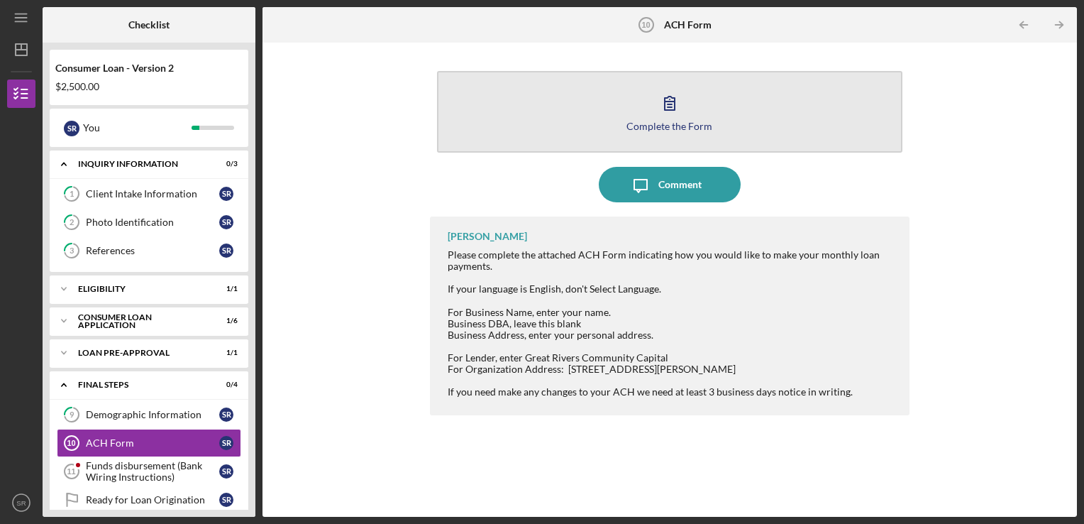
click at [671, 104] on icon "button" at bounding box center [670, 103] width 10 height 13
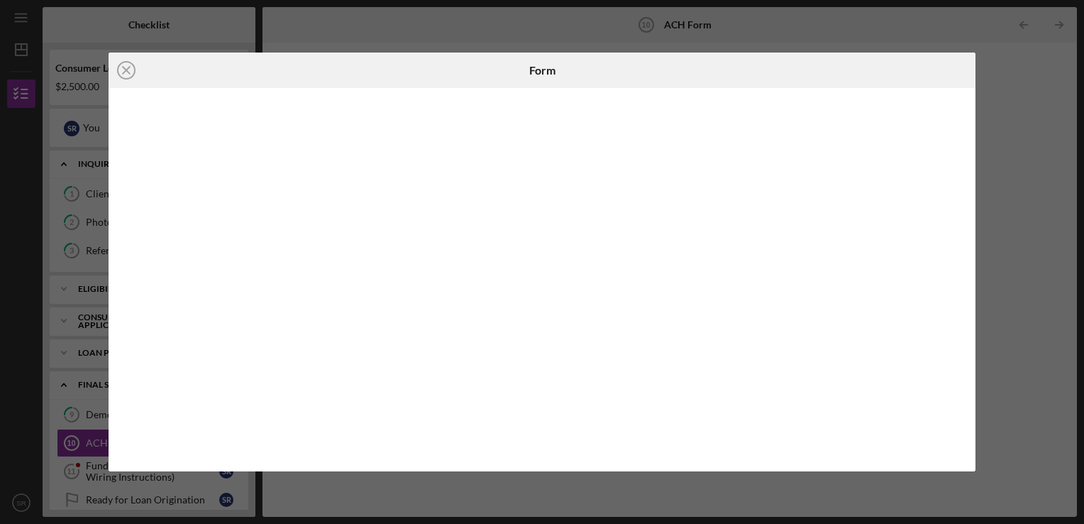
drag, startPoint x: 964, startPoint y: 273, endPoint x: 982, endPoint y: 339, distance: 69.2
click at [982, 339] on div "Icon/Close Form" at bounding box center [542, 262] width 1084 height 524
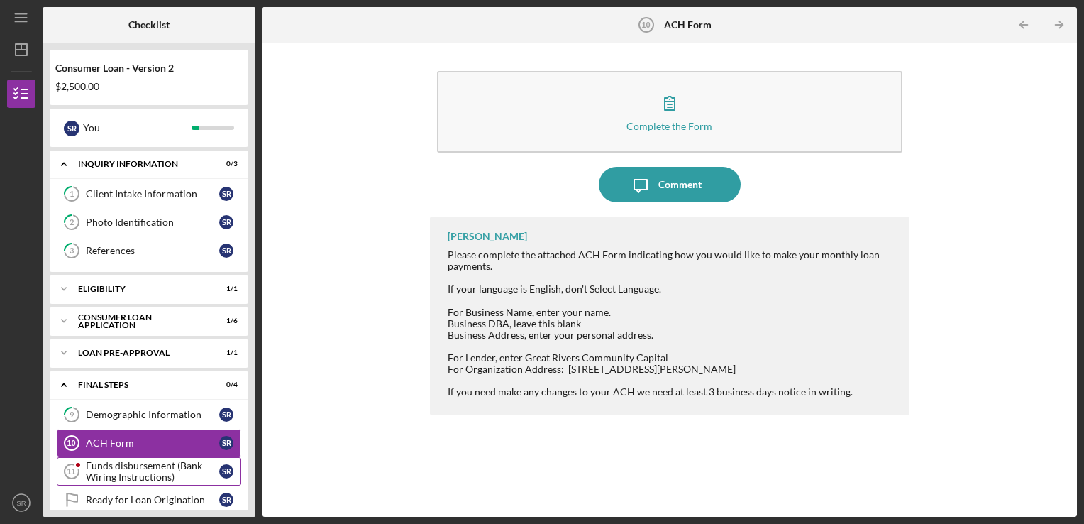
click at [177, 471] on div "Funds disbursement (Bank Wiring Instructions)" at bounding box center [152, 471] width 133 height 23
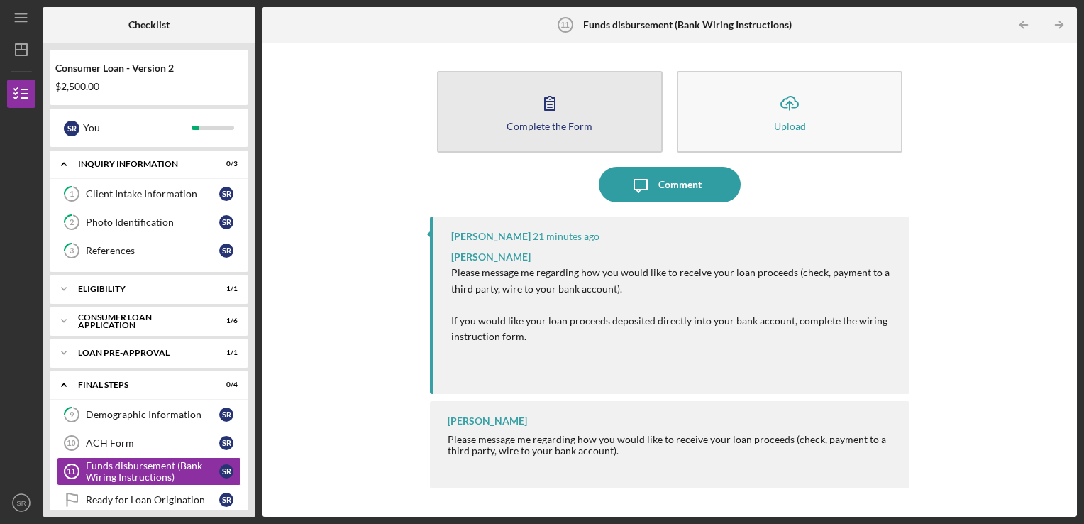
click at [587, 150] on div "Complete the Form Form Icon/Upload Upload" at bounding box center [670, 112] width 480 height 96
click at [576, 135] on button "Complete the Form Form" at bounding box center [550, 112] width 226 height 82
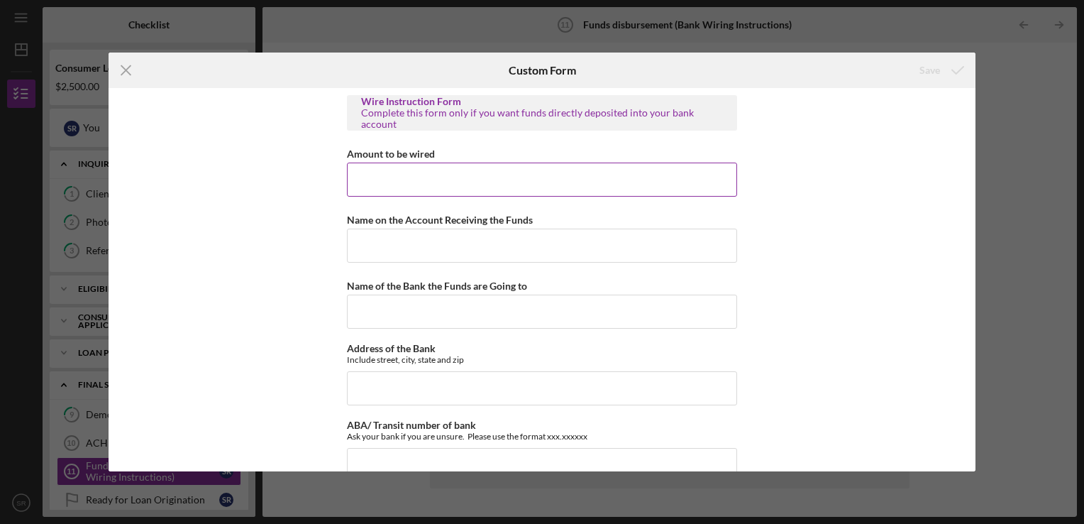
click at [544, 188] on input "Amount to be wired" at bounding box center [542, 180] width 390 height 34
type input "$2,500"
click at [531, 239] on input "Name on the Account Receiving the Funds" at bounding box center [542, 246] width 390 height 34
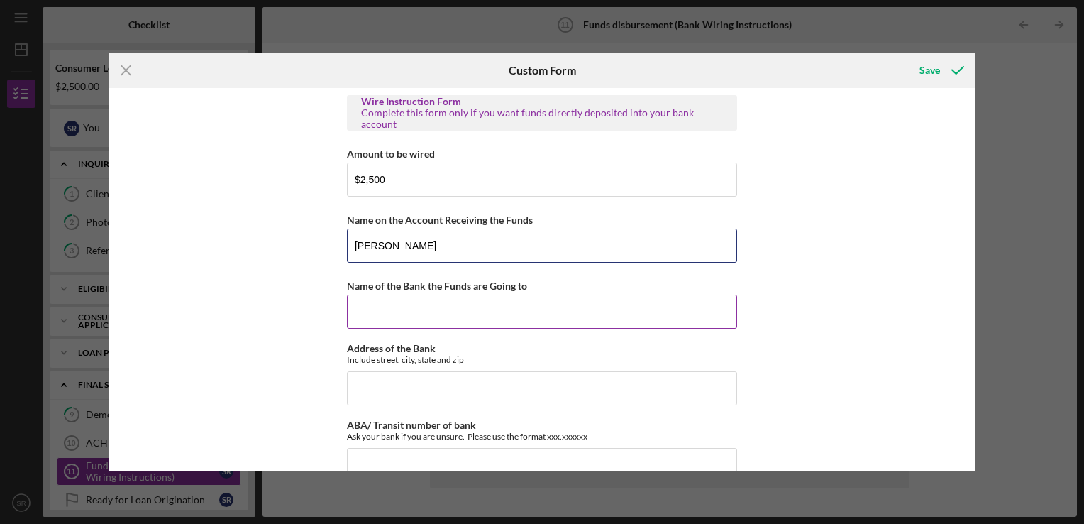
type input "[PERSON_NAME]"
click at [519, 319] on input "Name of the Bank the Funds are Going to" at bounding box center [542, 312] width 390 height 34
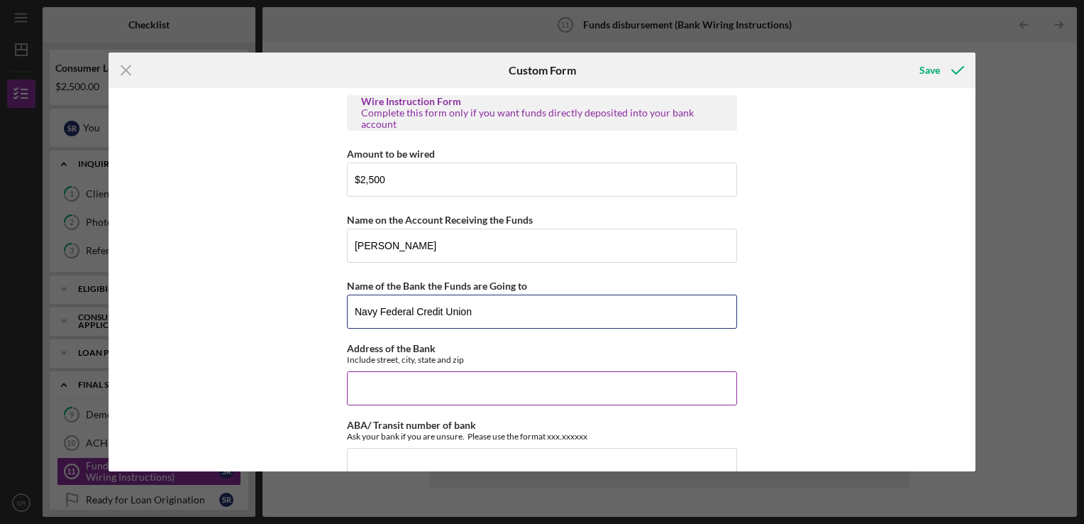
type input "Navy Federal Credit Union"
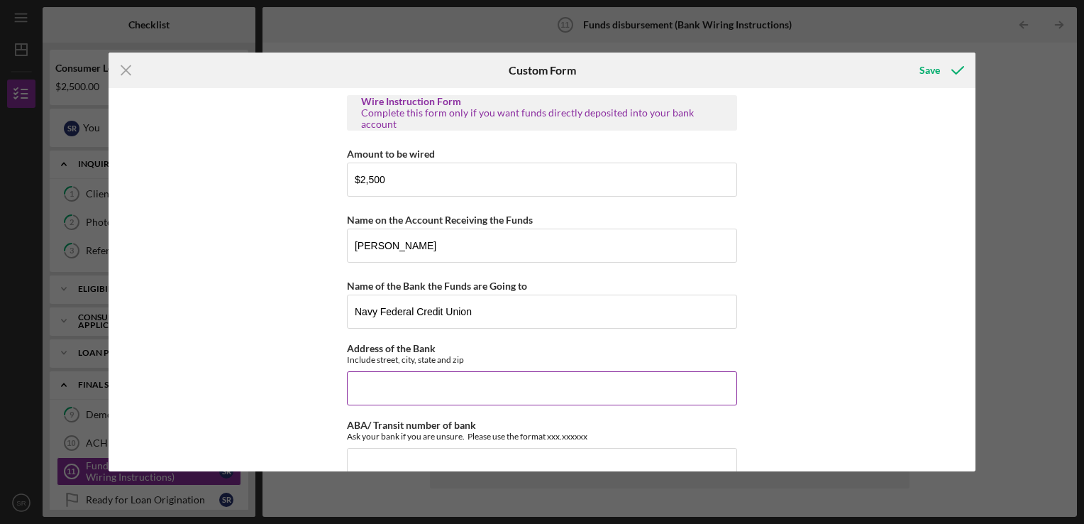
click at [507, 387] on input "Address of the Bank" at bounding box center [542, 388] width 390 height 34
type input "1811 Maplewood Commons Dr Ste 103, Maplewood, MO, 63143"
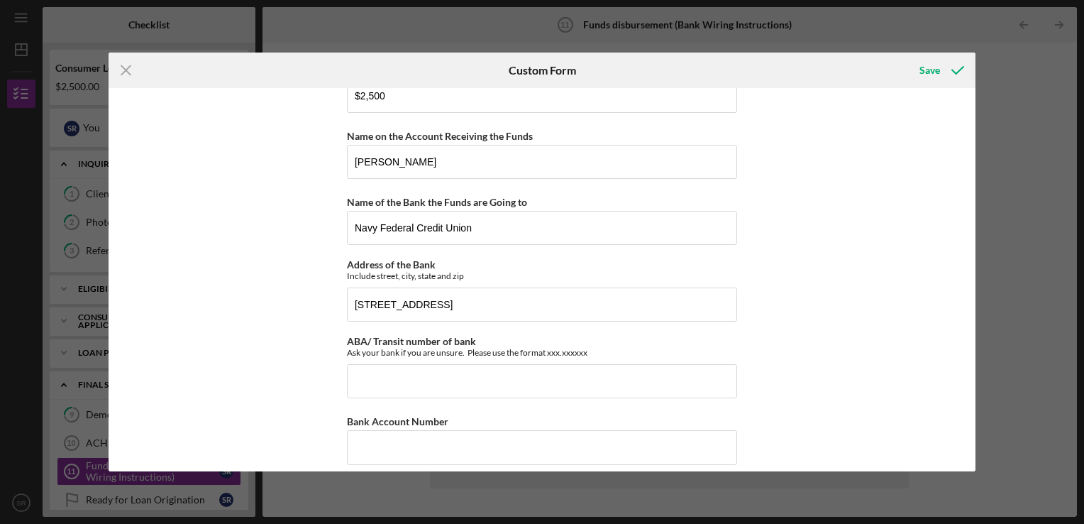
scroll to position [82, 0]
click at [605, 390] on input "ABA/ Transit number of bank" at bounding box center [542, 382] width 390 height 34
click at [429, 379] on input "ABA/ Transit number of bank" at bounding box center [542, 382] width 390 height 34
paste input "256074974"
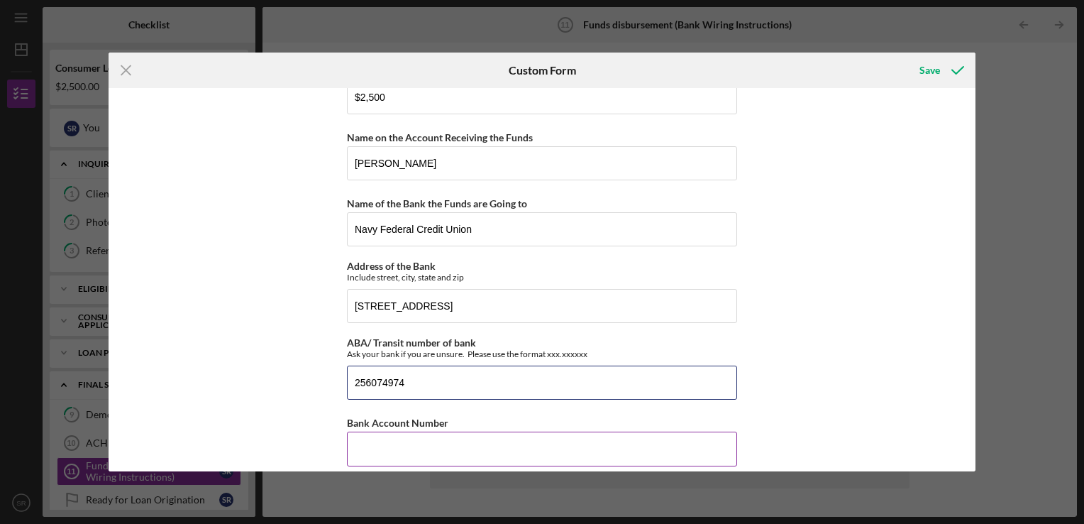
type input "256074974"
click at [602, 438] on input "Bank Account Number" at bounding box center [542, 448] width 390 height 34
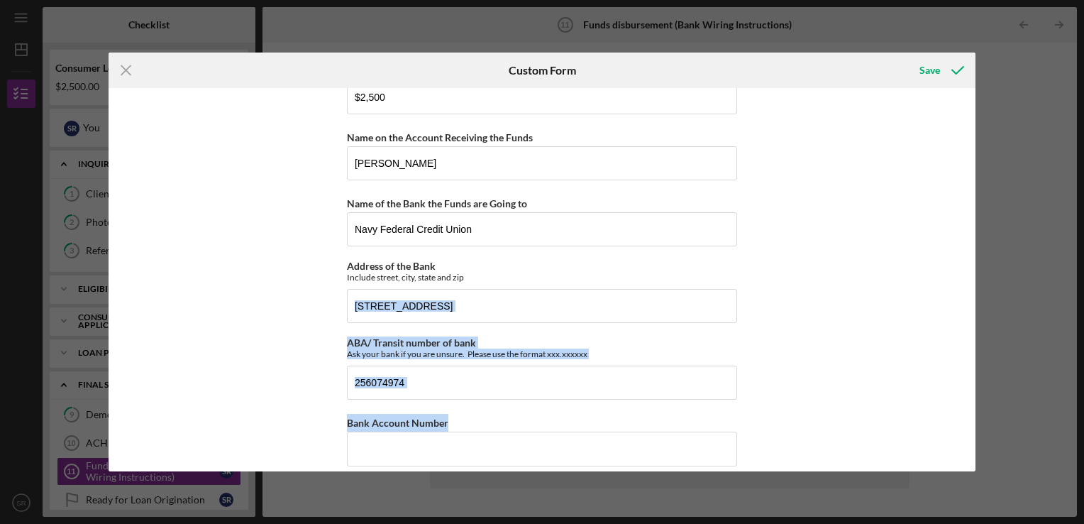
drag, startPoint x: 971, startPoint y: 313, endPoint x: 983, endPoint y: 409, distance: 97.3
click at [983, 409] on div "Icon/Menu Close Custom Form Save Wire Instruction Form Complete this form only …" at bounding box center [542, 262] width 1084 height 524
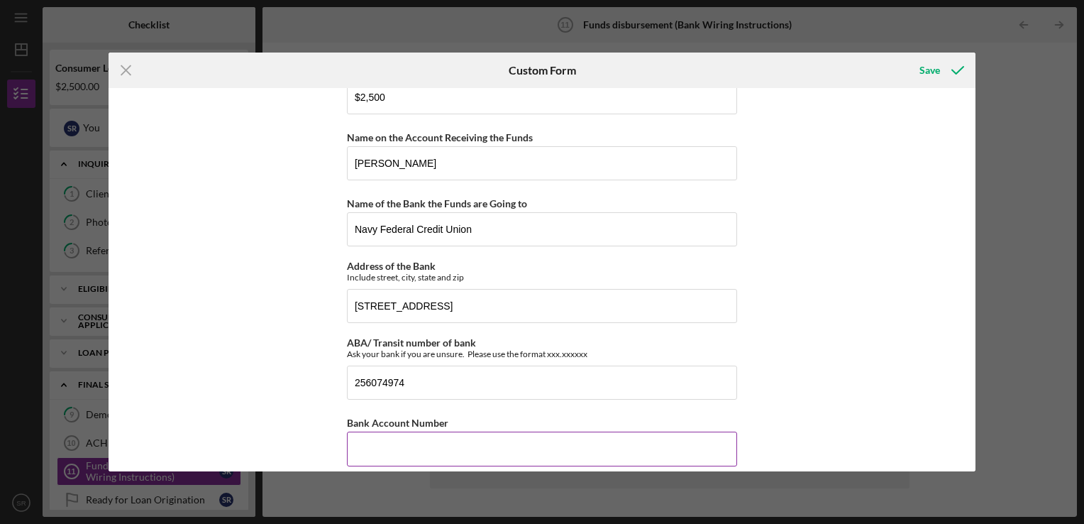
click at [628, 451] on input "Bank Account Number" at bounding box center [542, 448] width 390 height 34
type input "7,167,234,454"
drag, startPoint x: 571, startPoint y: 451, endPoint x: 341, endPoint y: 466, distance: 230.4
click at [341, 466] on div "Wire Instruction Form Complete this form only if you want funds directly deposi…" at bounding box center [542, 279] width 867 height 383
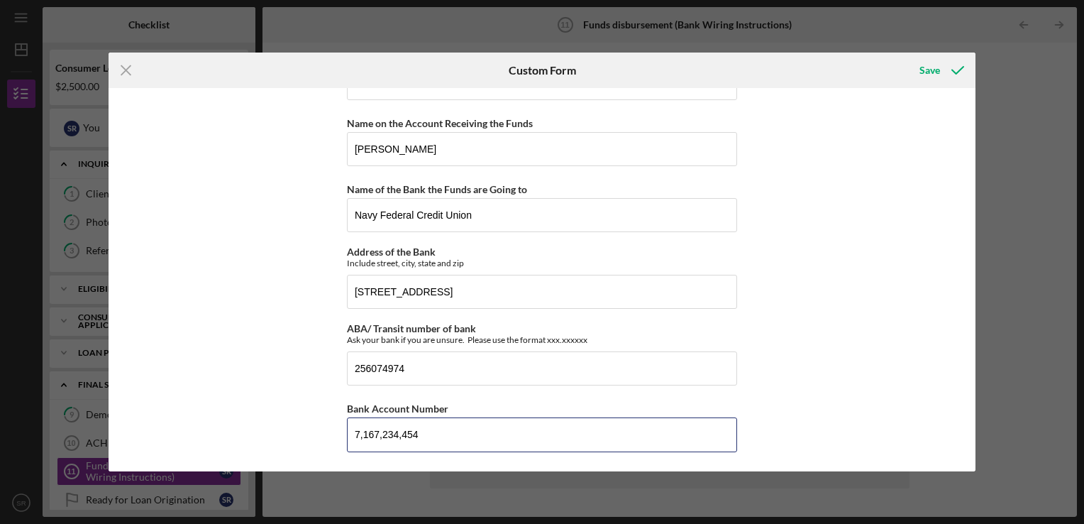
type input "7,167,234,454"
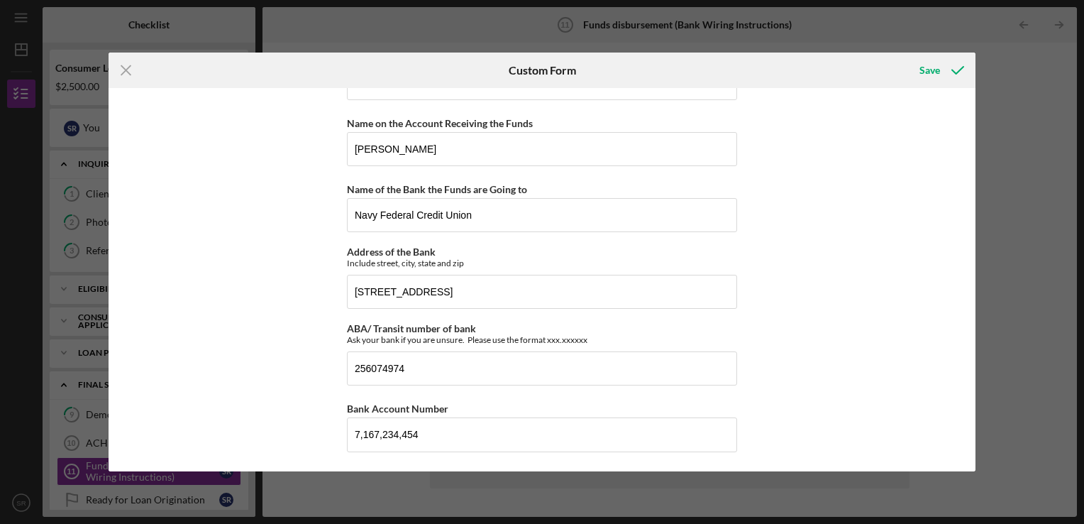
click at [310, 435] on div "Wire Instruction Form Complete this form only if you want funds directly deposi…" at bounding box center [542, 279] width 867 height 383
click at [937, 72] on div "Save" at bounding box center [930, 70] width 21 height 28
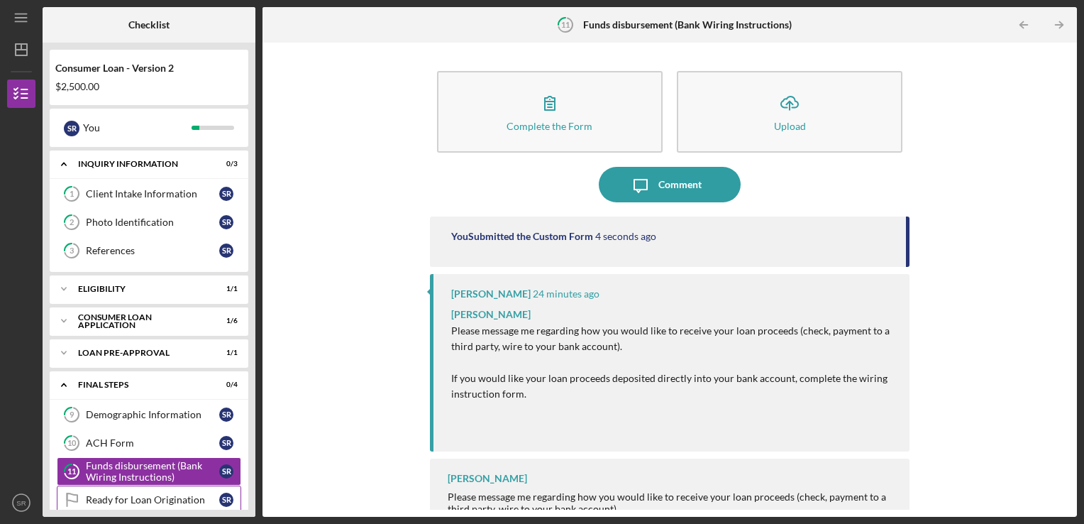
click at [164, 489] on link "Ready for Loan Origination Ready for Loan Origination S R" at bounding box center [149, 499] width 185 height 28
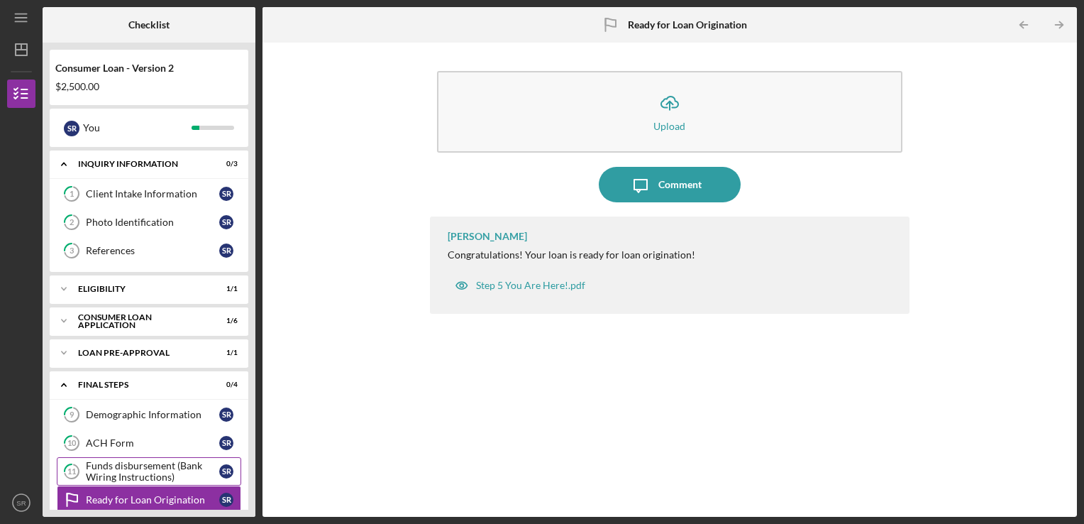
click at [185, 460] on div "Funds disbursement (Bank Wiring Instructions)" at bounding box center [152, 471] width 133 height 23
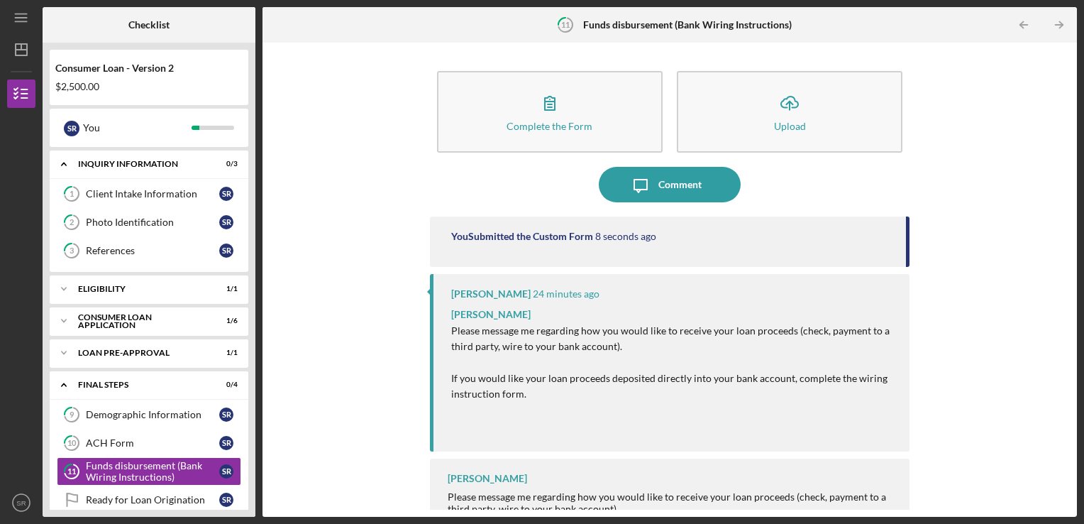
click at [253, 444] on div "Consumer Loan - Version 2 $2,500.00 S R You Icon/Expander Inquiry Information 0…" at bounding box center [149, 280] width 213 height 474
click at [221, 411] on div "S R" at bounding box center [226, 414] width 14 height 14
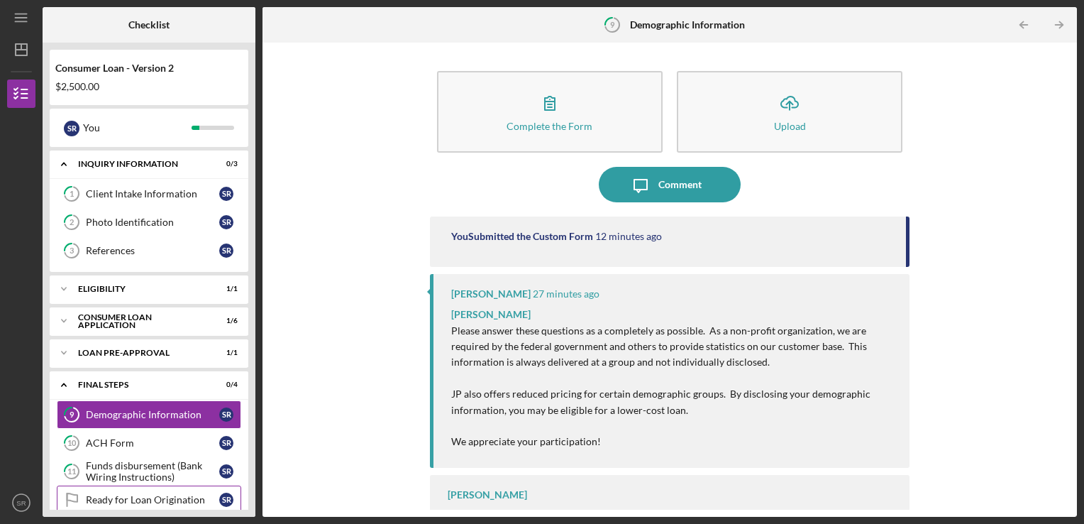
click at [197, 495] on div "Ready for Loan Origination" at bounding box center [152, 499] width 133 height 11
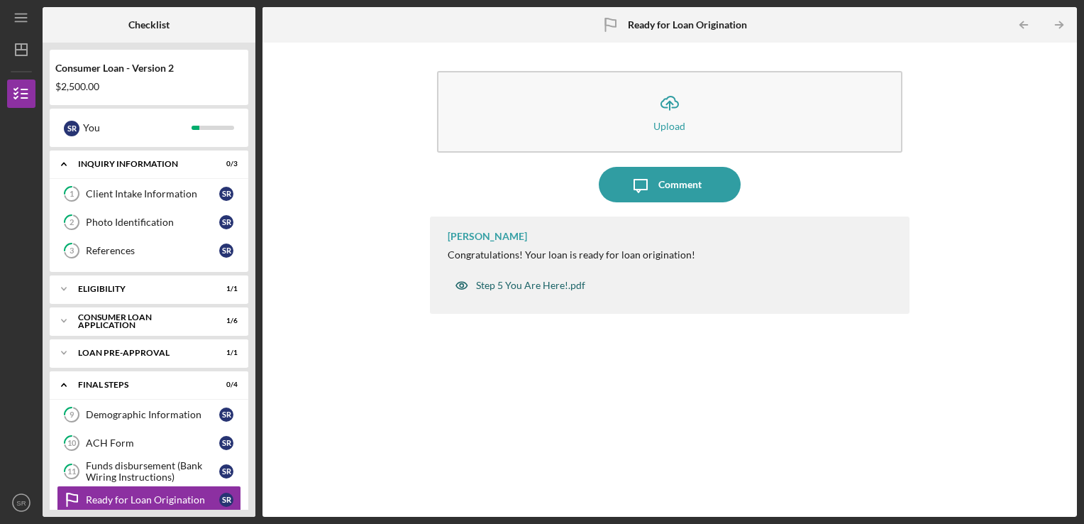
click at [497, 291] on div "Step 5 You Are Here!.pdf" at bounding box center [530, 285] width 109 height 11
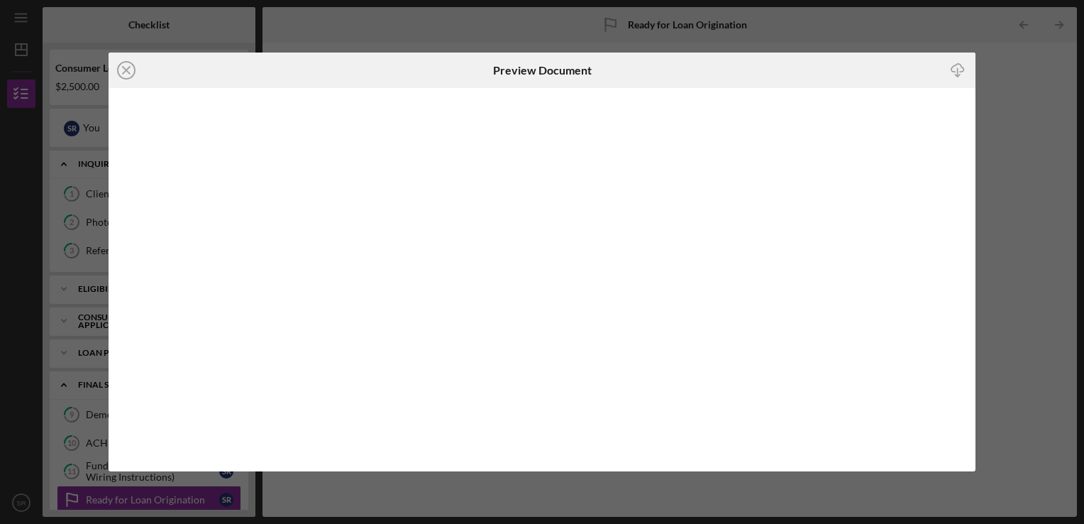
drag, startPoint x: 983, startPoint y: 271, endPoint x: 985, endPoint y: 341, distance: 69.6
click at [985, 341] on div "Icon/Close Preview Document Icon/Download" at bounding box center [542, 262] width 1084 height 524
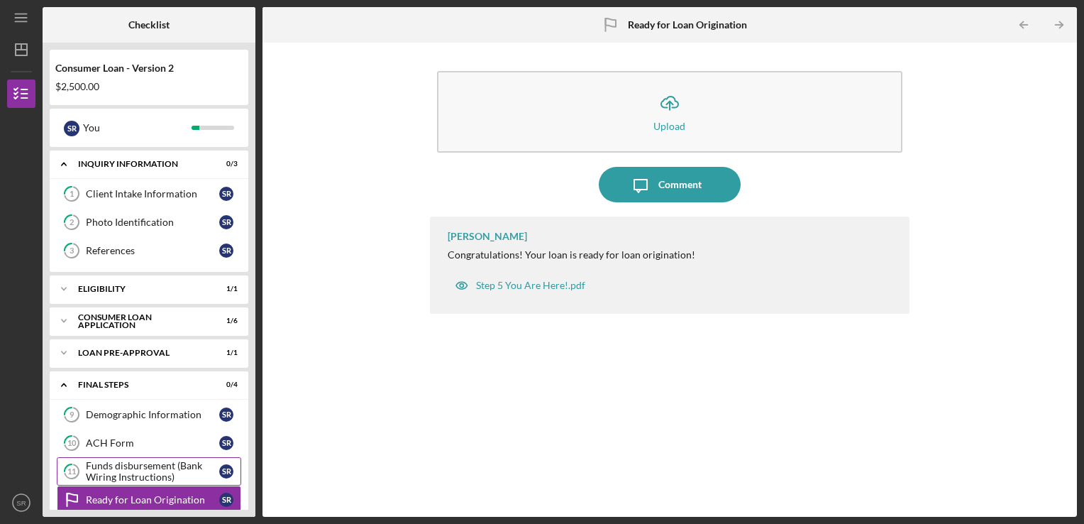
click at [150, 464] on div "Funds disbursement (Bank Wiring Instructions)" at bounding box center [152, 471] width 133 height 23
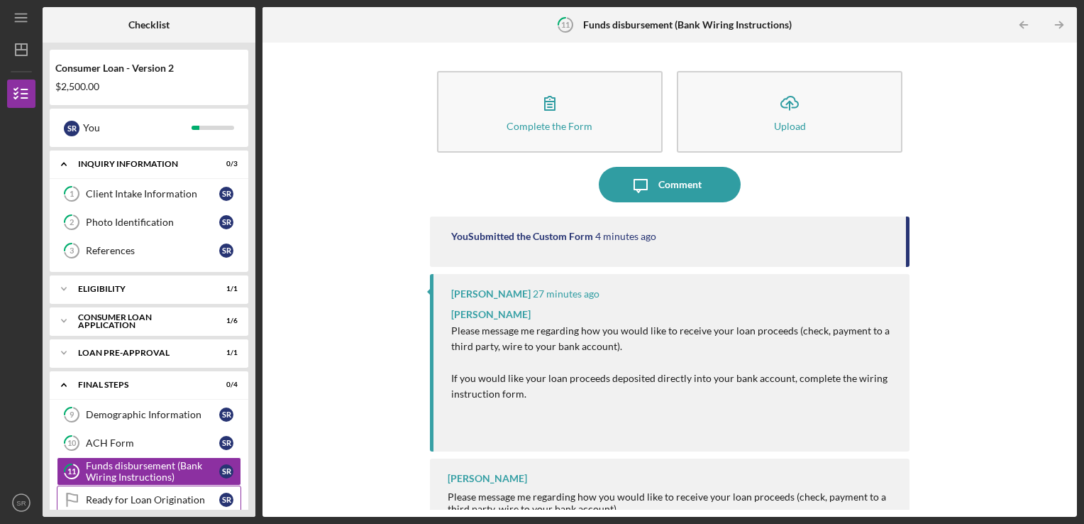
click at [184, 499] on div "Ready for Loan Origination" at bounding box center [152, 499] width 133 height 11
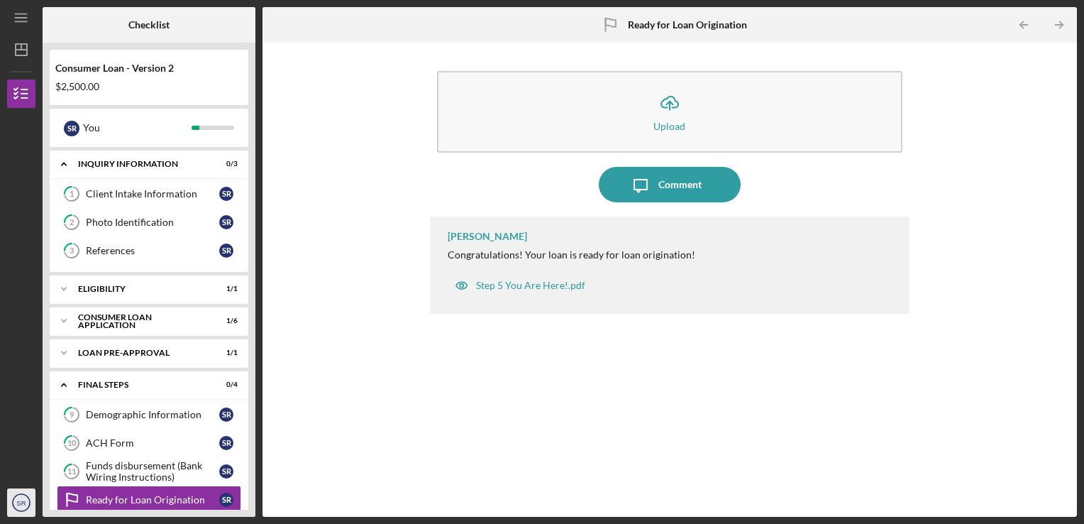
click at [10, 507] on icon "SR" at bounding box center [21, 502] width 28 height 35
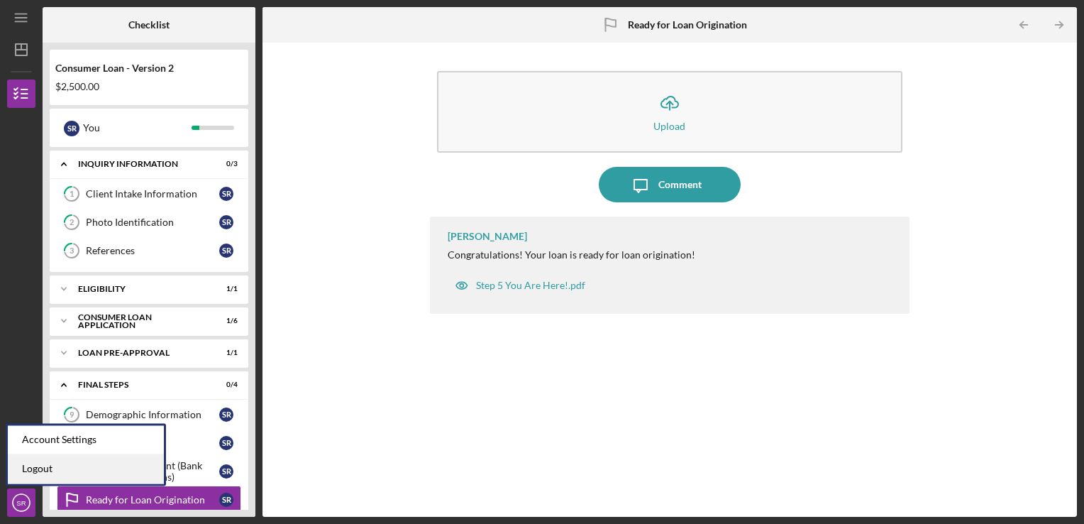
click at [99, 461] on link "Logout" at bounding box center [86, 468] width 156 height 29
